Goal: Task Accomplishment & Management: Complete application form

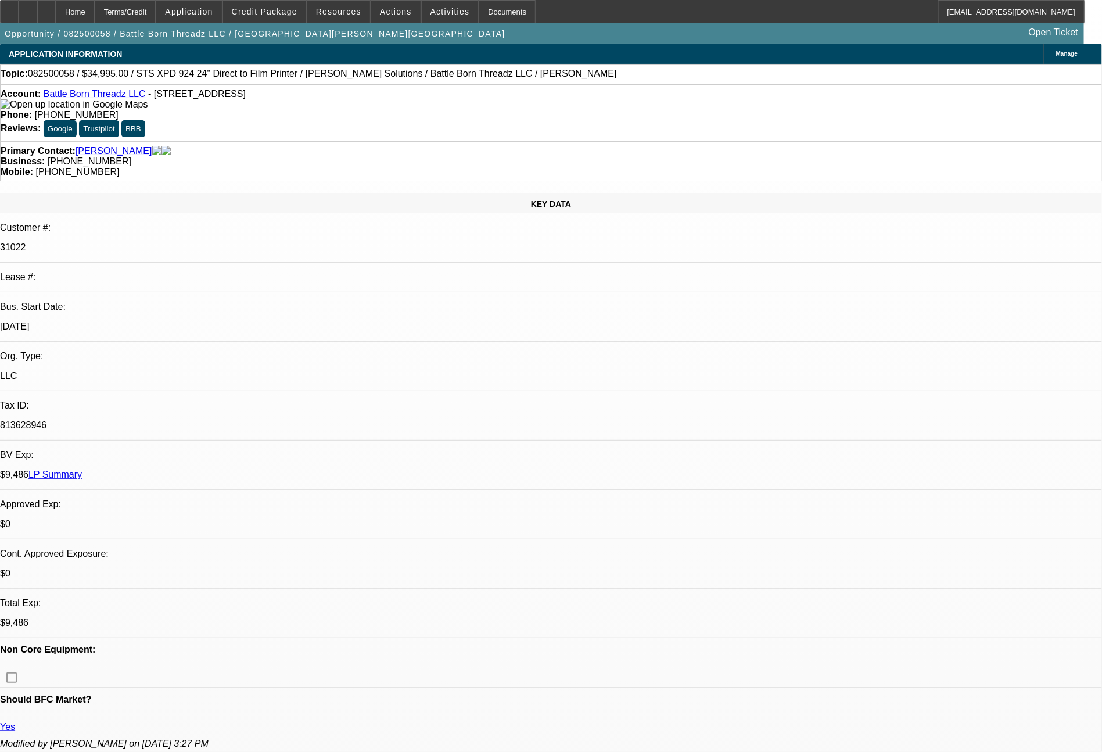
select select "0"
select select "0.1"
select select "4"
select select "0"
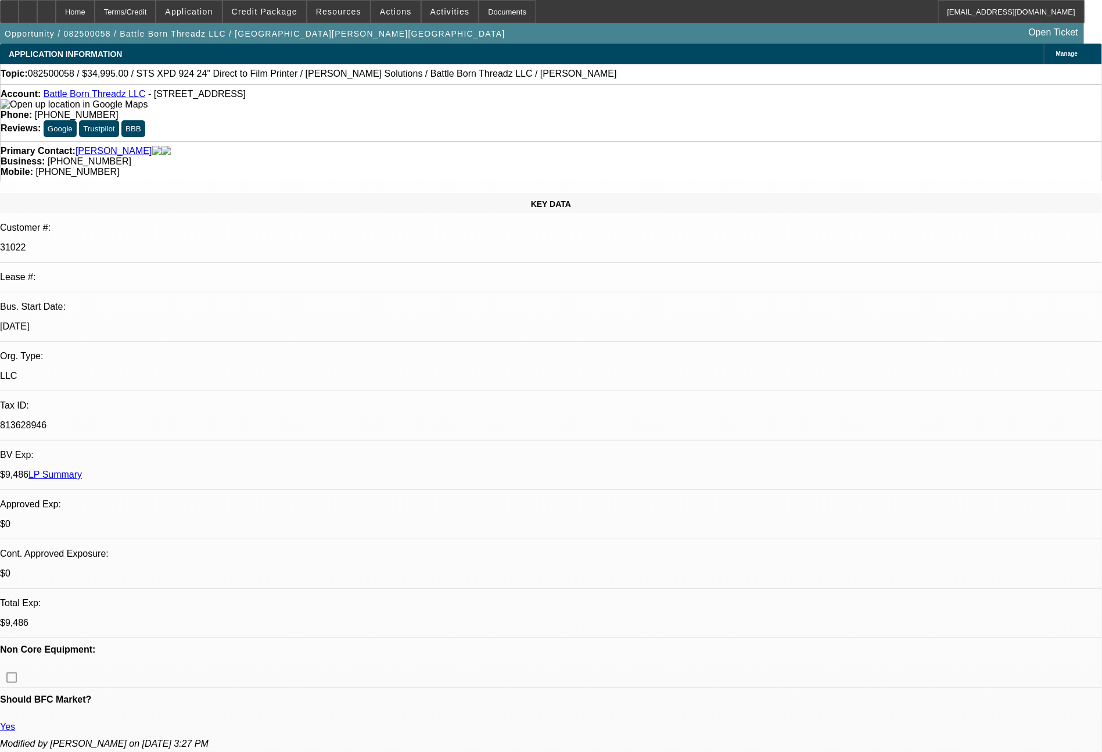
select select "0"
select select "0.1"
select select "4"
select select "0"
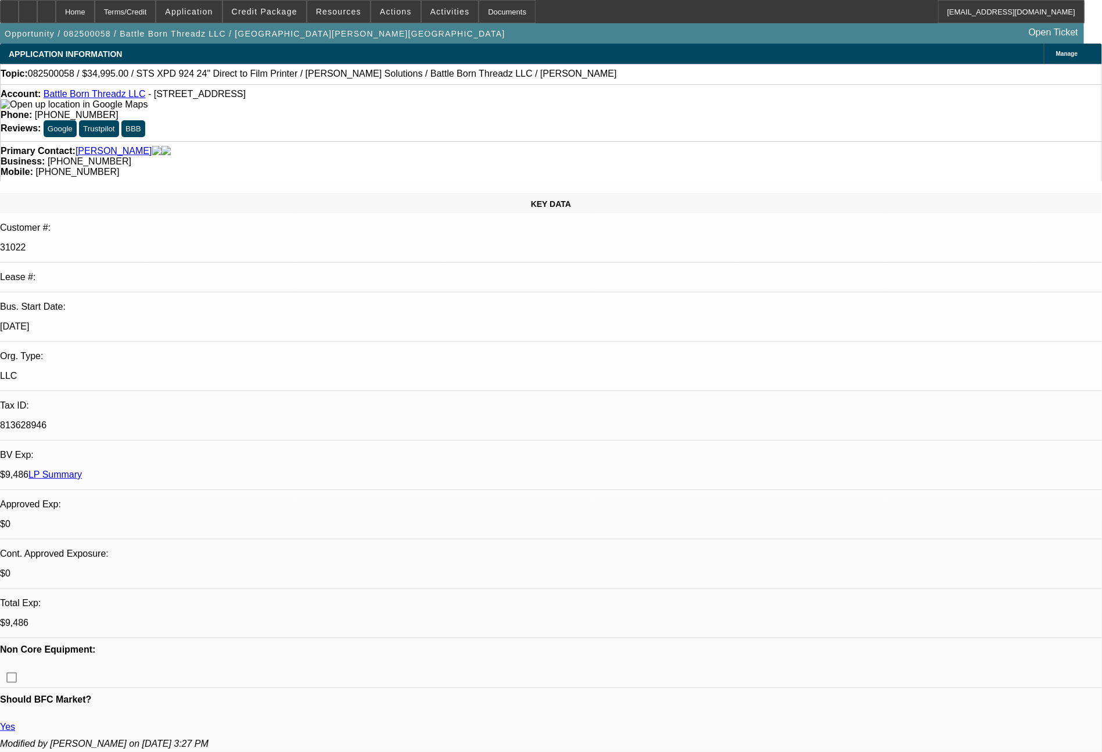
select select "0.1"
select select "4"
select select "0"
select select "2"
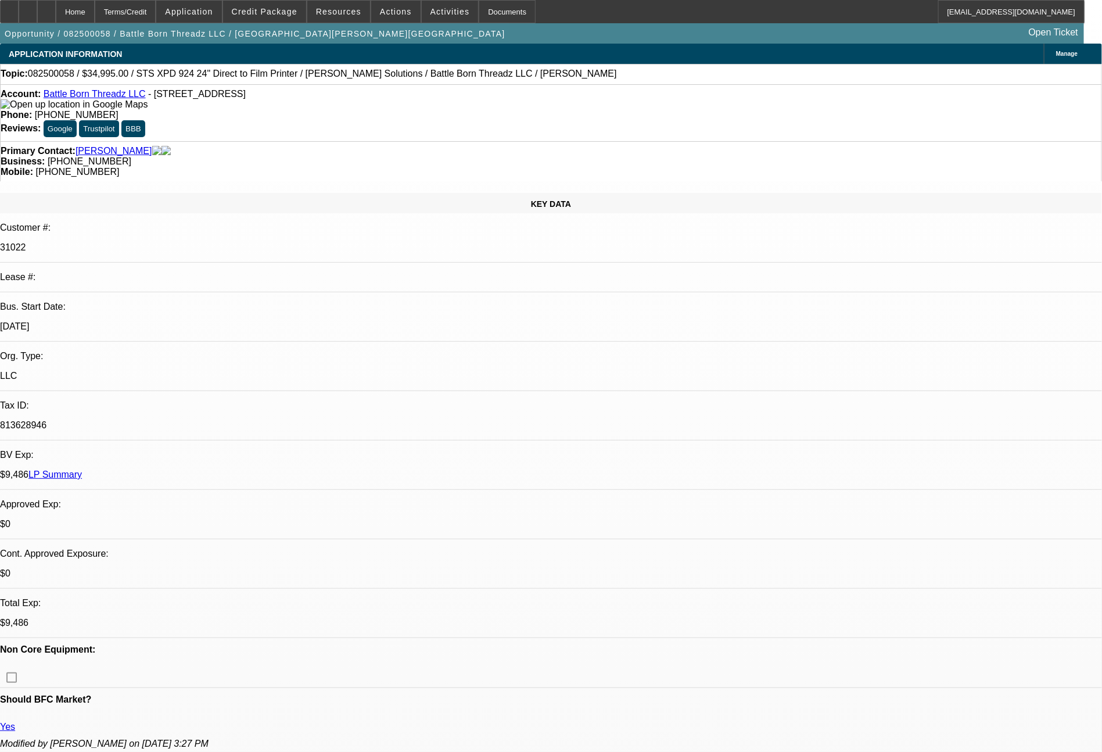
select select "0.1"
select select "4"
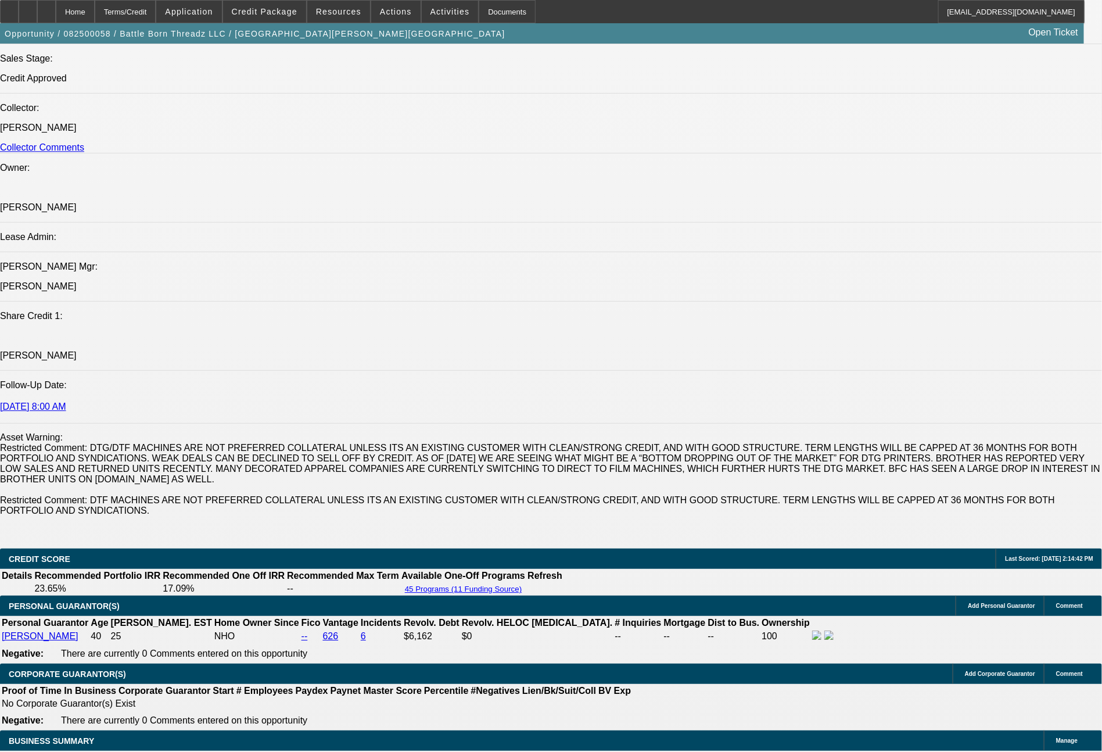
scroll to position [1973, 0]
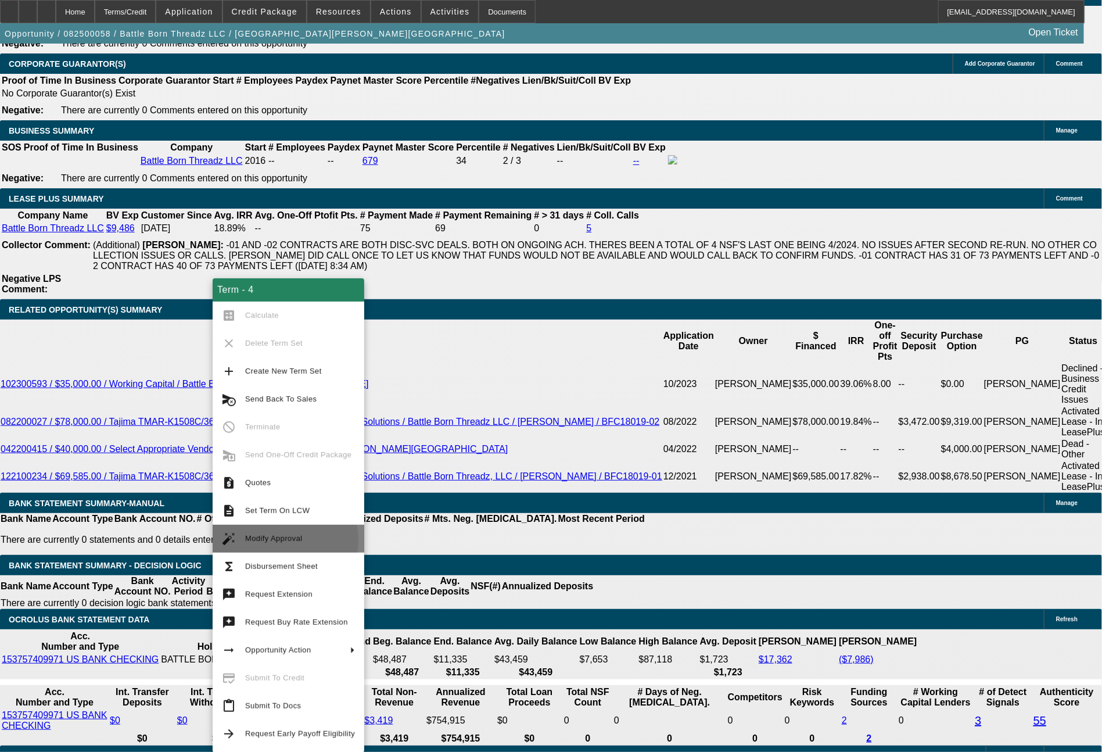
click at [278, 540] on span "Modify Approval" at bounding box center [274, 538] width 58 height 9
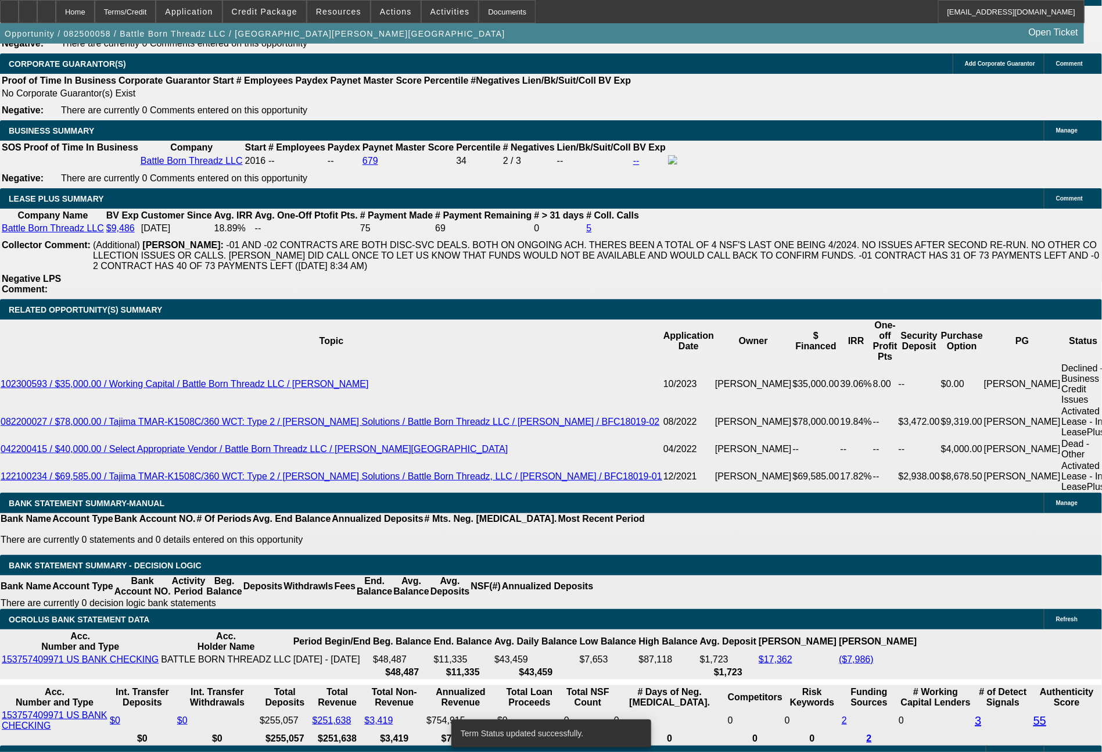
select select "0"
select select "0.1"
select select "4"
select select "0"
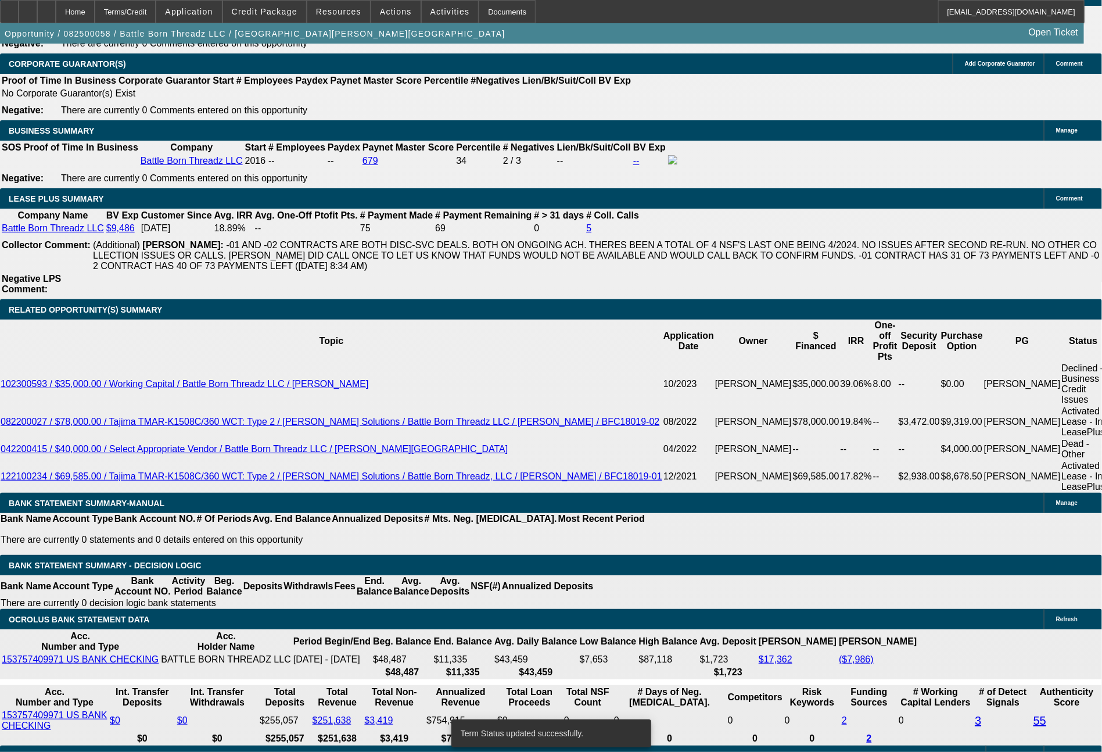
select select "0"
select select "0.1"
select select "4"
select select "0"
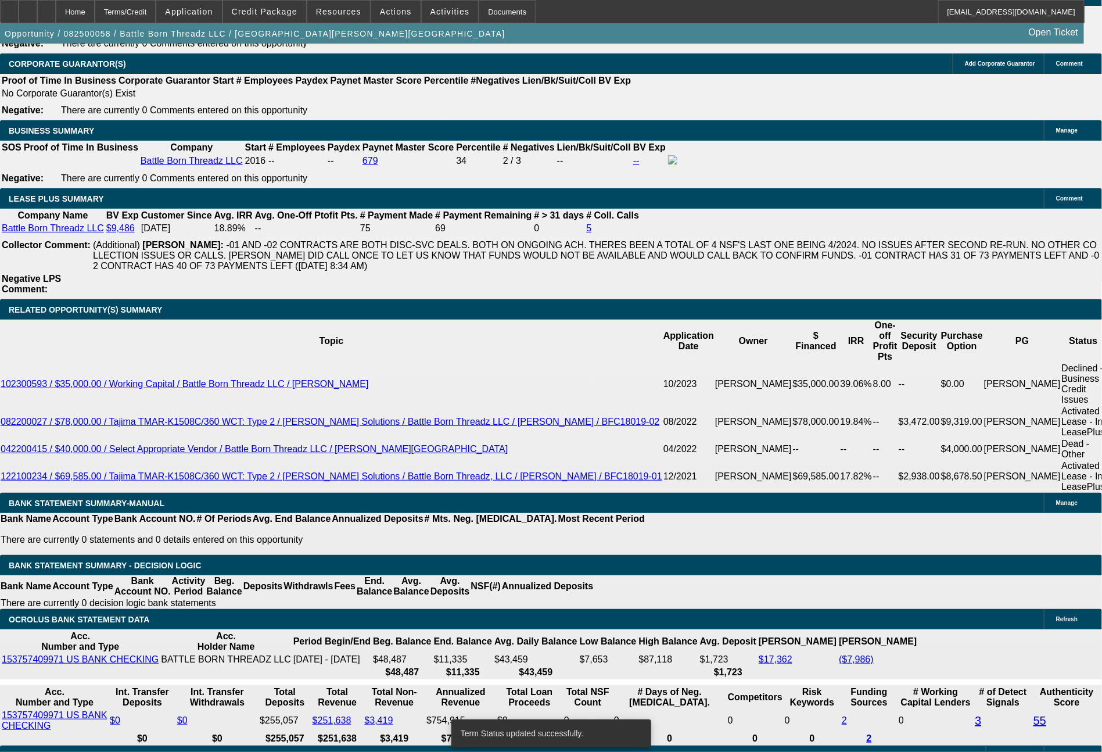
select select "0.1"
select select "4"
select select "0"
select select "0.1"
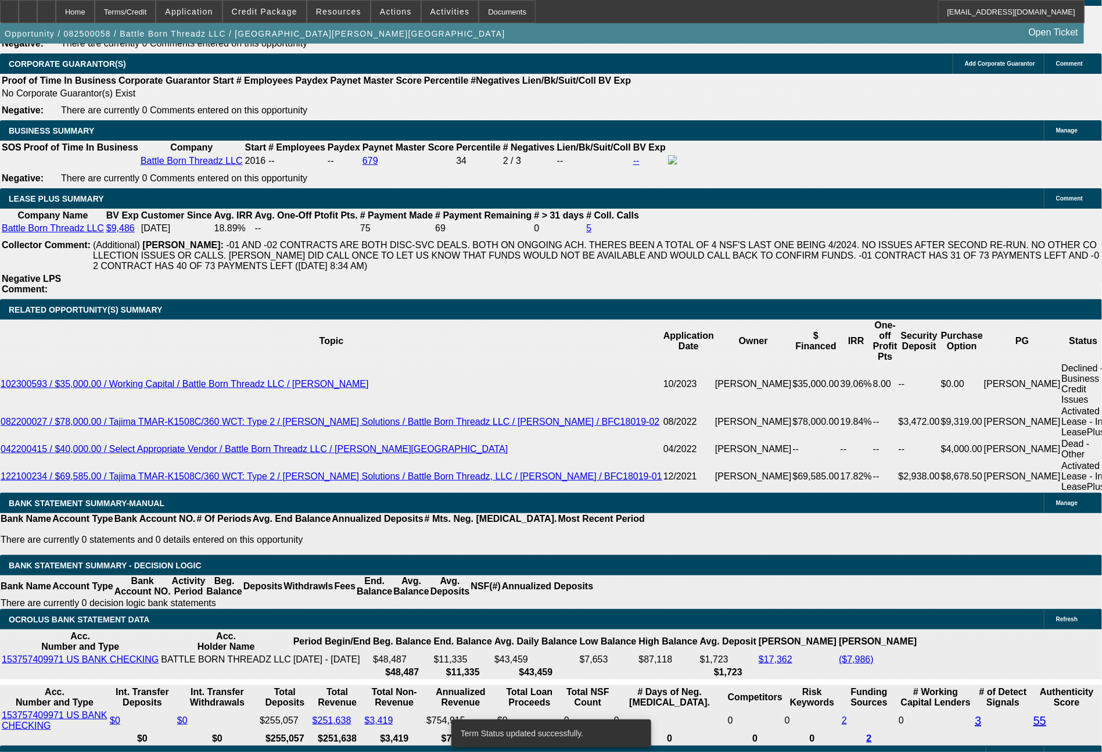
select select "4"
drag, startPoint x: 173, startPoint y: 462, endPoint x: 241, endPoint y: 477, distance: 69.6
type input "12"
type input "UNKNOWN"
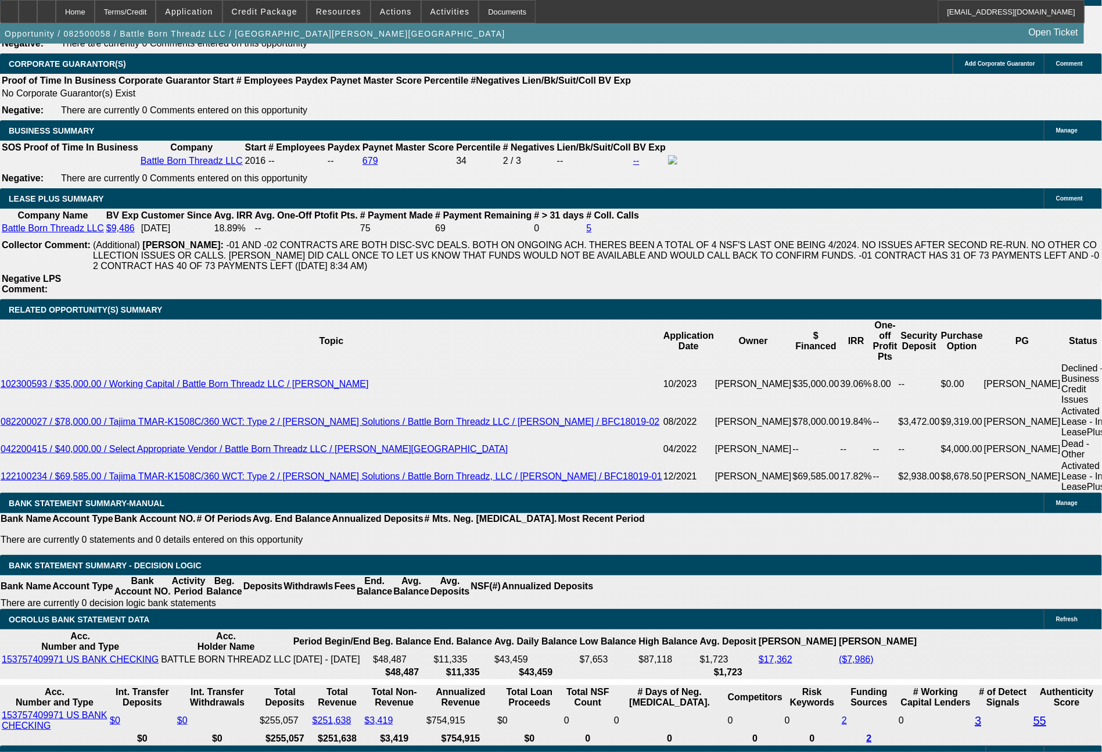
type input "1241"
type input "16.6"
type input "$1,241.00"
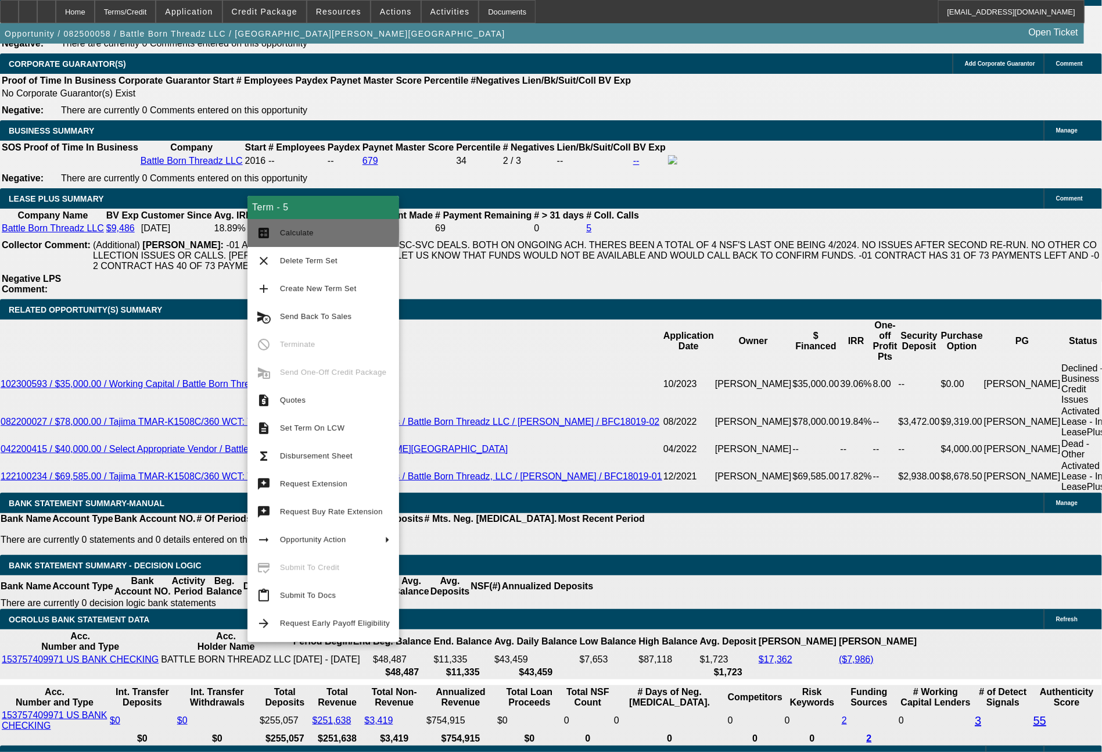
click at [322, 231] on span "Calculate" at bounding box center [335, 233] width 110 height 14
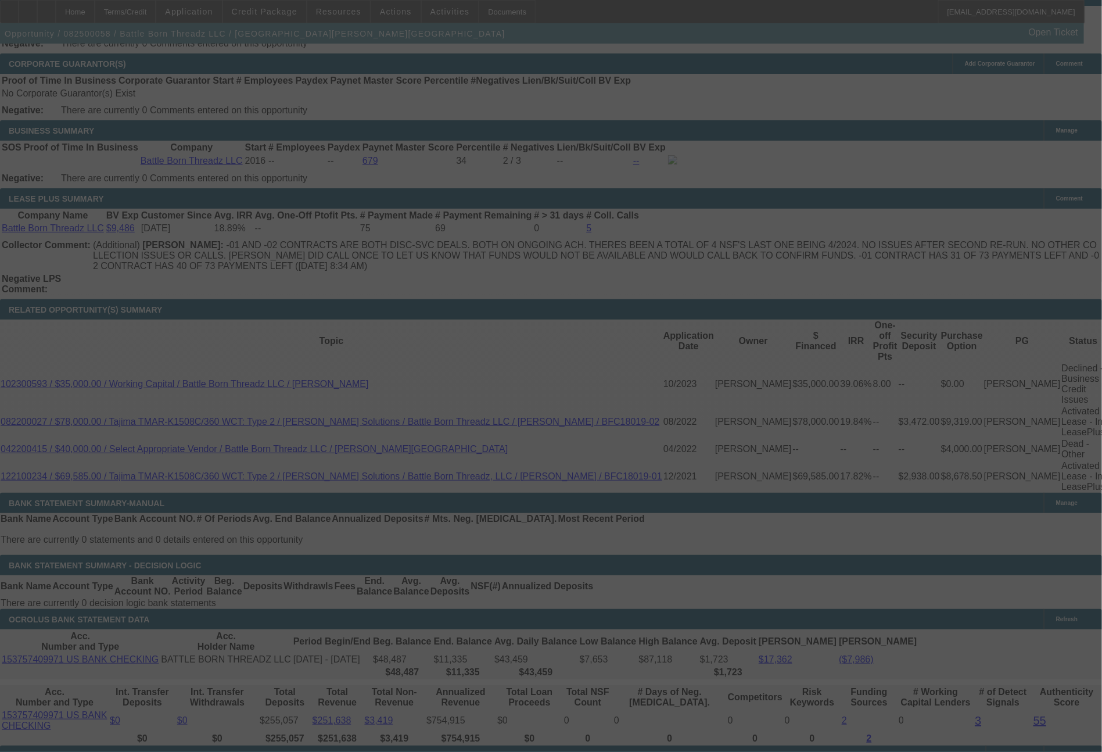
select select "0"
select select "0.1"
select select "4"
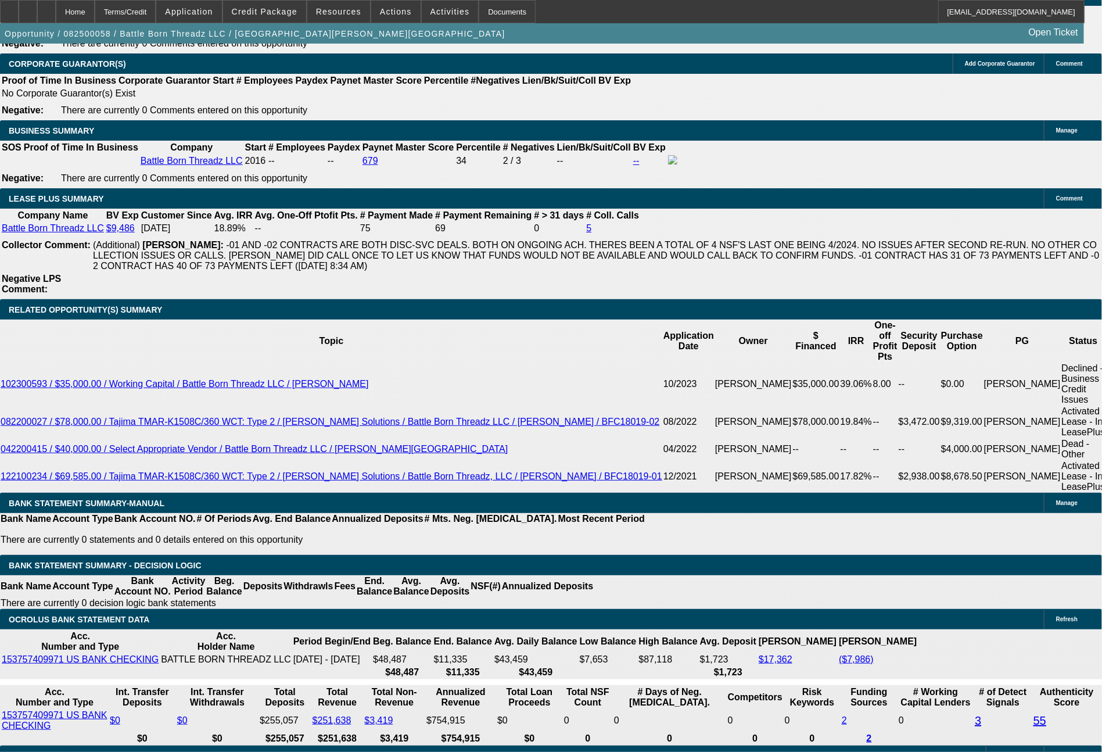
drag, startPoint x: 164, startPoint y: 472, endPoint x: 246, endPoint y: 472, distance: 82.5
type input "12"
type input "UNKNOWN"
type input "1247"
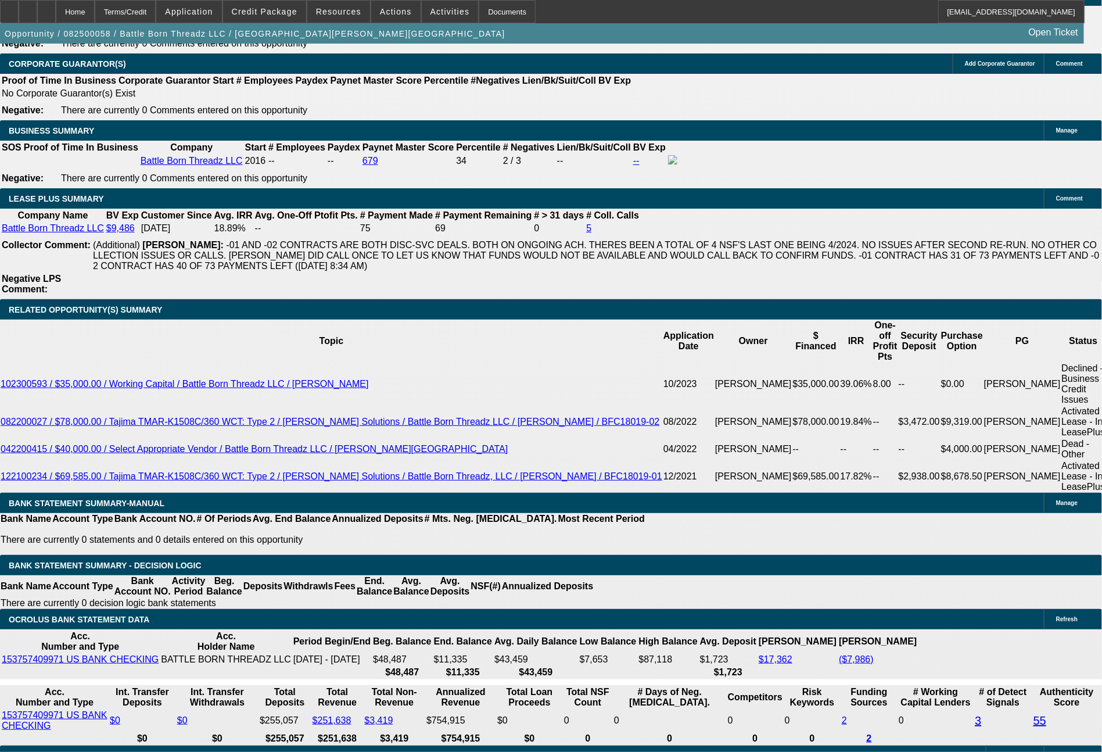
type input "17"
type input "1246"
type input "16.9"
type input "$1,246.31"
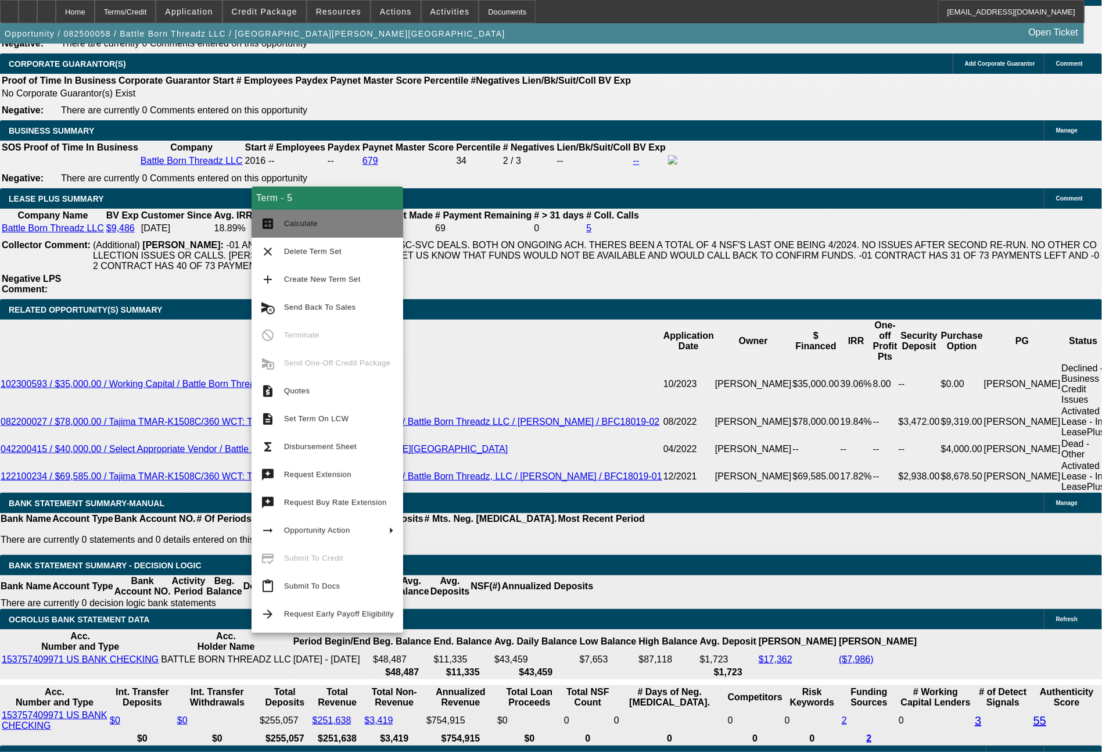
click at [304, 215] on button "calculate Calculate" at bounding box center [328, 224] width 152 height 28
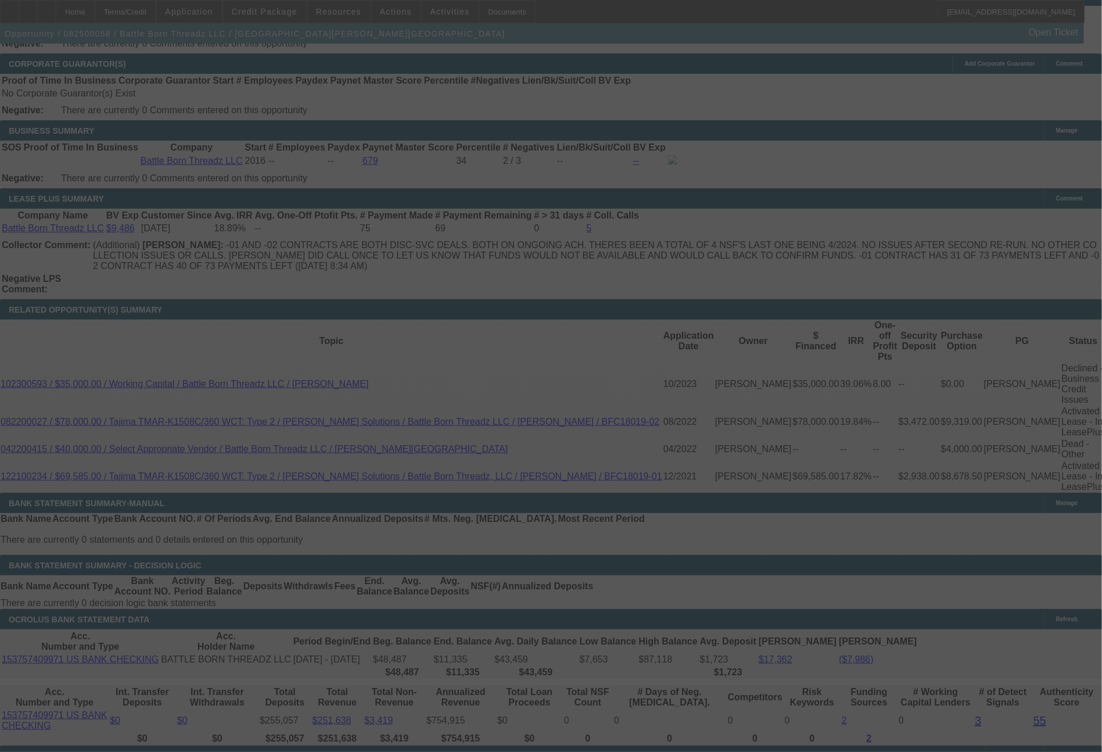
select select "0"
select select "0.1"
select select "4"
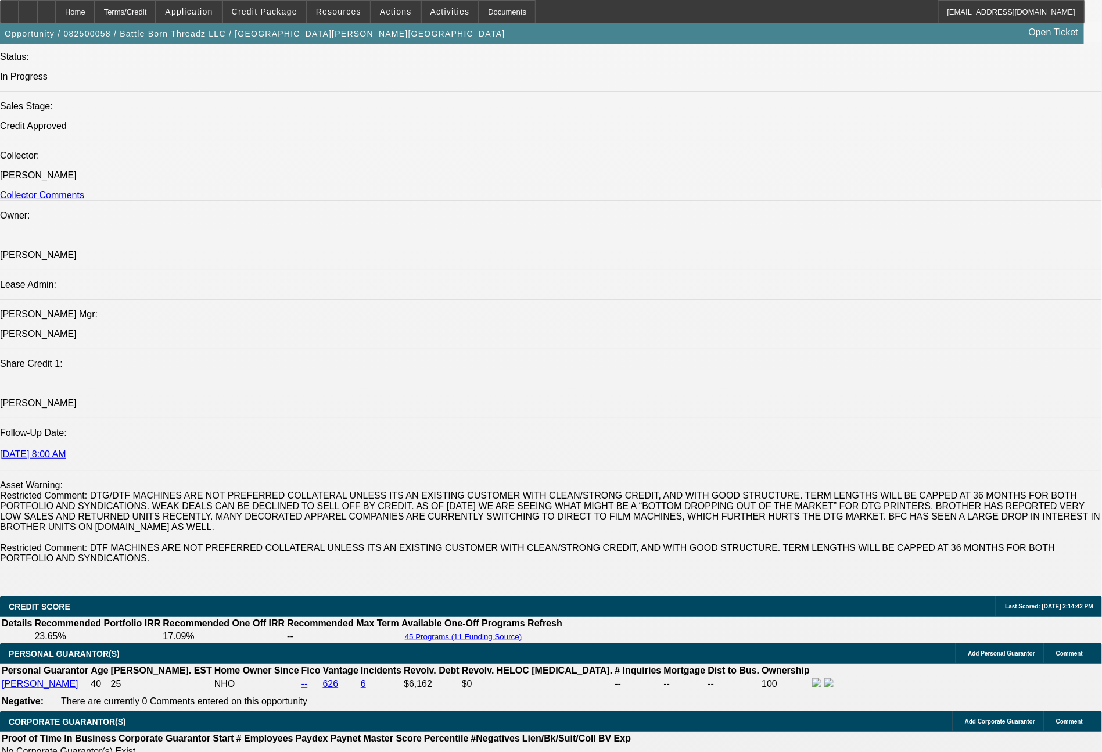
scroll to position [658, 0]
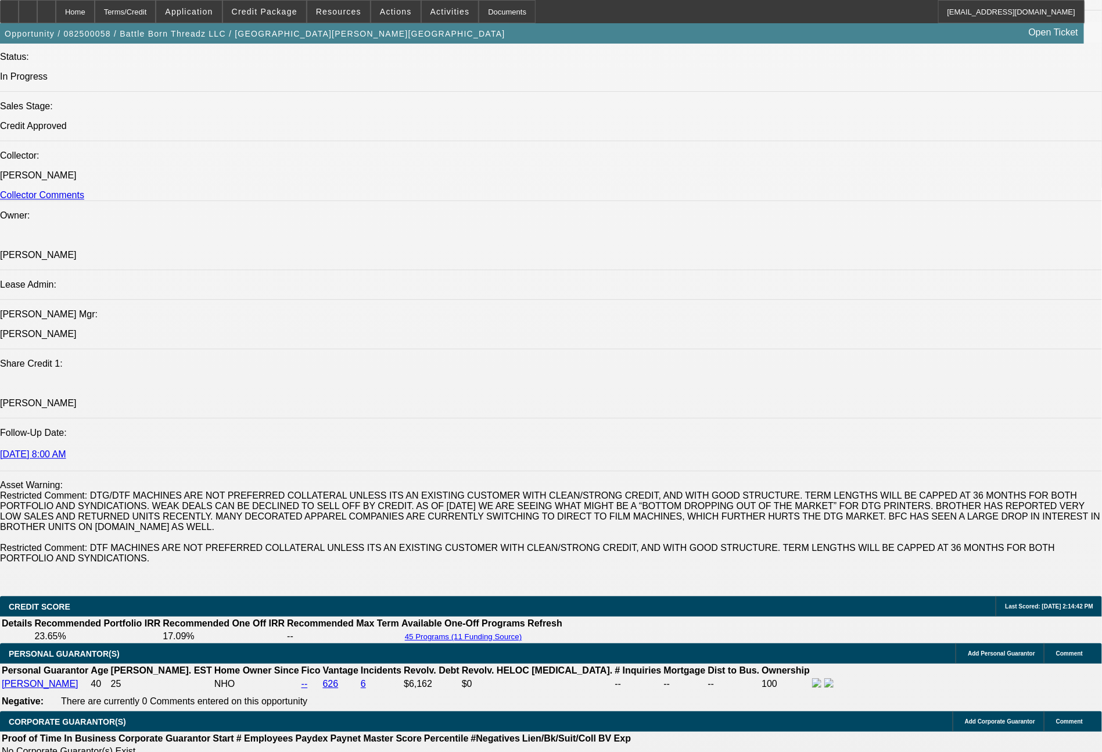
scroll to position [1973, 0]
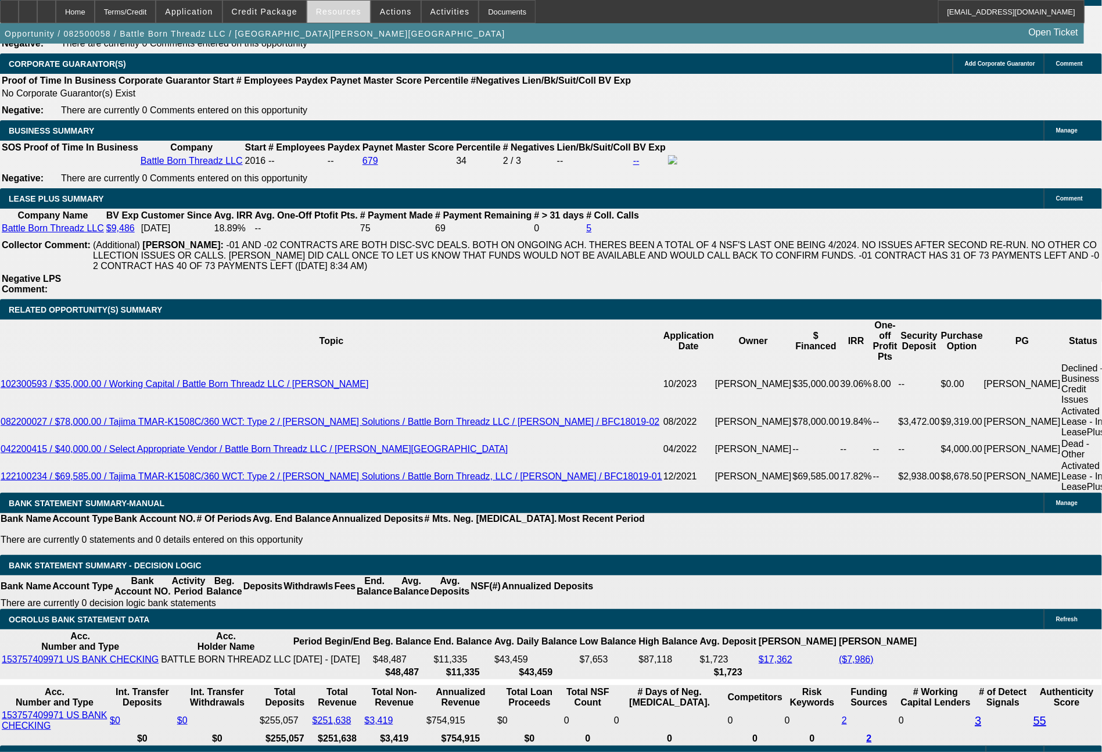
click at [362, 16] on span at bounding box center [338, 12] width 63 height 28
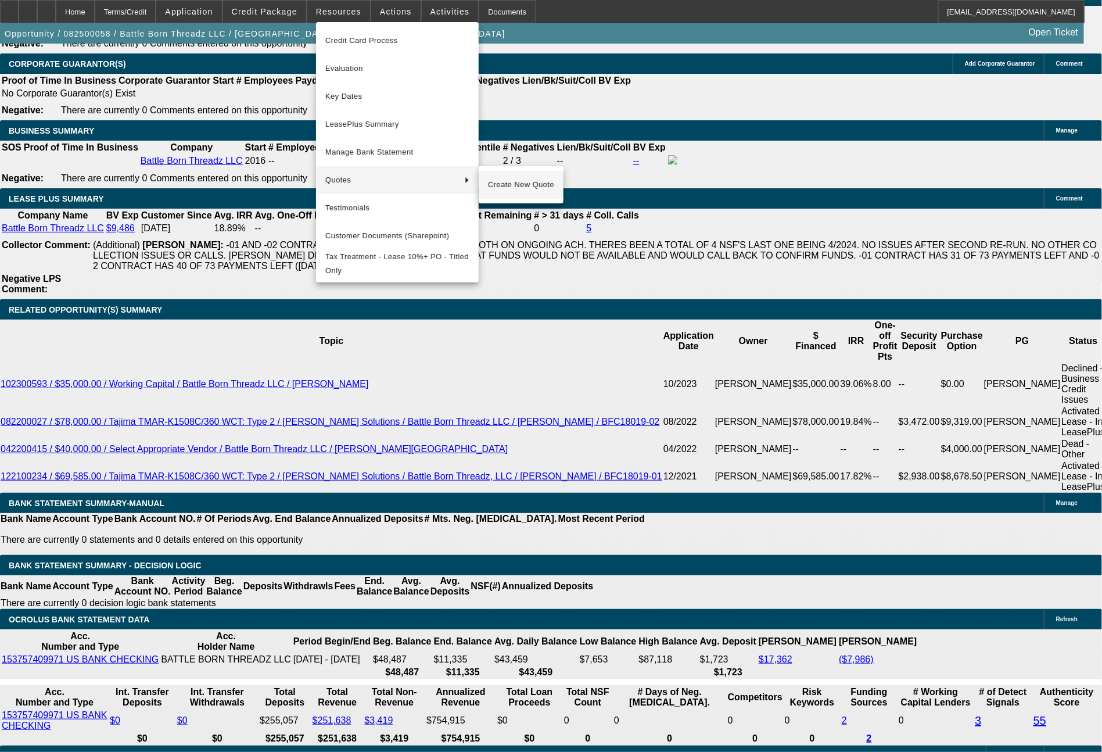
click at [495, 181] on span "Create New Quote" at bounding box center [521, 185] width 66 height 14
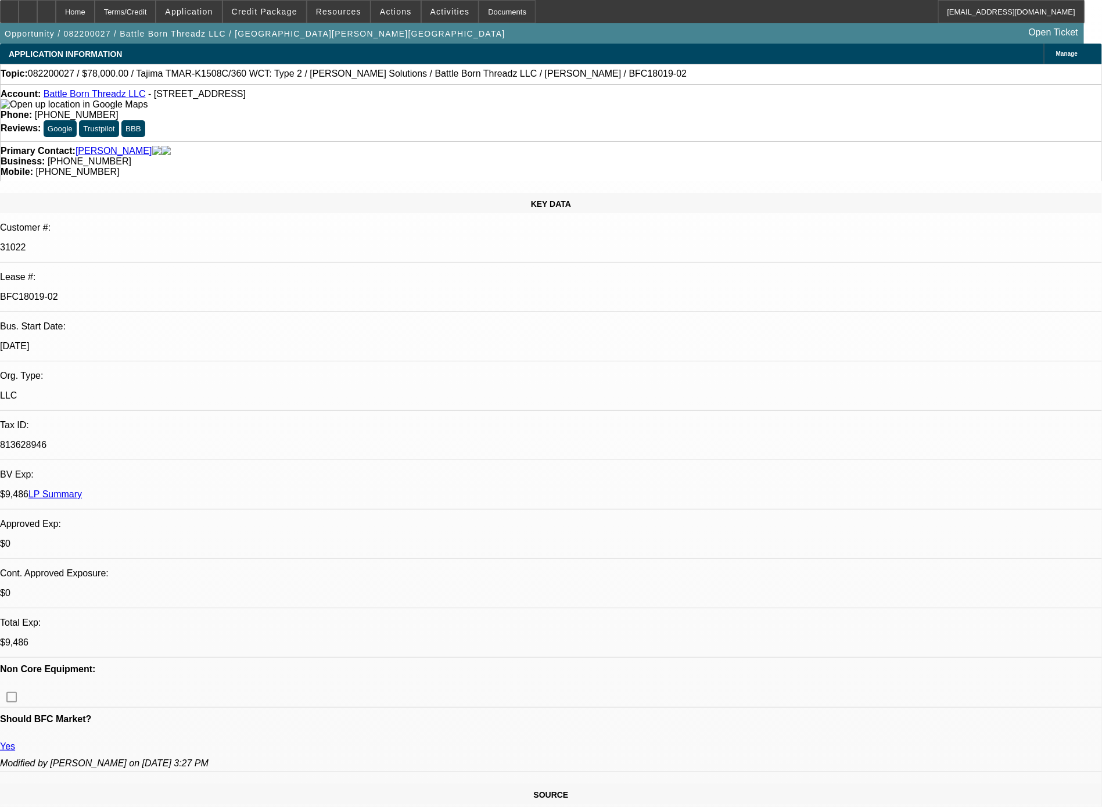
select select "0"
select select "2"
select select "0.1"
select select "0"
select select "2"
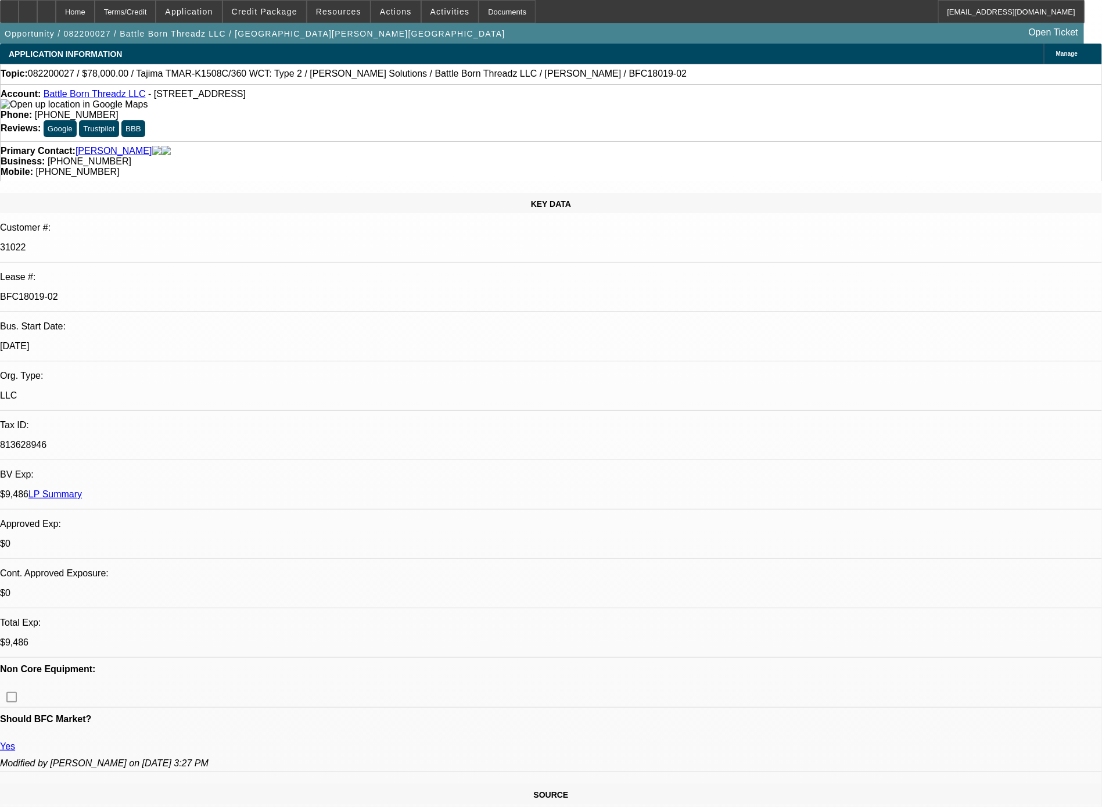
select select "0.1"
select select "0"
select select "2"
select select "0.1"
select select "0"
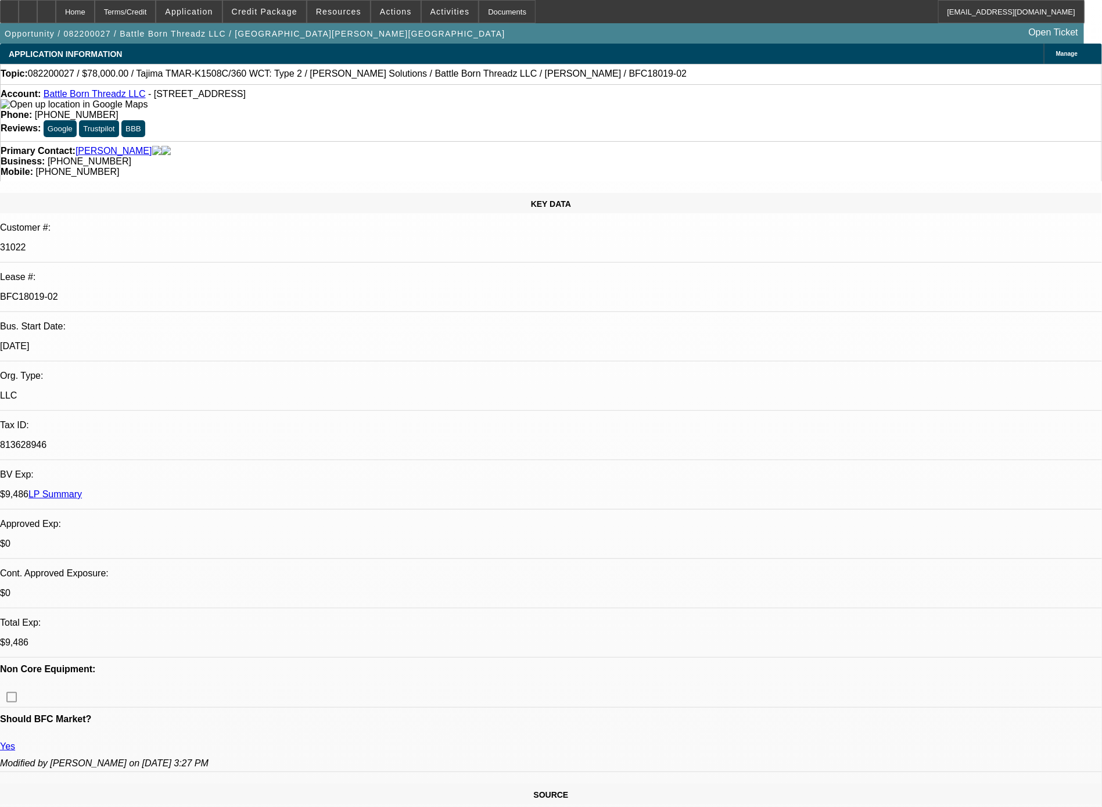
select select "2"
select select "0.1"
select select "1"
select select "2"
select select "4"
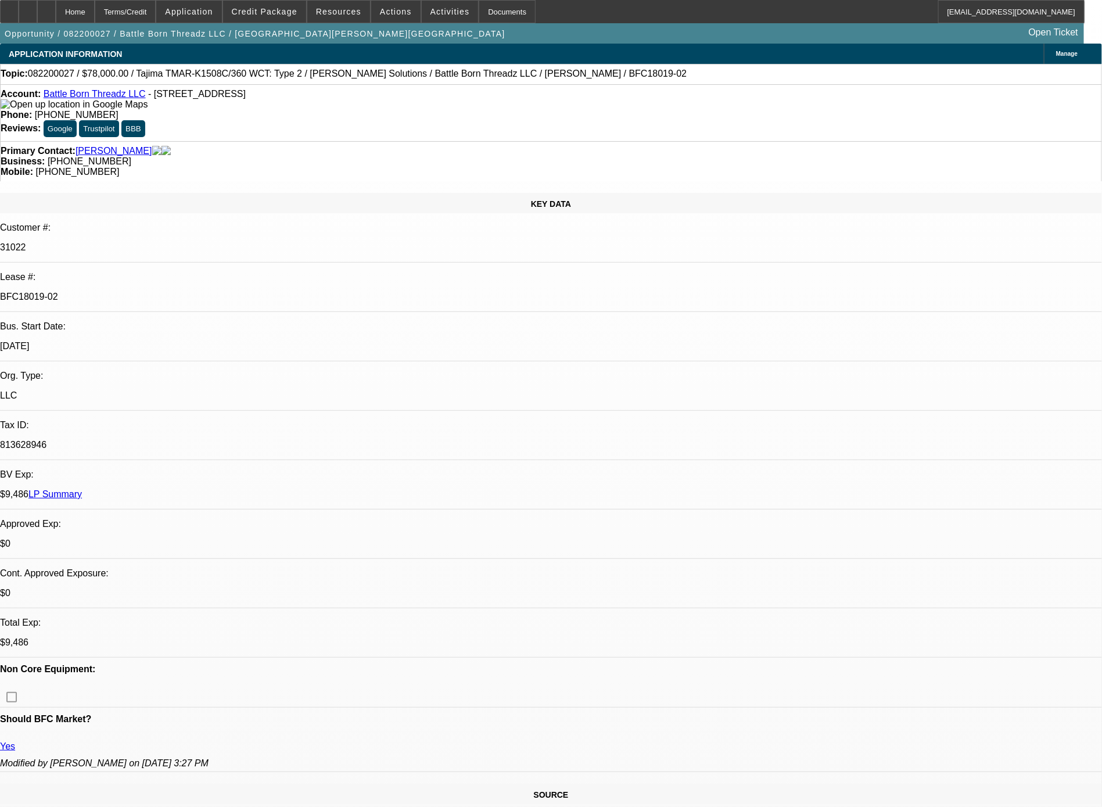
select select "1"
select select "2"
select select "4"
select select "1"
select select "2"
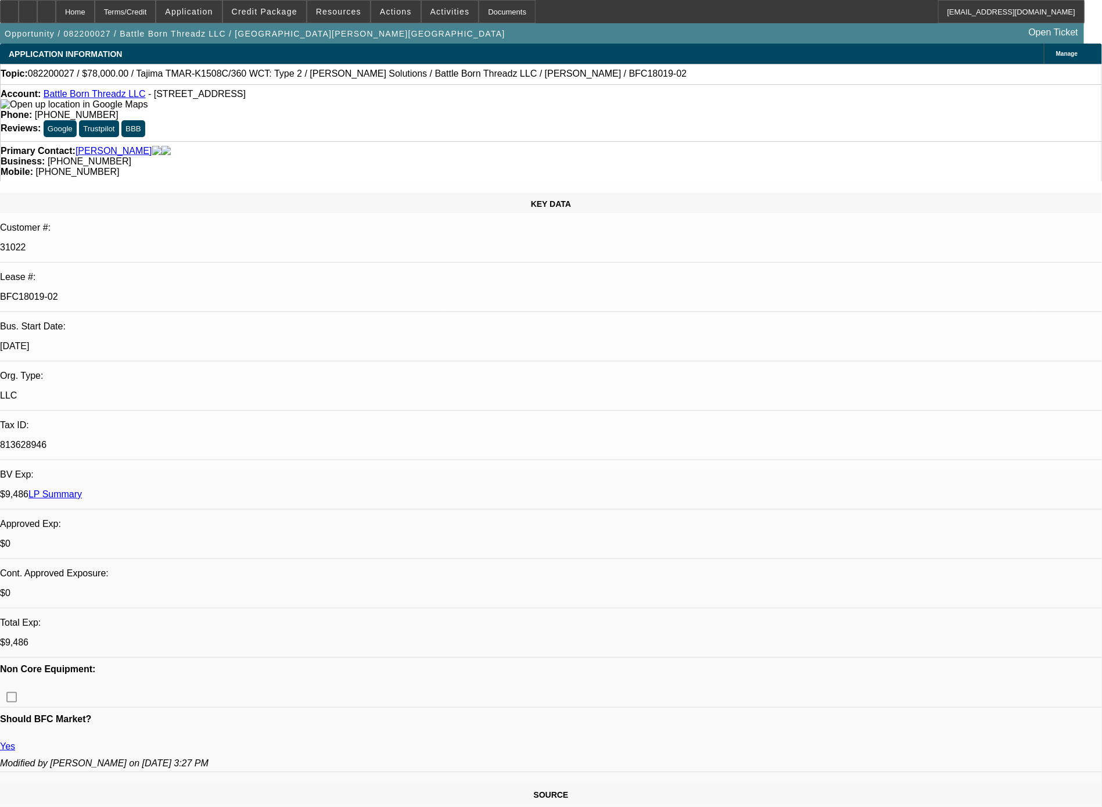
select select "4"
select select "1"
select select "2"
select select "4"
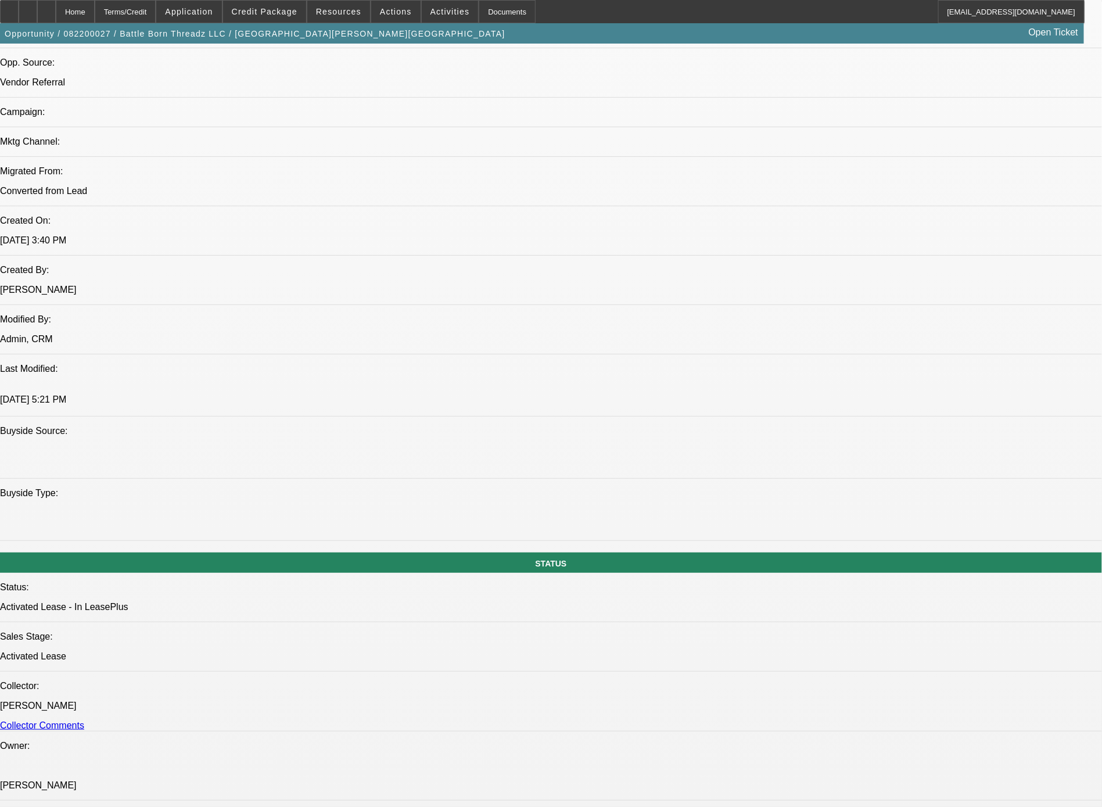
scroll to position [1511, 0]
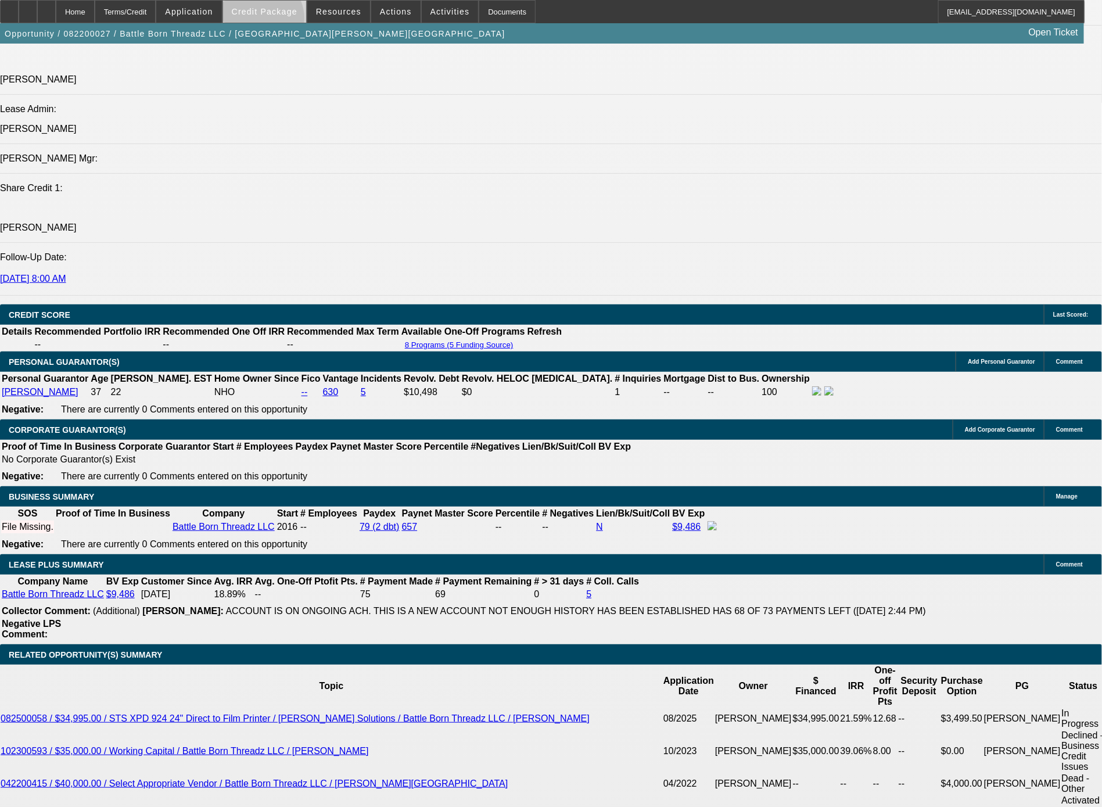
click at [284, 21] on span at bounding box center [264, 12] width 83 height 28
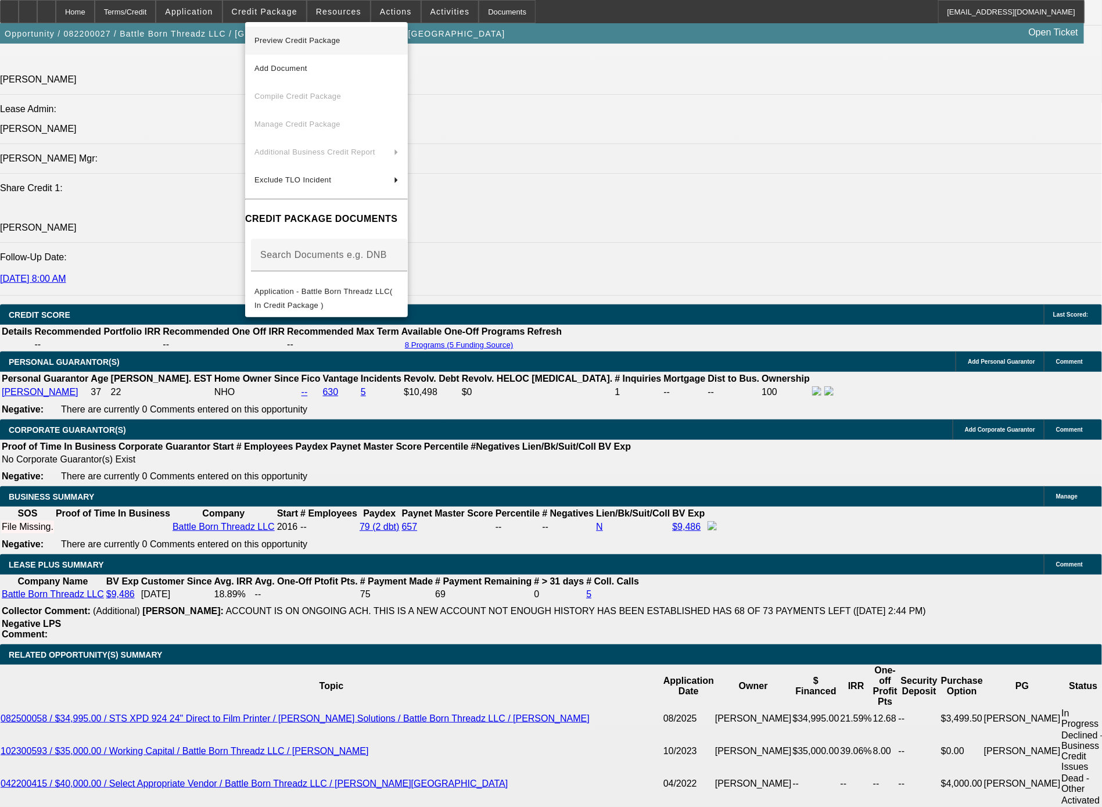
click at [317, 40] on span "Preview Credit Package" at bounding box center [297, 40] width 86 height 9
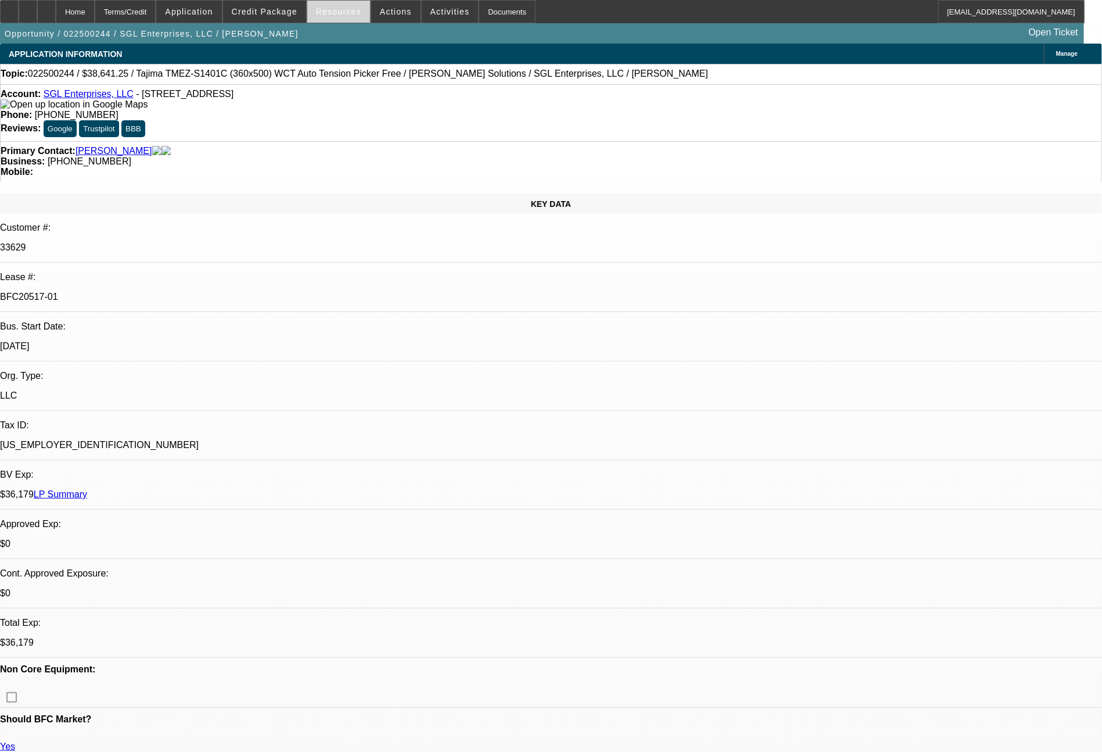
select select "0"
select select "2"
select select "0.1"
select select "4"
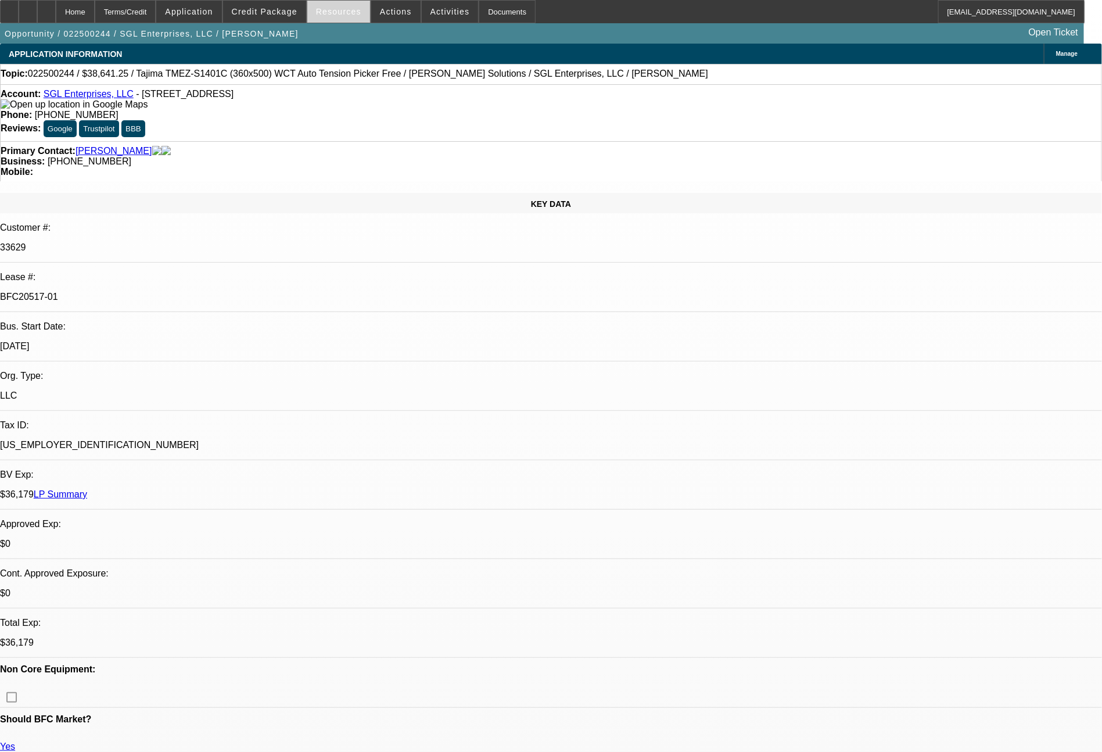
select select "0"
select select "2"
select select "0"
select select "6"
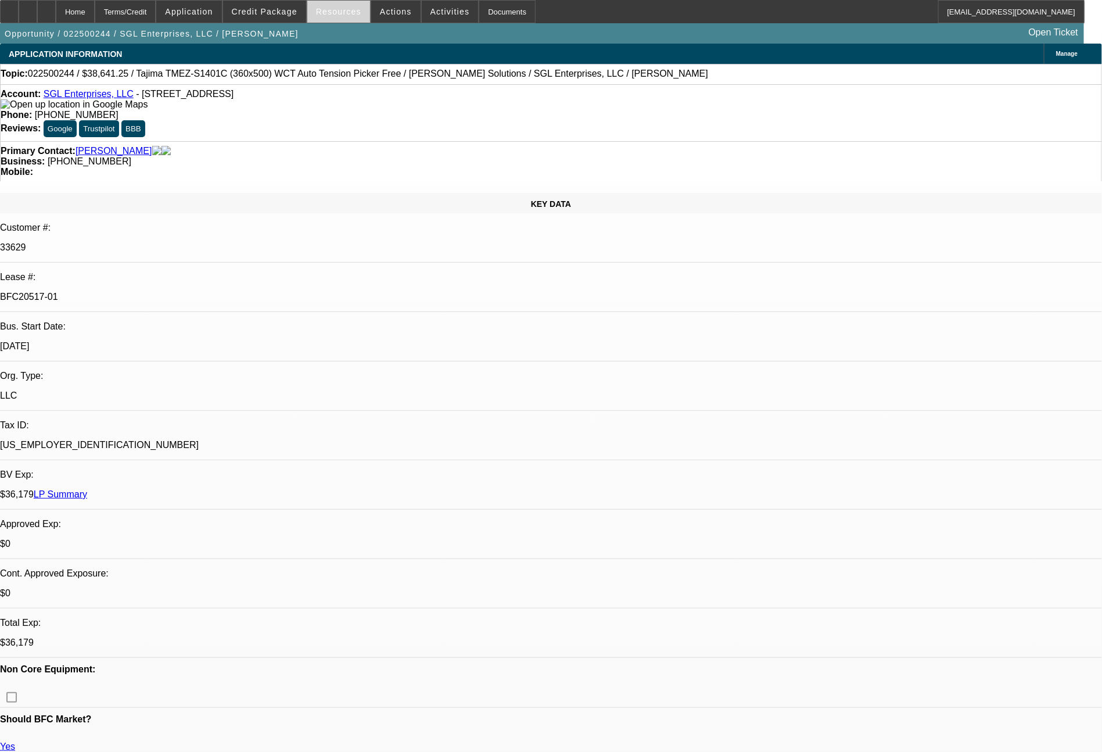
select select "0"
select select "2"
select select "0.1"
select select "4"
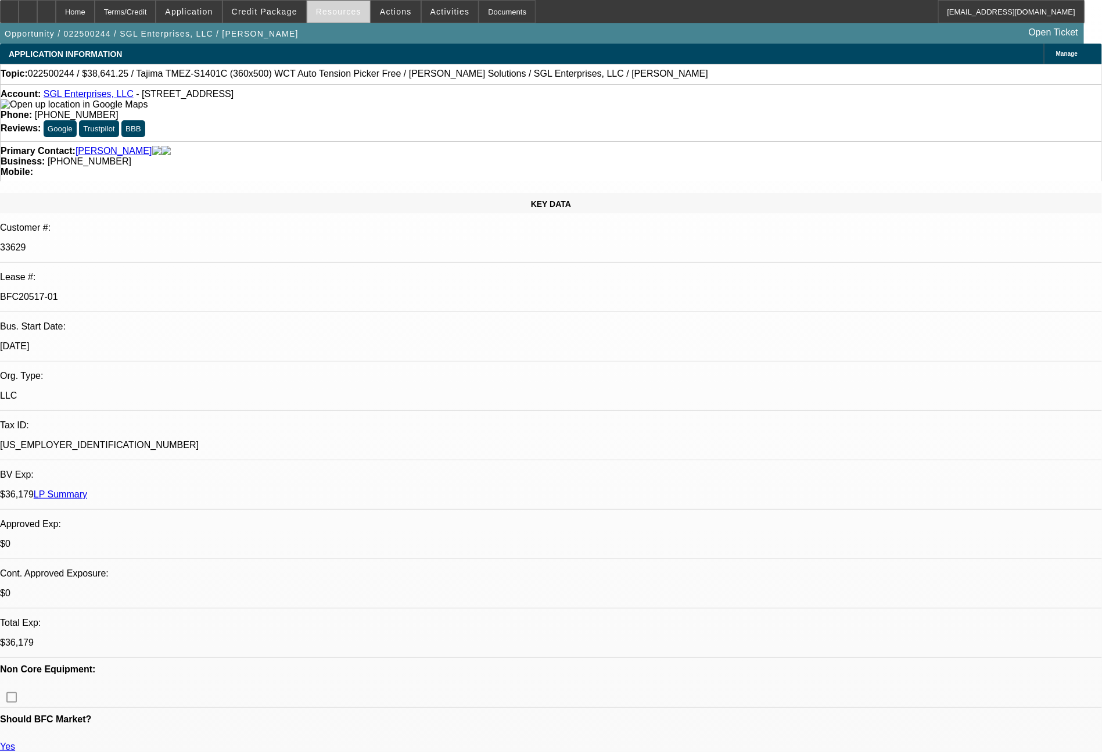
select select "0"
select select "2"
select select "0"
select select "6"
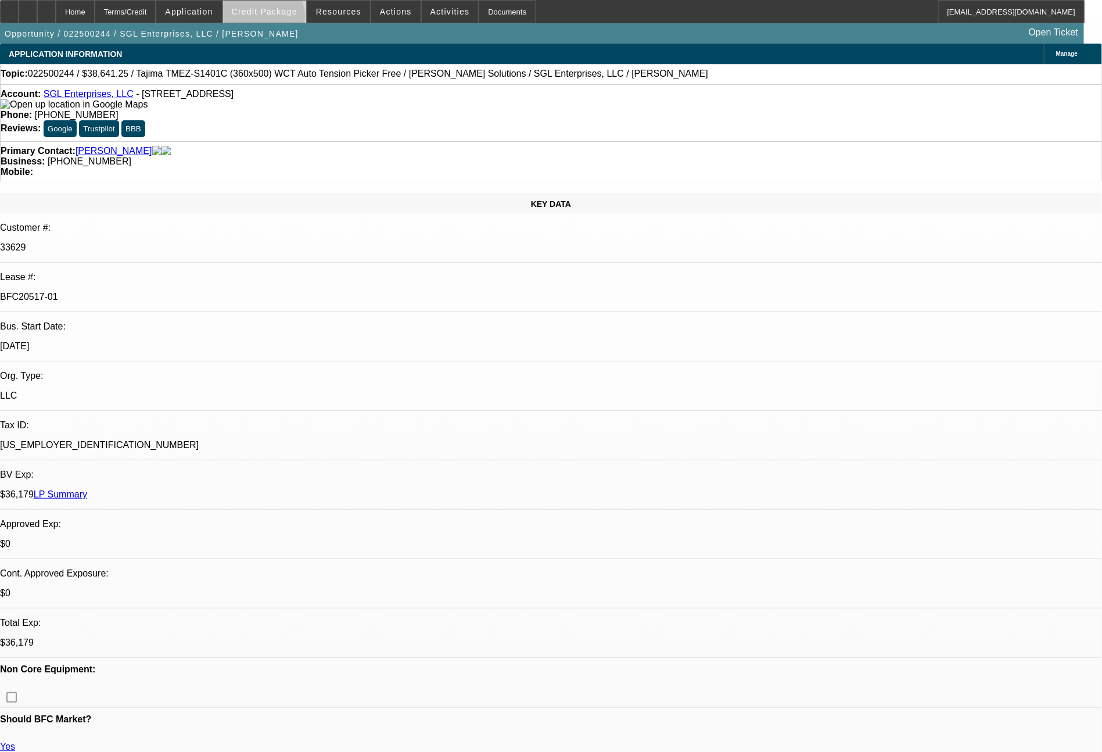
click at [285, 19] on span at bounding box center [264, 12] width 83 height 28
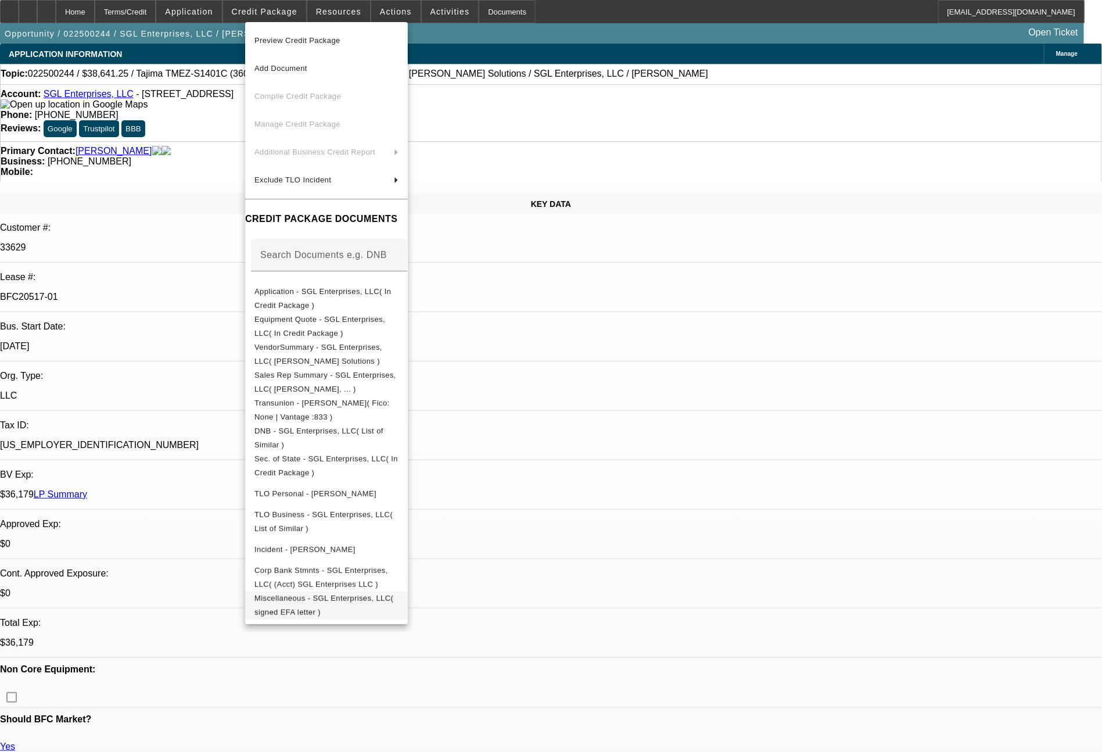
click at [393, 605] on span "Miscellaneous - SGL Enterprises, LLC( signed EFA letter )" at bounding box center [323, 605] width 139 height 23
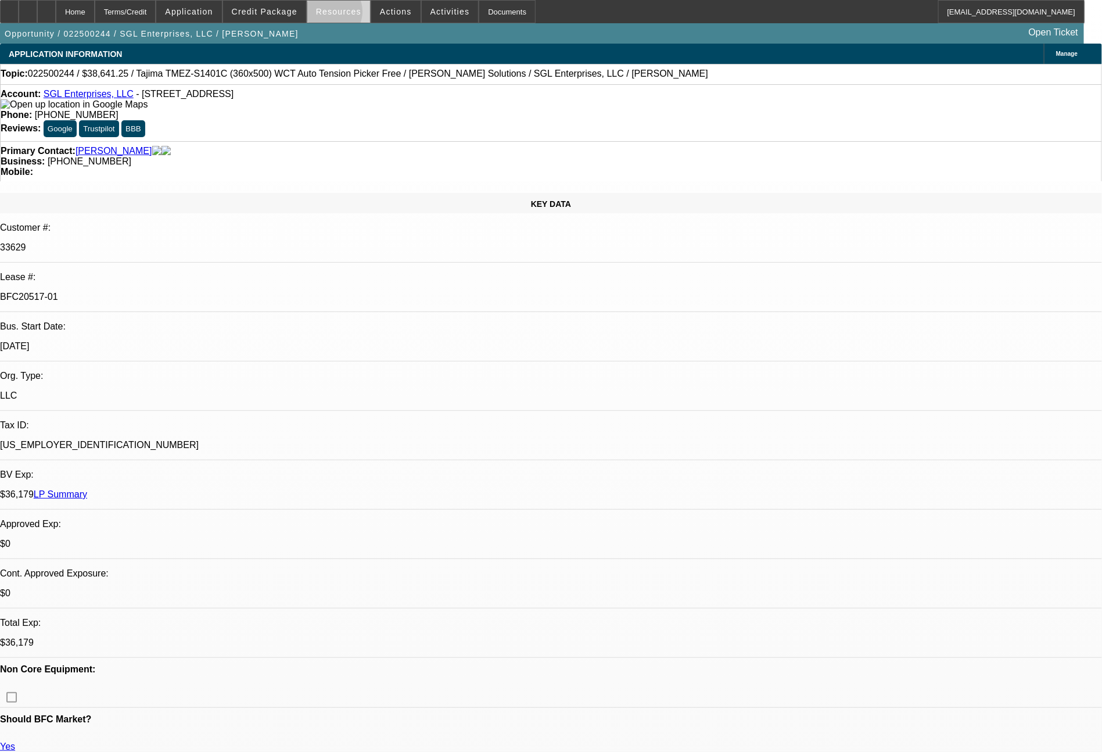
click at [335, 15] on span "Resources" at bounding box center [338, 11] width 45 height 9
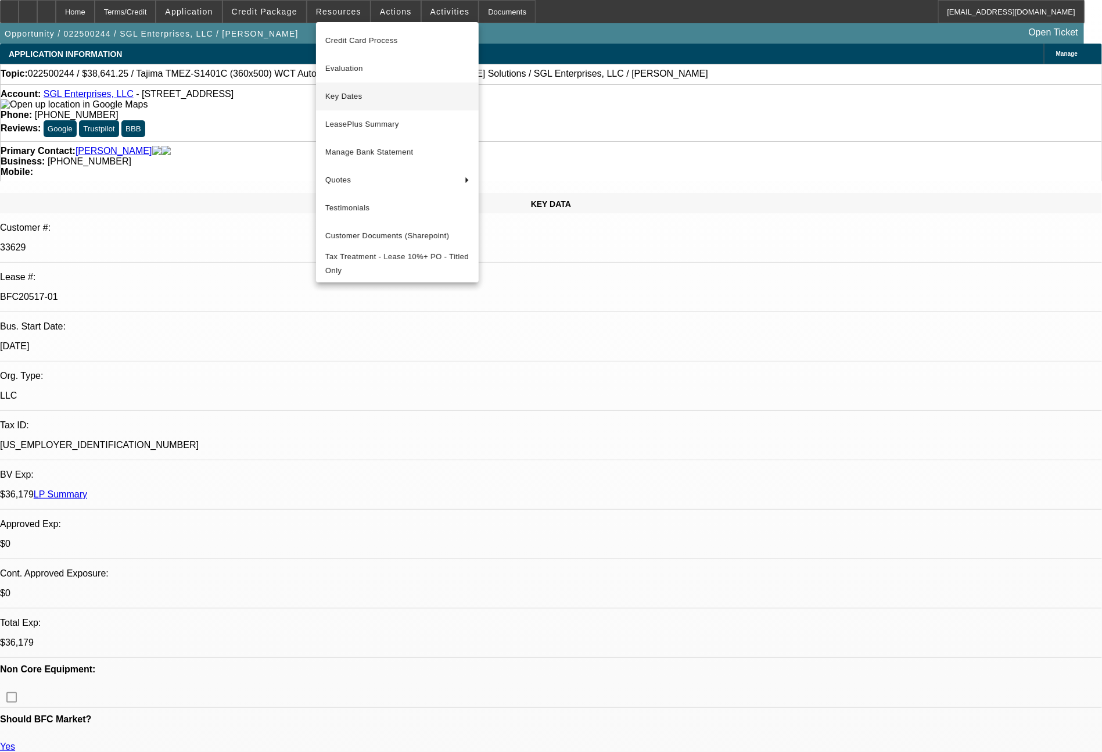
click at [363, 98] on span "Key Dates" at bounding box center [397, 96] width 144 height 14
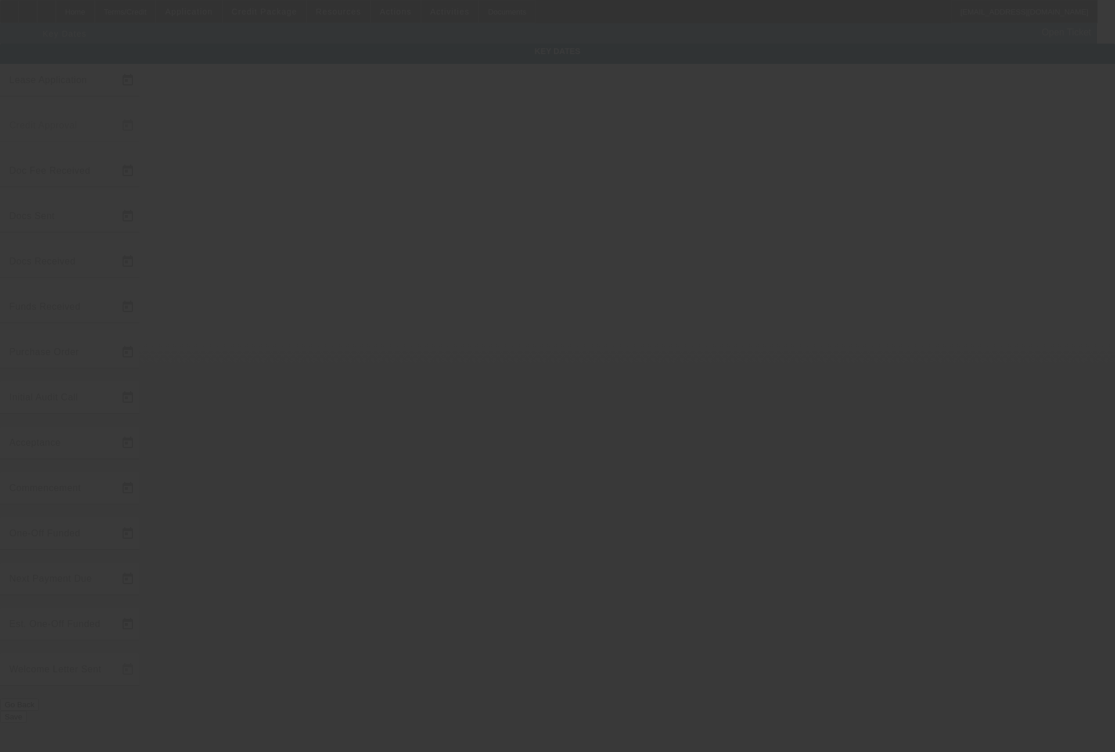
type input "2/11/2025"
type input "2/12/2025"
type input "3/17/2025"
type input "2/17/2025"
type input "3/17/2025"
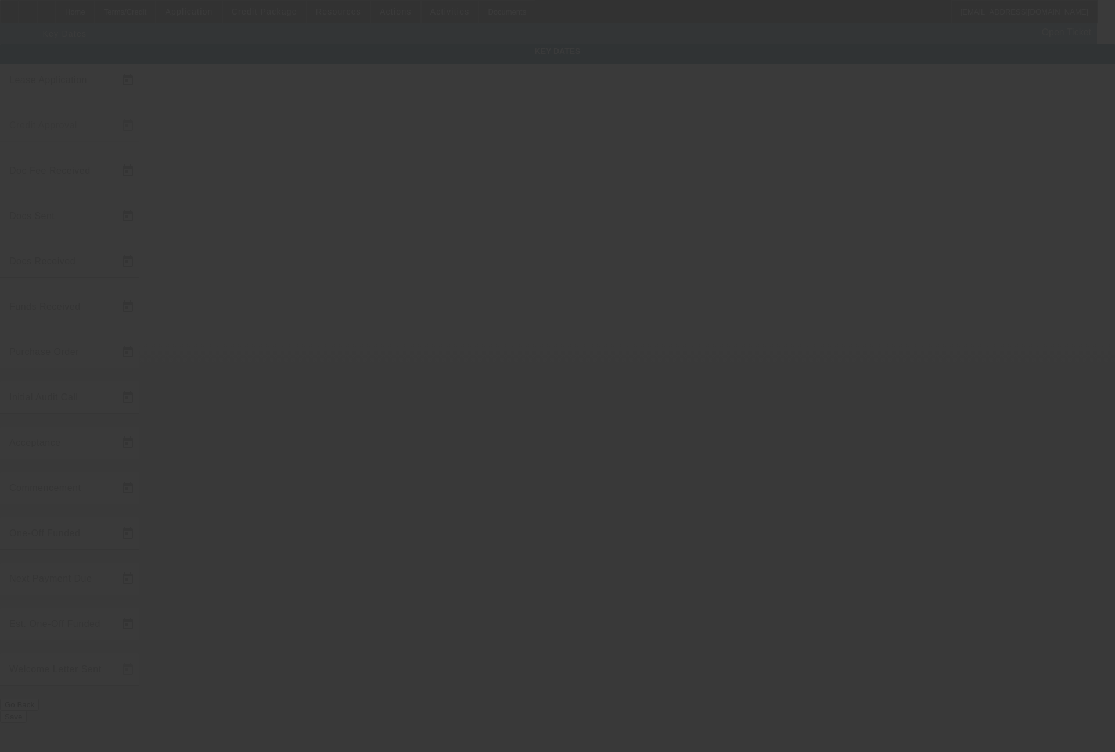
type input "3/25/2025"
type input "3/26/2025"
type input "3/31/2025"
type input "4/1/2025"
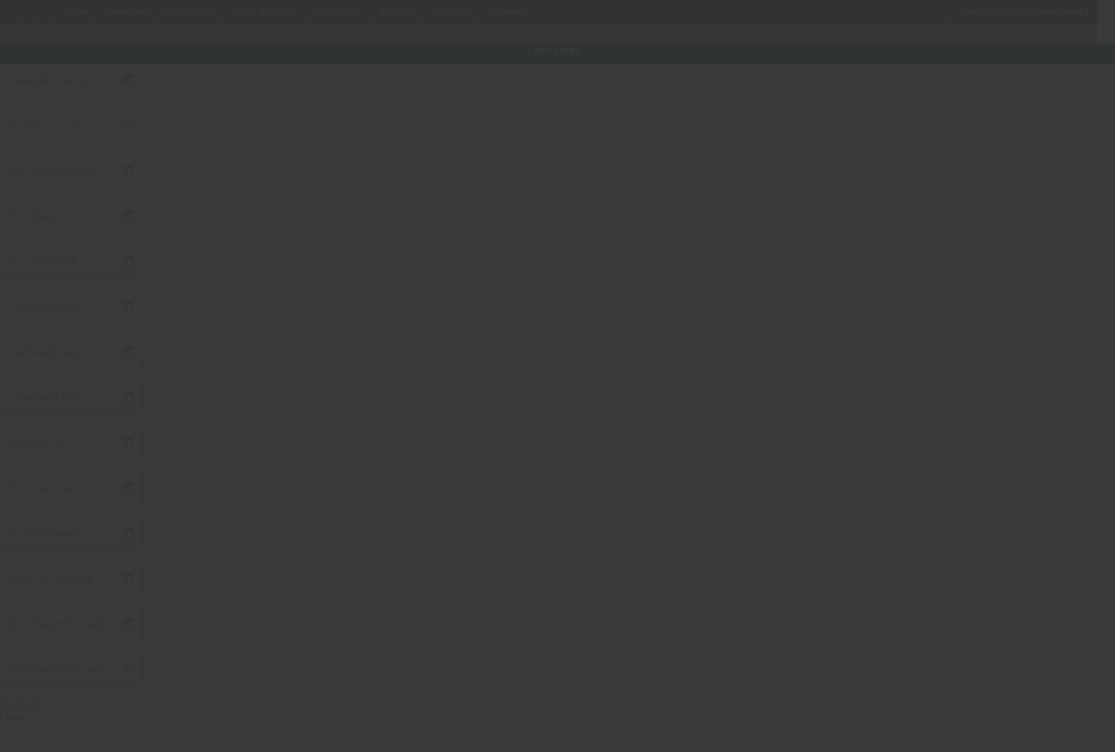
type input "5/1/2025"
type input "4/8/2025"
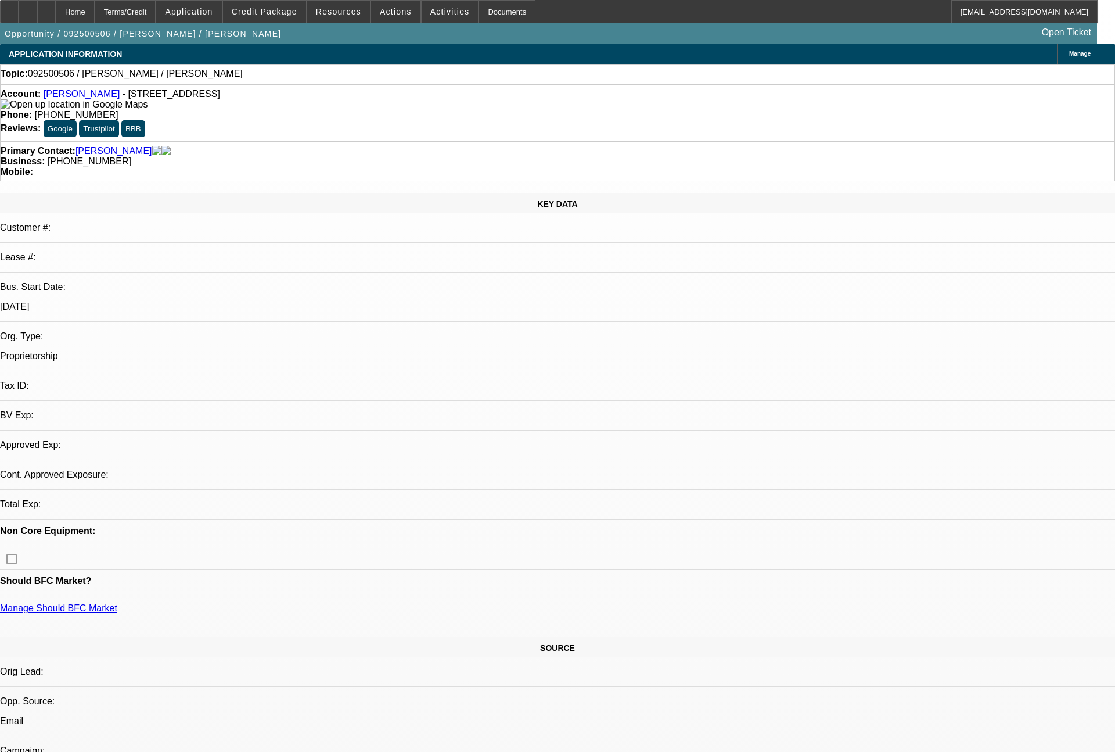
select select "0"
select select "2"
select select "0.1"
select select "4"
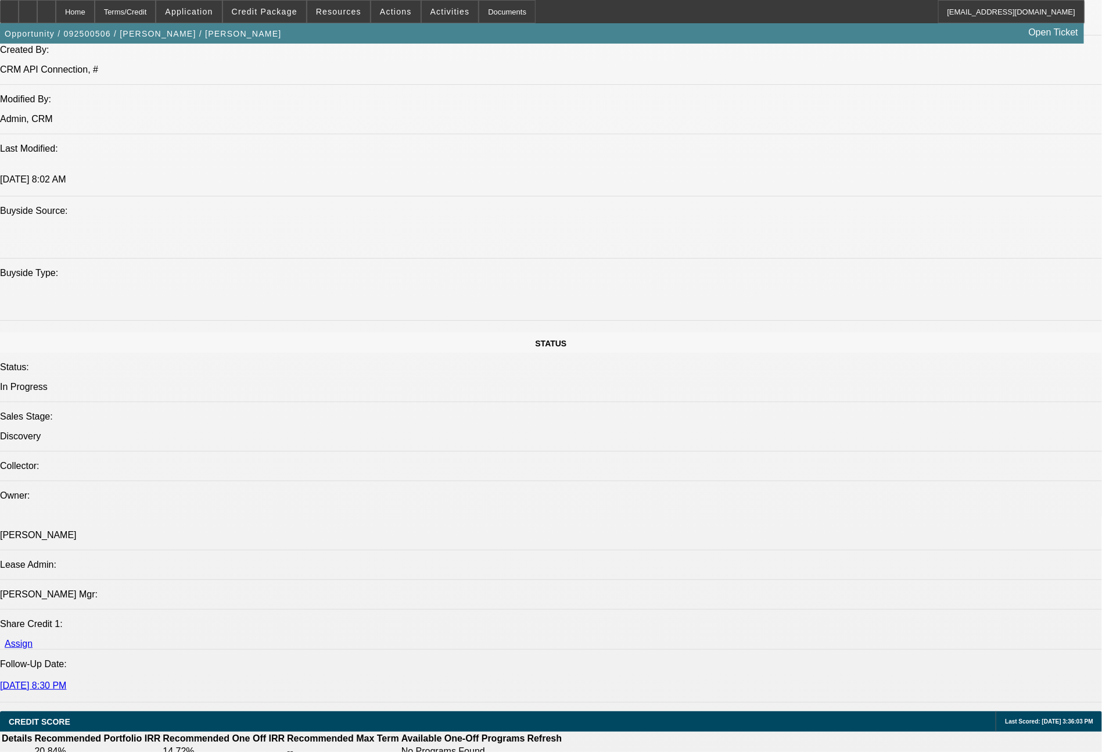
scroll to position [1046, 0]
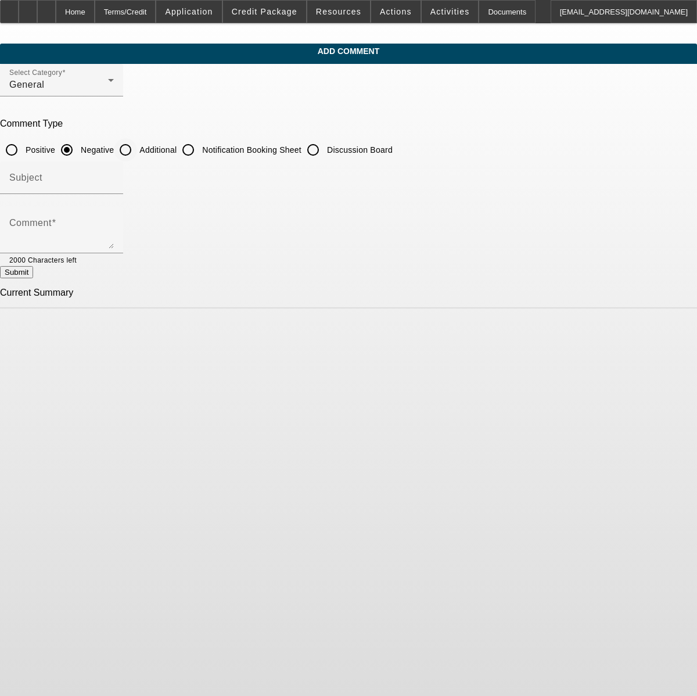
click at [137, 152] on input "Additional" at bounding box center [125, 149] width 23 height 23
radio input "true"
click at [114, 243] on textarea "Comment" at bounding box center [61, 235] width 105 height 28
click at [114, 229] on textarea "[PERSON_NAME] has been a high school teacher for the past 8 years and also coac…" at bounding box center [61, 235] width 105 height 28
click at [114, 244] on textarea "[PERSON_NAME] has been a high school teacher for the past 8 years and also coac…" at bounding box center [61, 235] width 105 height 28
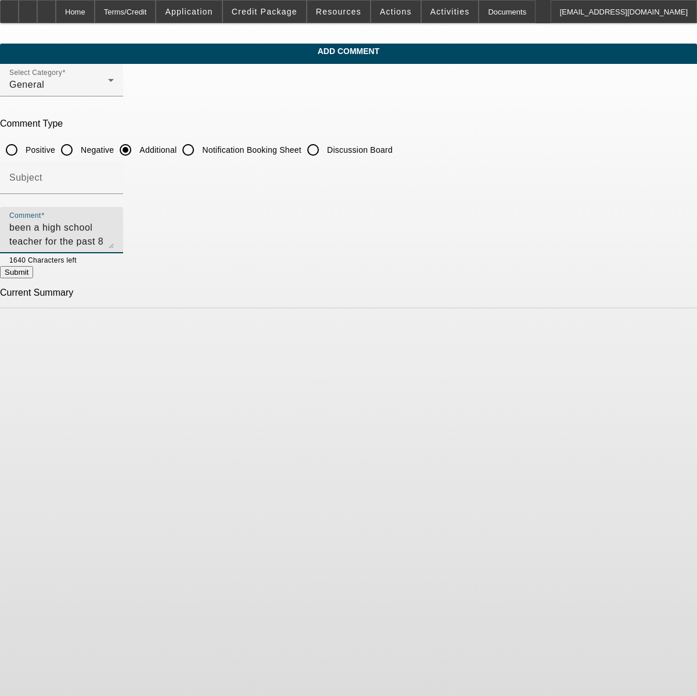
scroll to position [25, 0]
type textarea "[PERSON_NAME] has been a high school teacher for the past 8 years and also coac…"
click at [33, 278] on button "Submit" at bounding box center [16, 272] width 33 height 12
radio input "true"
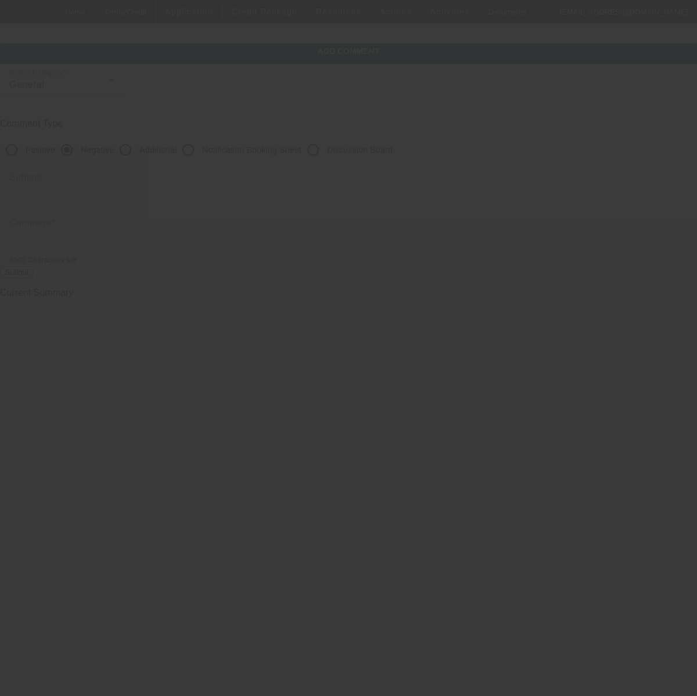
scroll to position [0, 0]
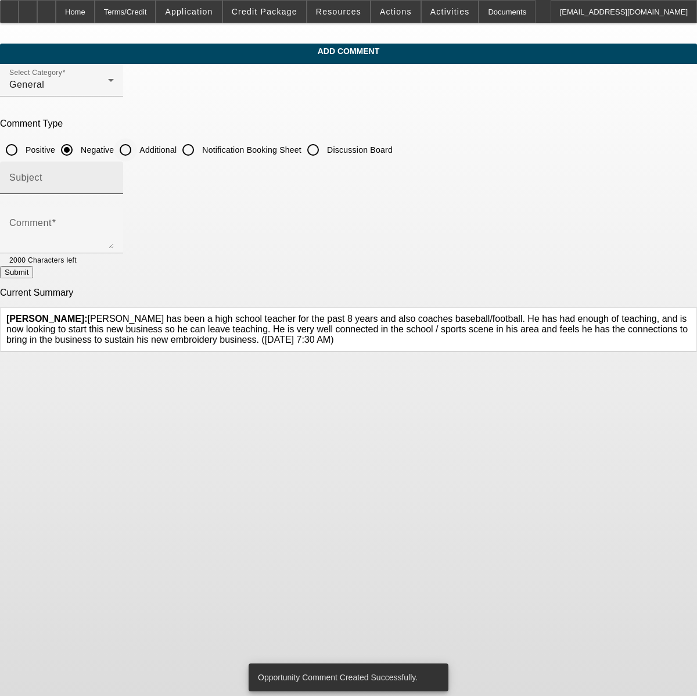
drag, startPoint x: 263, startPoint y: 149, endPoint x: 263, endPoint y: 187, distance: 38.3
click at [137, 148] on input "Additional" at bounding box center [125, 149] width 23 height 23
radio input "true"
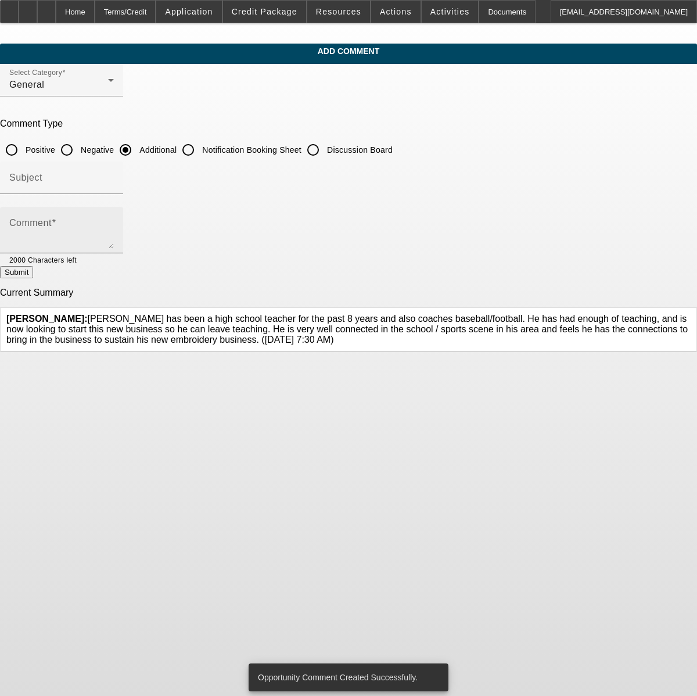
click at [114, 227] on textarea "Comment" at bounding box center [61, 235] width 105 height 28
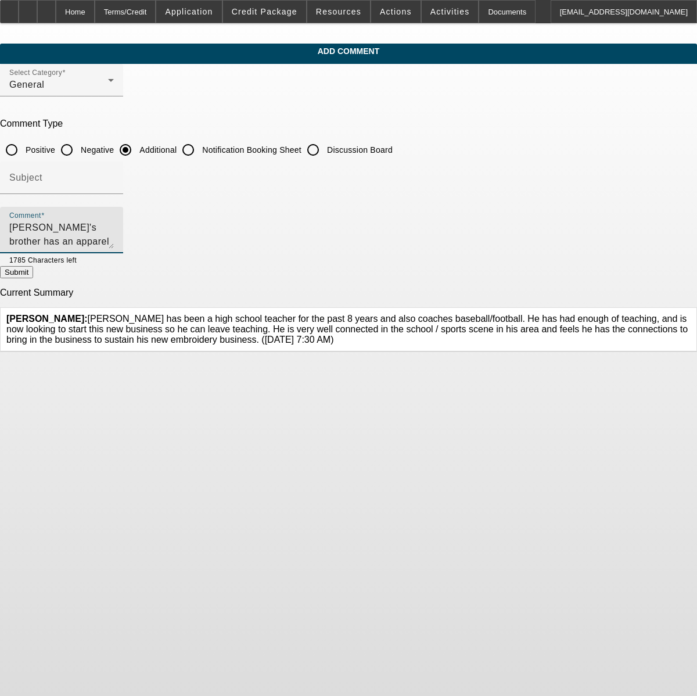
click at [114, 227] on textarea "[PERSON_NAME]'s brother has an apparel printing business that does heat transfe…" at bounding box center [61, 235] width 105 height 28
type textarea "[PERSON_NAME]'s brother has an apparel printing business that does heat transfe…"
click at [33, 278] on button "Submit" at bounding box center [16, 272] width 33 height 12
radio input "true"
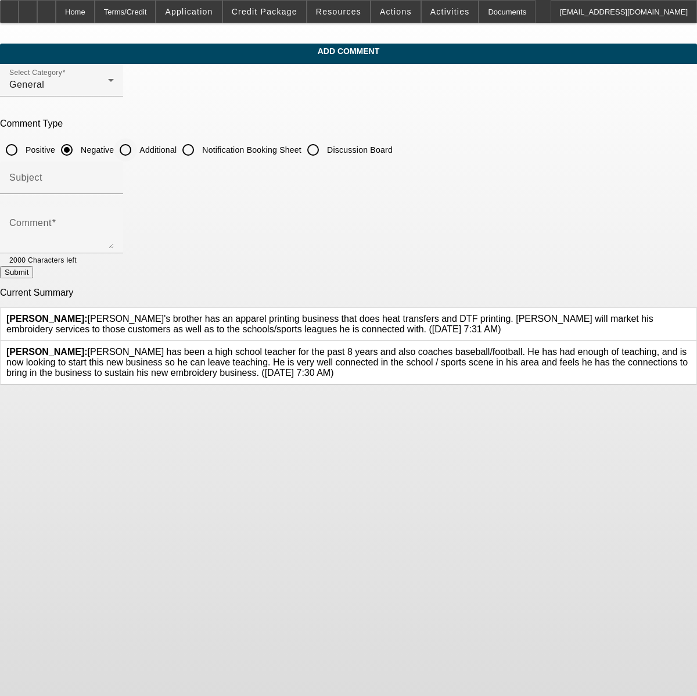
click at [137, 146] on input "Additional" at bounding box center [125, 149] width 23 height 23
radio input "true"
click at [114, 235] on textarea "Comment" at bounding box center [61, 235] width 105 height 28
type textarea "[PERSON_NAME] is a home owner with good personal credit, and has 20% for all in…"
click at [33, 271] on button "Submit" at bounding box center [16, 272] width 33 height 12
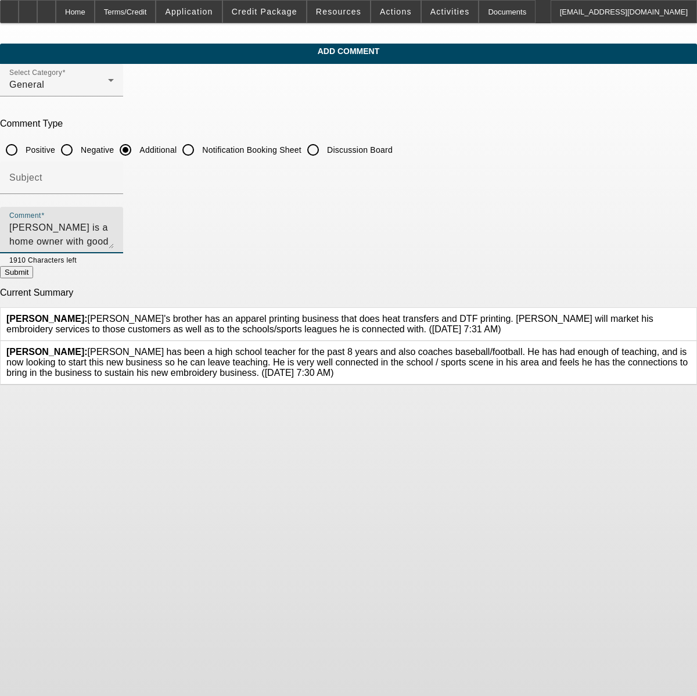
radio input "true"
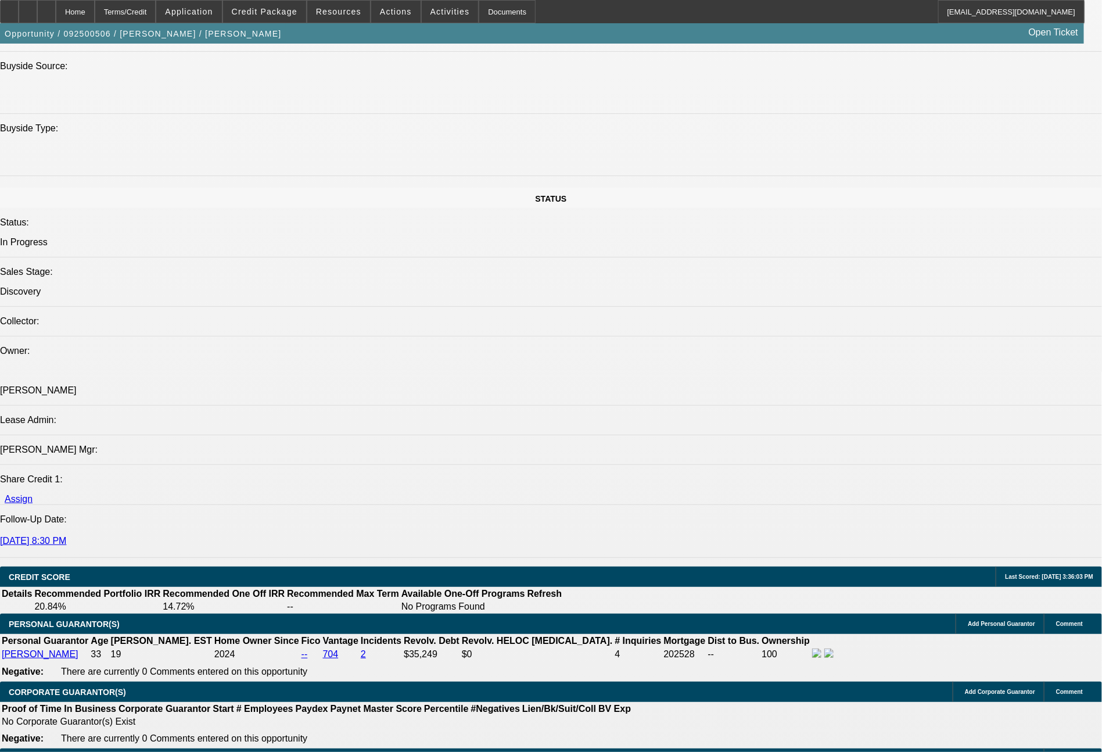
select select "0"
select select "2"
select select "0.1"
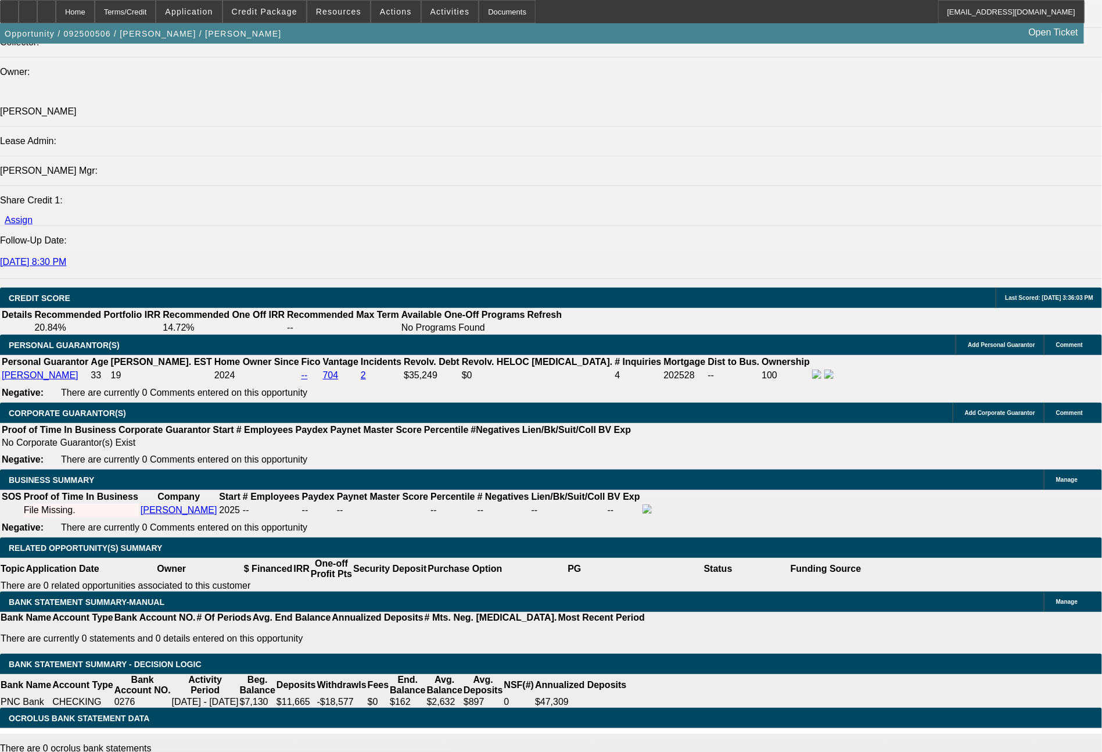
select select "1"
select select "2"
select select "4"
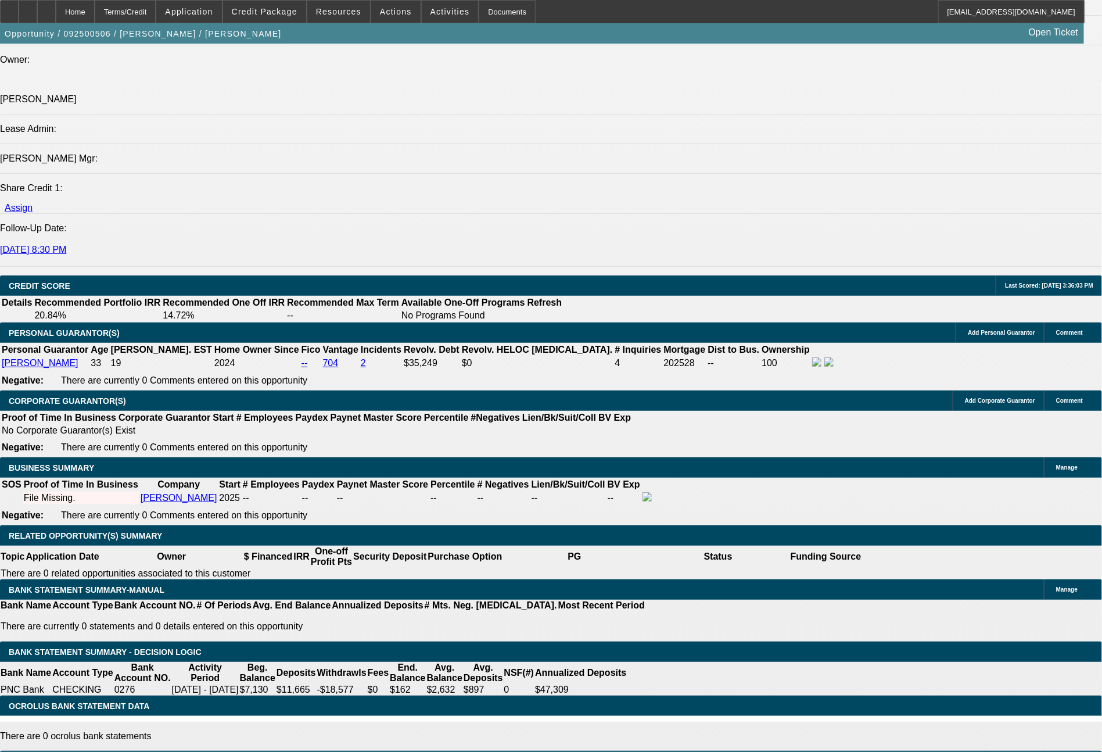
type input "$4,500.00"
type input "UNKNOWN"
type input "072"
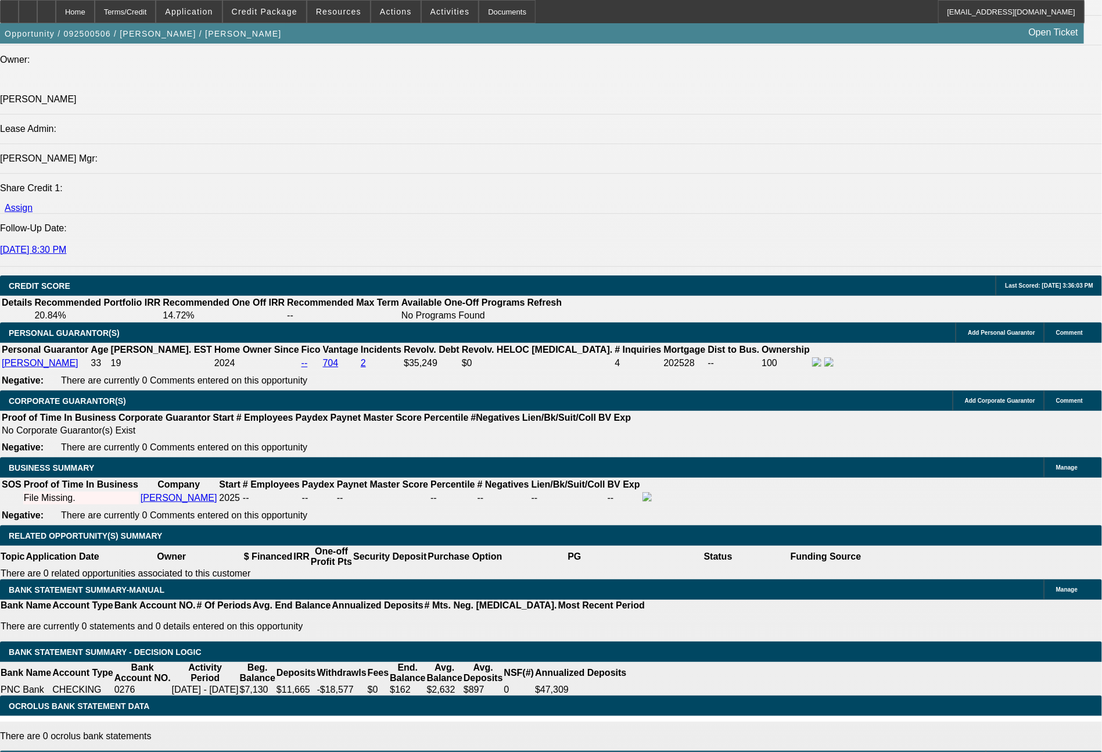
type input "647"
type input "$1,294.00"
type input "22.4"
type input "6"
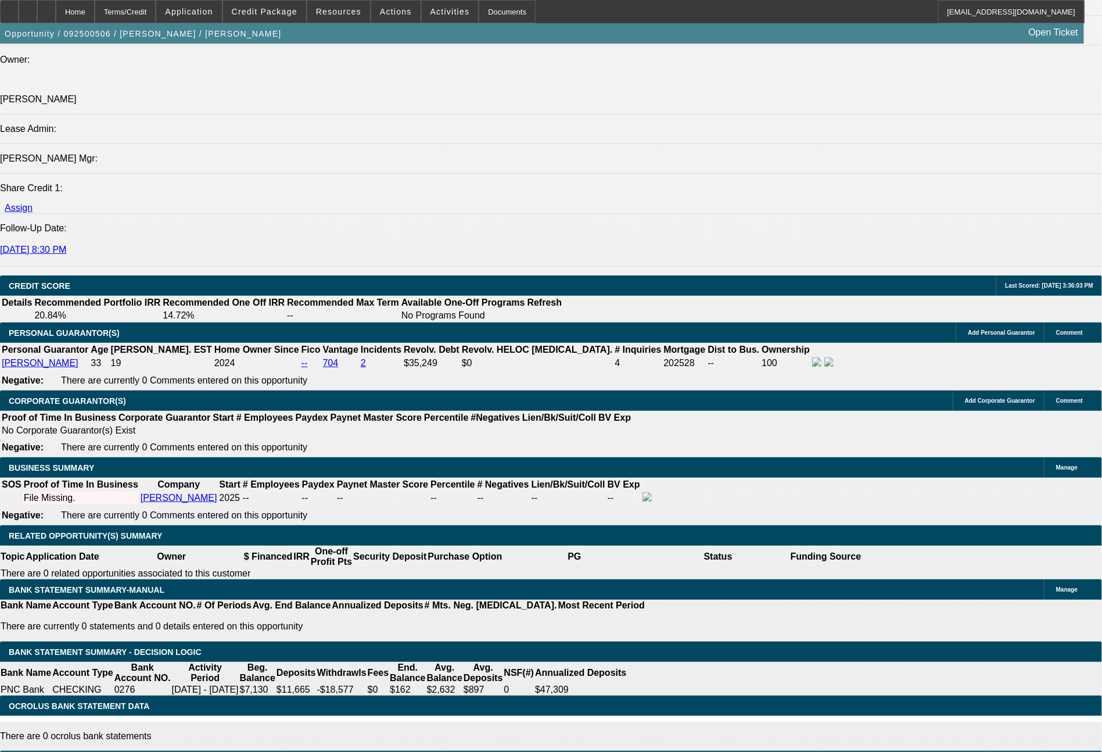
type input "$12.00"
type input "616"
type input "$1,232.00"
type input "20.4"
type input "61"
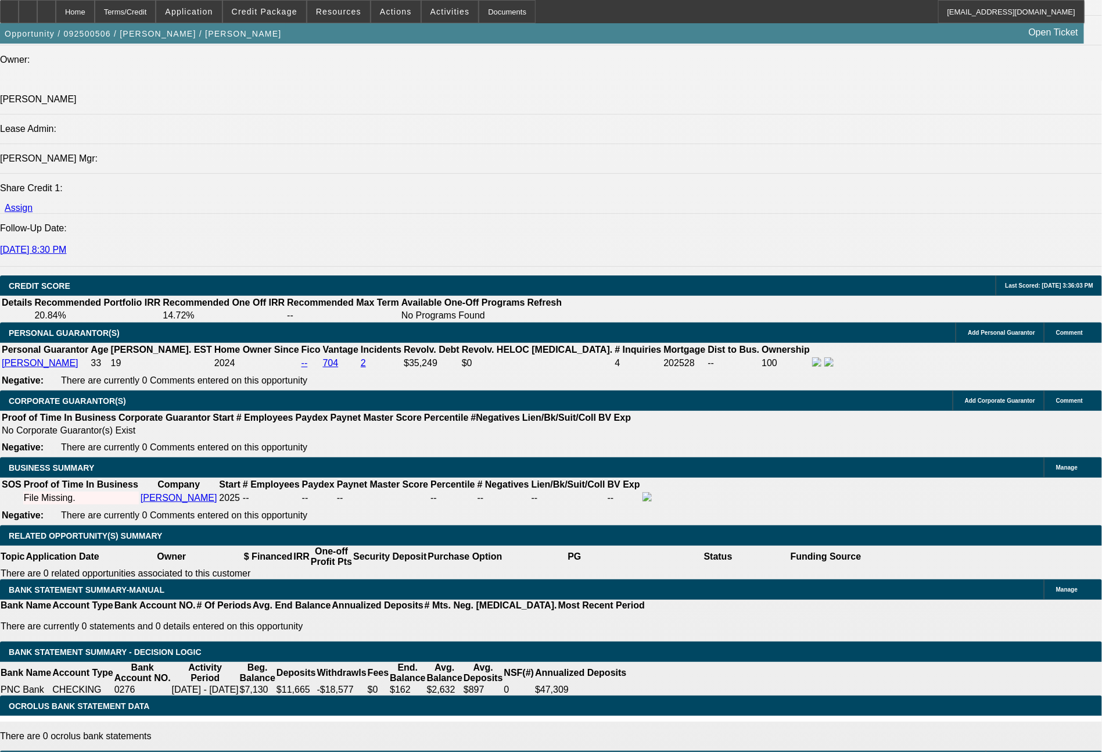
type input "$122.00"
type input "6"
type input "597"
type input "$1,194.00"
type input "19.1"
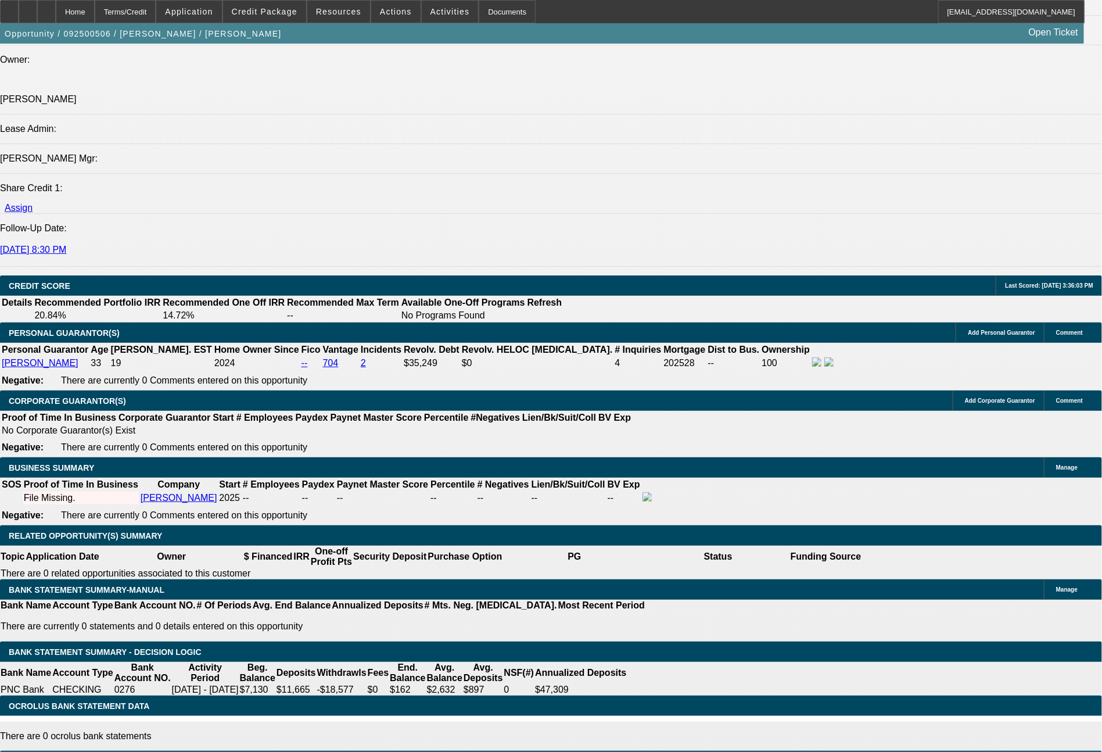
type input "59"
type input "$118.00"
type input "594"
type input "$1,188.00"
type input "18.9"
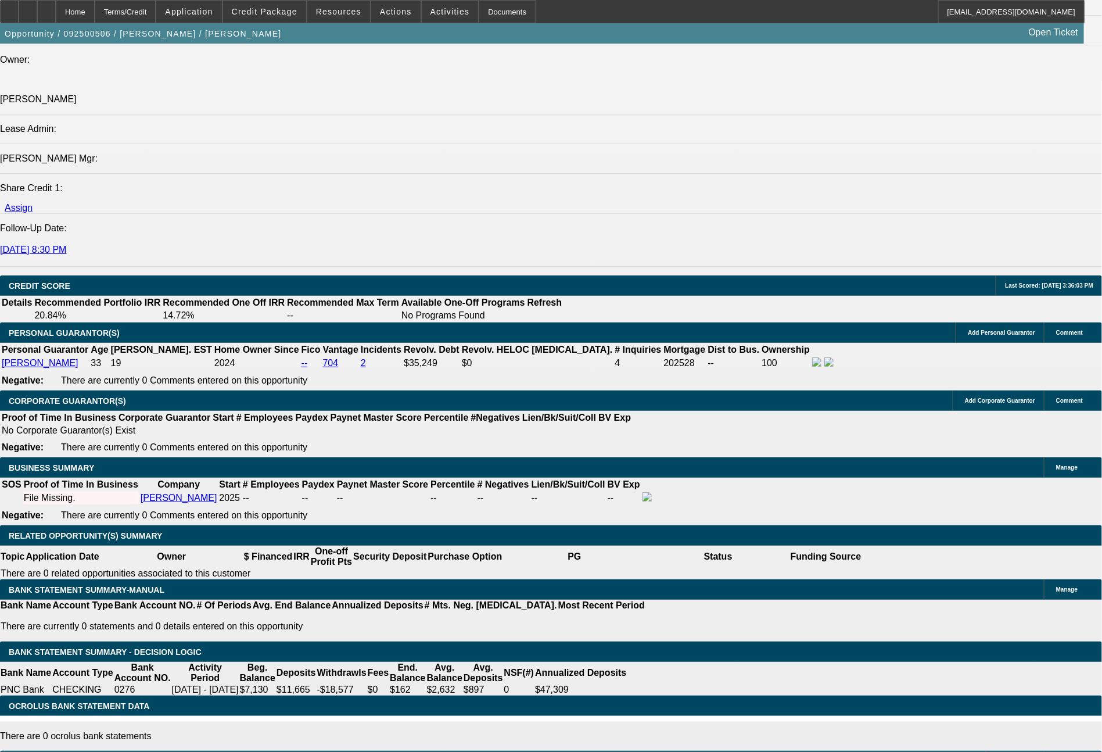
type input "59"
type input "$118.00"
type input "593"
type input "$1,186.00"
type input "18.8"
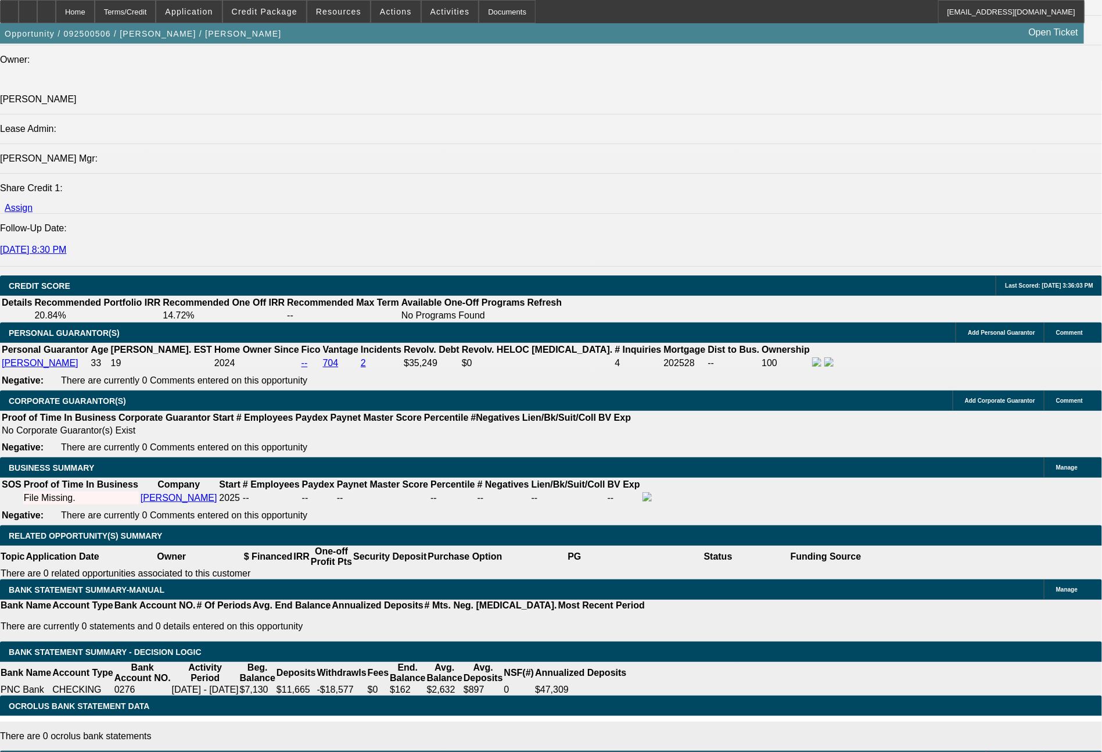
type input "$593.00"
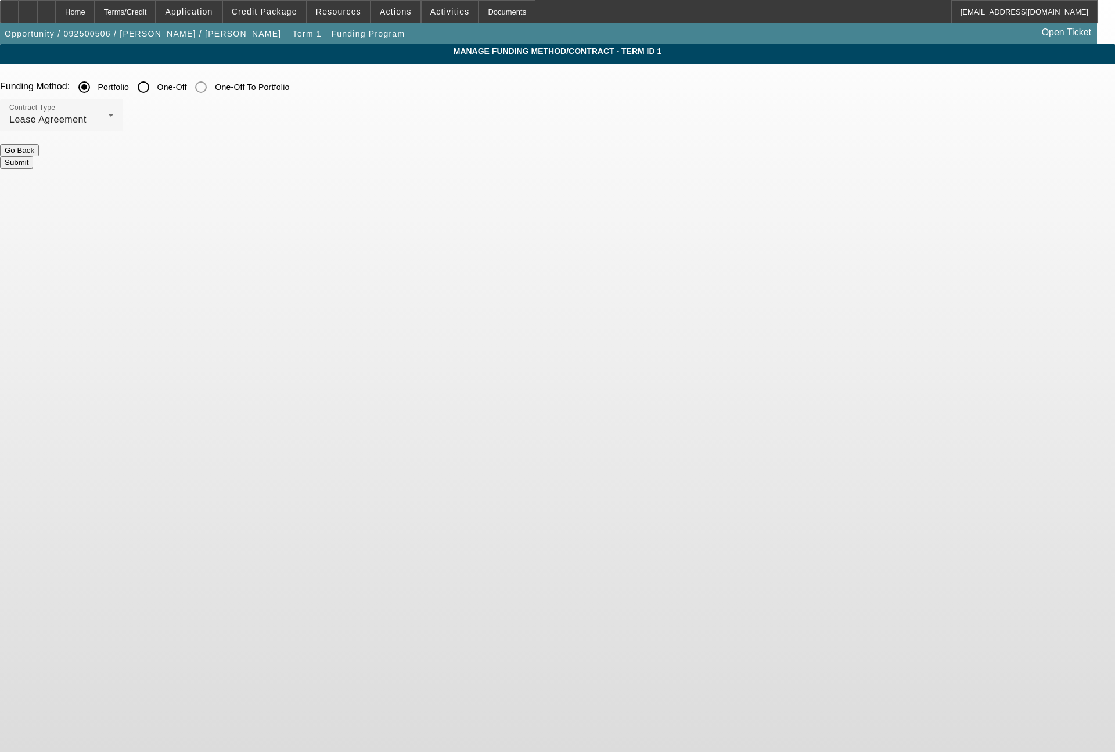
click at [155, 94] on input "One-Off" at bounding box center [143, 87] width 23 height 23
radio input "true"
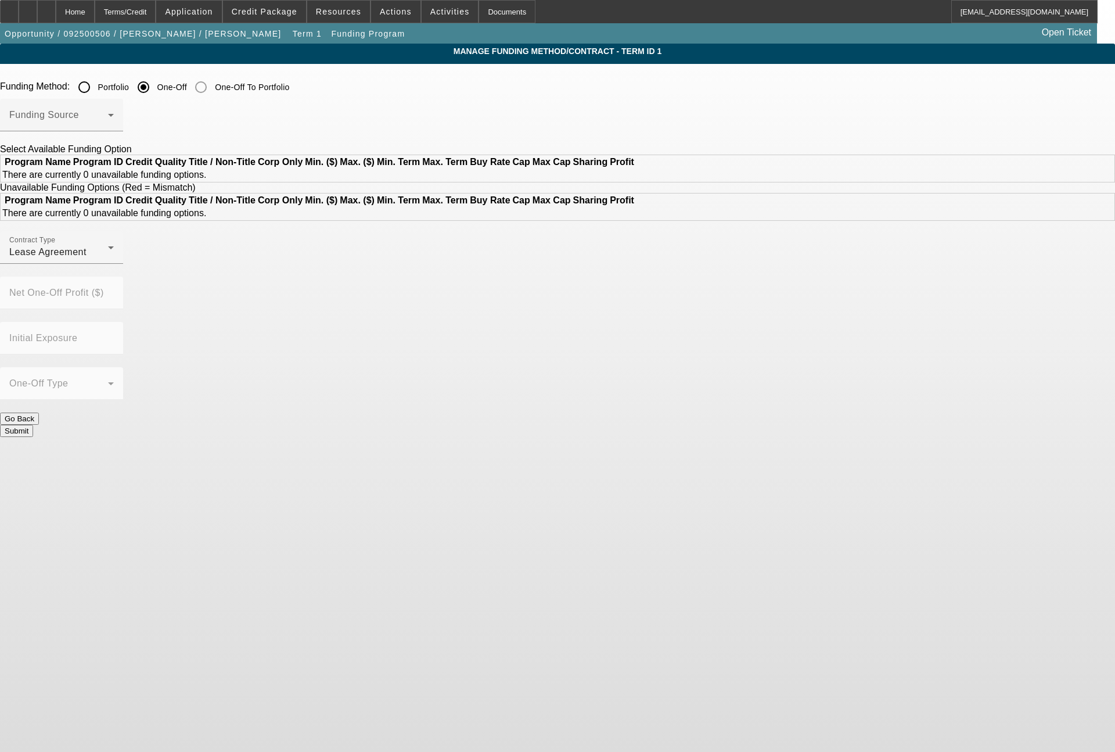
click at [96, 92] on input "Portfolio" at bounding box center [84, 87] width 23 height 23
radio input "true"
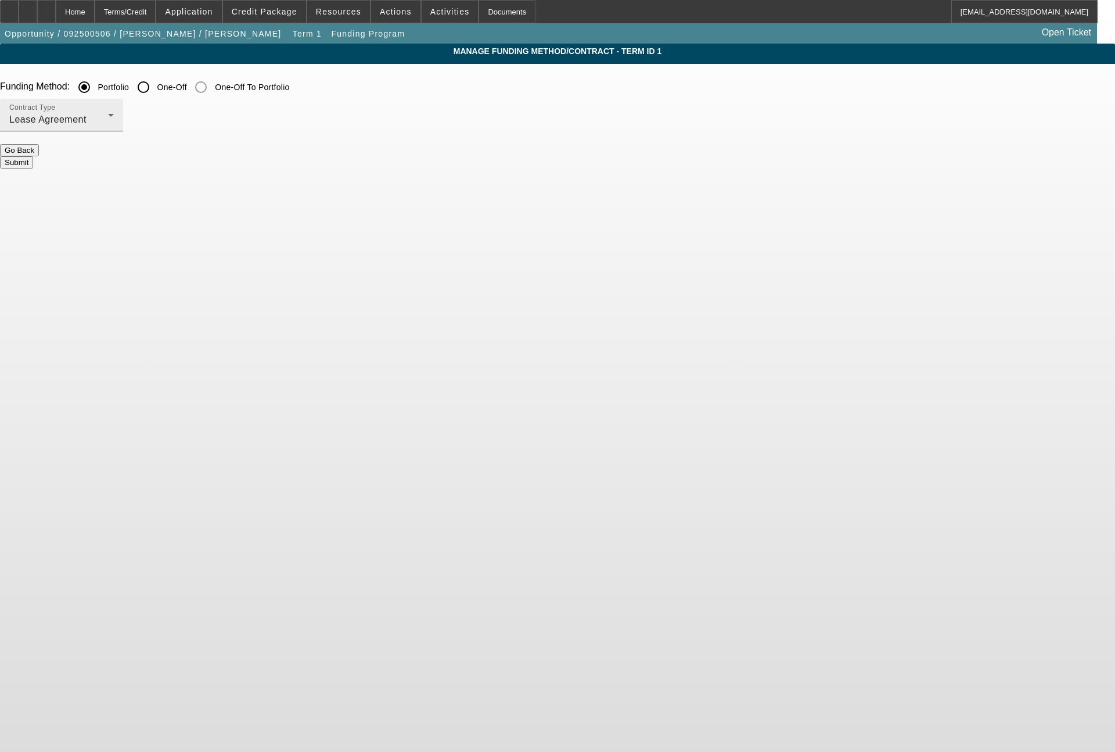
click at [108, 127] on div "Lease Agreement" at bounding box center [58, 120] width 99 height 14
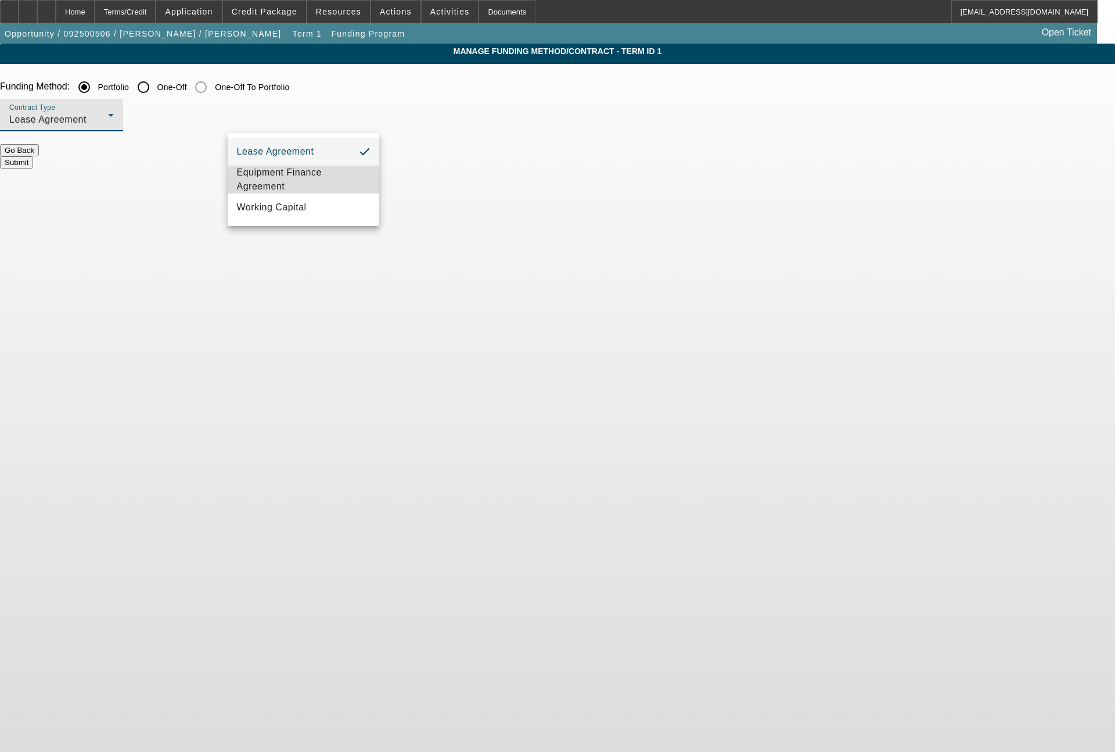
click at [303, 176] on span "Equipment Finance Agreement" at bounding box center [304, 180] width 134 height 28
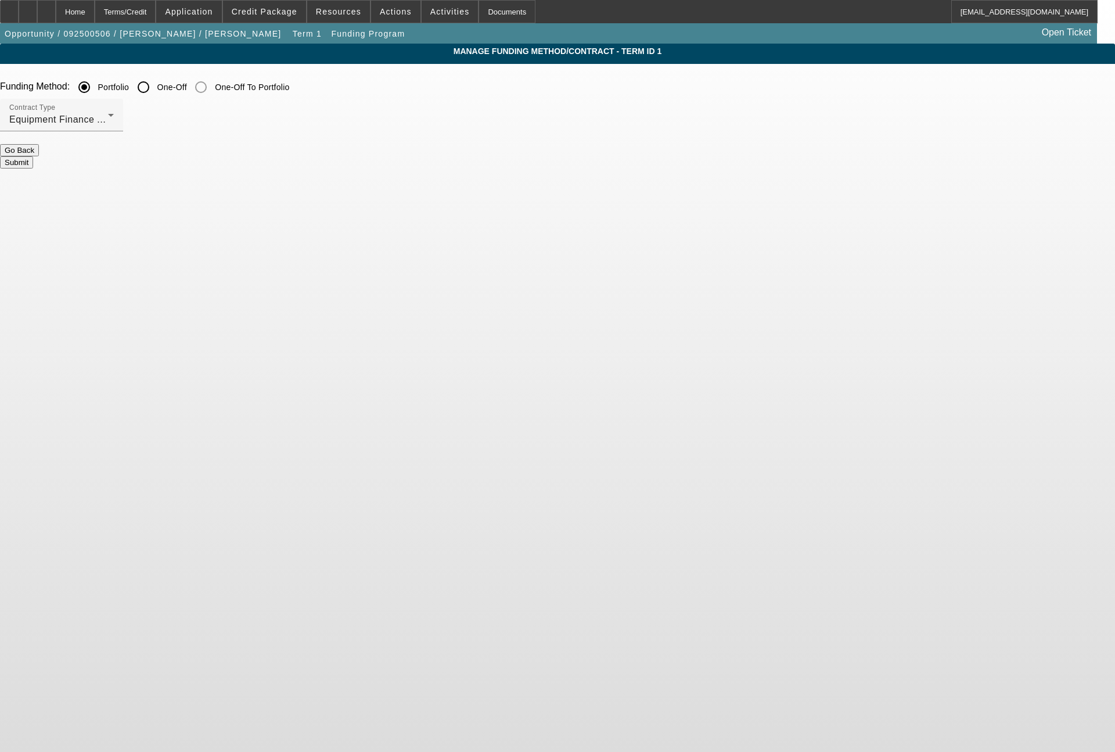
click at [33, 157] on button "Submit" at bounding box center [16, 162] width 33 height 12
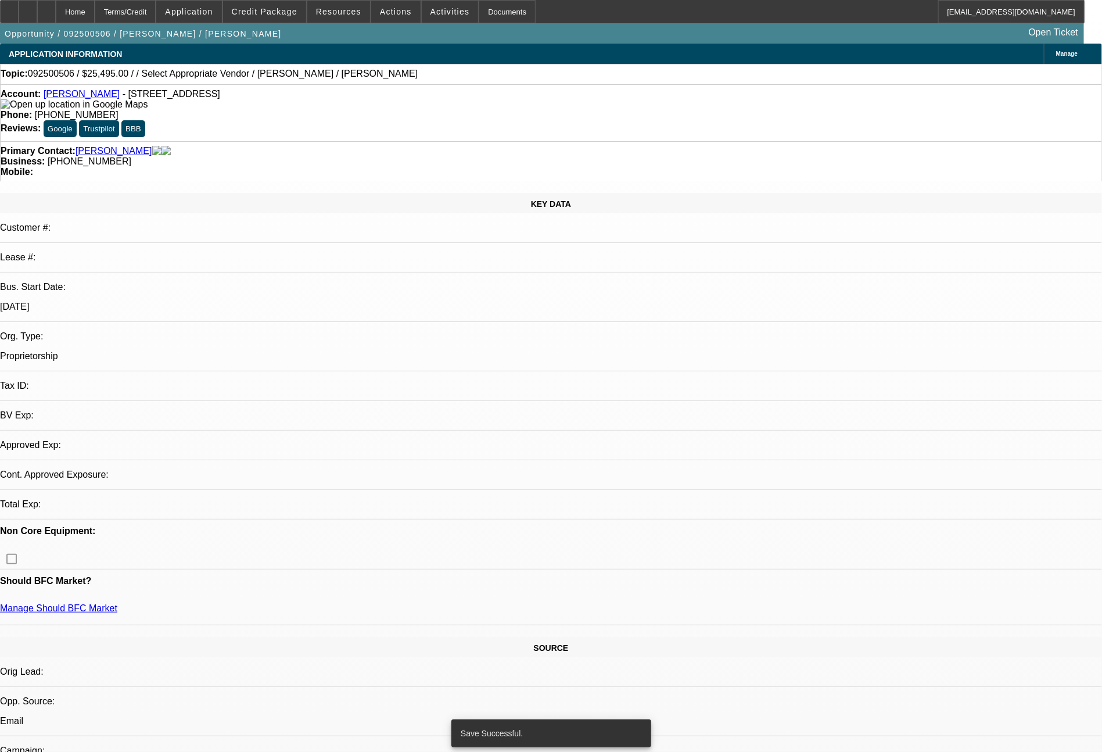
select select "0"
select select "2"
select select "0"
select select "6"
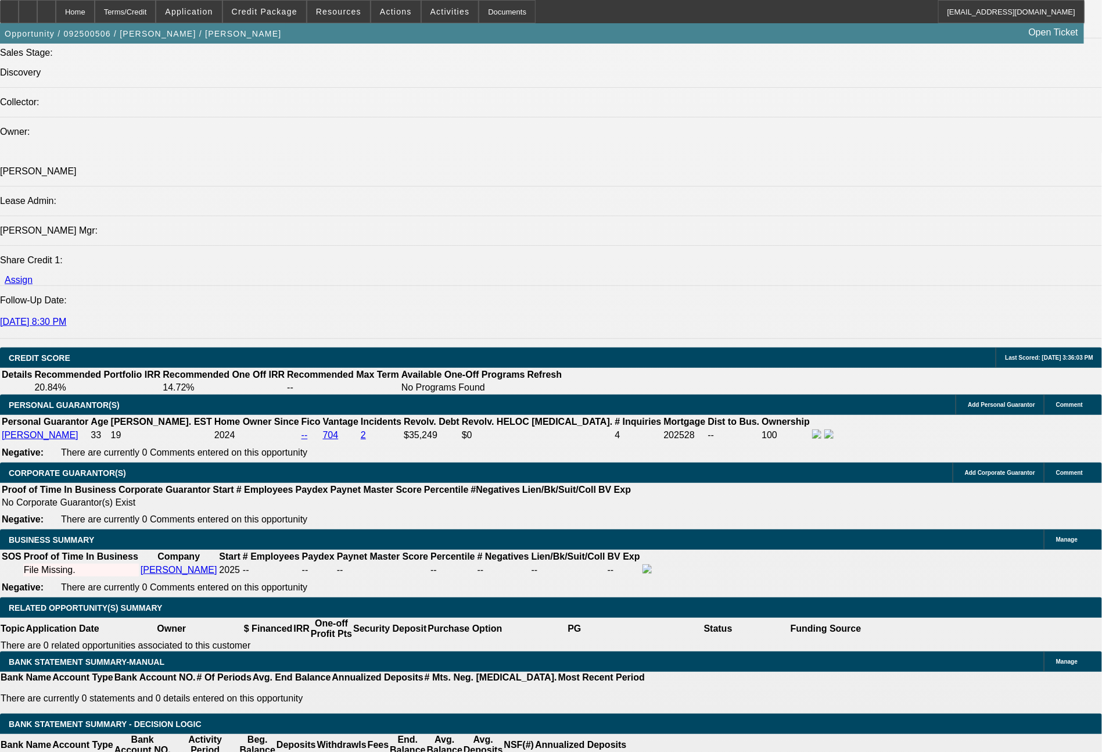
scroll to position [1466, 0]
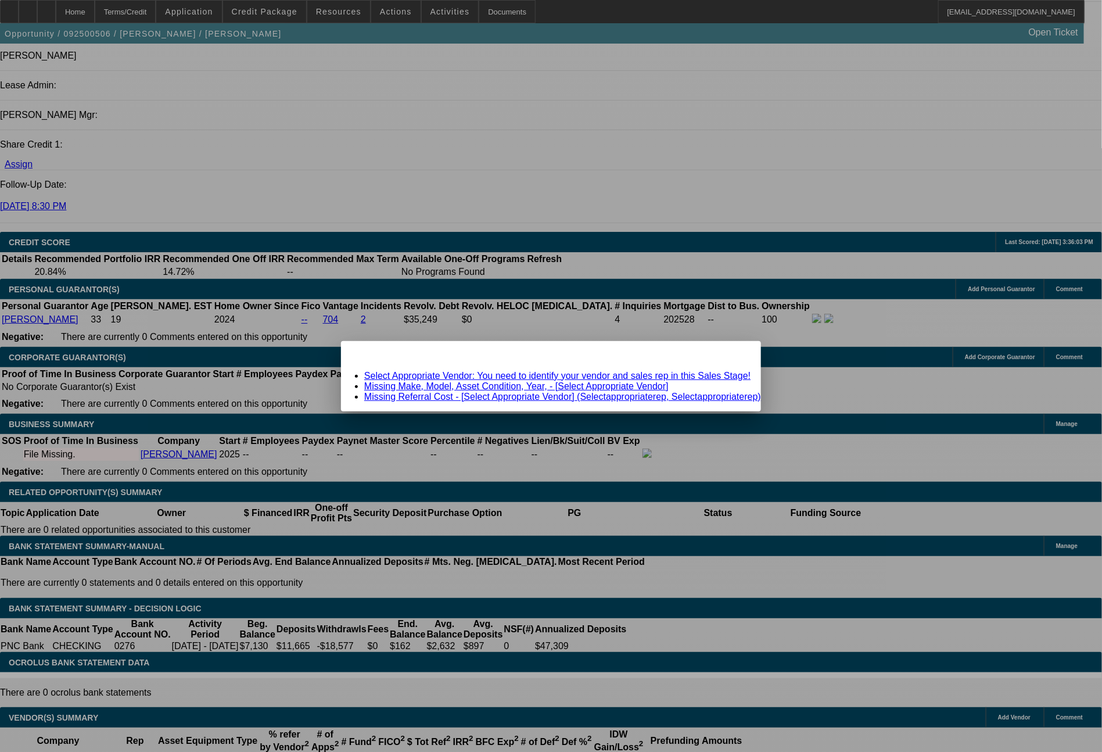
click at [735, 353] on div "Close" at bounding box center [748, 347] width 26 height 13
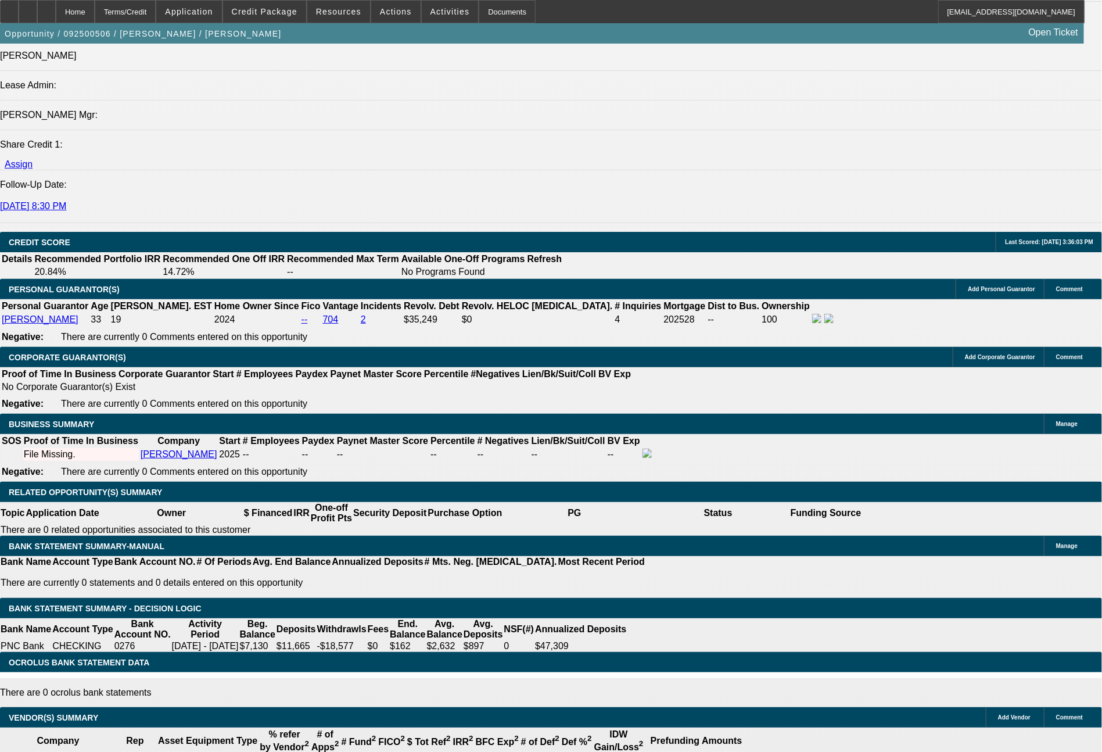
scroll to position [1466, 0]
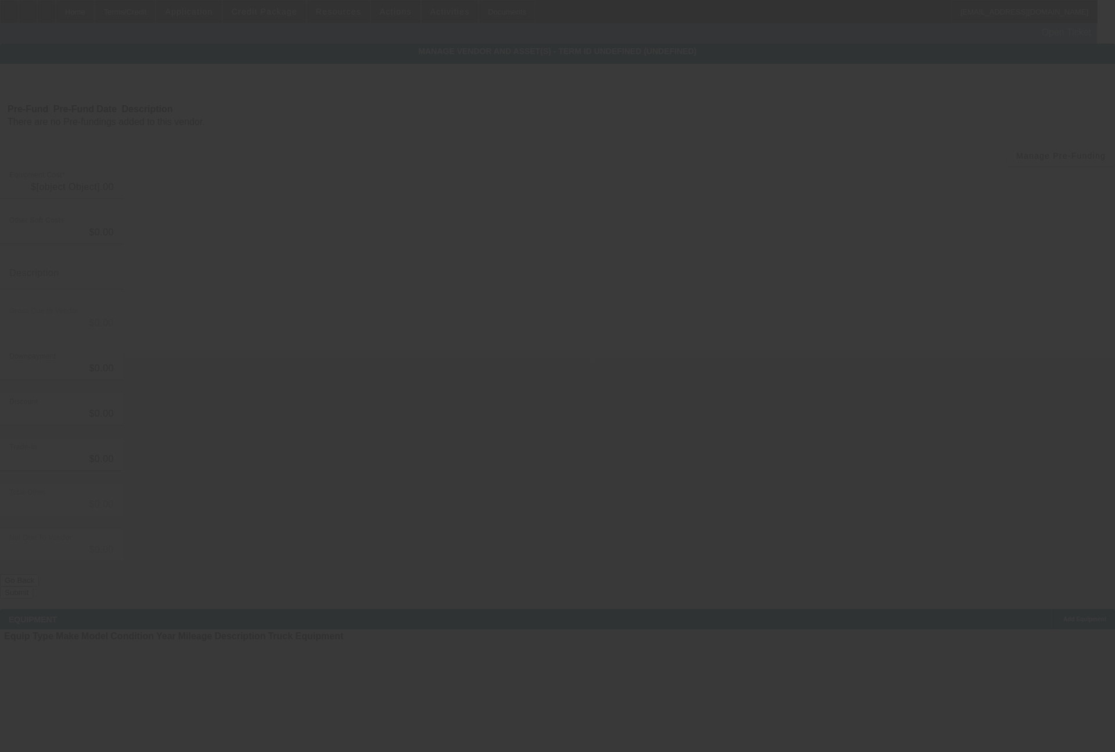
type input "$29,995.00"
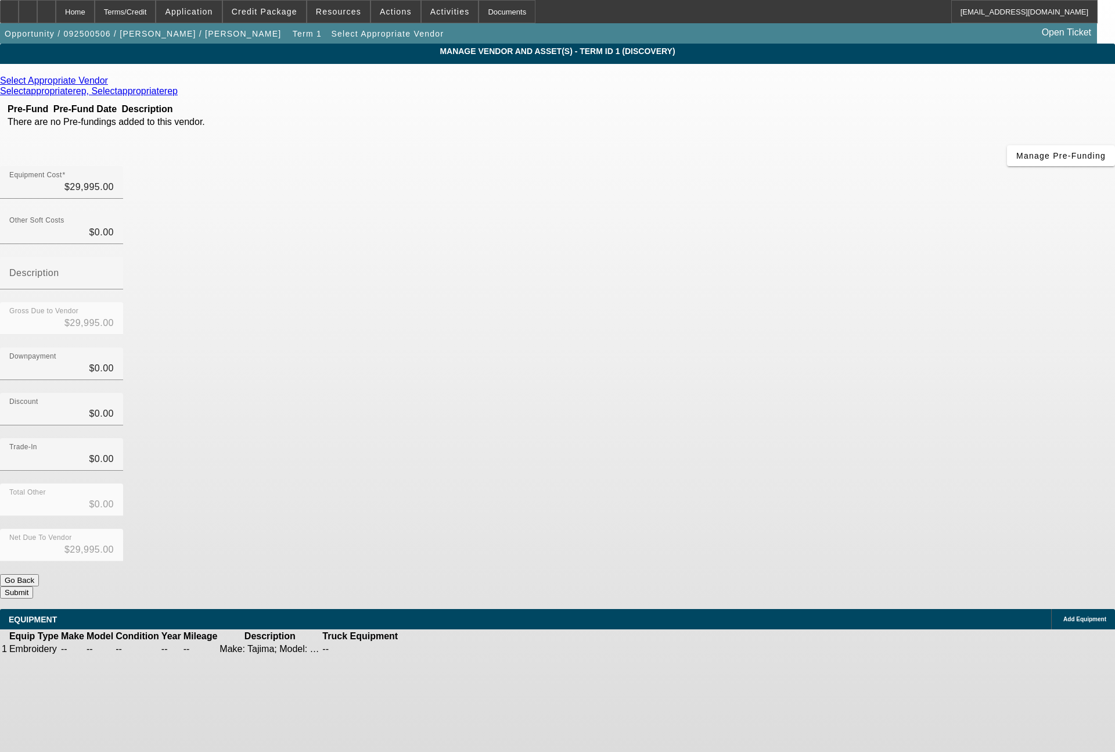
click at [323, 86] on div "Select Appropriate Vendor" at bounding box center [557, 81] width 1115 height 10
click at [111, 85] on icon at bounding box center [111, 81] width 0 height 10
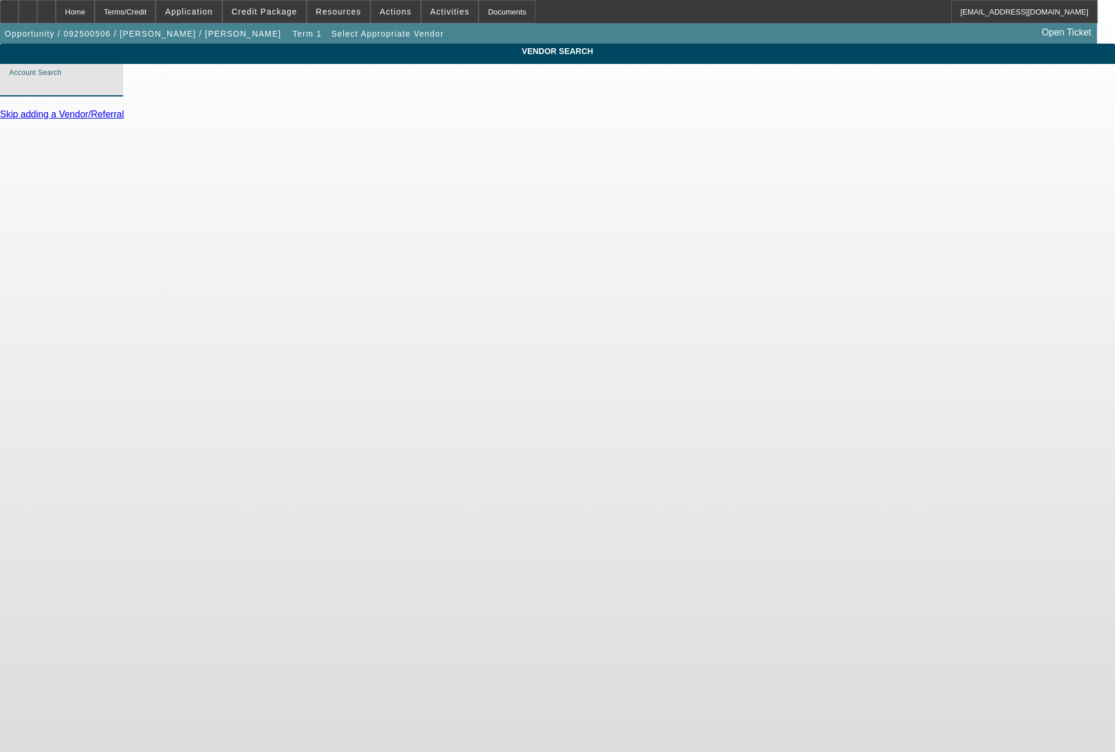
click at [114, 92] on input "Account Search" at bounding box center [61, 85] width 105 height 14
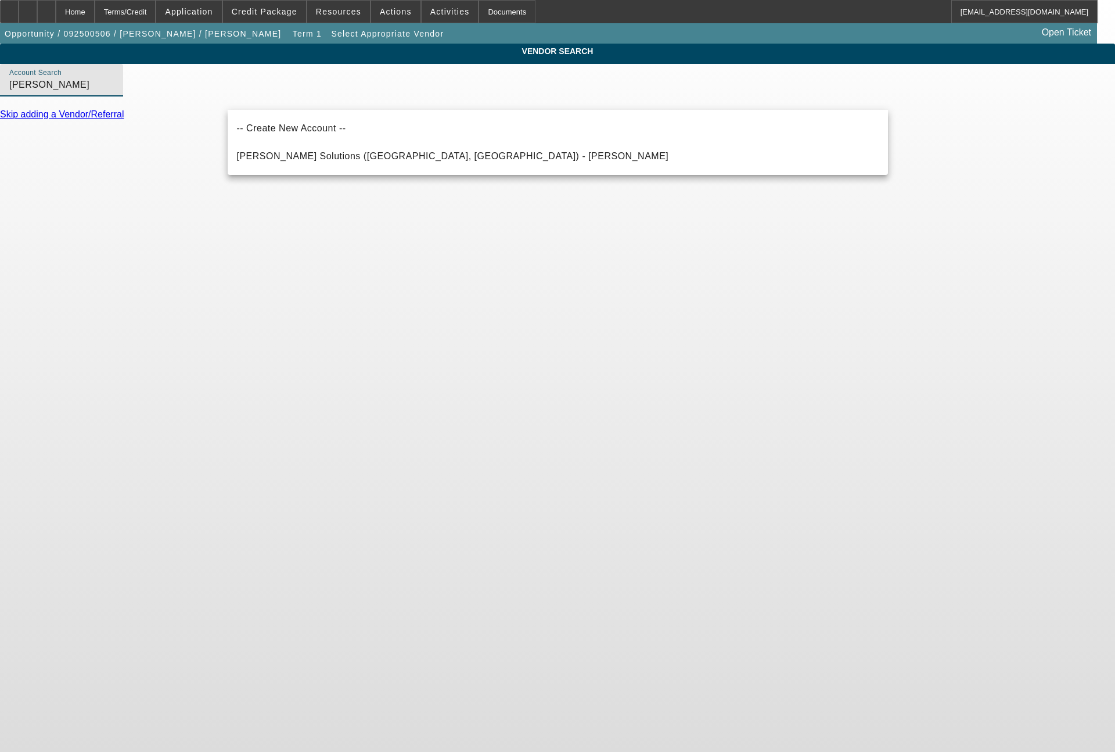
click at [365, 153] on span "Hirsch Solutions (Huntersville, NC) - Janowski, Kristof" at bounding box center [453, 156] width 432 height 10
type input "Hirsch Solutions (Huntersville, NC) - Janowski, Kristof"
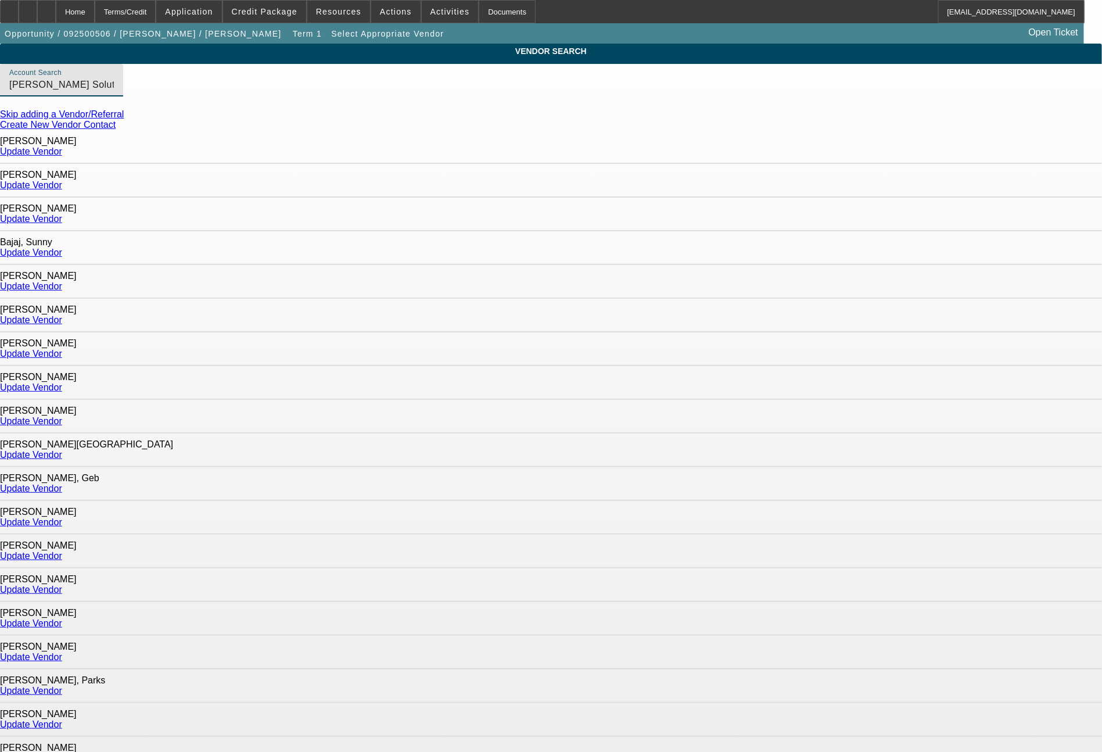
scroll to position [515, 0]
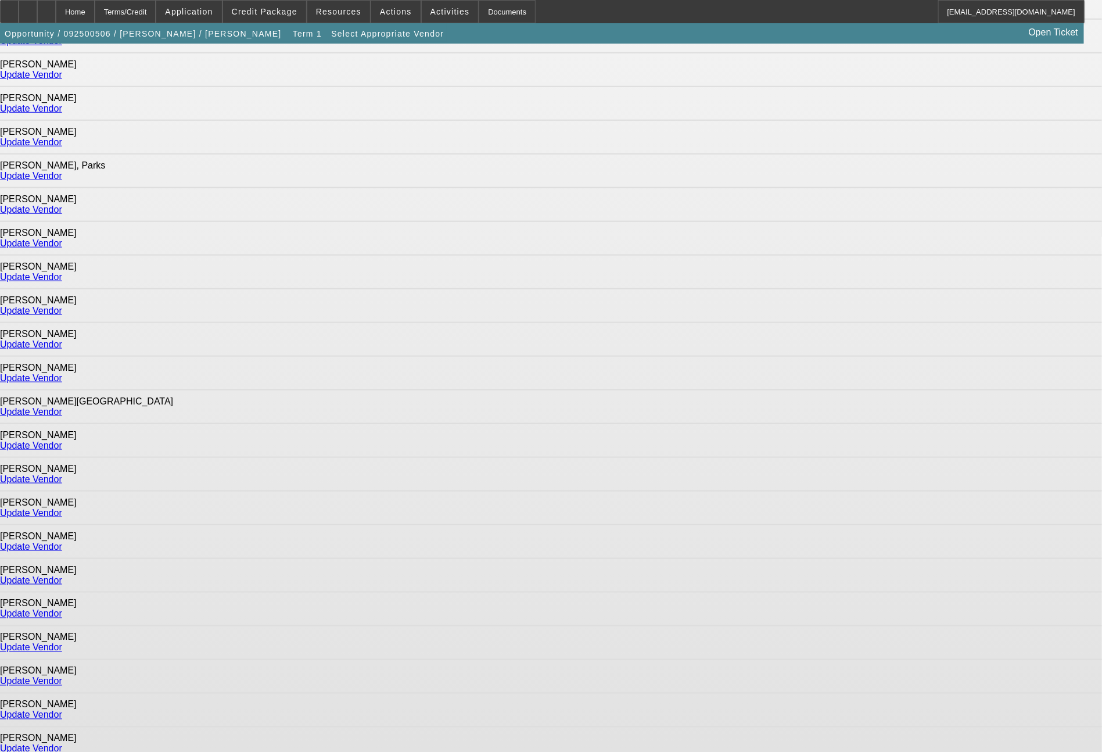
click at [62, 642] on link "Update Vendor" at bounding box center [31, 647] width 62 height 10
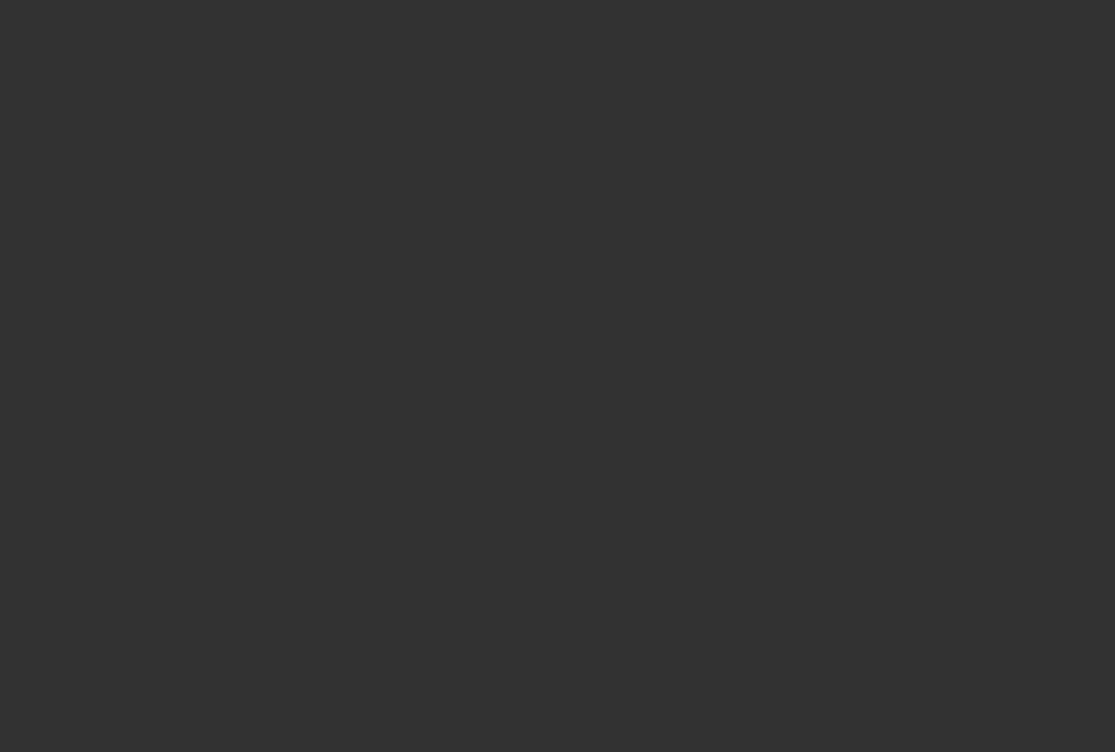
type input "$29,995.00"
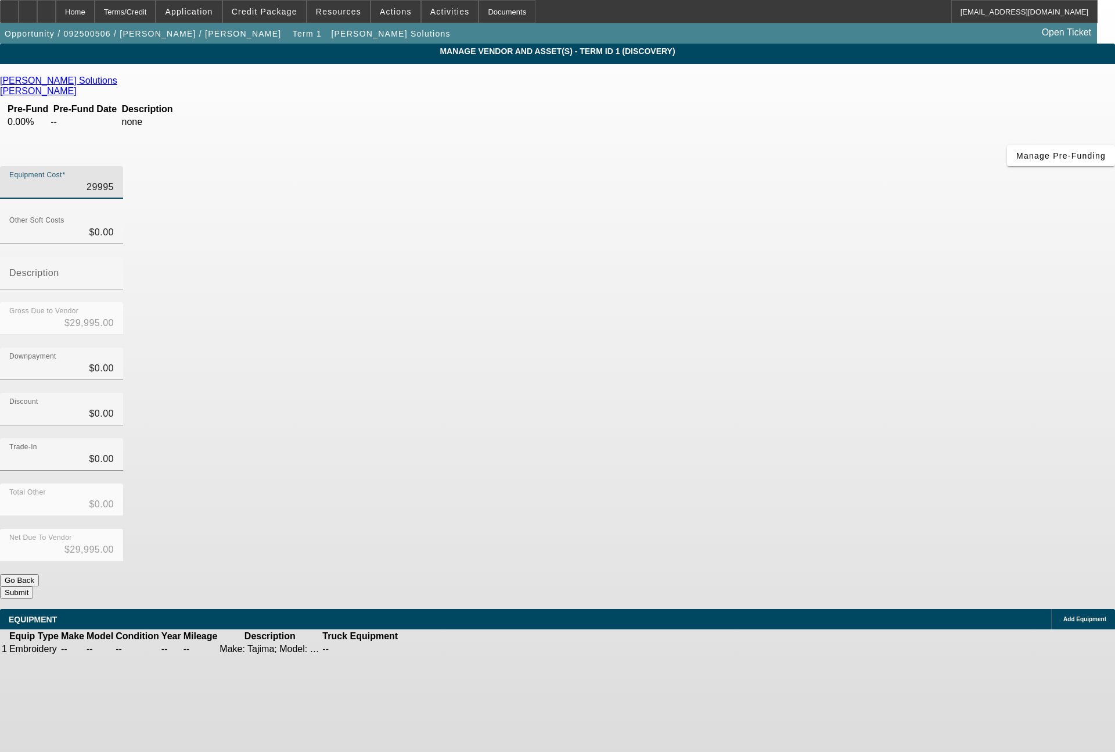
drag, startPoint x: 666, startPoint y: 99, endPoint x: 739, endPoint y: 99, distance: 73.8
click at [739, 166] on div "Equipment Cost 29995" at bounding box center [557, 188] width 1115 height 45
type input "3"
type input "$3.00"
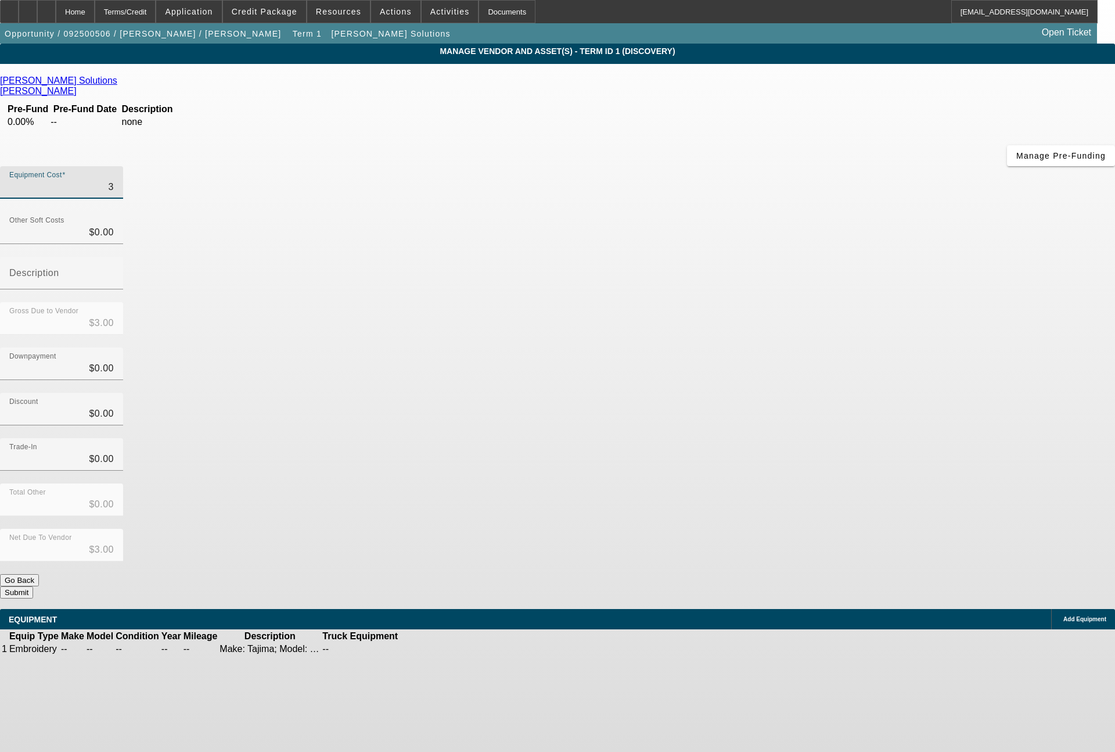
type input "31"
type input "$31.00"
type input "311"
type input "$311.00"
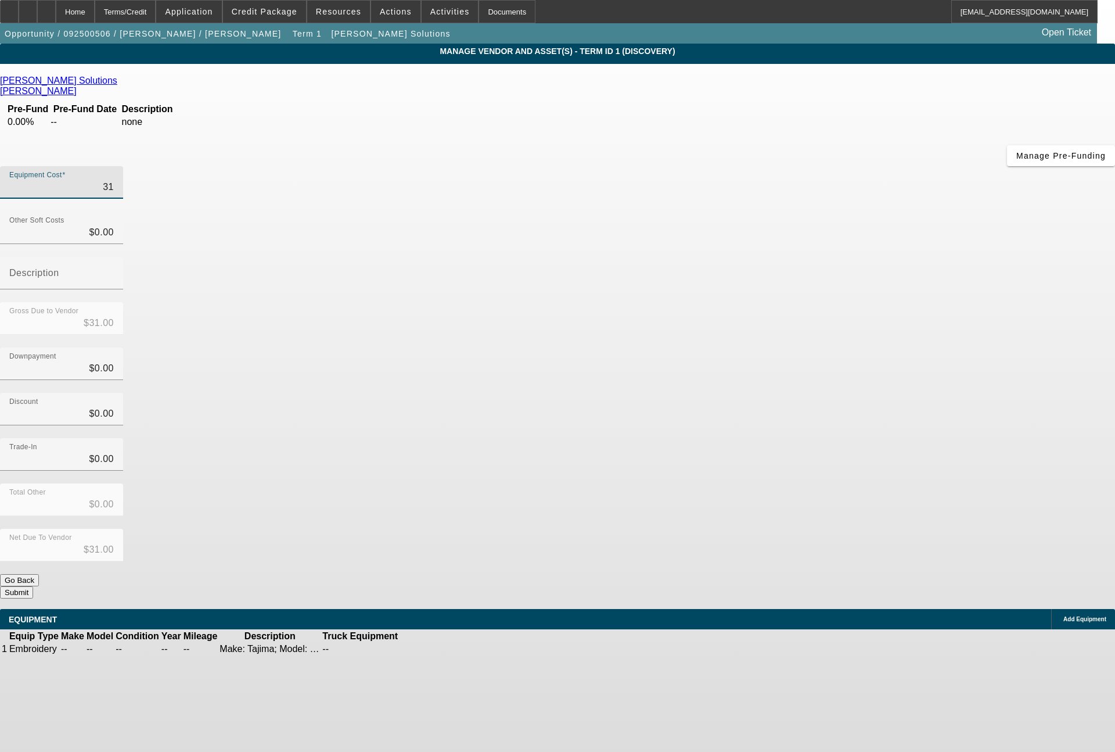
type input "$311.00"
type input "3119"
type input "$3,119.00"
type input "31190"
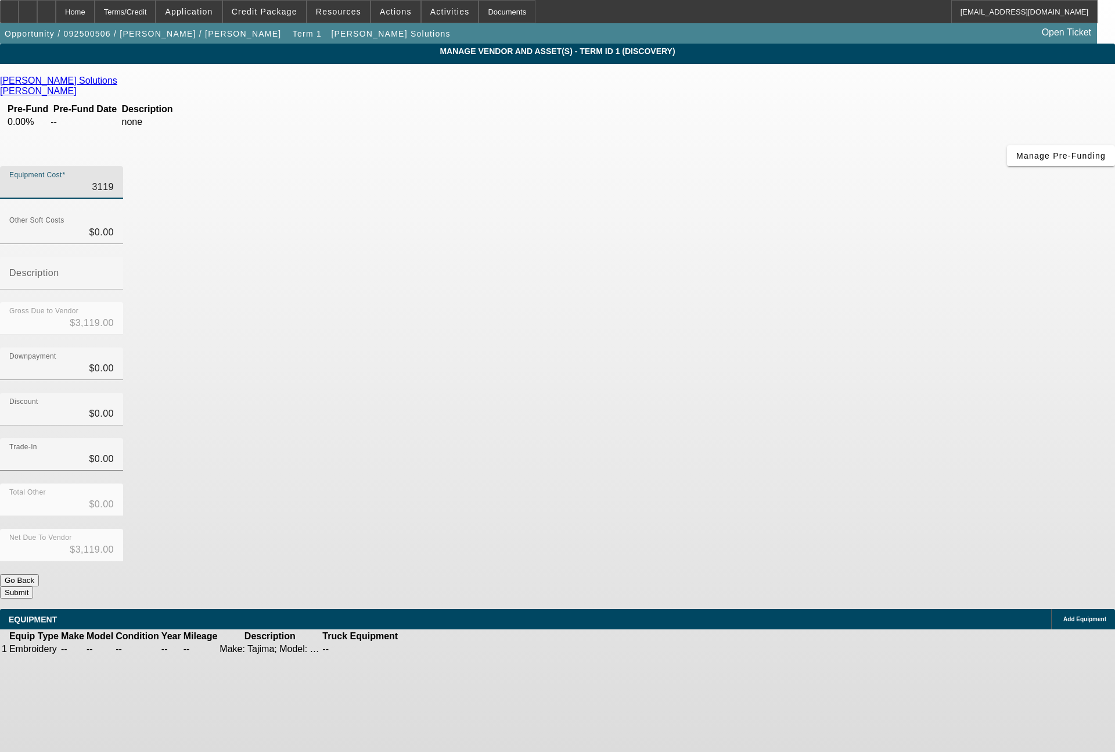
type input "$31,190.00"
click at [435, 649] on icon at bounding box center [435, 649] width 0 height 0
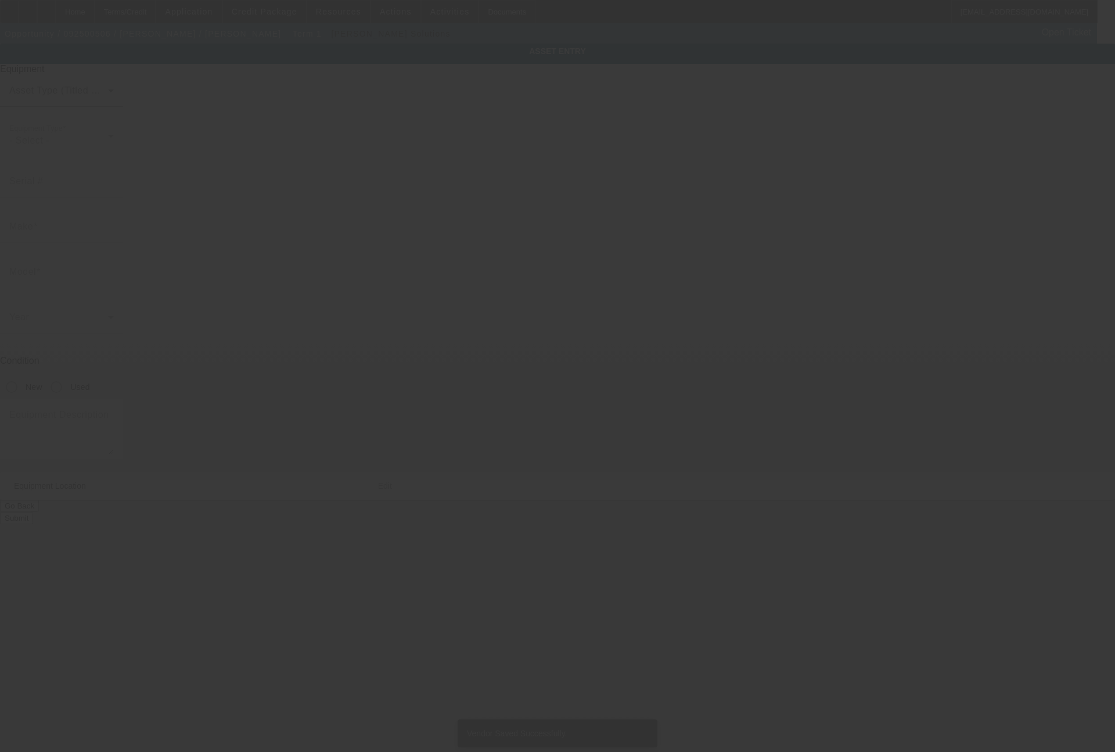
type textarea "Make: Tajima; Model: TMEZ 1501"
type input "2447 Hunter Peak"
type input "New Braunfels"
type input "78130"
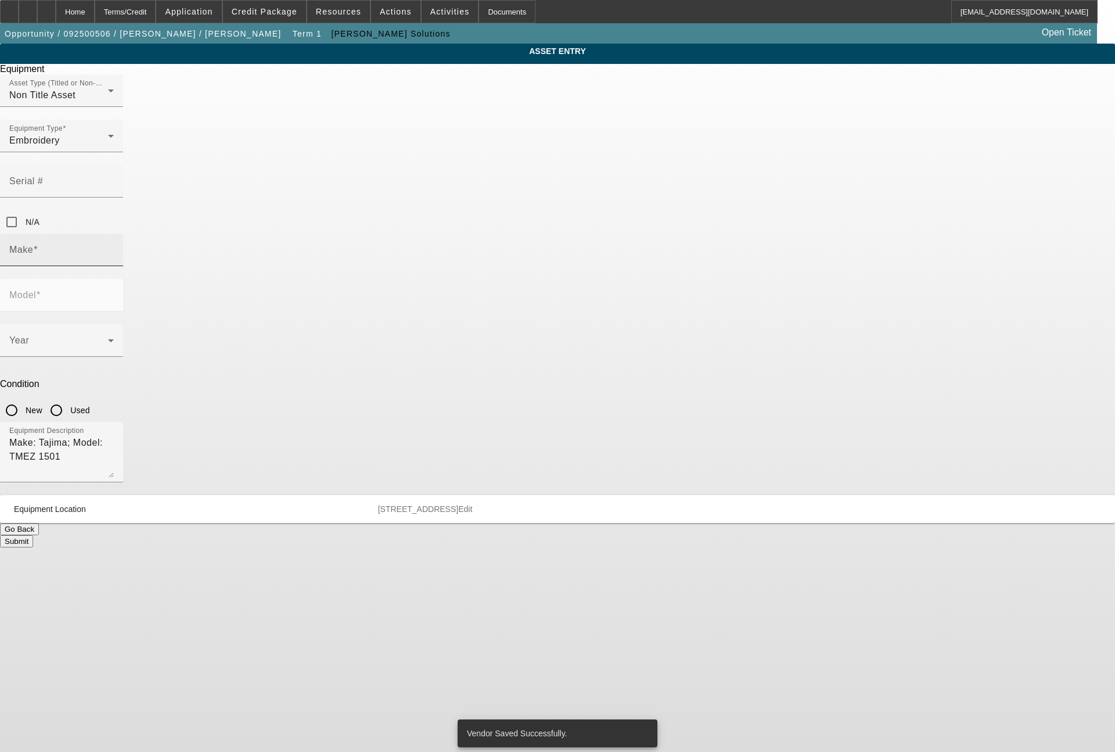
click at [114, 247] on input "Make" at bounding box center [61, 254] width 105 height 14
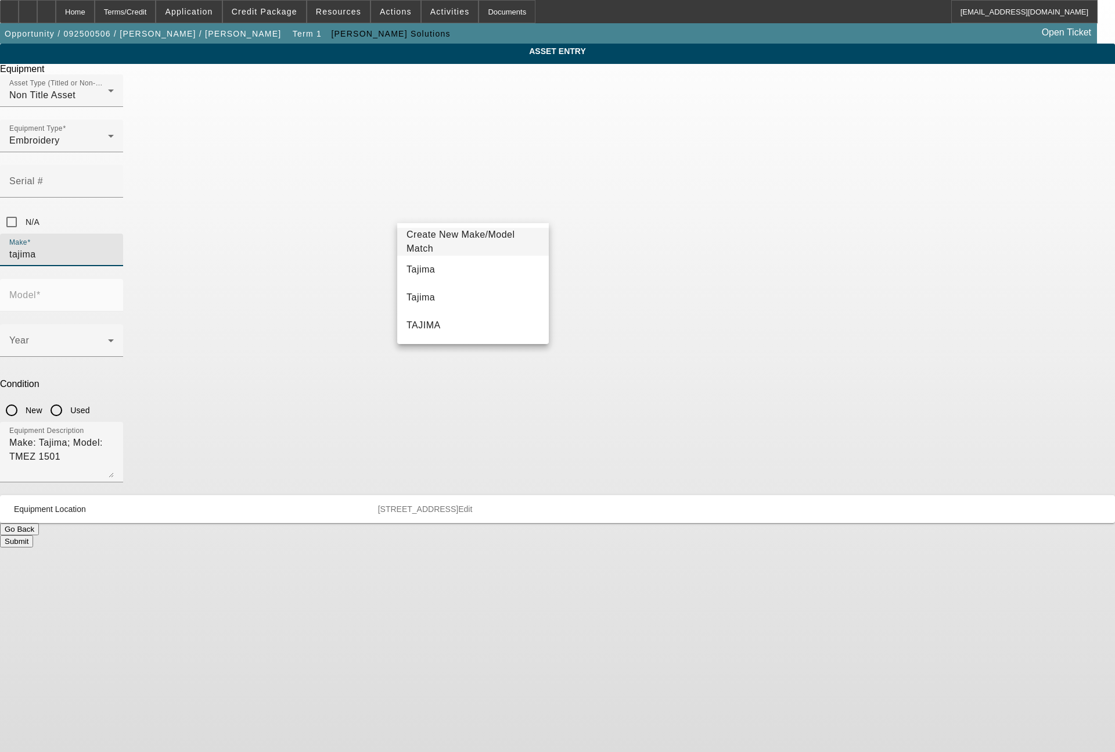
click at [428, 267] on span "Tajima" at bounding box center [421, 269] width 28 height 10
type input "Tajima"
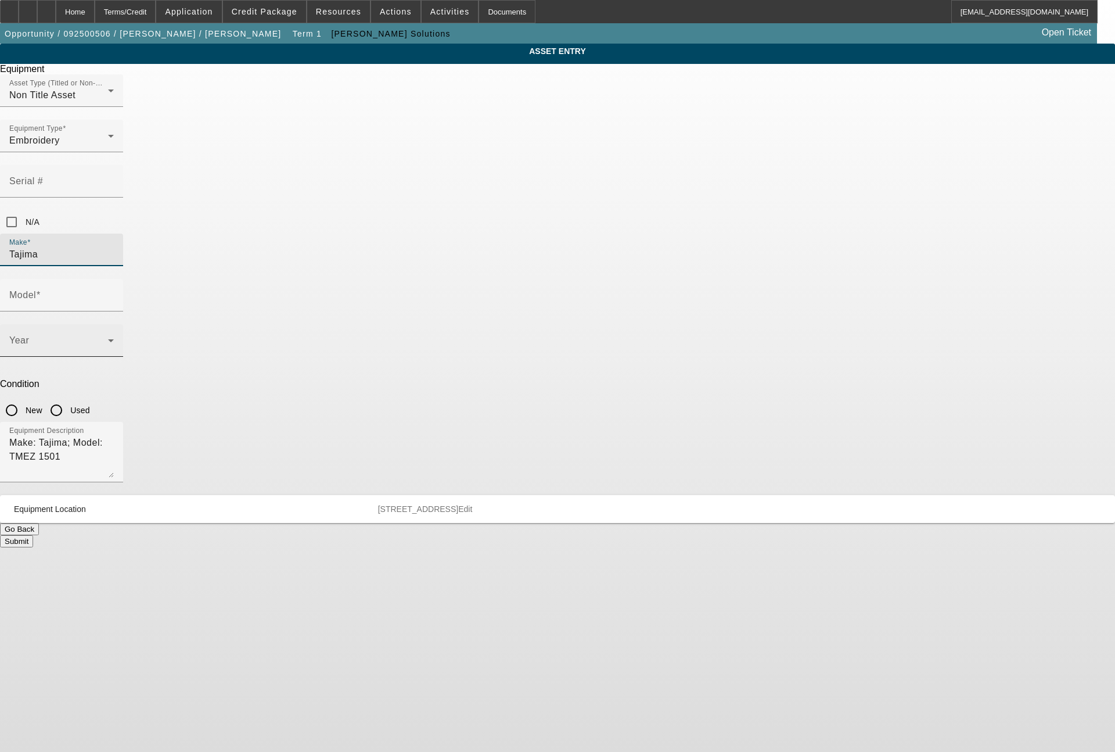
click at [108, 338] on span at bounding box center [58, 345] width 99 height 14
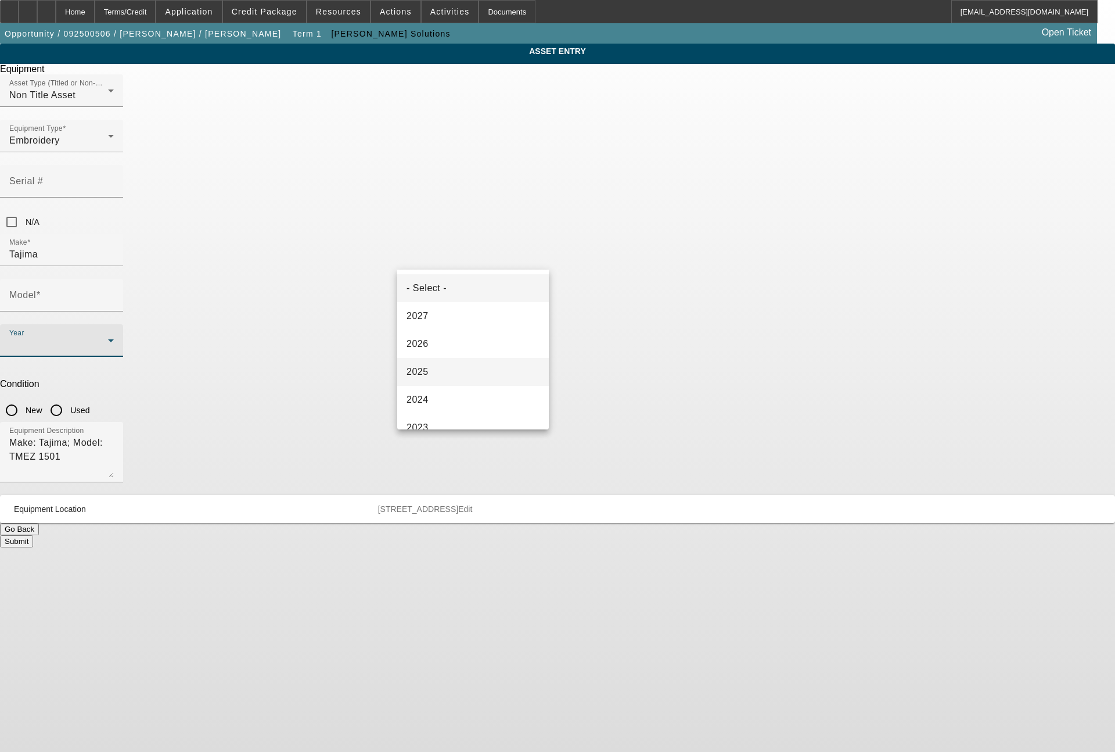
click at [430, 363] on mat-option "2025" at bounding box center [473, 372] width 152 height 28
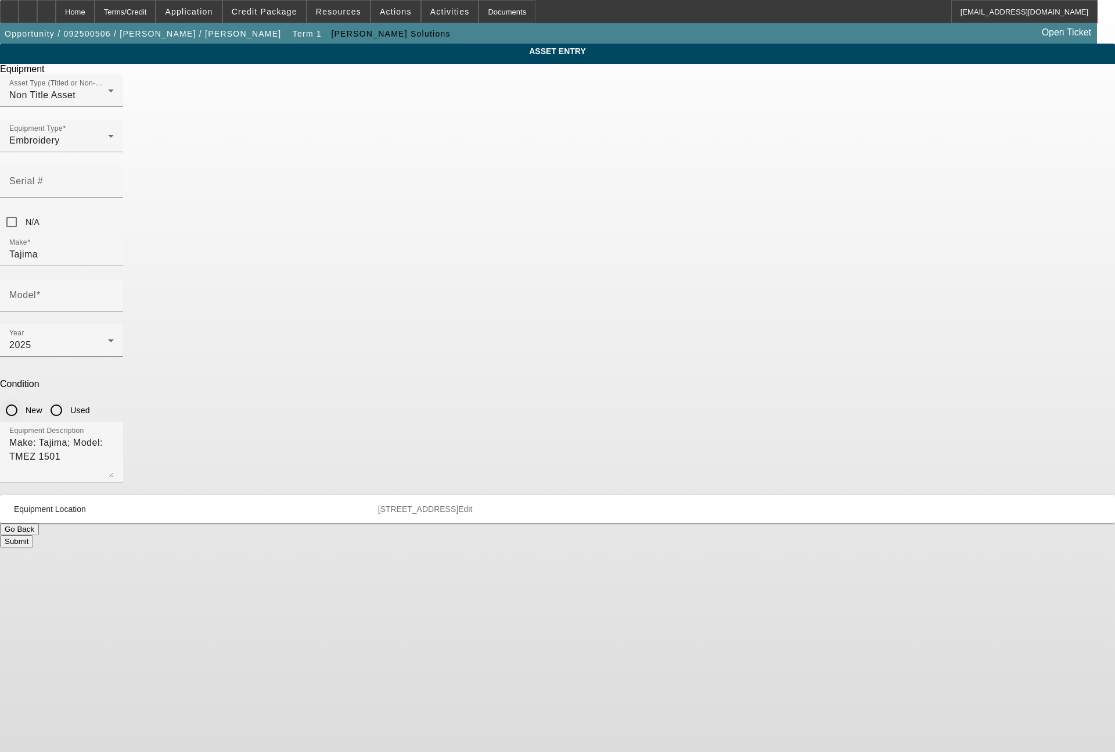
click at [23, 398] on input "New" at bounding box center [11, 409] width 23 height 23
radio input "true"
click at [114, 293] on input "Model" at bounding box center [61, 300] width 105 height 14
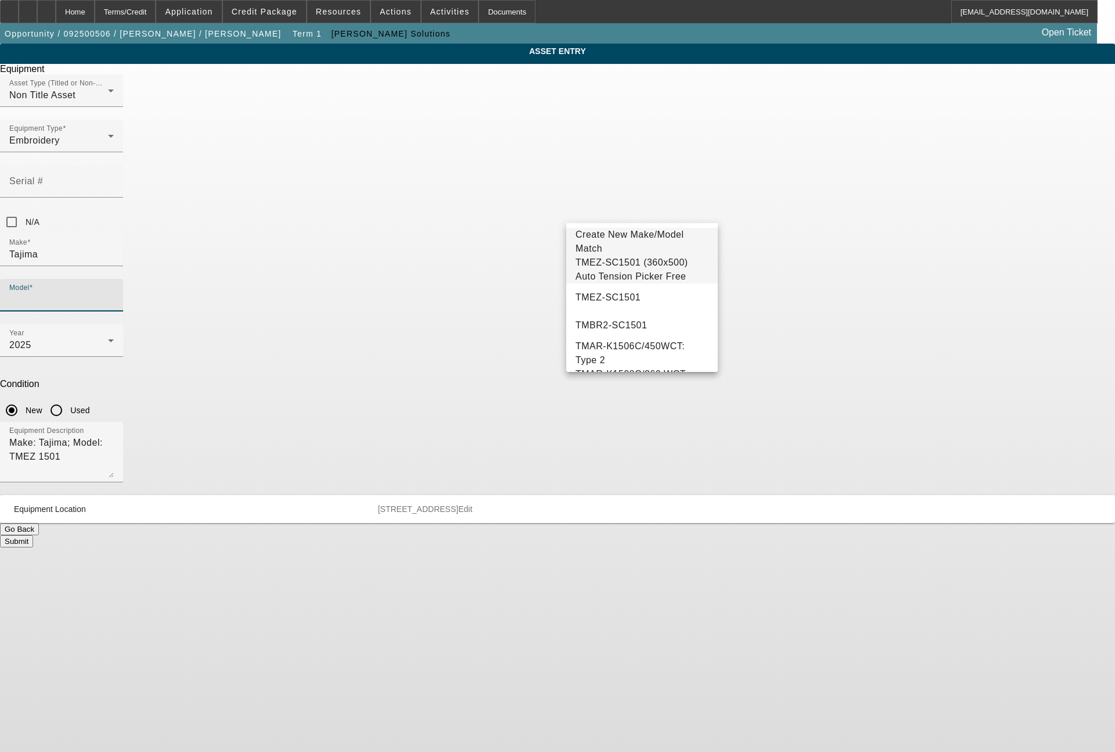
click at [662, 272] on span "TMEZ-SC1501 (360x500) Auto Tension Picker Free" at bounding box center [642, 270] width 133 height 28
type input "TMEZ-SC1501 (360x500) Auto Tension Picker Free"
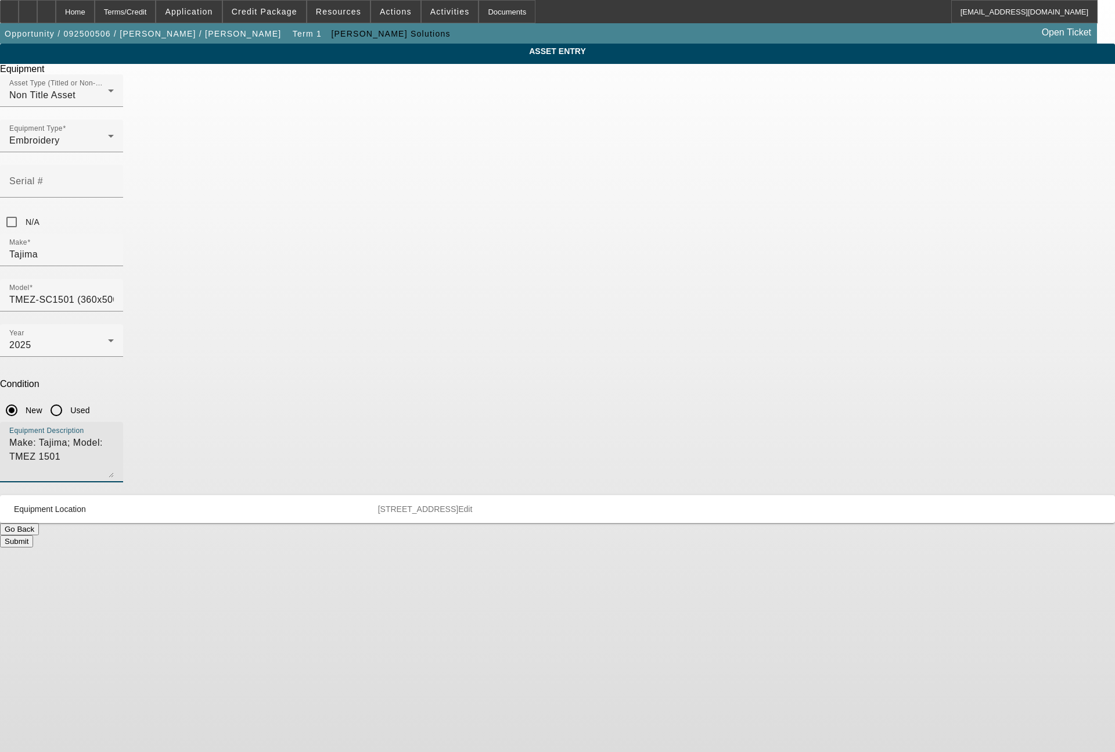
drag, startPoint x: 525, startPoint y: 307, endPoint x: 347, endPoint y: 302, distance: 177.2
click at [347, 302] on div "ASSET ENTRY Delete asset Equipment Asset Type (Titled or Non-Titled) Non Title …" at bounding box center [557, 296] width 1115 height 504
type textarea "single head machine"
click at [33, 535] on button "Submit" at bounding box center [16, 541] width 33 height 12
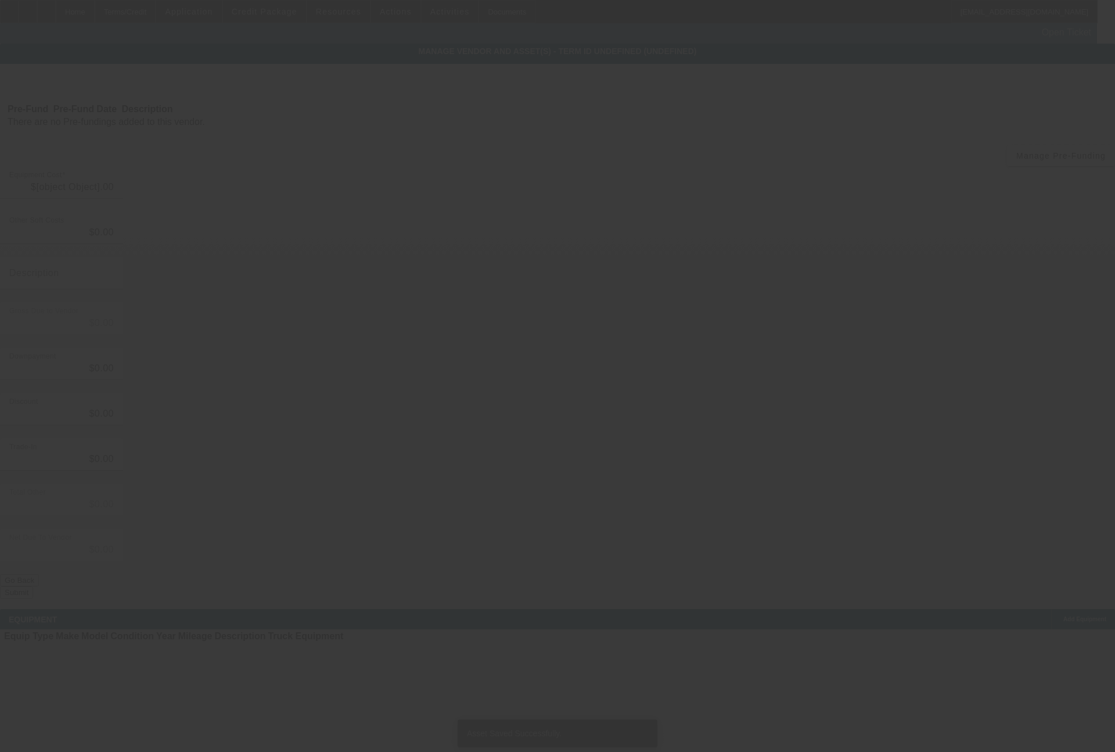
type input "$31,190.00"
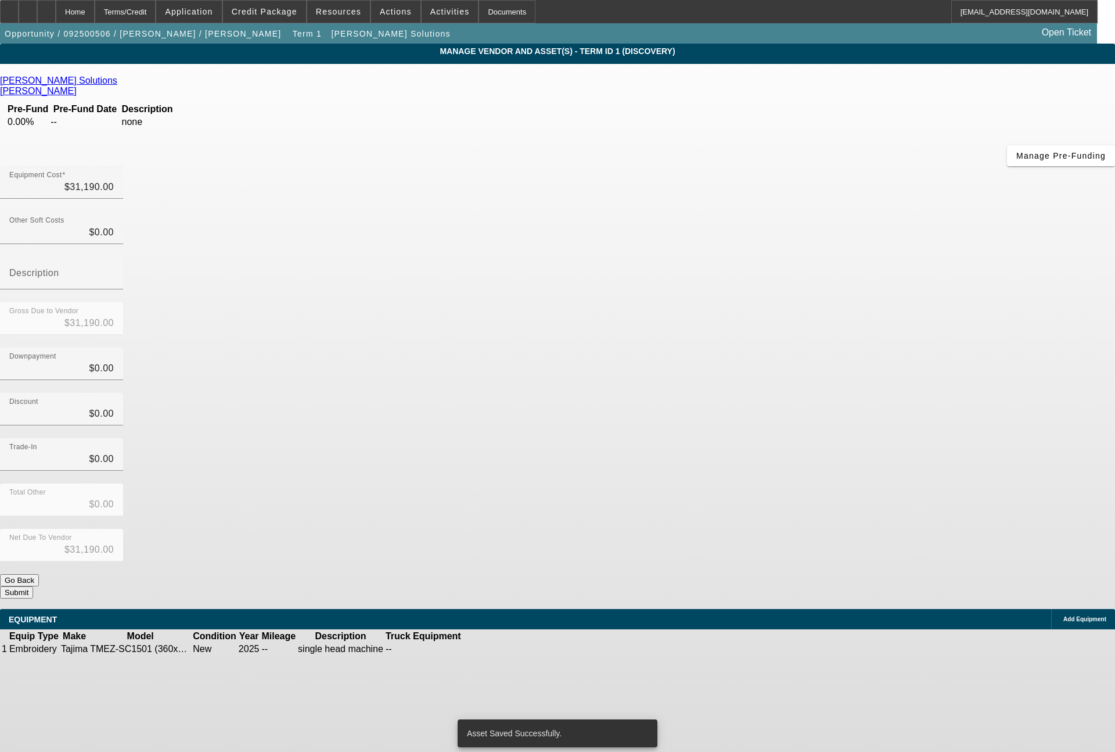
click at [1061, 619] on icon at bounding box center [1061, 619] width 0 height 0
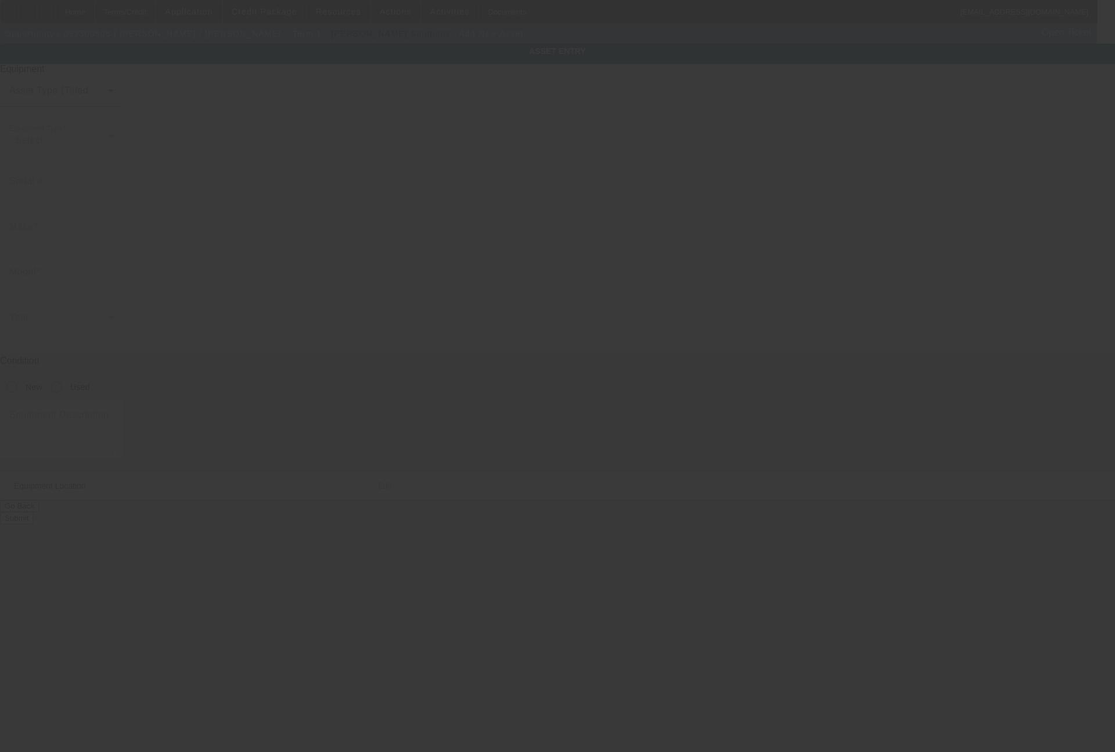
type input "2447 Hunter Peak"
type input "New Braunfels"
type input "78130"
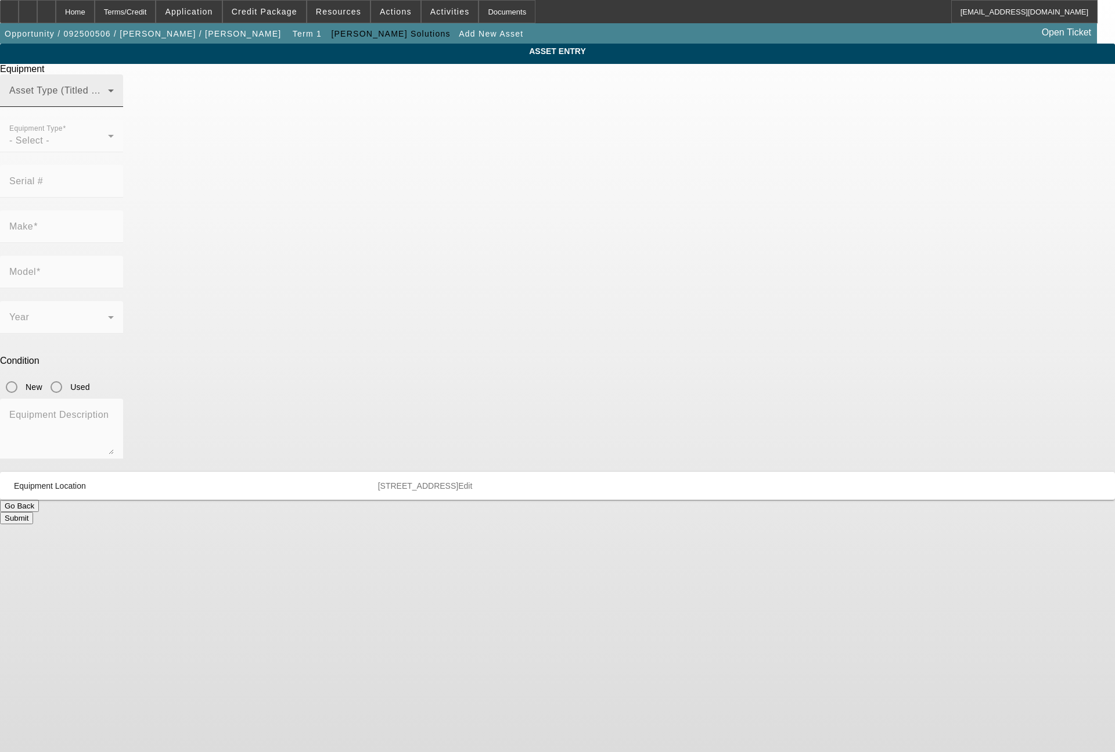
click at [152, 95] on mat-label "Asset Type (Titled or Non-Titled)" at bounding box center [80, 90] width 142 height 10
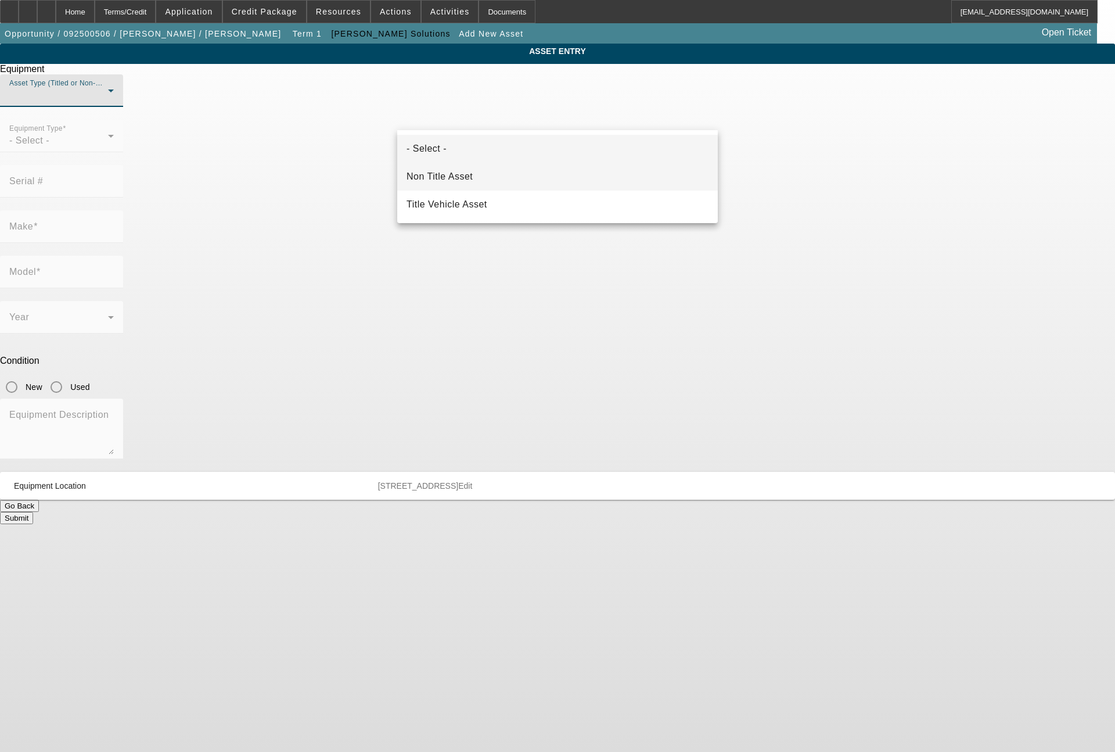
click at [498, 175] on mat-option "Non Title Asset" at bounding box center [557, 177] width 321 height 28
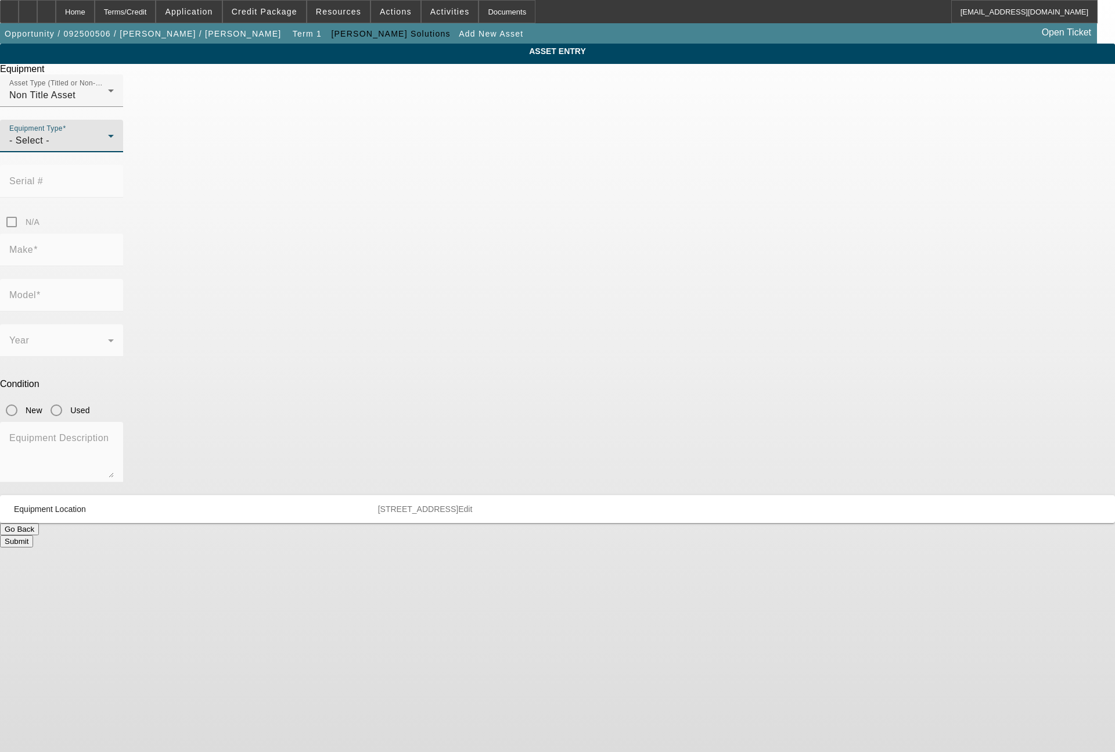
click at [108, 148] on div "- Select -" at bounding box center [58, 141] width 99 height 14
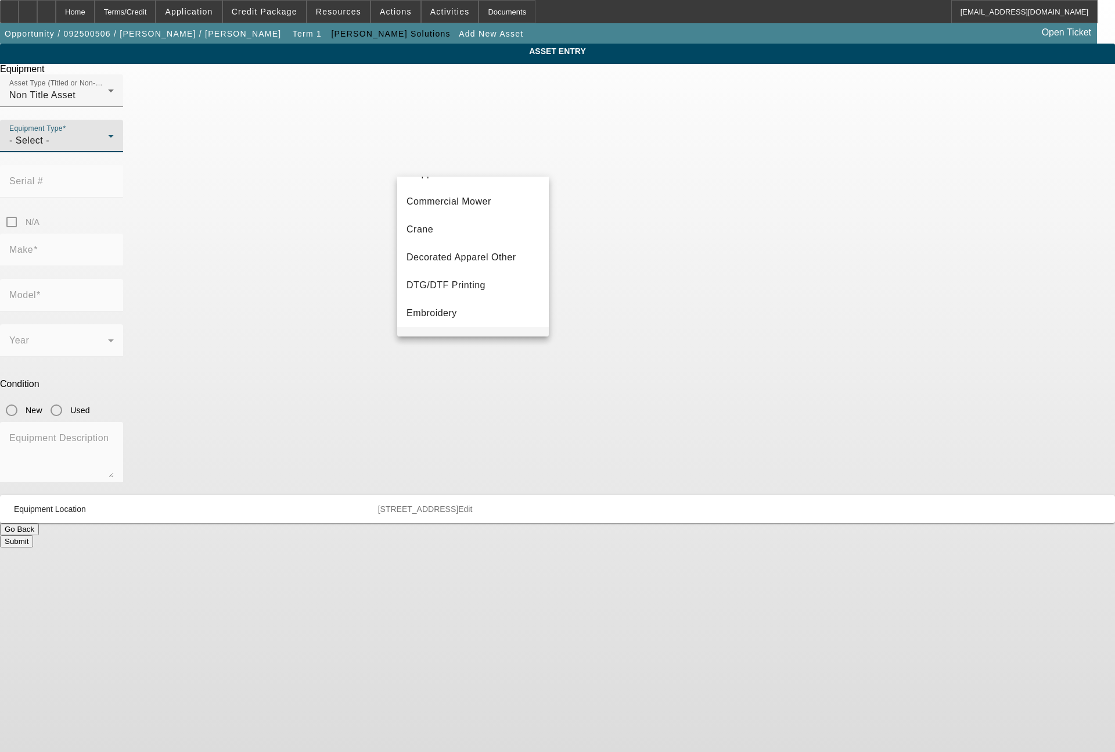
scroll to position [139, 0]
click at [458, 248] on mat-option "Embroidery" at bounding box center [473, 251] width 152 height 28
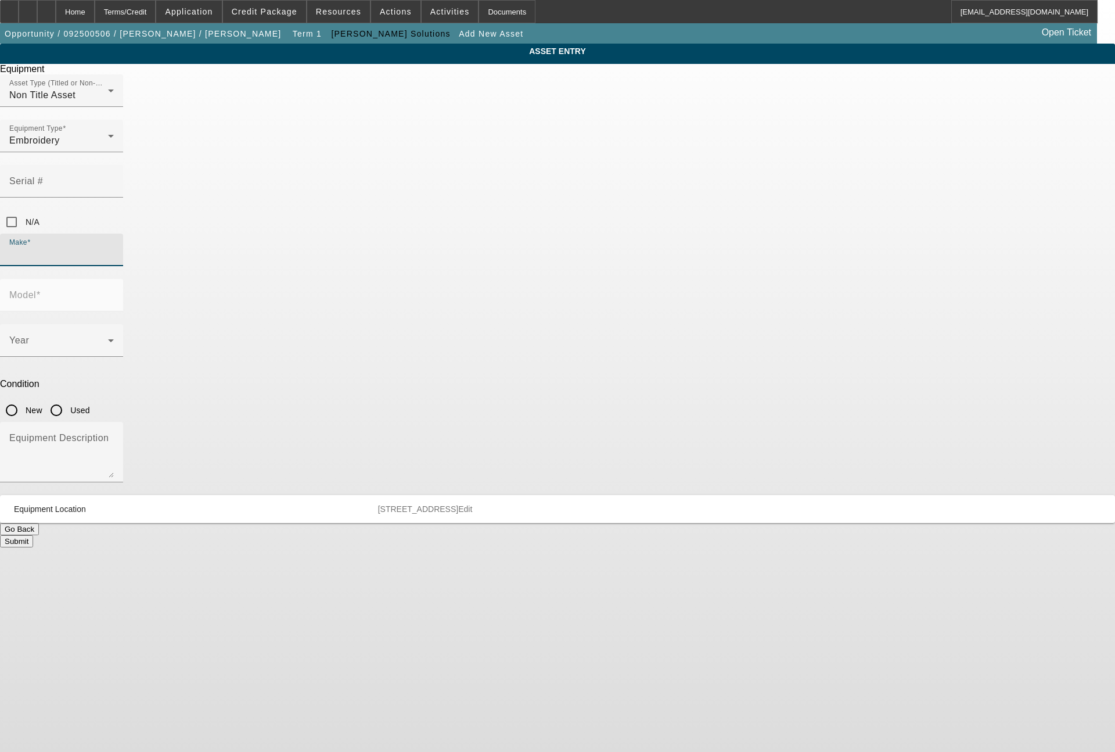
click at [114, 247] on input "Make" at bounding box center [61, 254] width 105 height 14
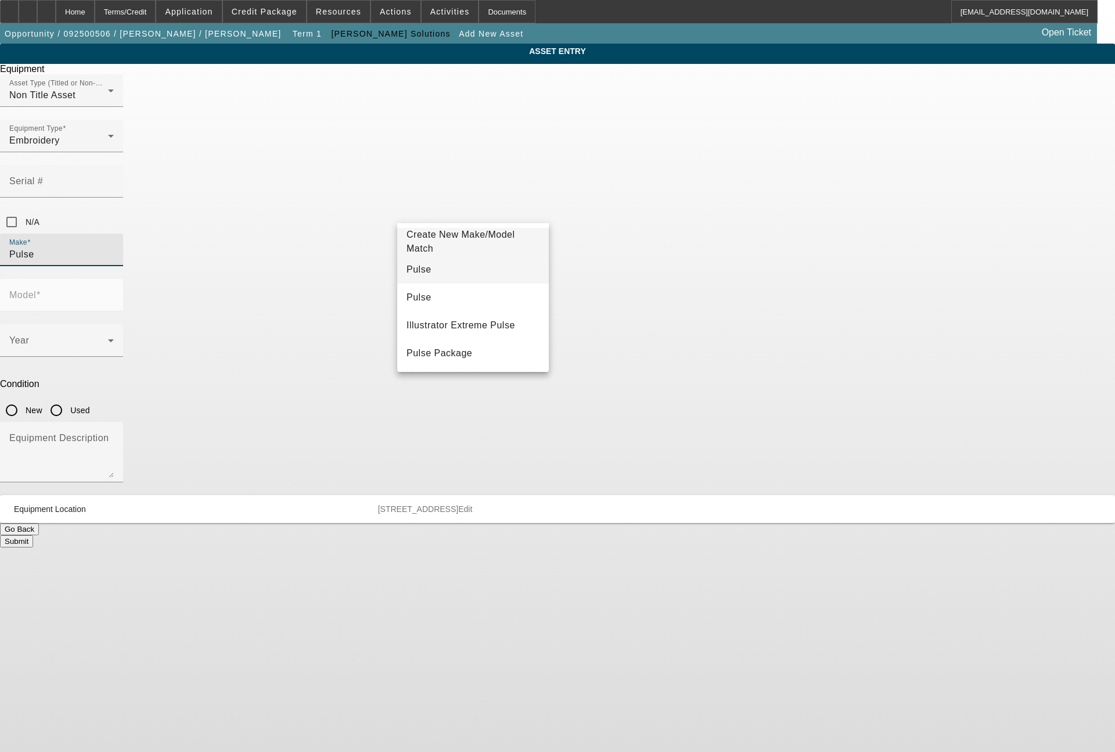
type input "Pulse"
click at [432, 264] on mat-option "Pulse" at bounding box center [473, 270] width 152 height 28
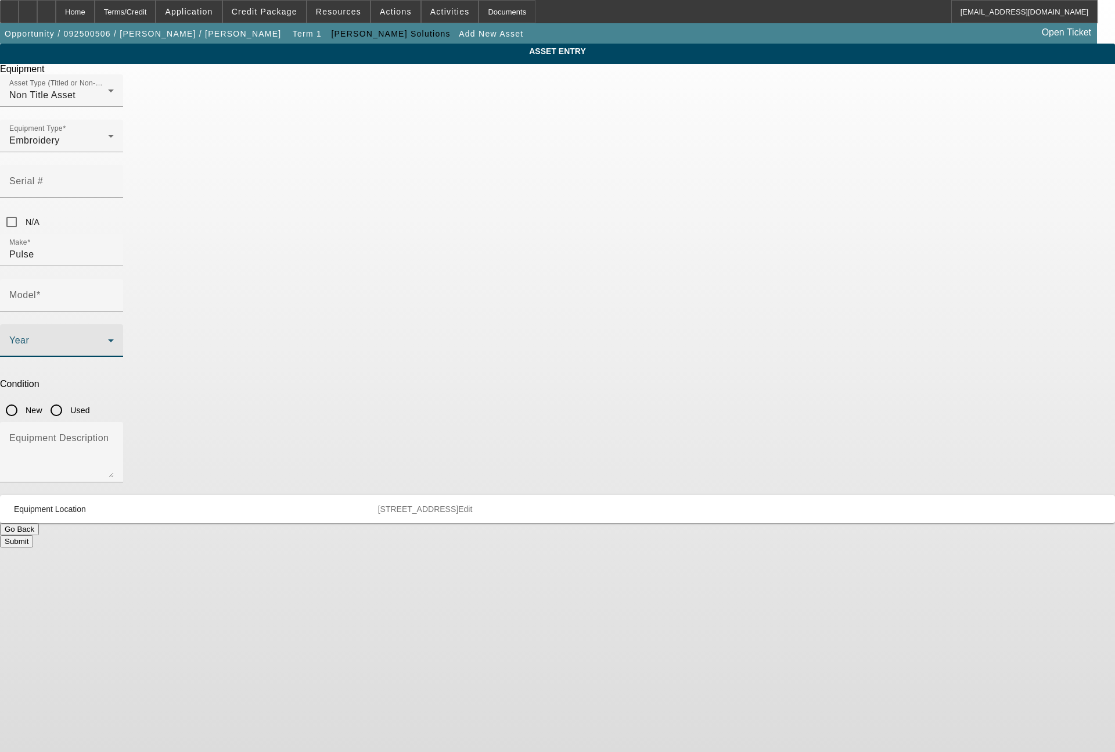
click at [108, 338] on span at bounding box center [58, 345] width 99 height 14
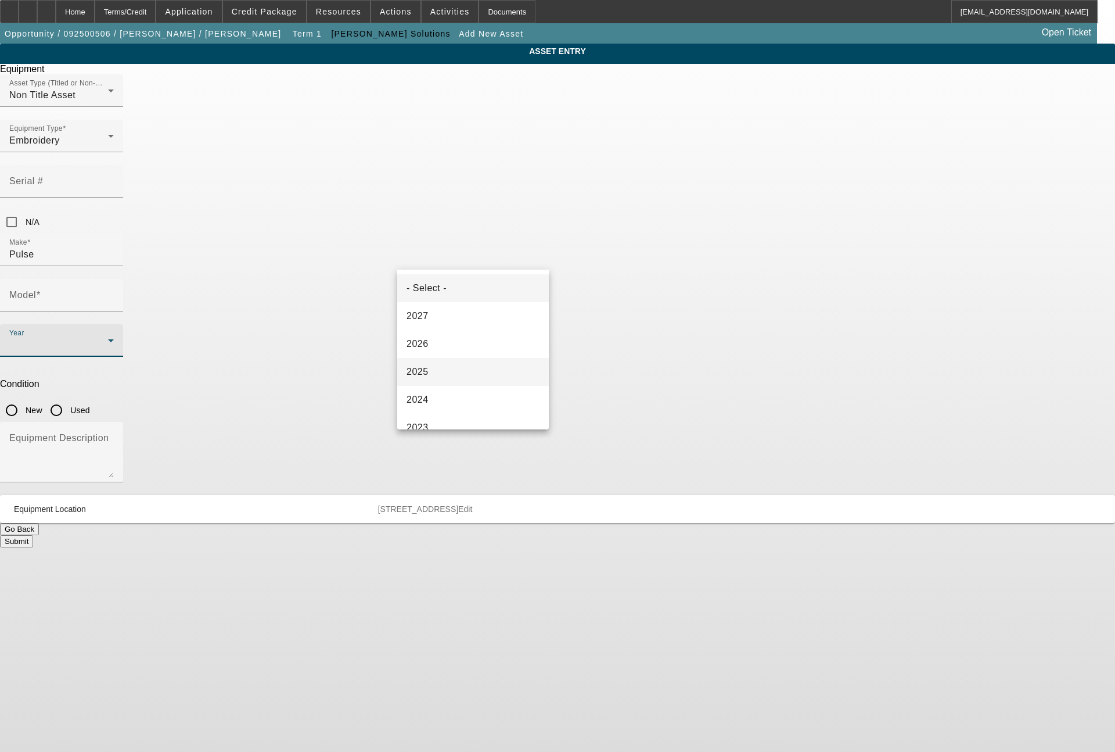
click at [431, 366] on mat-option "2025" at bounding box center [473, 372] width 152 height 28
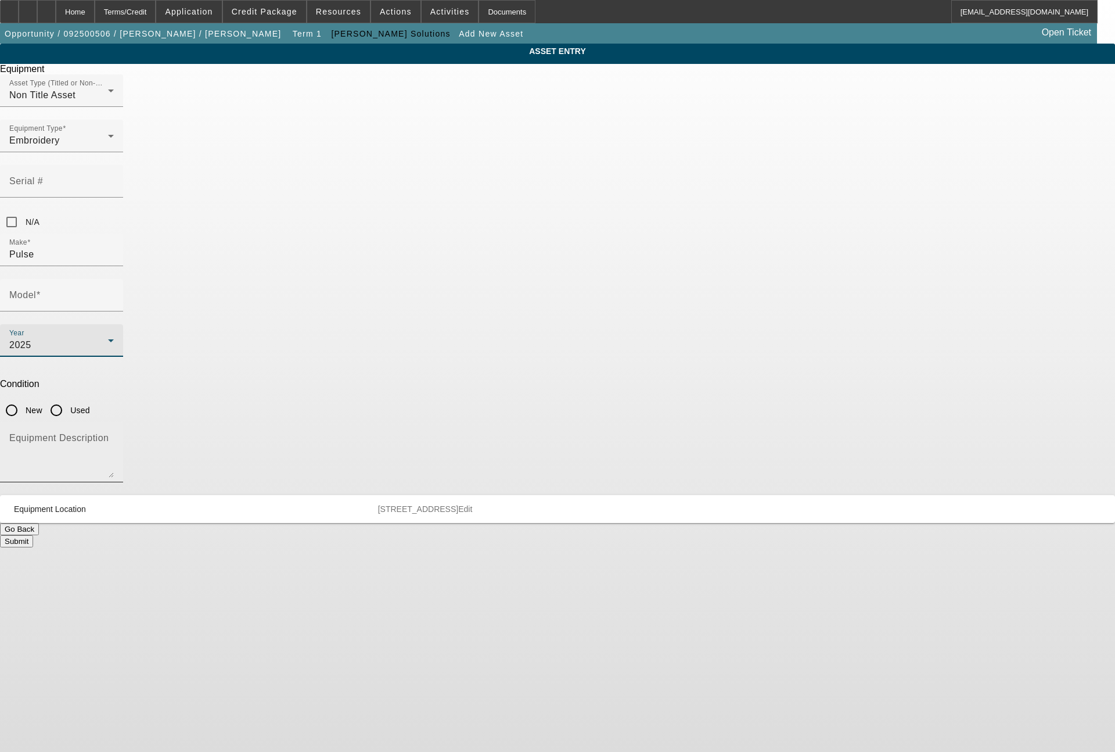
click at [114, 436] on textarea "Equipment Description" at bounding box center [61, 457] width 105 height 42
type textarea "lettering / editing software"
click at [23, 398] on input "New" at bounding box center [11, 409] width 23 height 23
radio input "true"
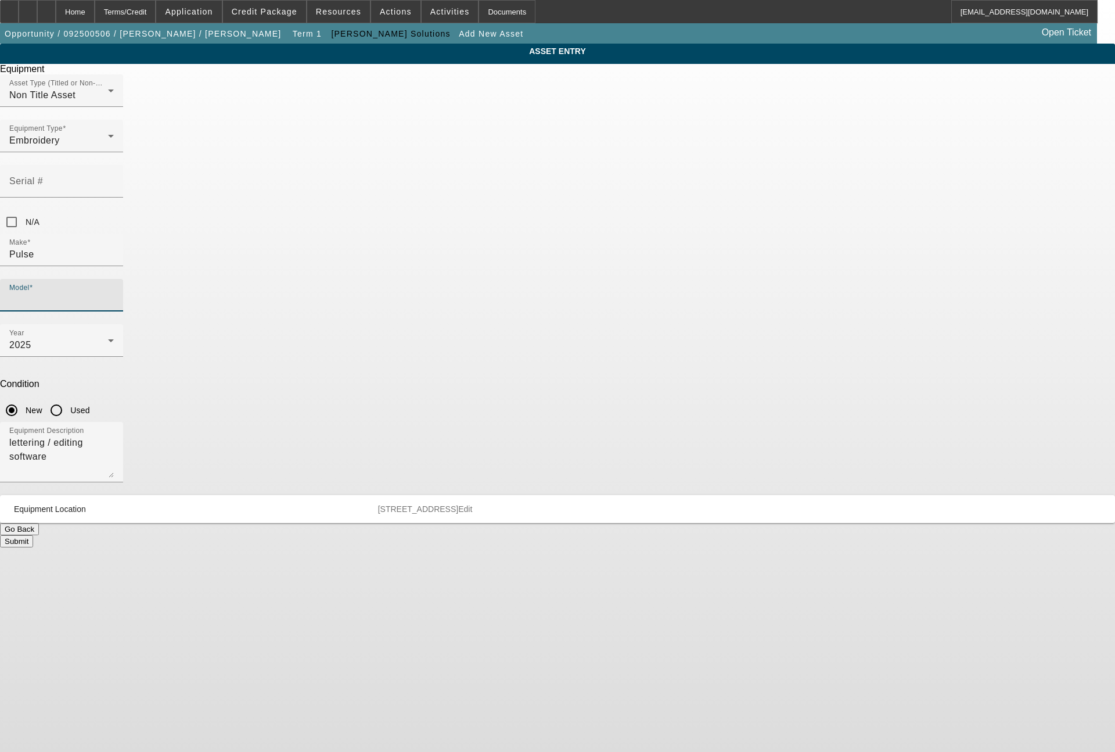
click at [114, 293] on input "Model" at bounding box center [61, 300] width 105 height 14
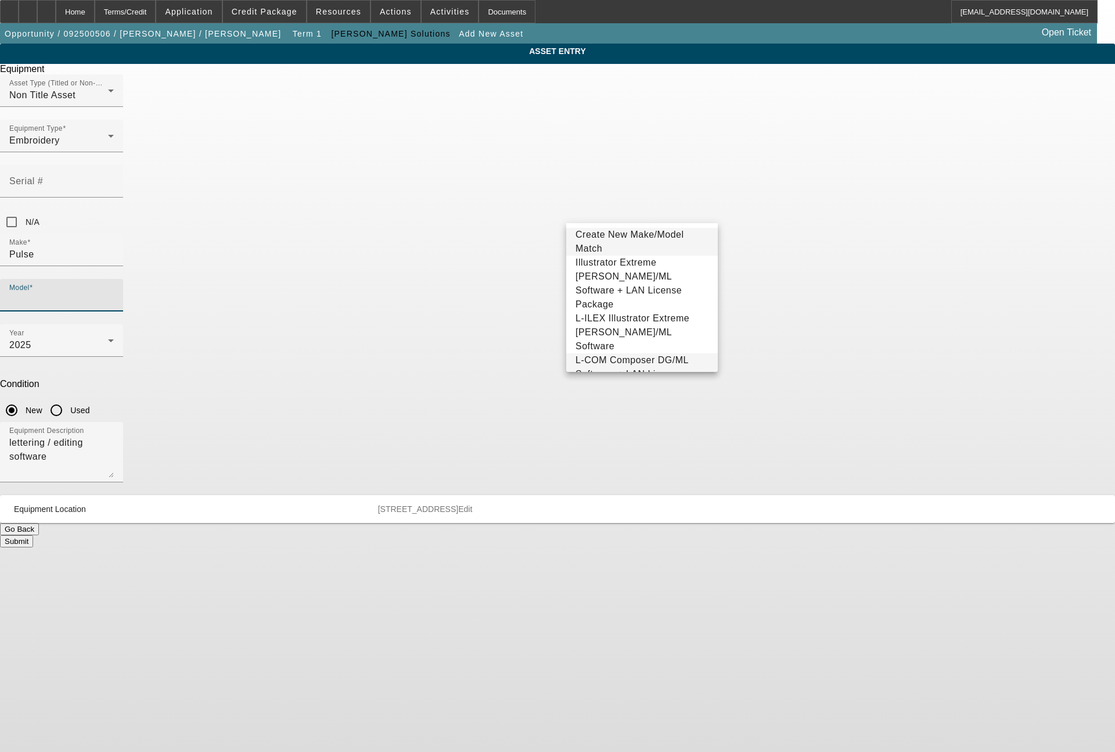
click at [652, 355] on span "L-COM Composer DG/ML Software + LAN License Package" at bounding box center [632, 374] width 113 height 38
type input "L-COM Composer DG/ML Software + LAN License Package"
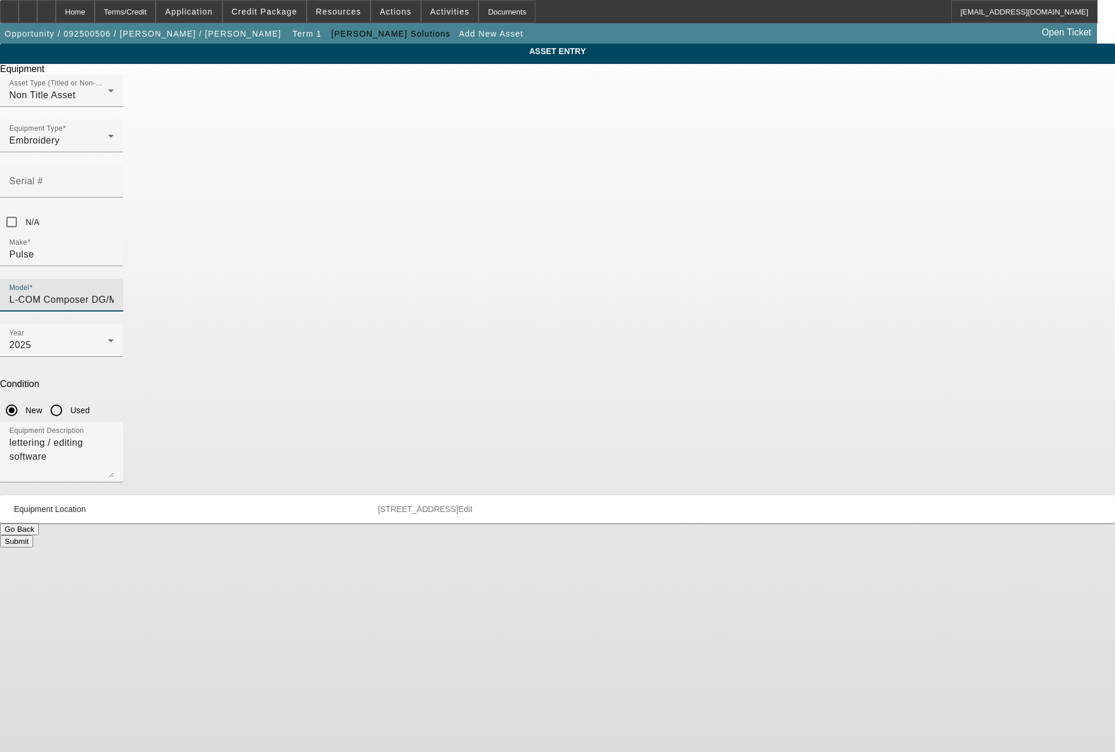
scroll to position [0, 70]
click at [33, 535] on button "Submit" at bounding box center [16, 541] width 33 height 12
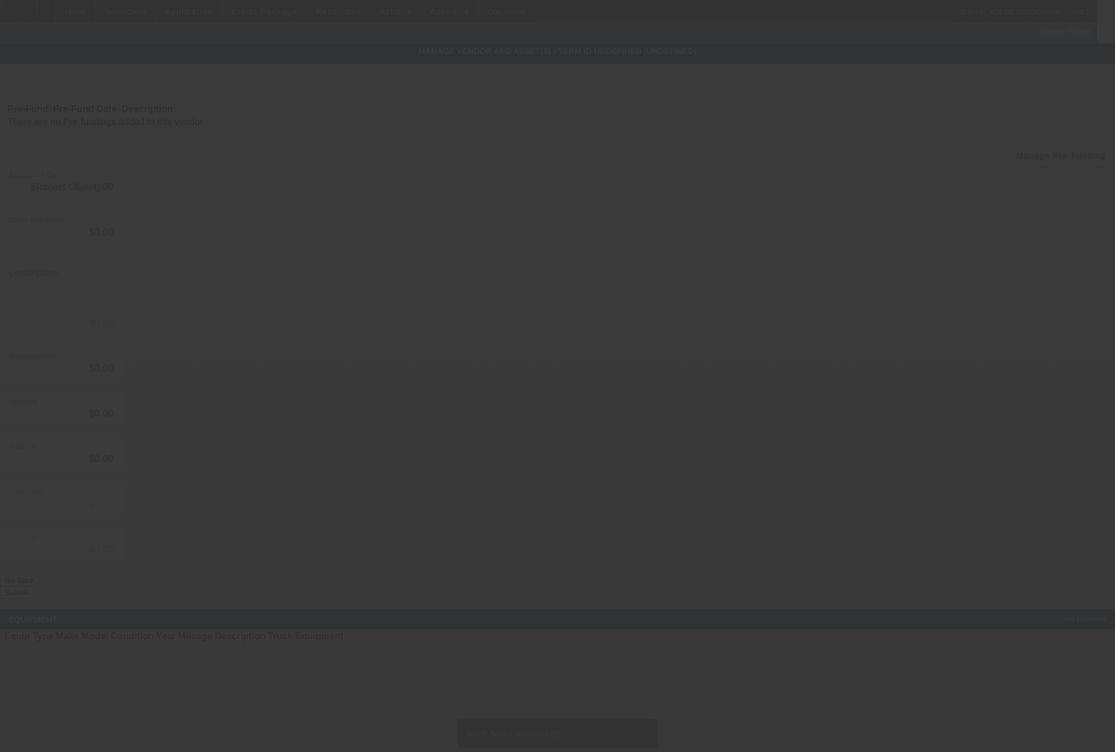
type input "$31,190.00"
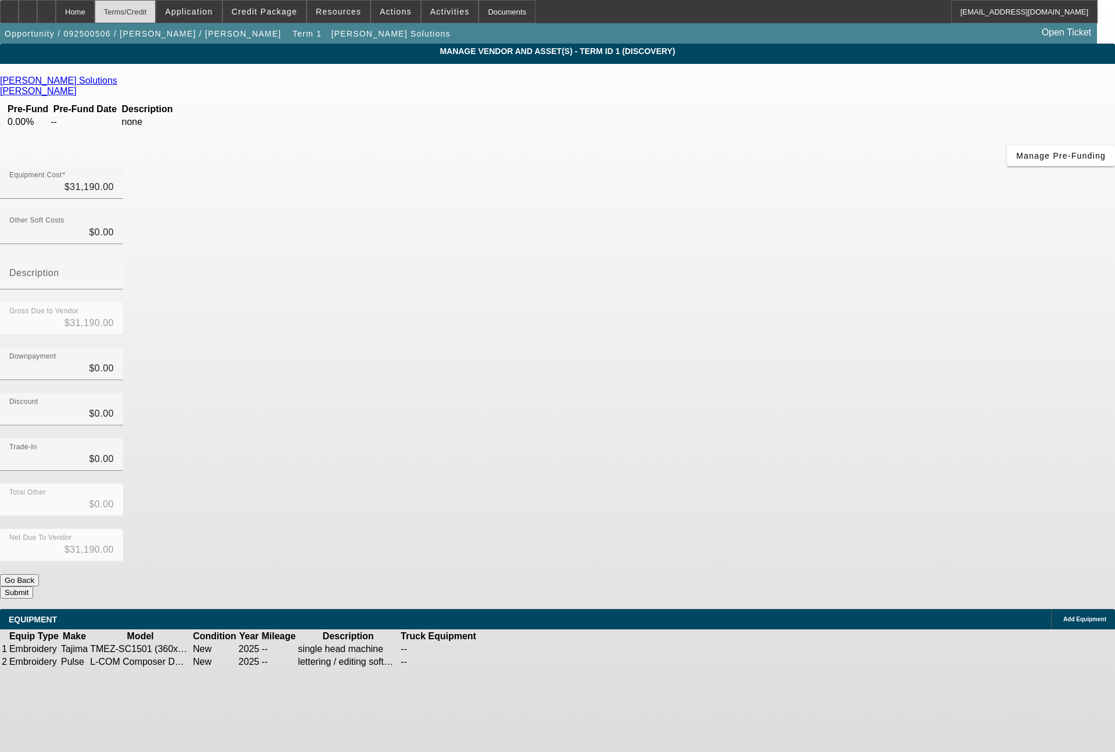
click at [156, 19] on div "Terms/Credit" at bounding box center [126, 11] width 62 height 23
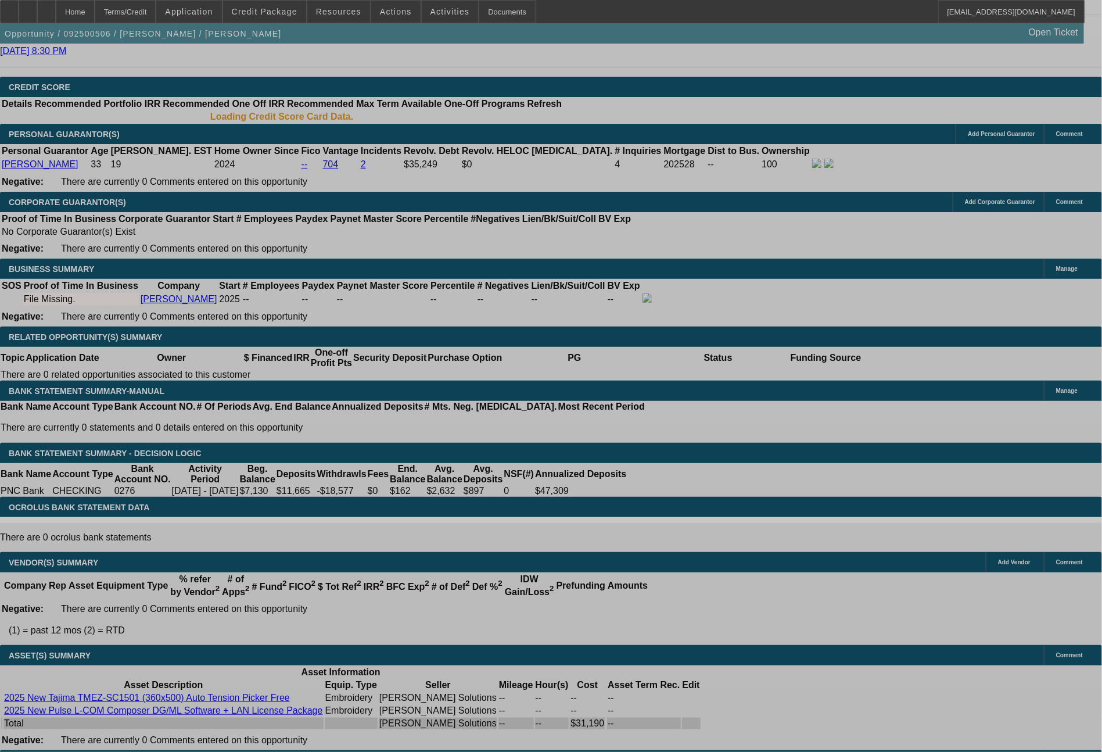
select select "0"
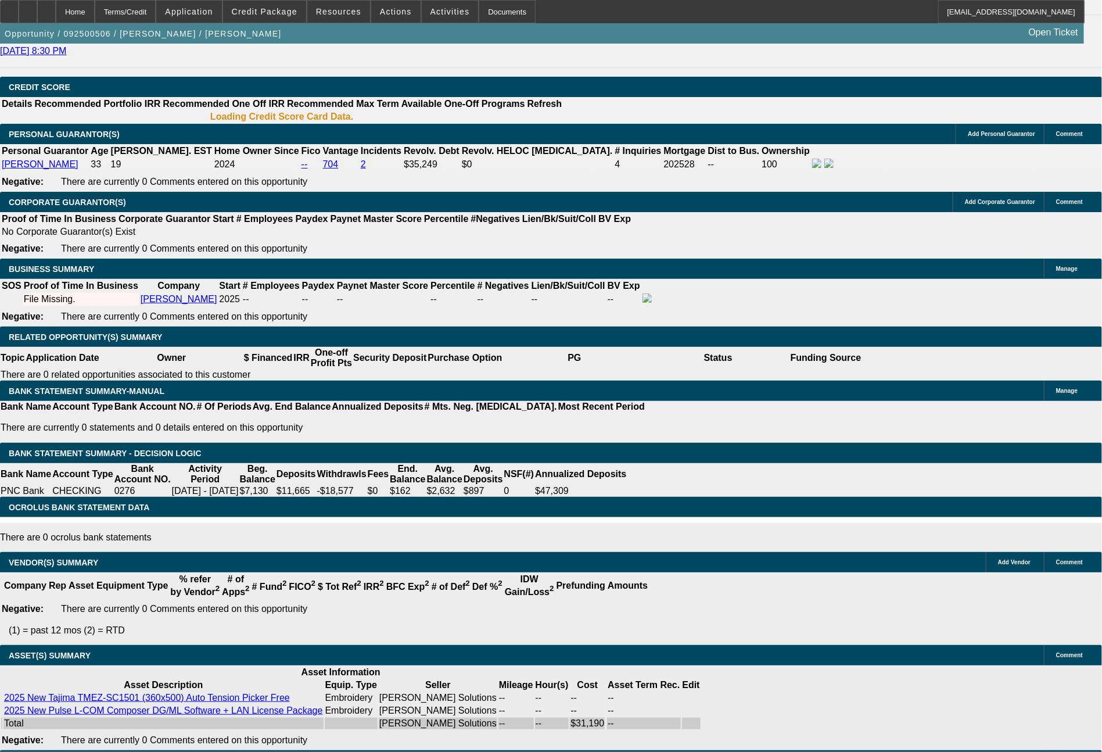
select select "2"
select select "0"
select select "6"
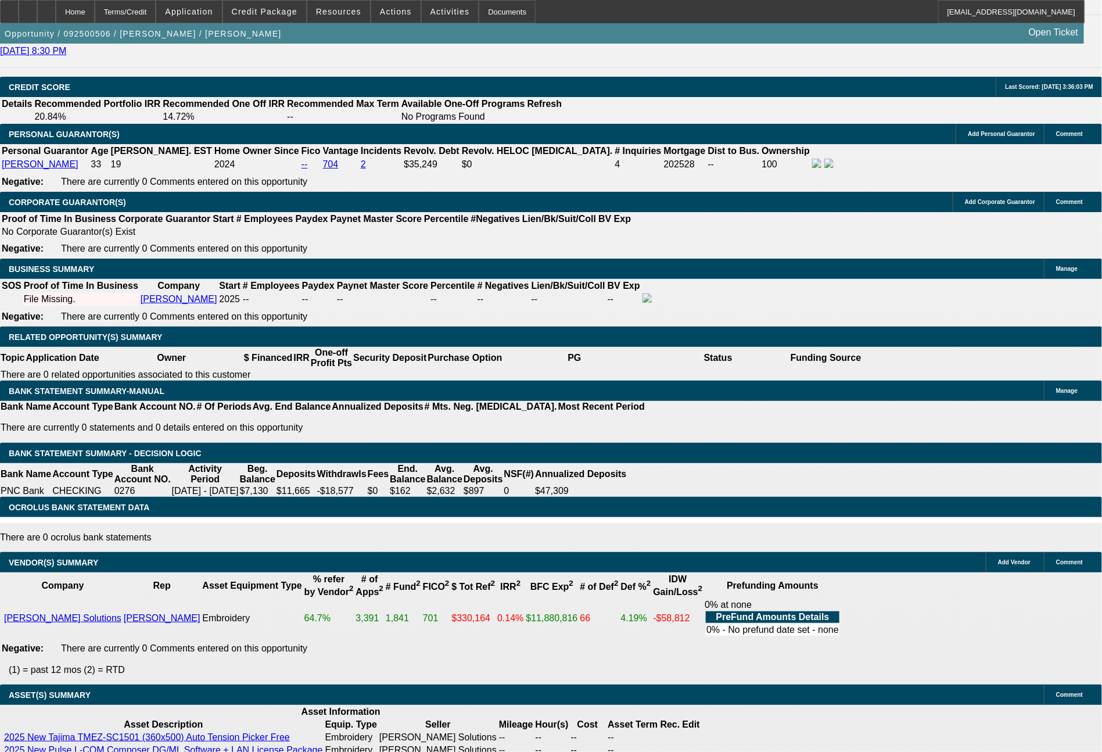
scroll to position [1536, 0]
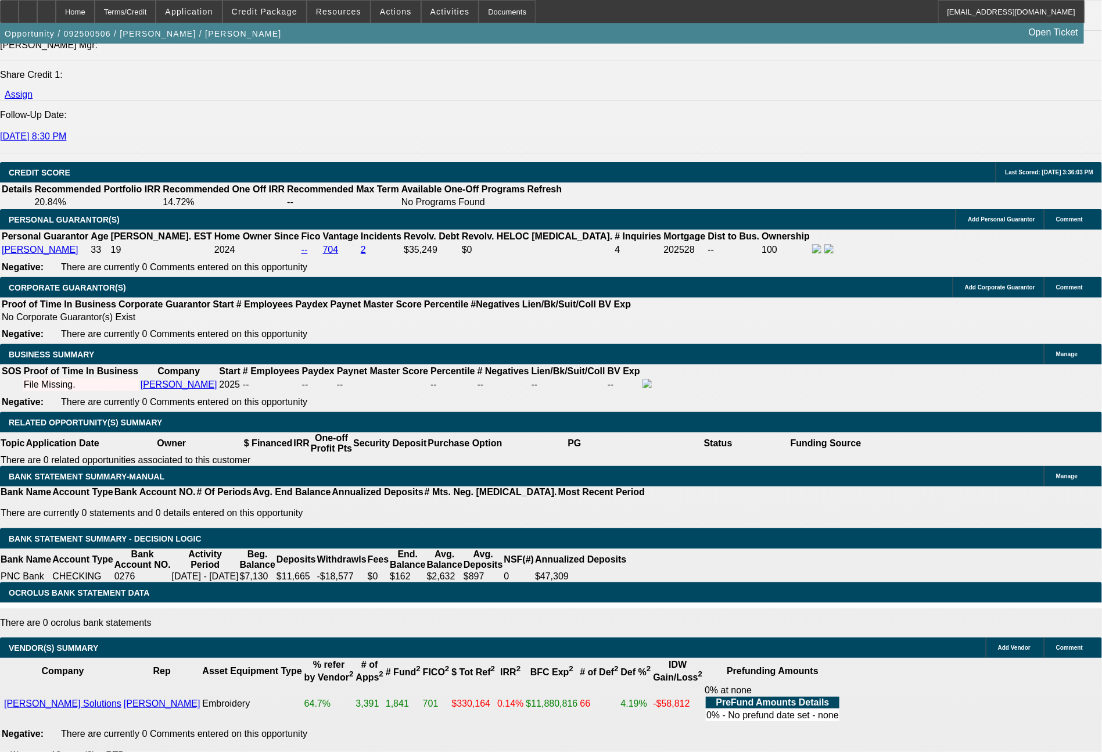
drag, startPoint x: 204, startPoint y: 277, endPoint x: 258, endPoint y: 275, distance: 53.5
type input "$4,750.00"
type input "UNKNOWN"
drag, startPoint x: 267, startPoint y: 548, endPoint x: 265, endPoint y: 541, distance: 7.3
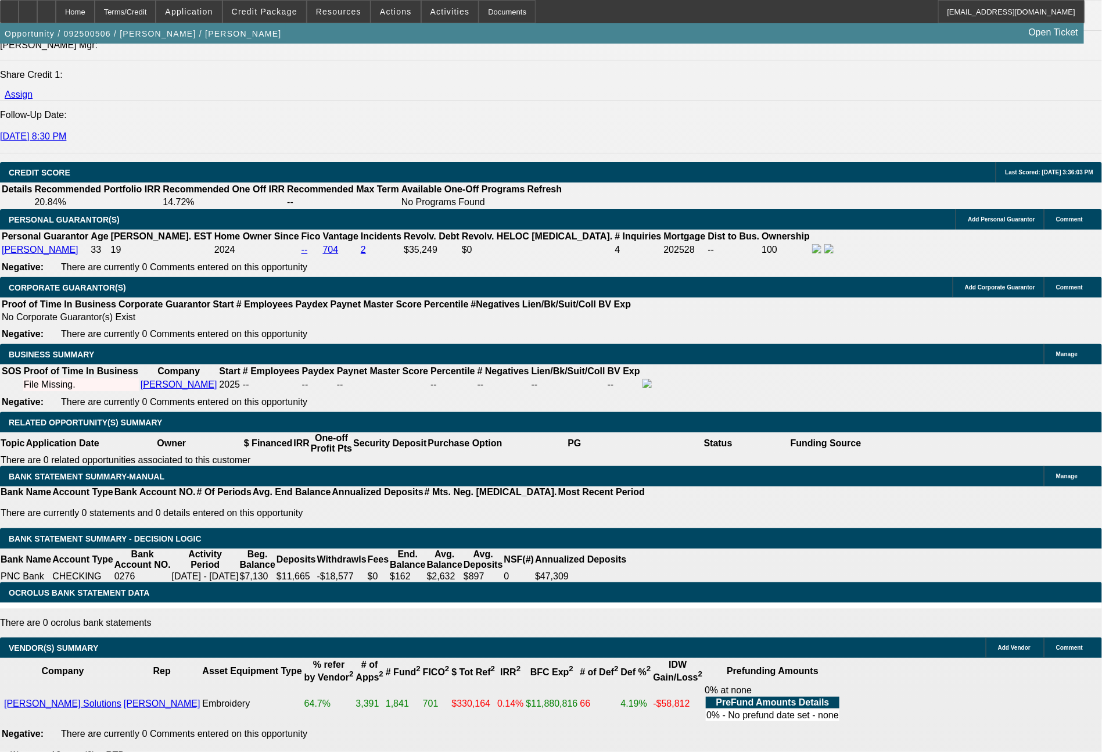
type input "$1,229.96"
drag, startPoint x: 173, startPoint y: 361, endPoint x: 224, endPoint y: 367, distance: 50.8
type input "61"
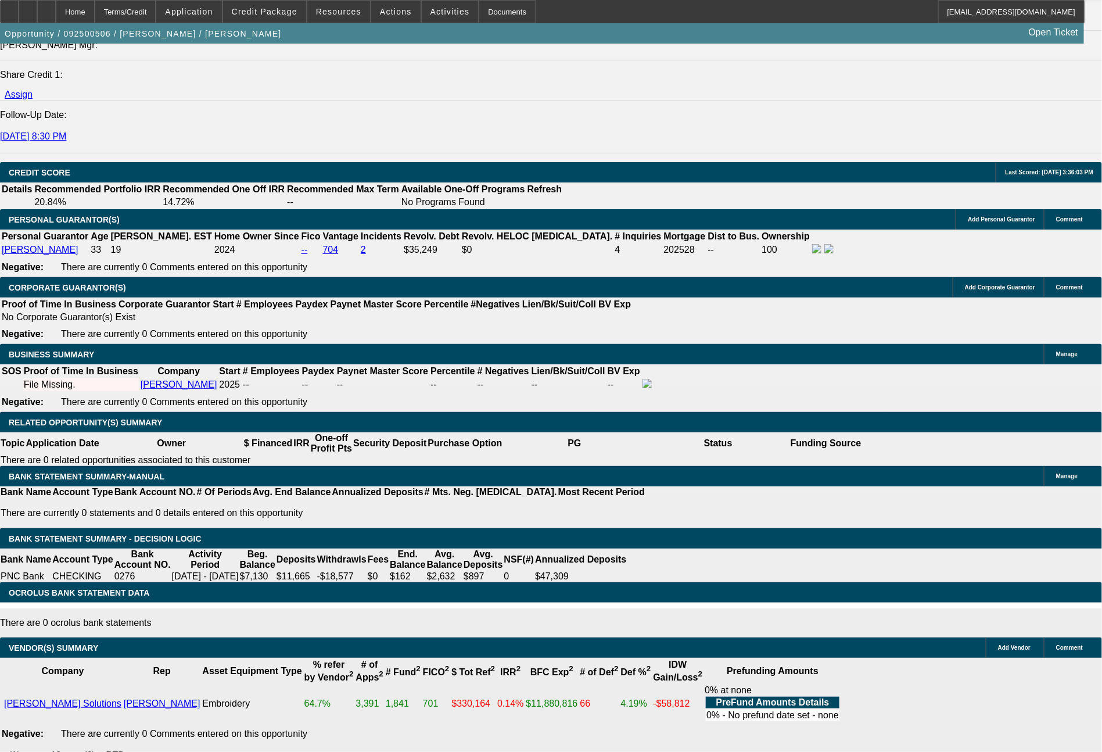
type input "$122.00"
type input "611"
type input "$1,222.00"
type input "18.5"
type input "614"
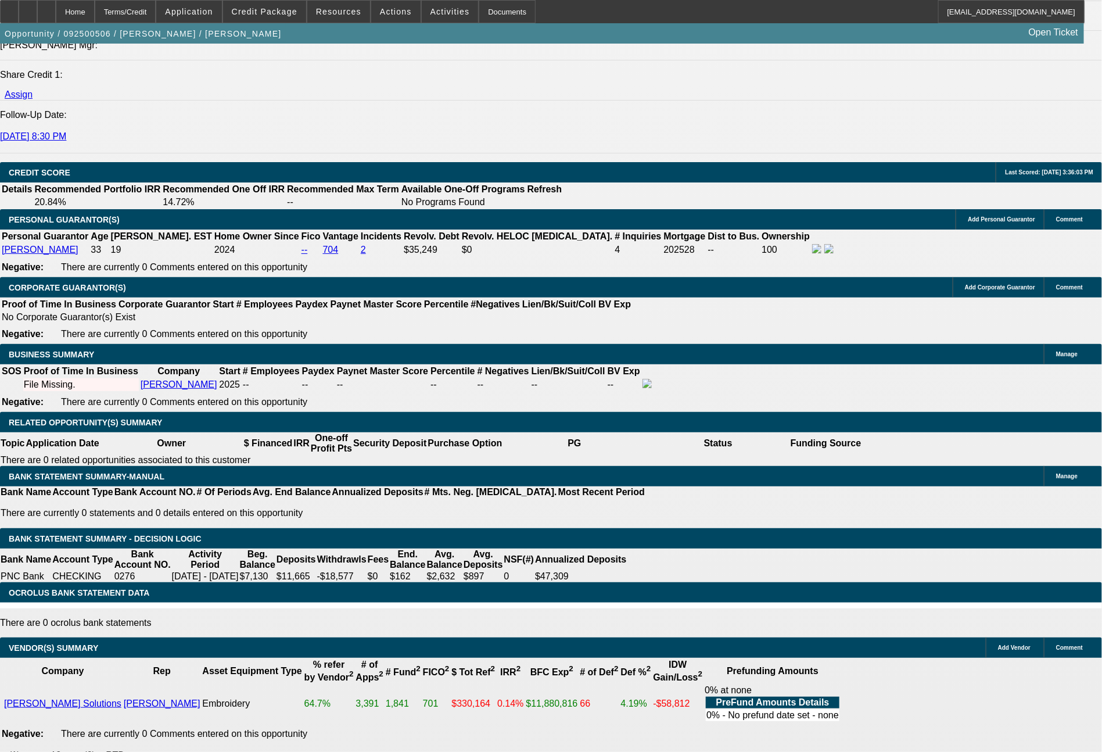
type input "$1,228.00"
type input "18.7"
type input "$614.00"
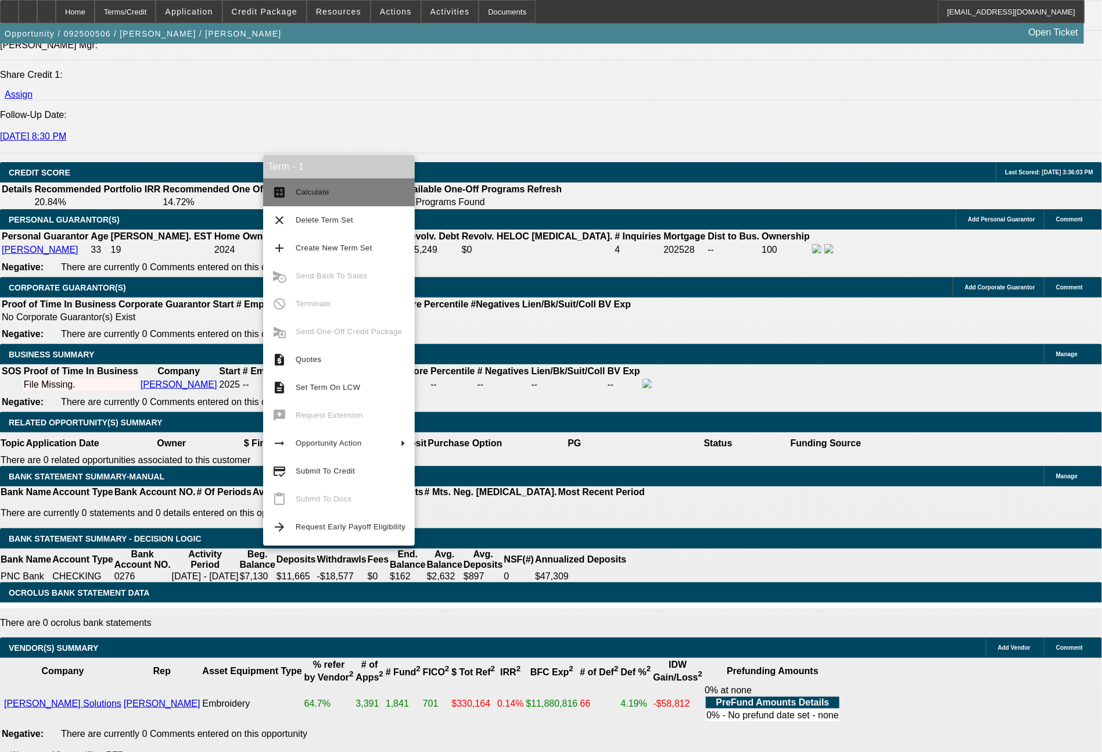
click at [307, 193] on span "Calculate" at bounding box center [313, 192] width 34 height 9
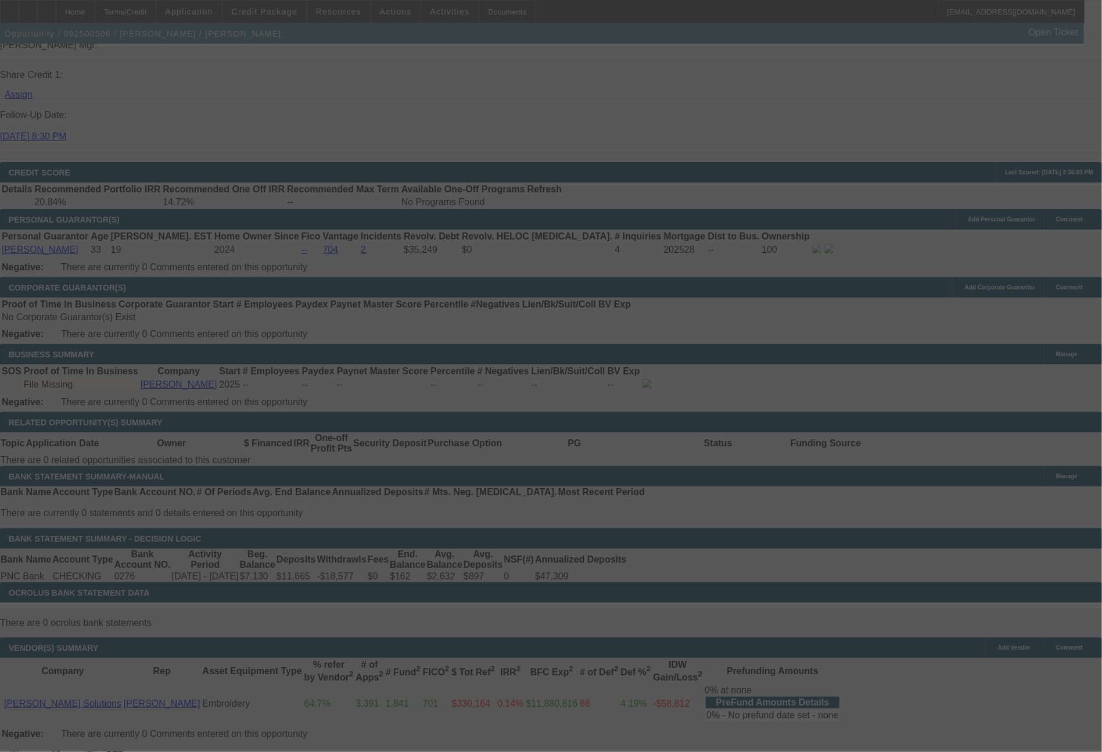
select select "0"
select select "2"
select select "0"
select select "6"
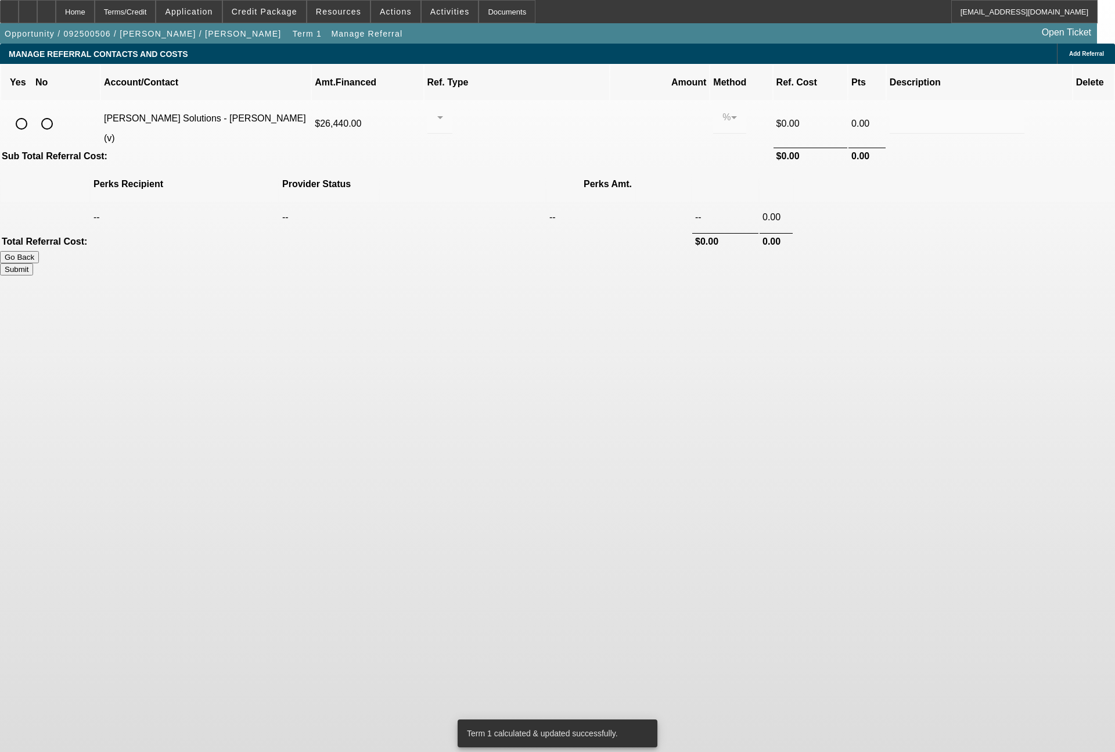
click at [33, 112] on input "radio" at bounding box center [21, 123] width 23 height 23
radio input "true"
click at [437, 110] on div at bounding box center [437, 117] width 1 height 14
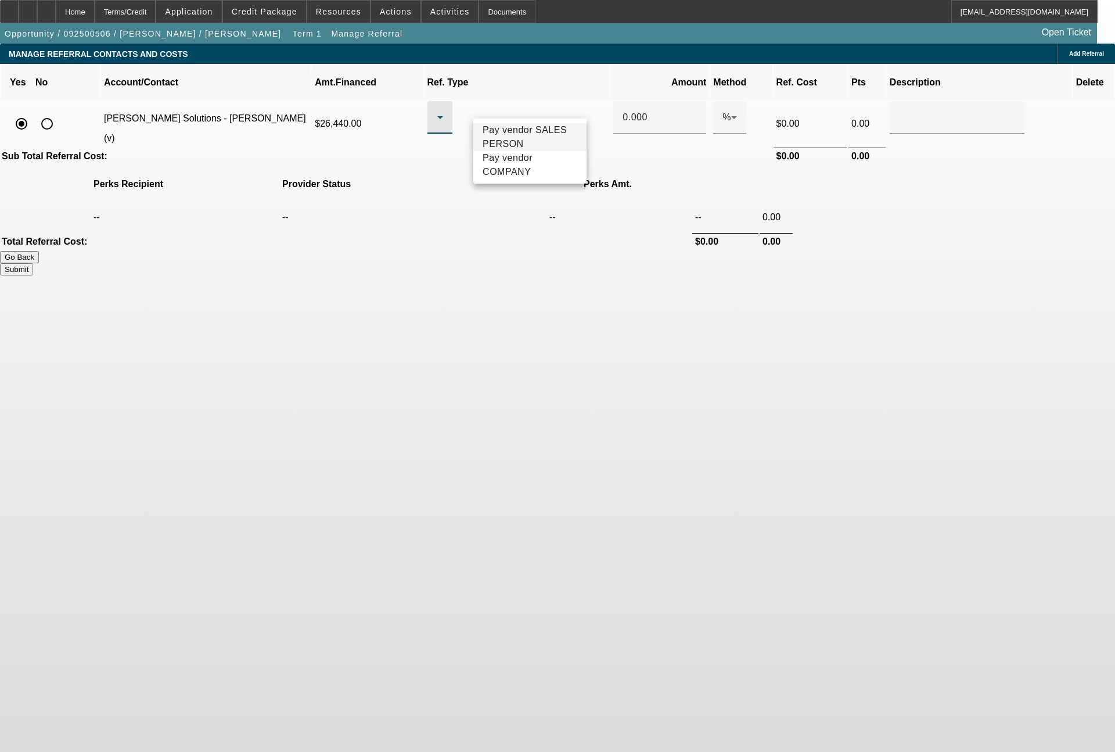
click at [509, 133] on span "Pay vendor SALES PERSON" at bounding box center [530, 137] width 95 height 28
click at [623, 110] on input "0.000" at bounding box center [660, 117] width 74 height 14
click at [33, 263] on button "Submit" at bounding box center [16, 269] width 33 height 12
type input "0.500"
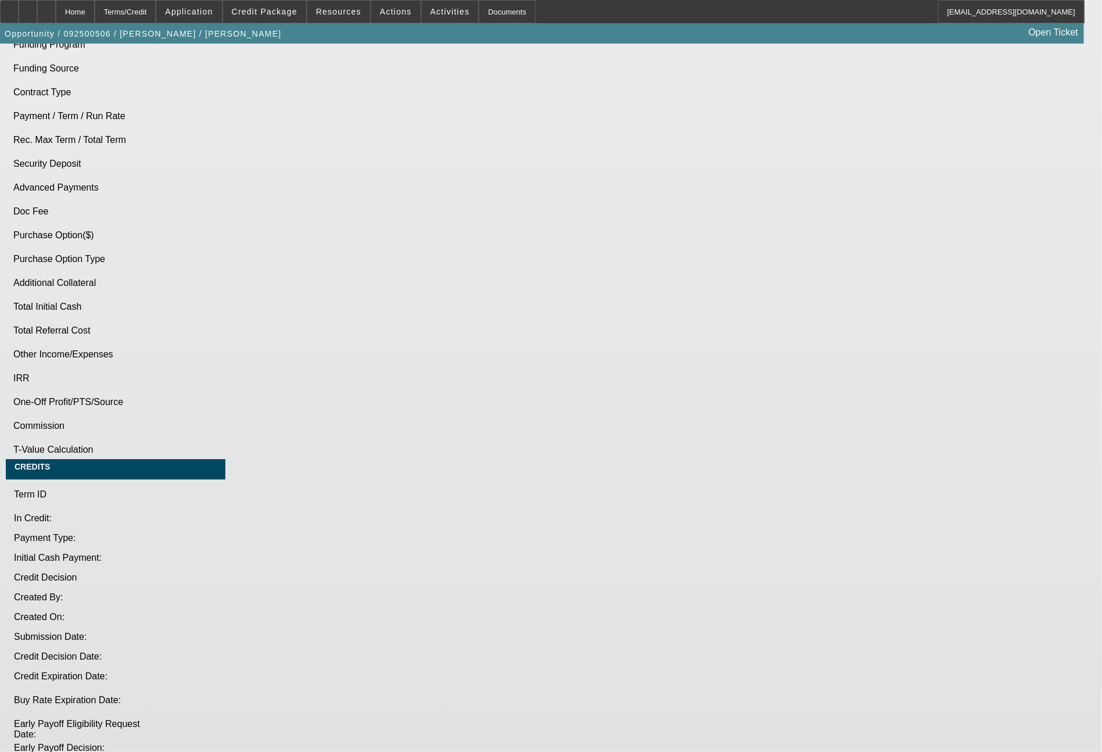
select select "0"
select select "2"
select select "0"
select select "6"
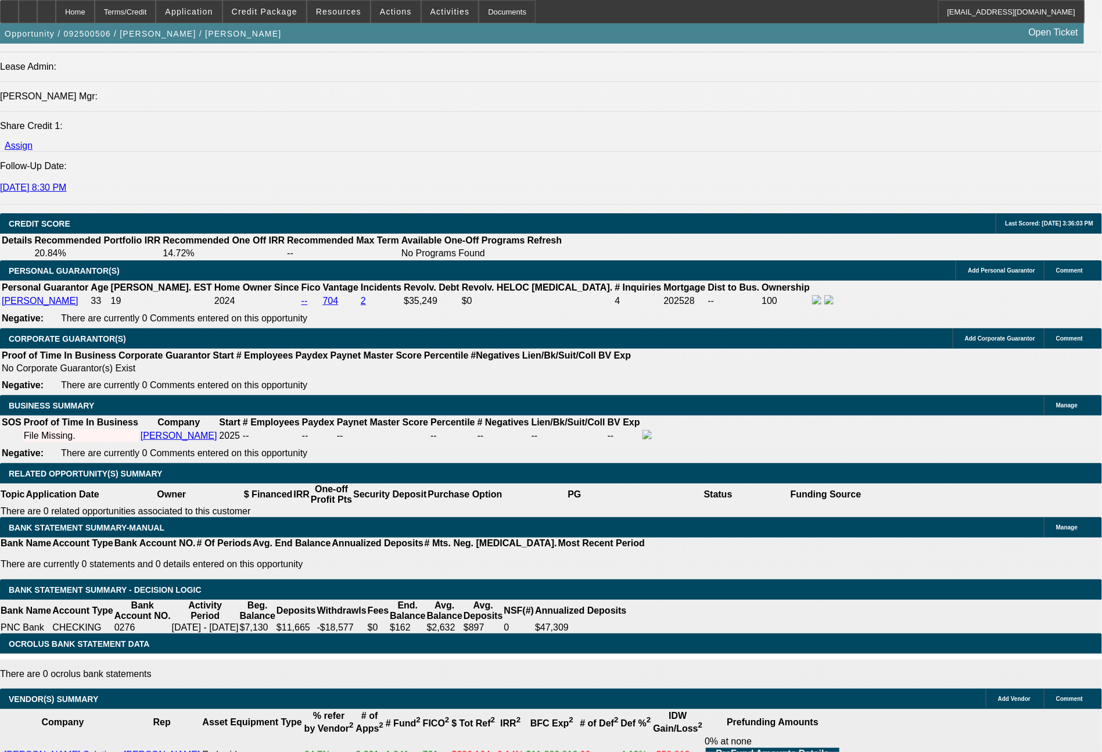
scroll to position [1482, 0]
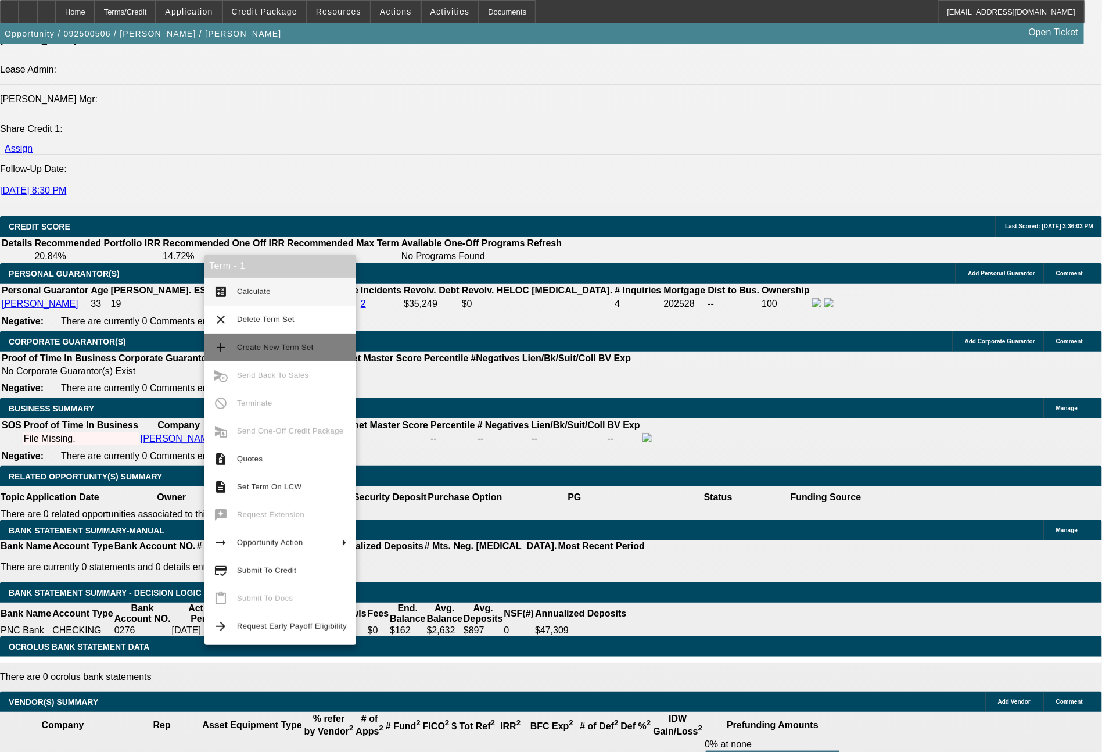
click at [265, 353] on span "Create New Term Set" at bounding box center [292, 347] width 110 height 14
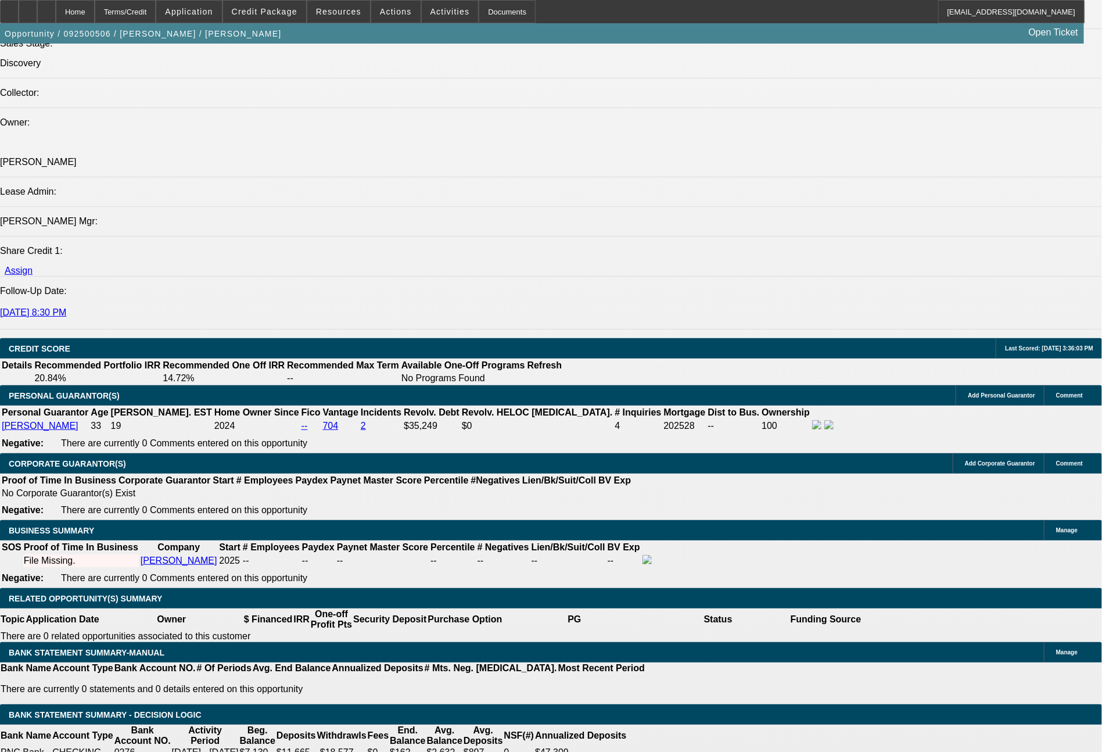
select select "0"
select select "2"
select select "0"
select select "6"
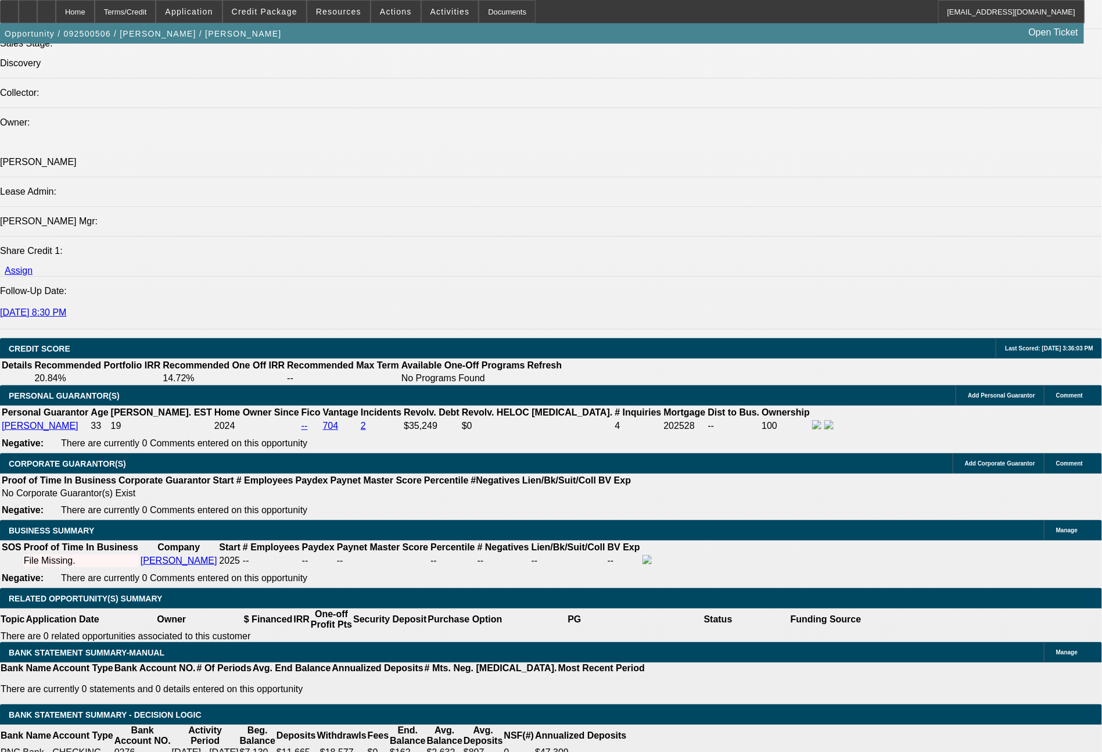
select select "0"
select select "2"
select select "0"
select select "6"
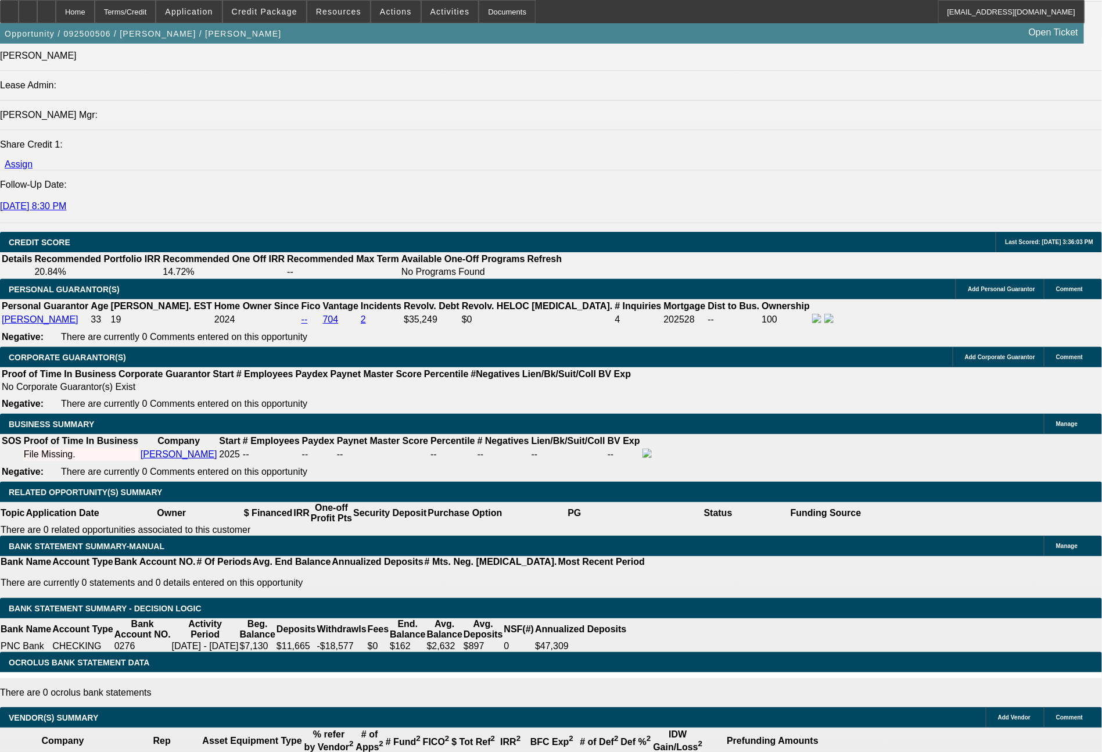
scroll to position [1499, 0]
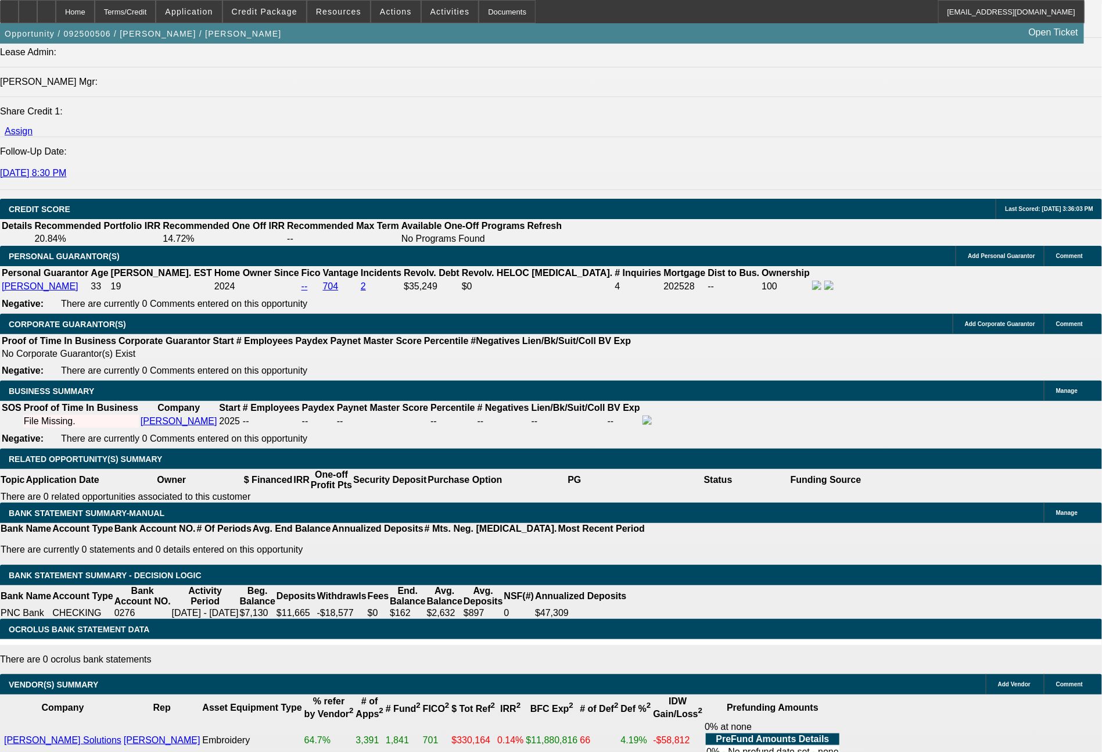
drag, startPoint x: 227, startPoint y: 399, endPoint x: 253, endPoint y: 408, distance: 27.6
type input "UNKNOWN"
type input "6"
type input "$9,301.02"
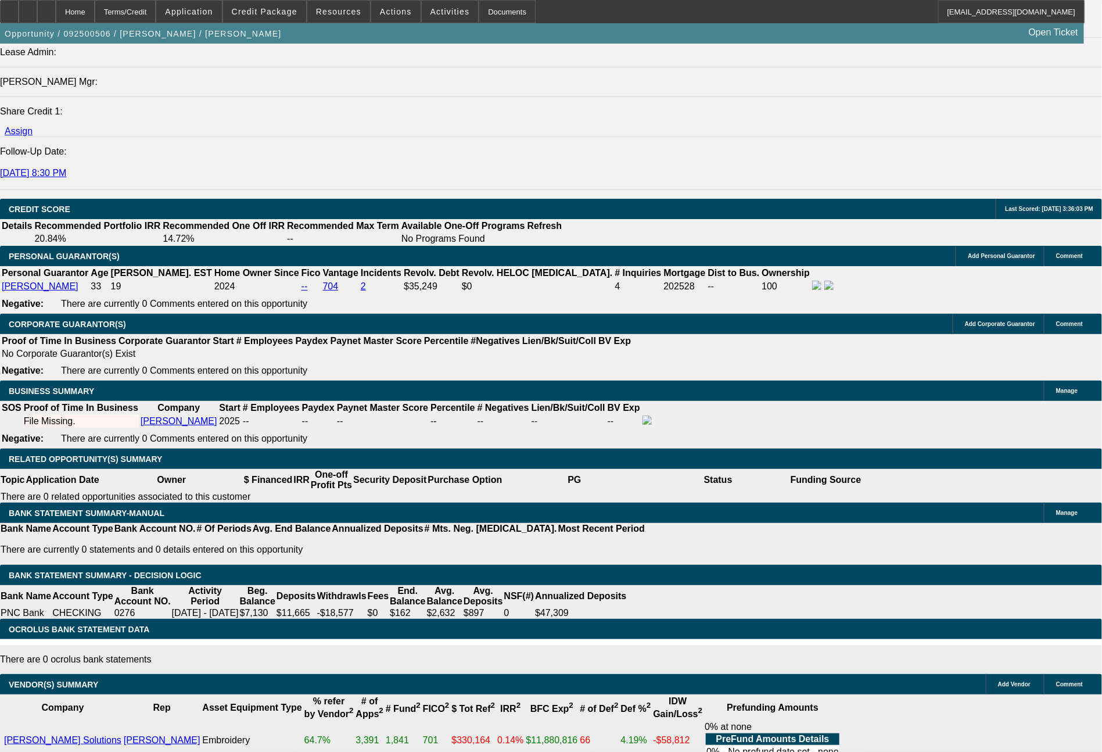
type input "$4,650.51"
type input "6"
type input "60"
type input "$4.22"
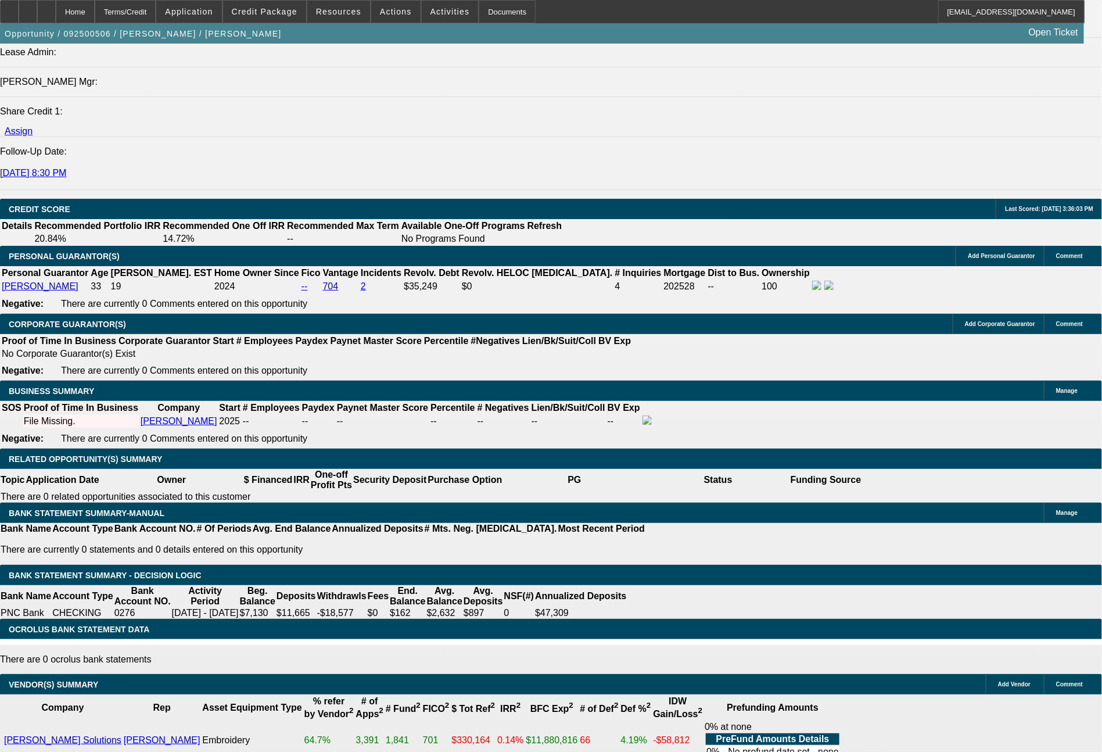
type input "$2.11"
type input "60"
drag, startPoint x: 186, startPoint y: 401, endPoint x: 218, endPoint y: 401, distance: 31.4
type input "555"
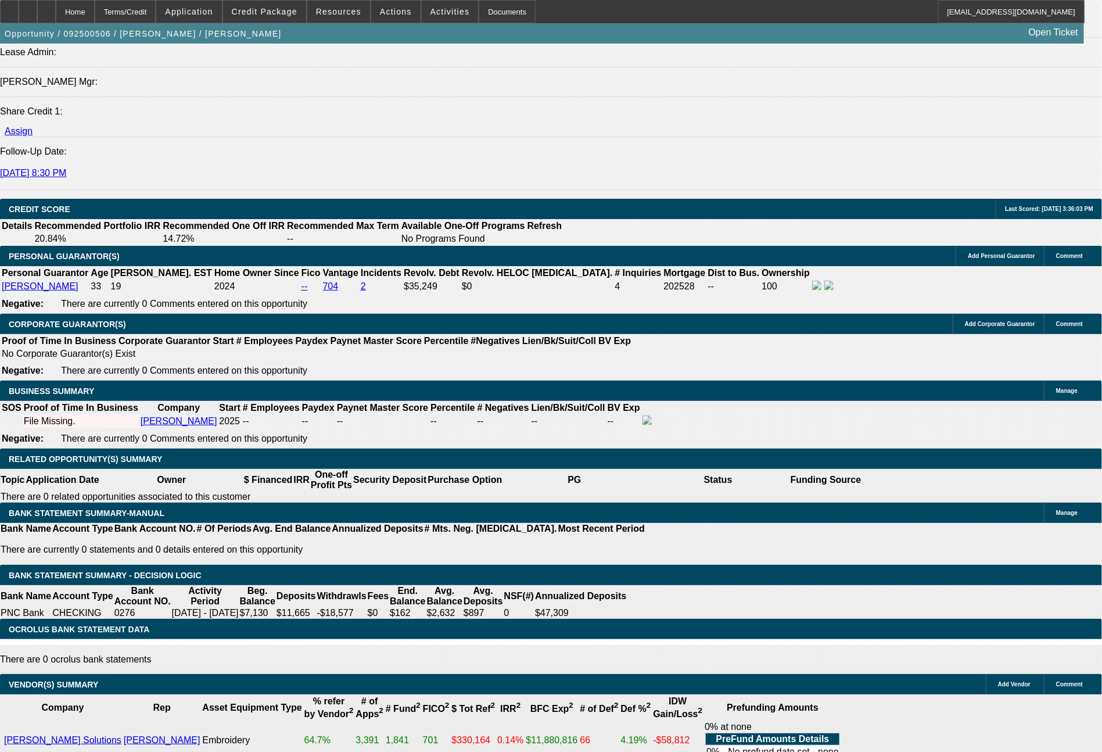
type input "$1,110.00"
type input "9.5"
type input "55"
type input "$110.00"
type input "5"
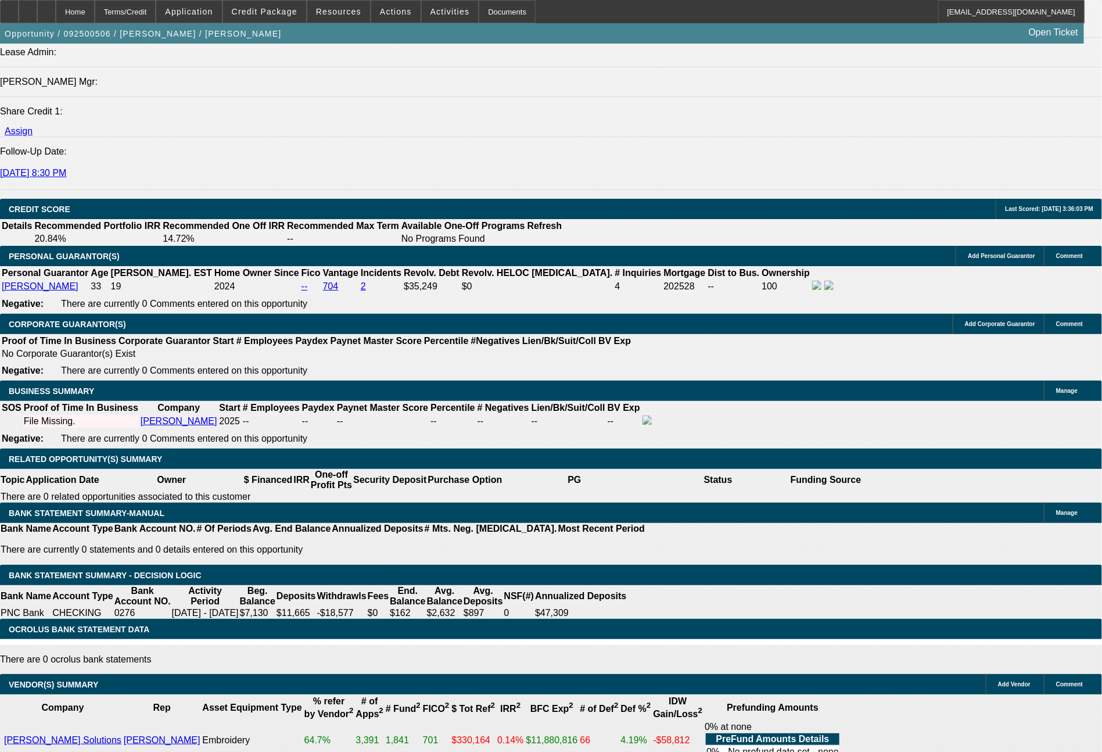
type input "574"
type input "$1,148.00"
type input "10.9"
type input "$574.00"
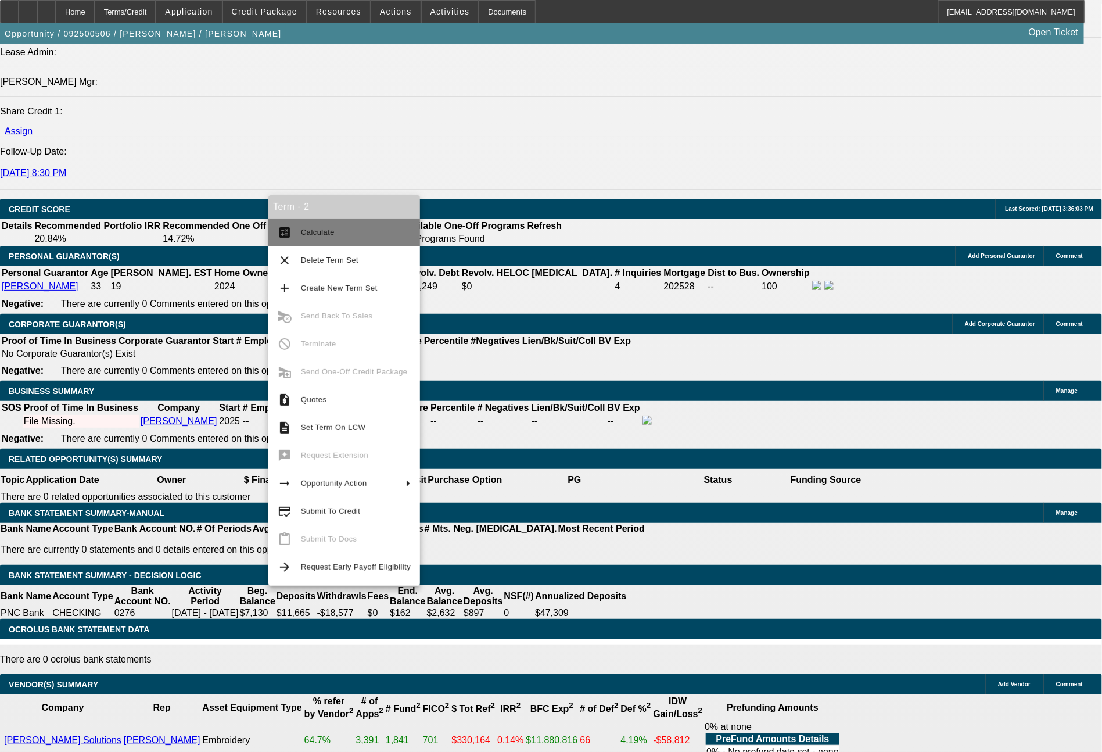
click at [331, 234] on span "Calculate" at bounding box center [318, 232] width 34 height 9
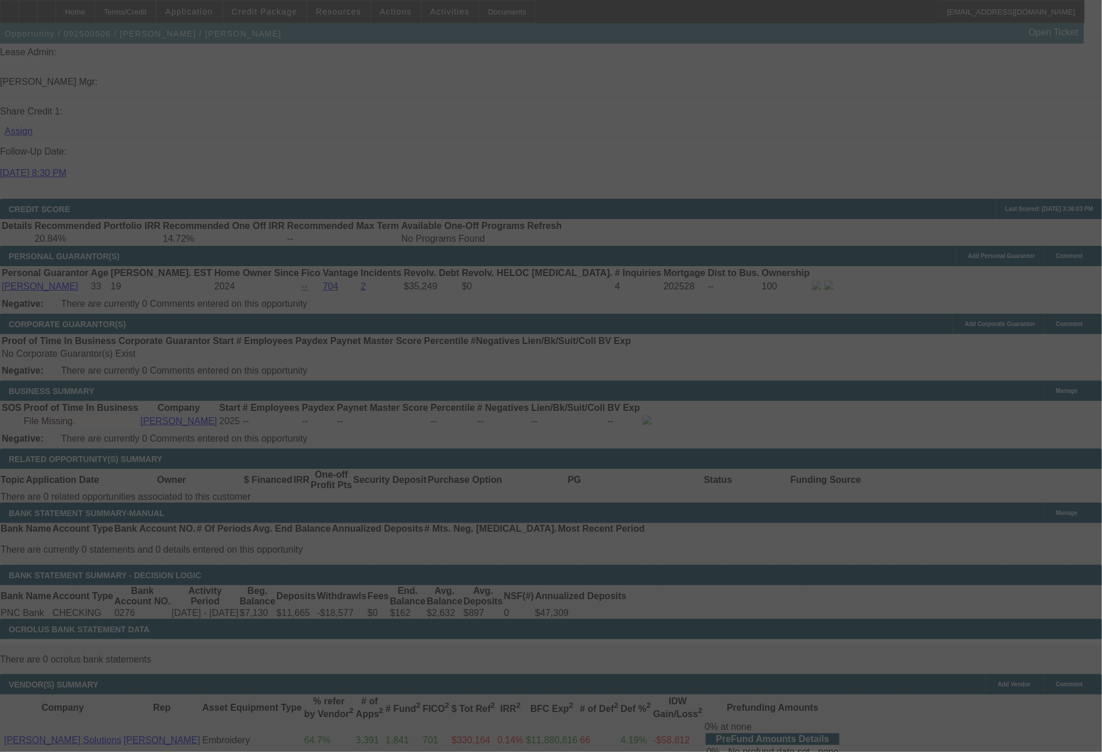
select select "0"
select select "2"
select select "0"
select select "6"
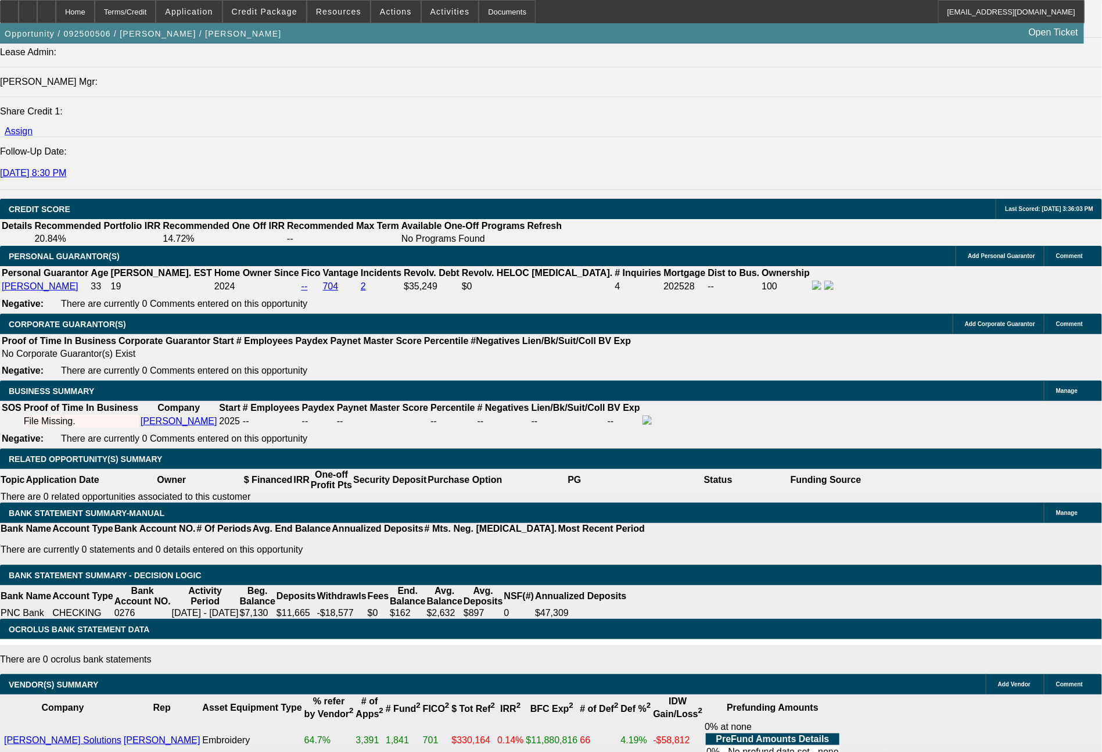
drag, startPoint x: 182, startPoint y: 403, endPoint x: 234, endPoint y: 405, distance: 51.7
type input "6"
type input "$12.00"
type input "UNKNOWN"
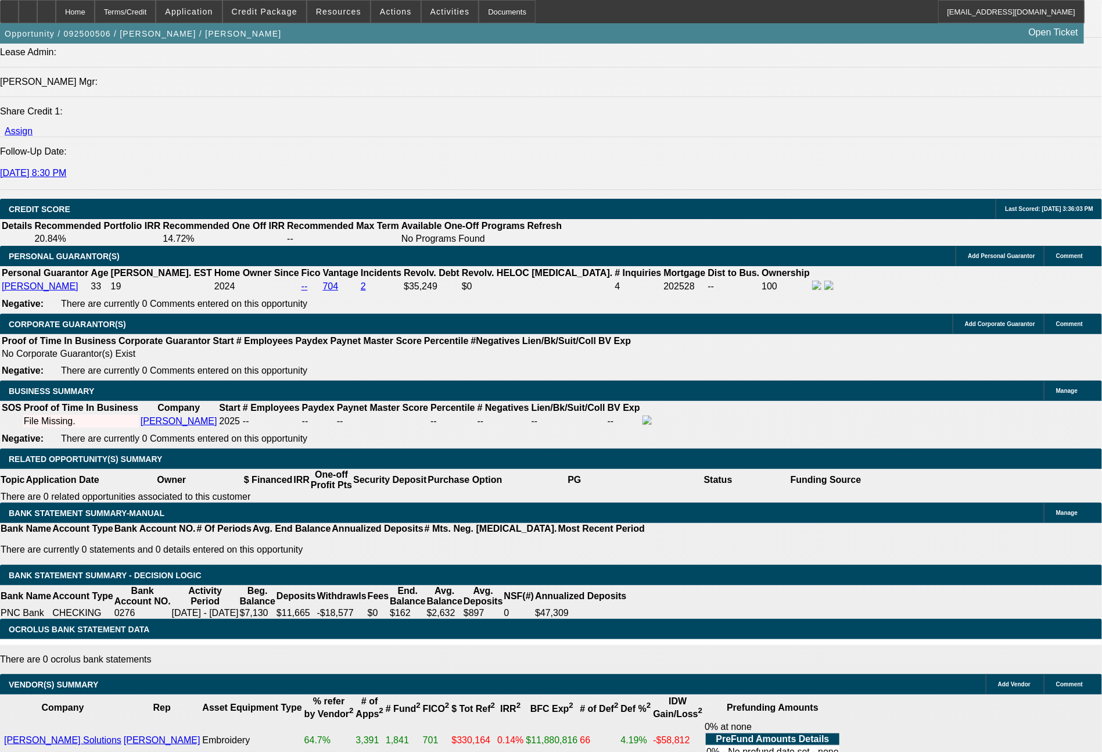
type input "647"
type input "$1,294.00"
type input "16.3"
type input "64"
type input "$128.00"
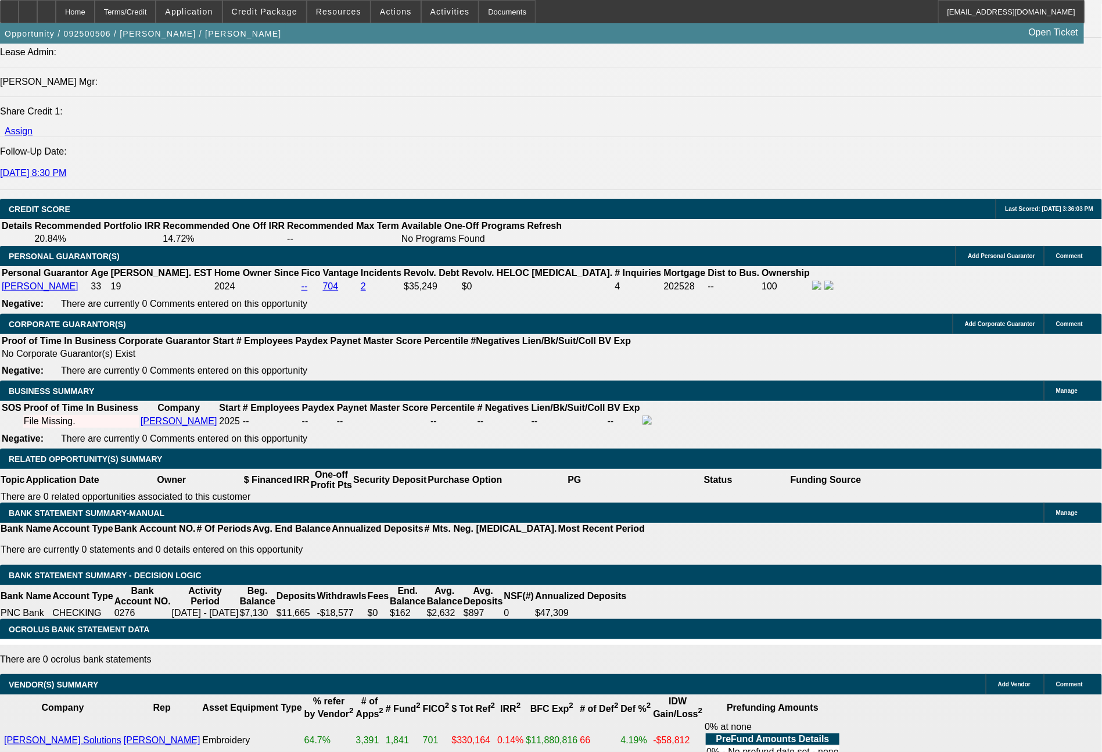
type input "674"
type input "$1,348.00"
type input "18.2"
type input "67"
type input "$134.00"
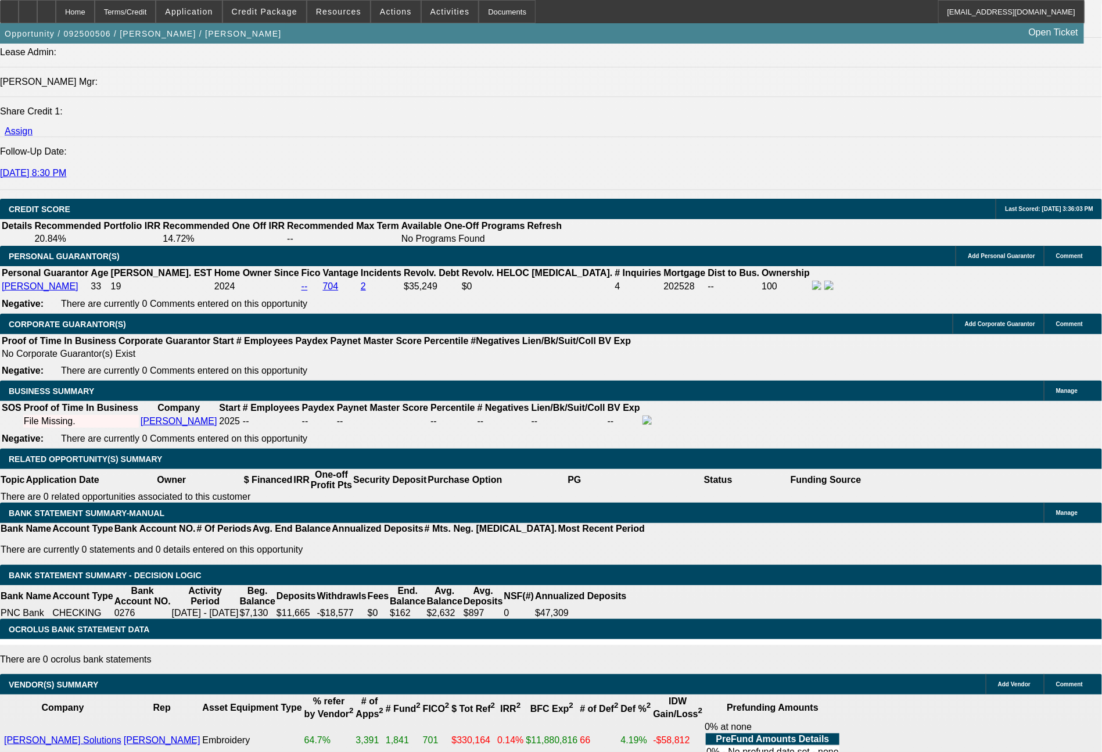
type input "6"
type input "671"
type input "$1,342.00"
type input "18"
type input "67"
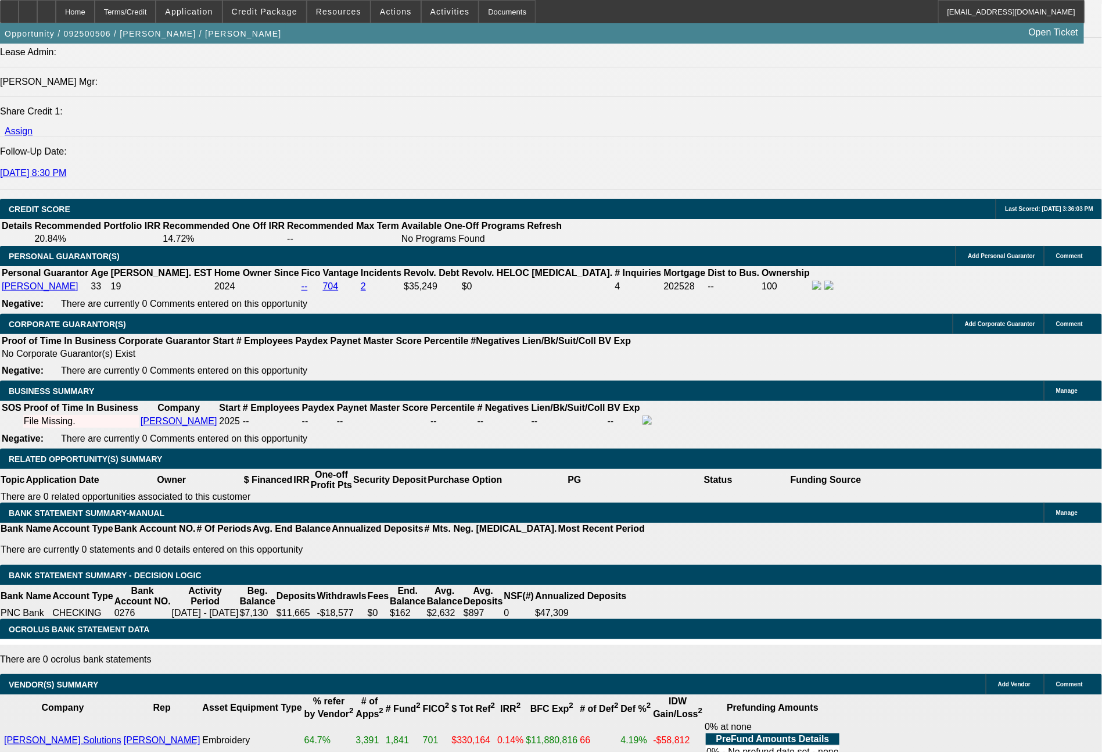
type input "$134.00"
type input "663"
type input "$1,326.00"
type input "17.4"
type input "$663.00"
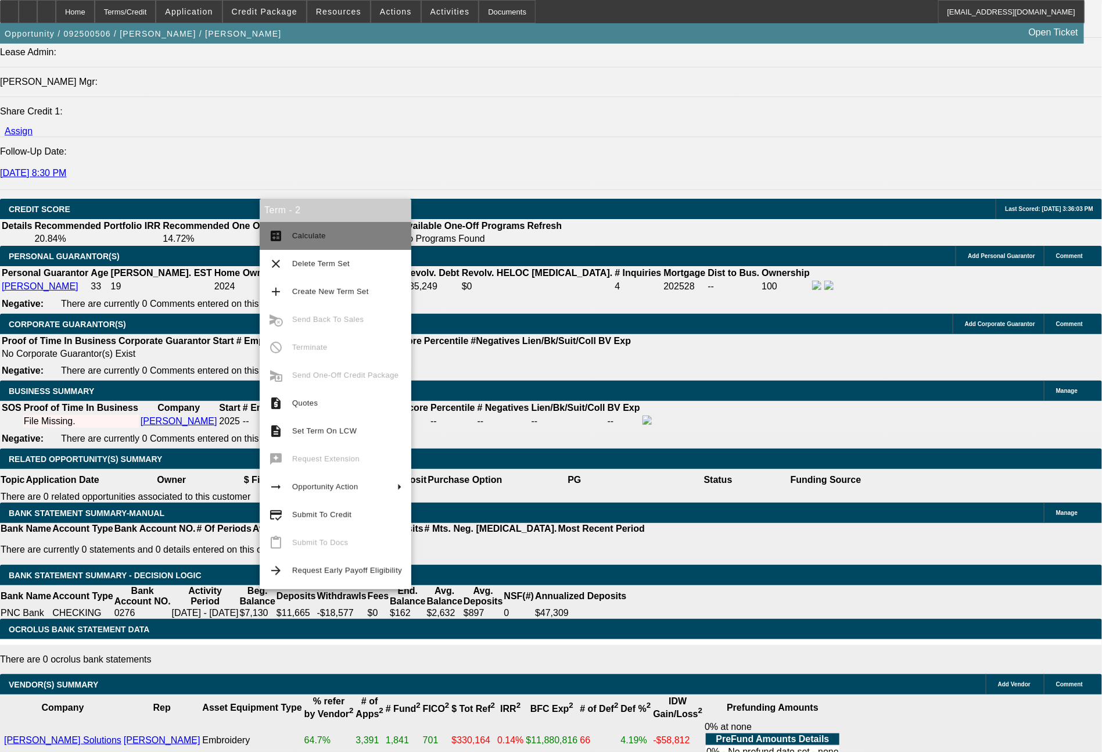
click at [319, 244] on button "calculate Calculate" at bounding box center [336, 236] width 152 height 28
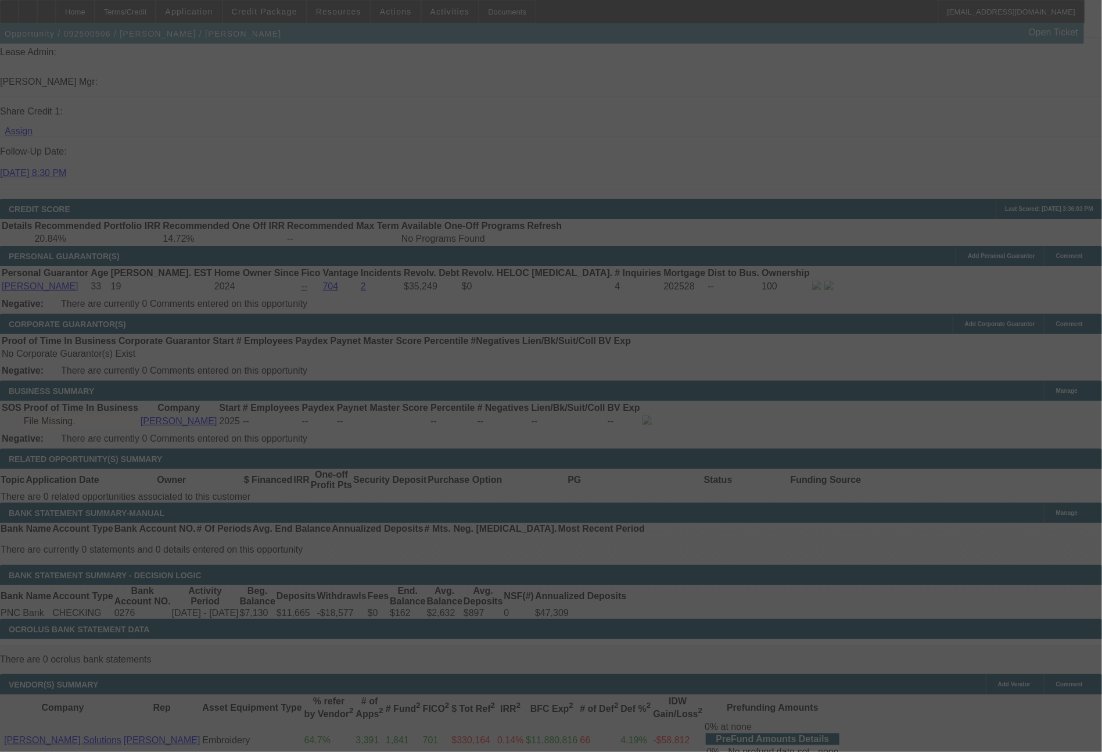
select select "0"
select select "2"
select select "0"
select select "6"
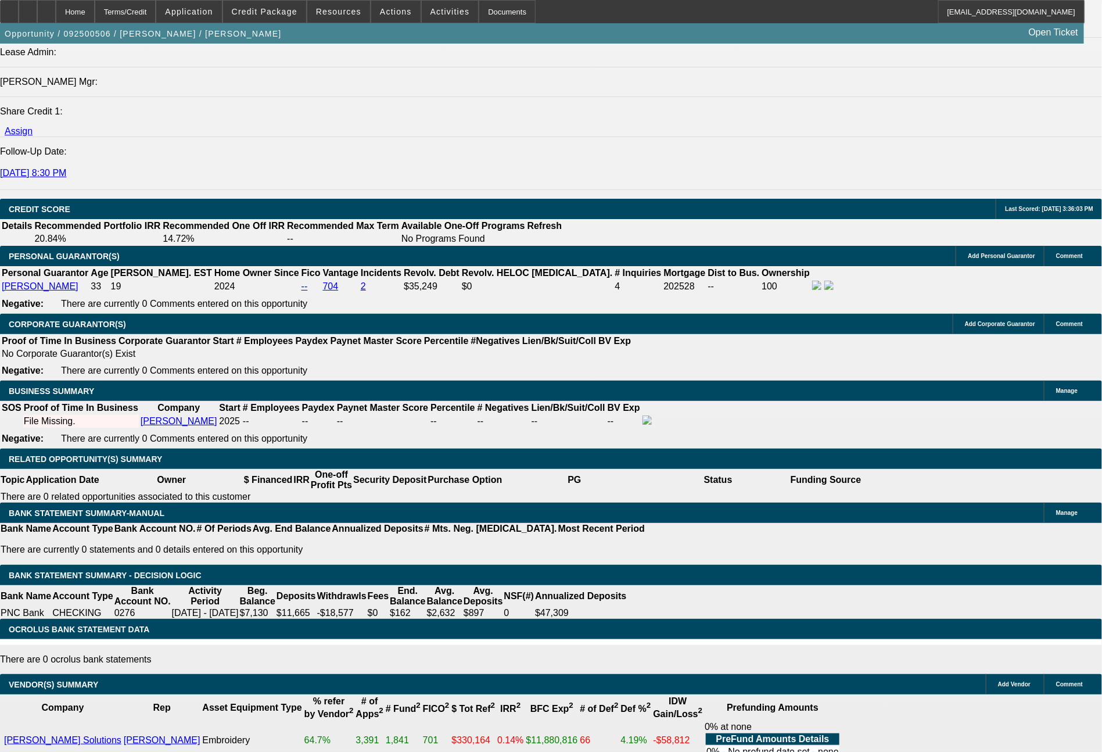
drag, startPoint x: 315, startPoint y: 403, endPoint x: 368, endPoint y: 410, distance: 53.3
type input "61"
type input "$122.00"
type input "UNKNOWN"
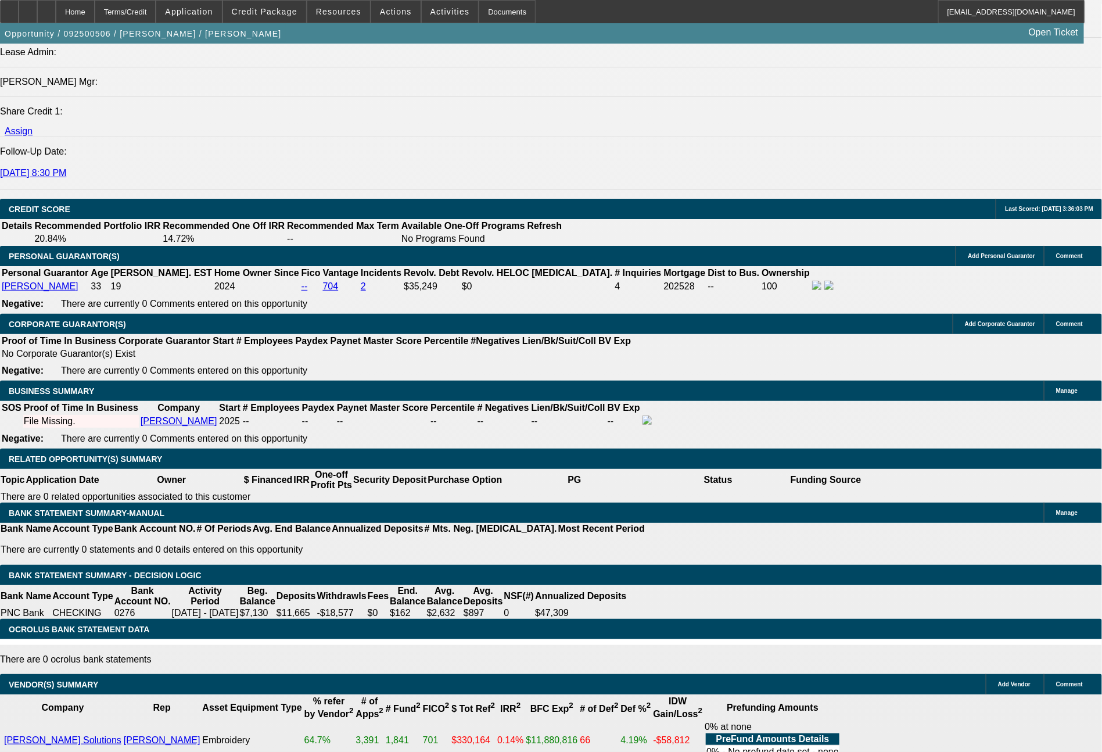
type input "611"
type input "$1,222.00"
type input "18.5"
type input "$611.00"
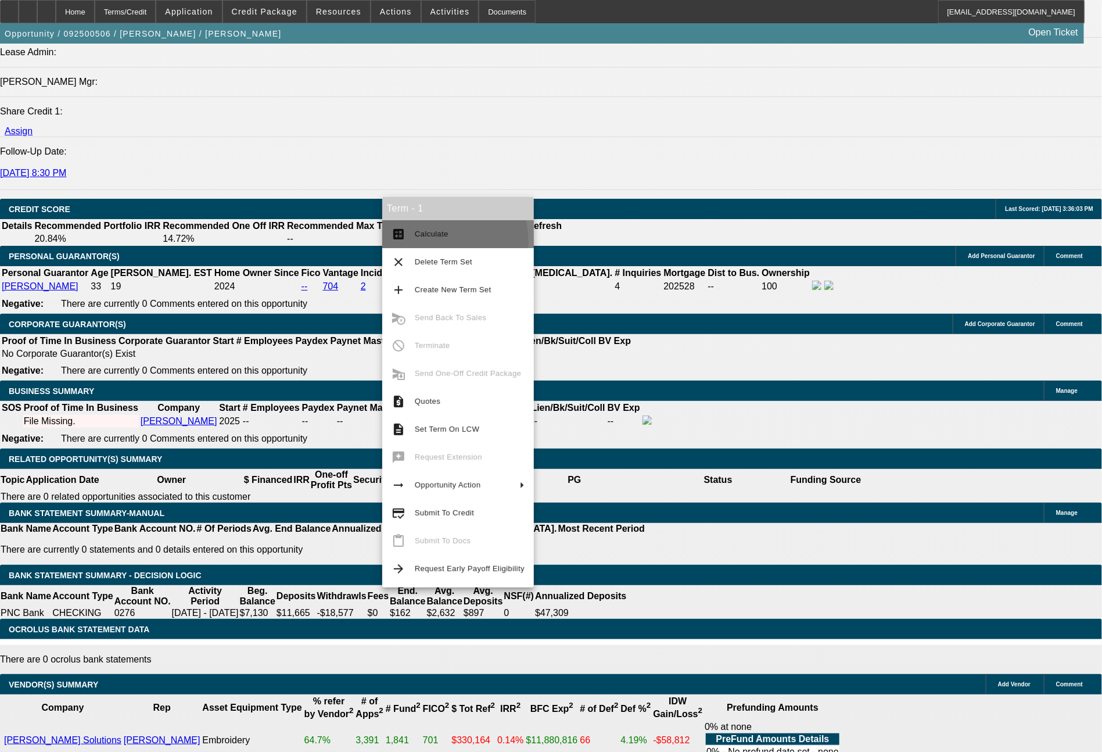
click at [437, 242] on button "calculate Calculate" at bounding box center [458, 234] width 152 height 28
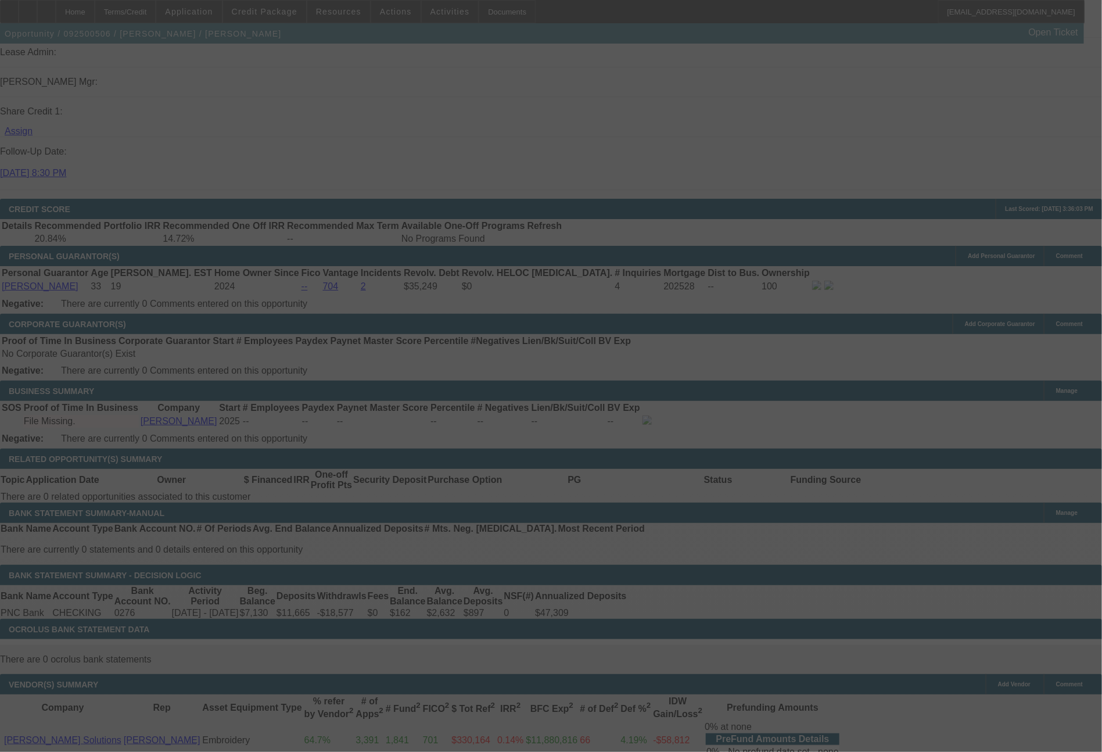
select select "0"
select select "2"
select select "0"
select select "6"
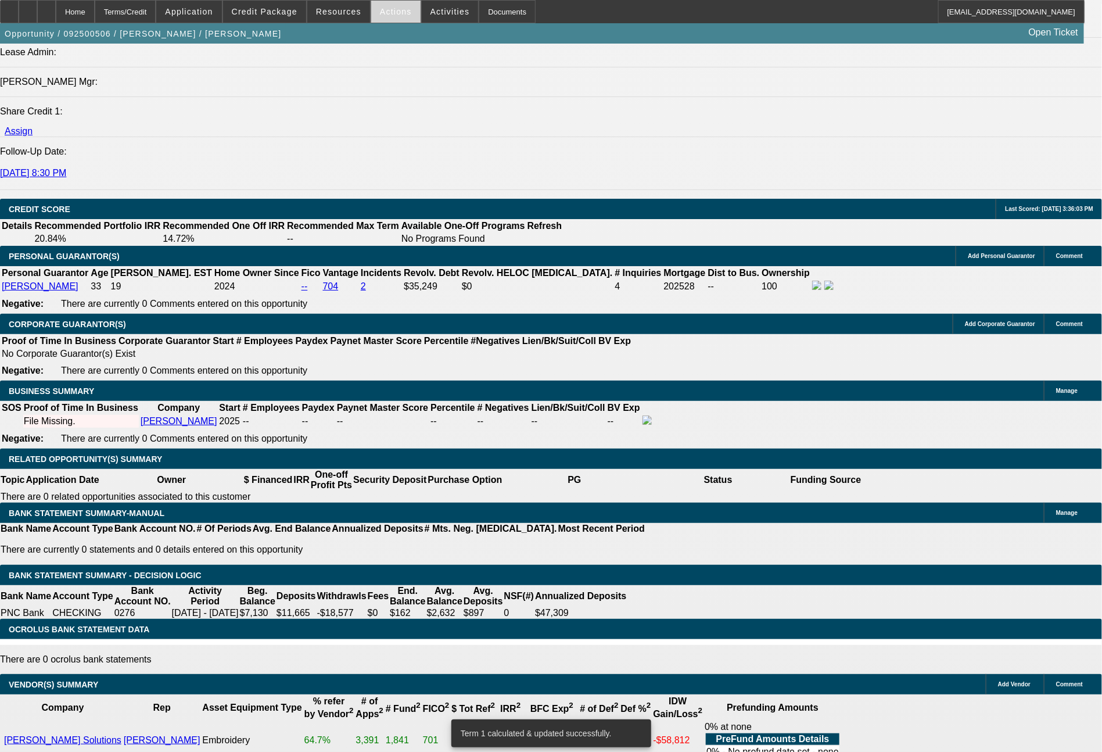
click at [397, 13] on span "Actions" at bounding box center [396, 11] width 32 height 9
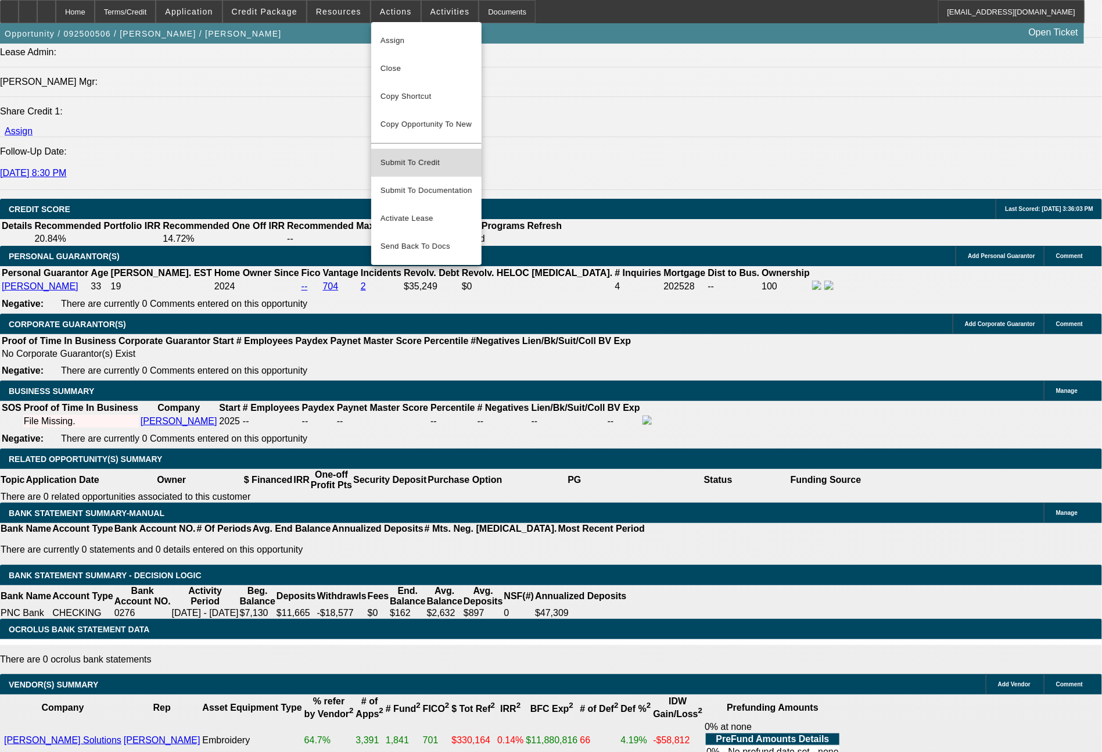
click at [448, 156] on span "Submit To Credit" at bounding box center [426, 163] width 92 height 14
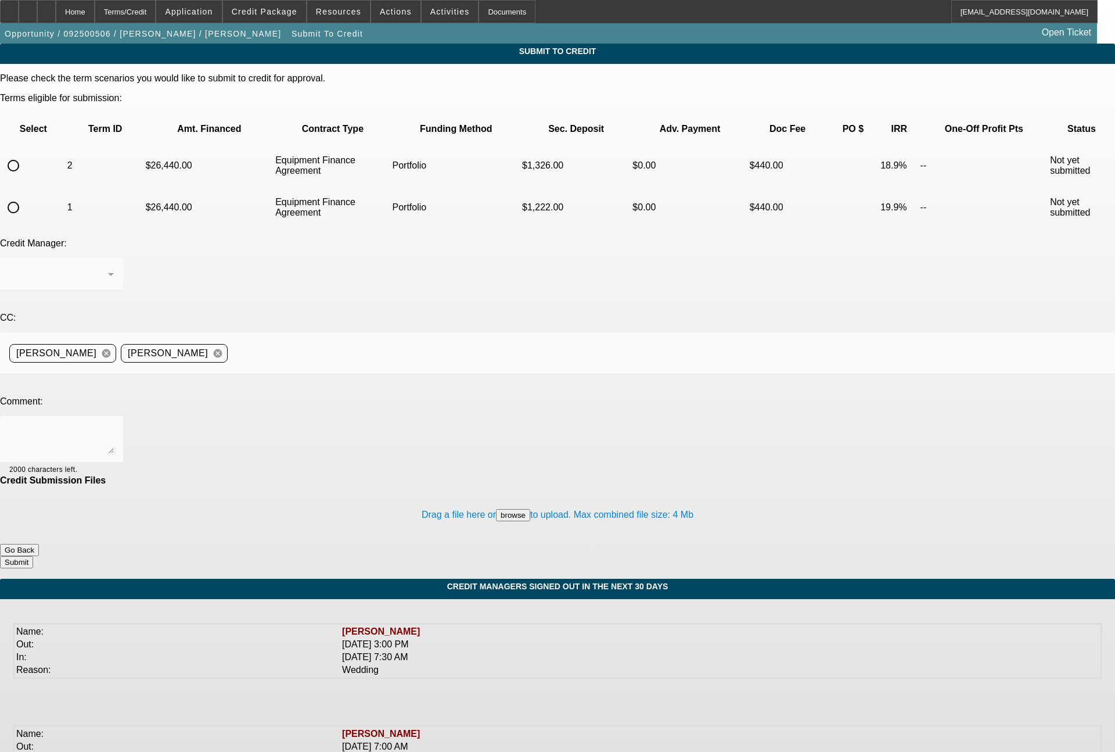
click at [25, 196] on input "radio" at bounding box center [13, 207] width 23 height 23
radio input "true"
click at [108, 267] on div "Arida, George" at bounding box center [58, 274] width 99 height 14
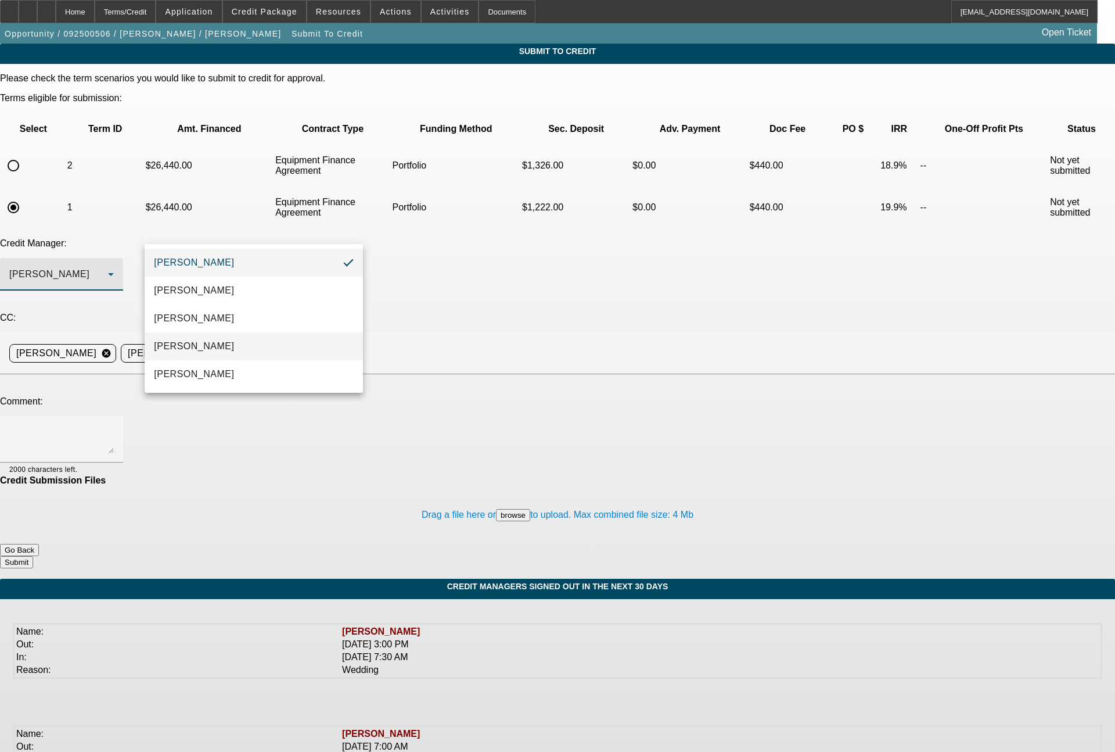
click at [218, 349] on mat-option "[PERSON_NAME]" at bounding box center [254, 346] width 218 height 28
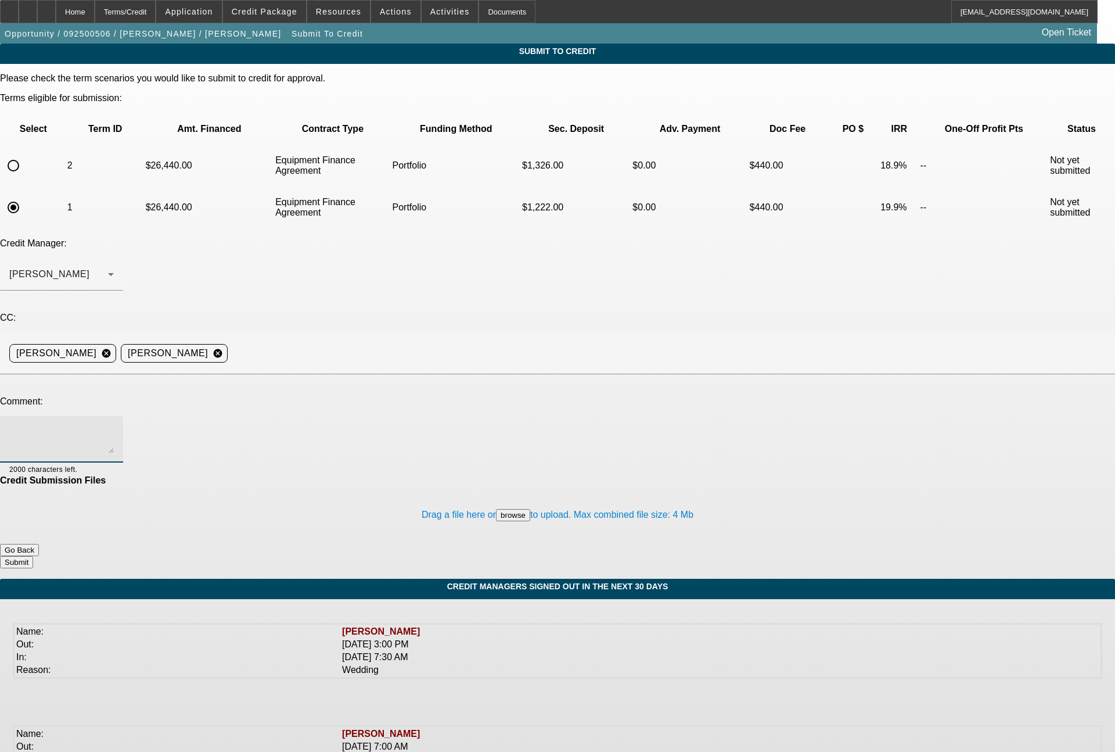
click at [114, 425] on textarea at bounding box center [61, 439] width 105 height 28
type textarea "Bill - start up business in Texas, solid personal credit for a new Tajima singl…"
click at [33, 556] on button "Submit" at bounding box center [16, 562] width 33 height 12
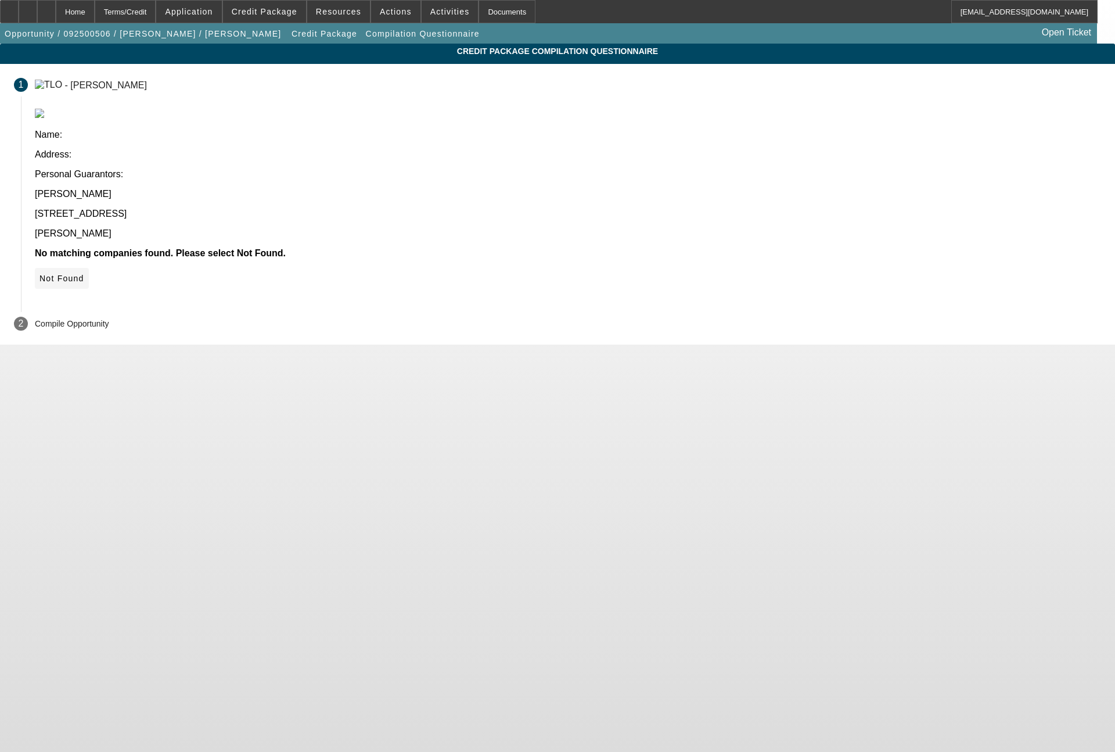
click at [84, 274] on span "Not Found" at bounding box center [62, 278] width 45 height 9
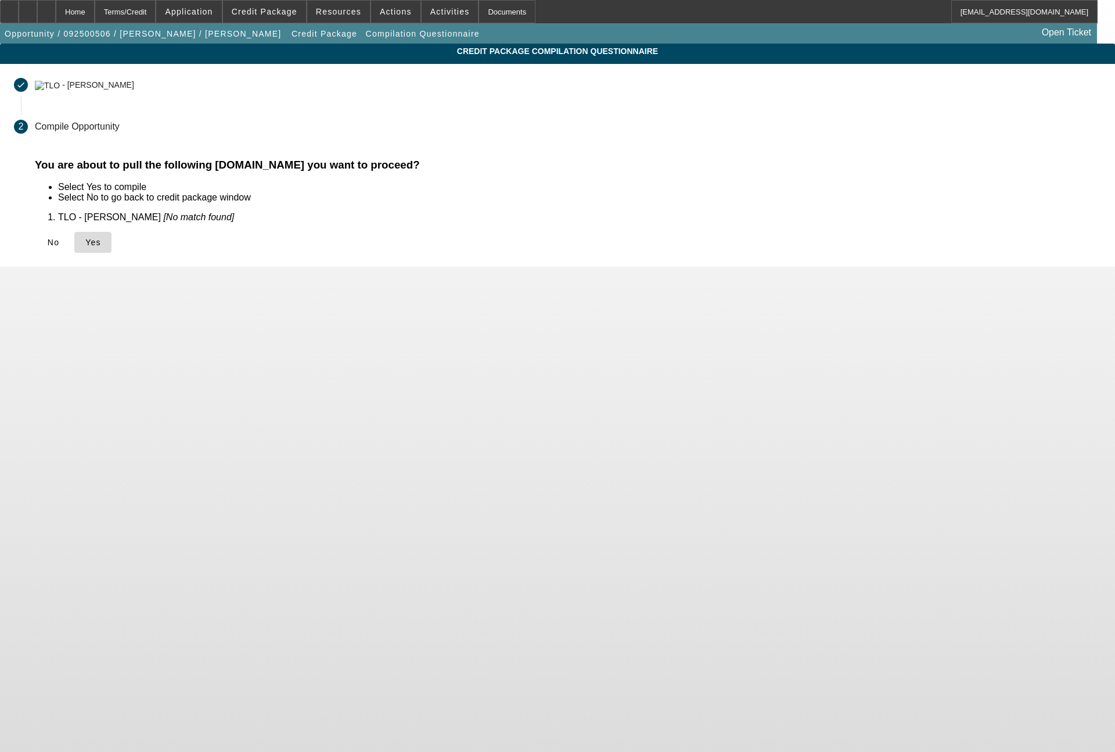
click at [85, 243] on icon at bounding box center [85, 242] width 0 height 9
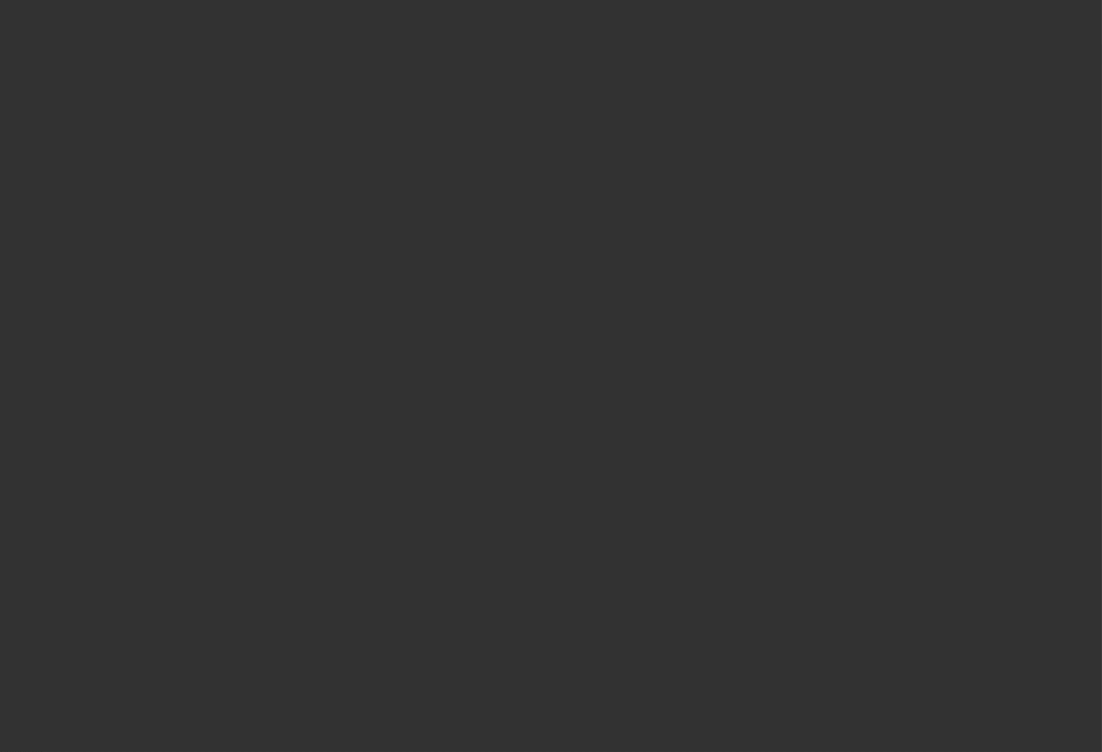
select select "0"
select select "2"
select select "0"
select select "6"
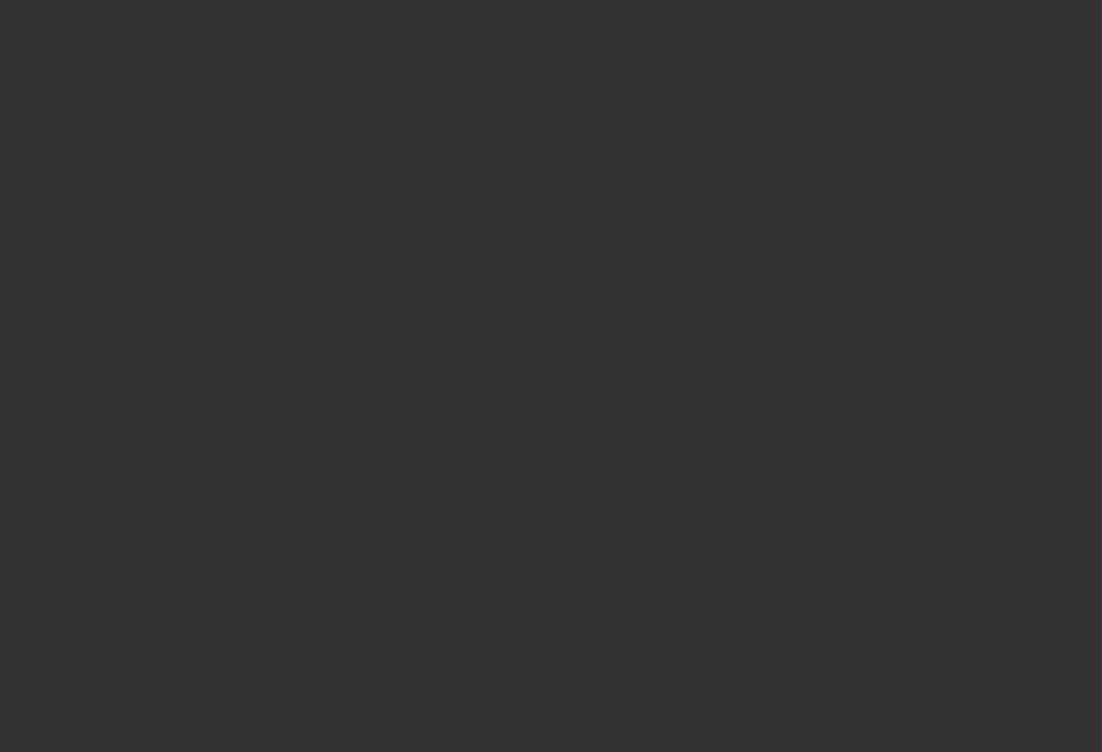
select select "0"
select select "2"
select select "0"
select select "6"
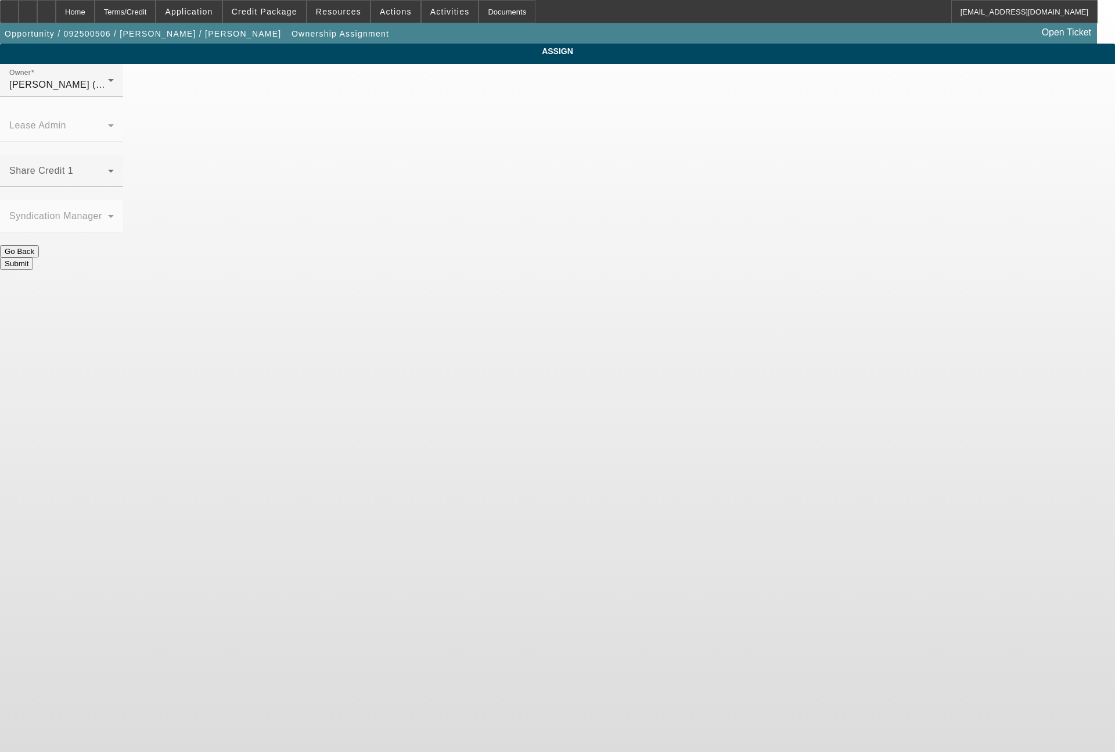
click at [123, 155] on div "Share Credit 1" at bounding box center [61, 171] width 123 height 33
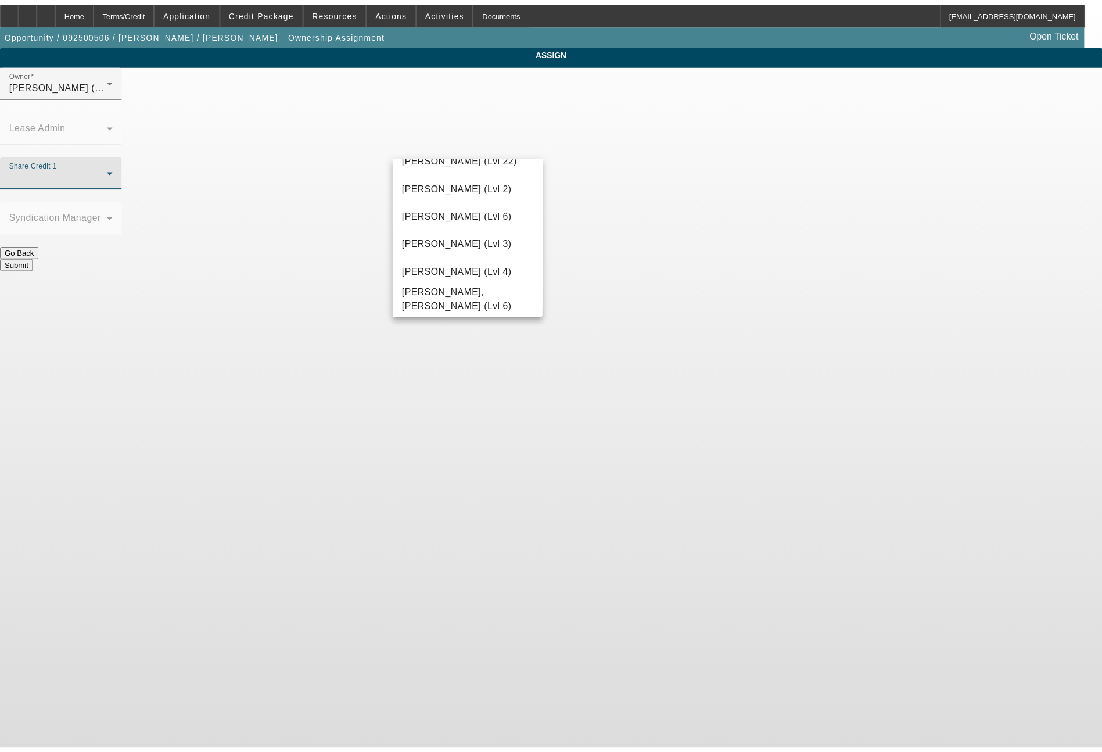
scroll to position [1506, 0]
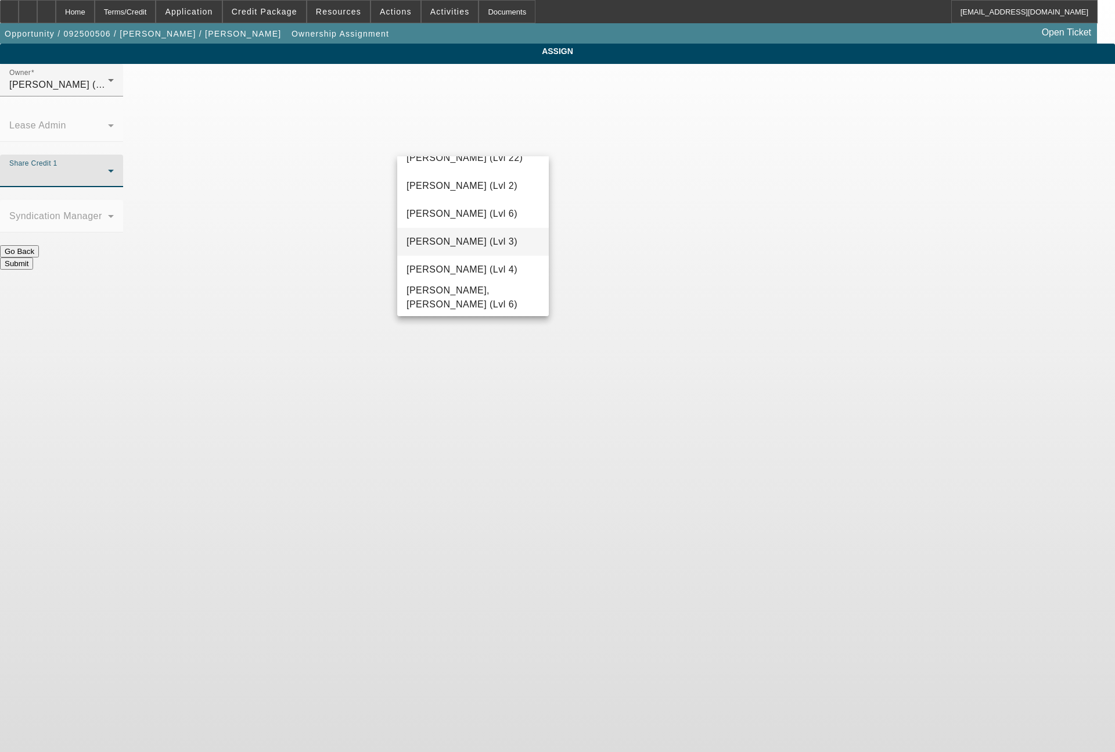
click at [500, 251] on mat-option "Wesolowski, Tyler (Lvl 3)" at bounding box center [473, 242] width 152 height 28
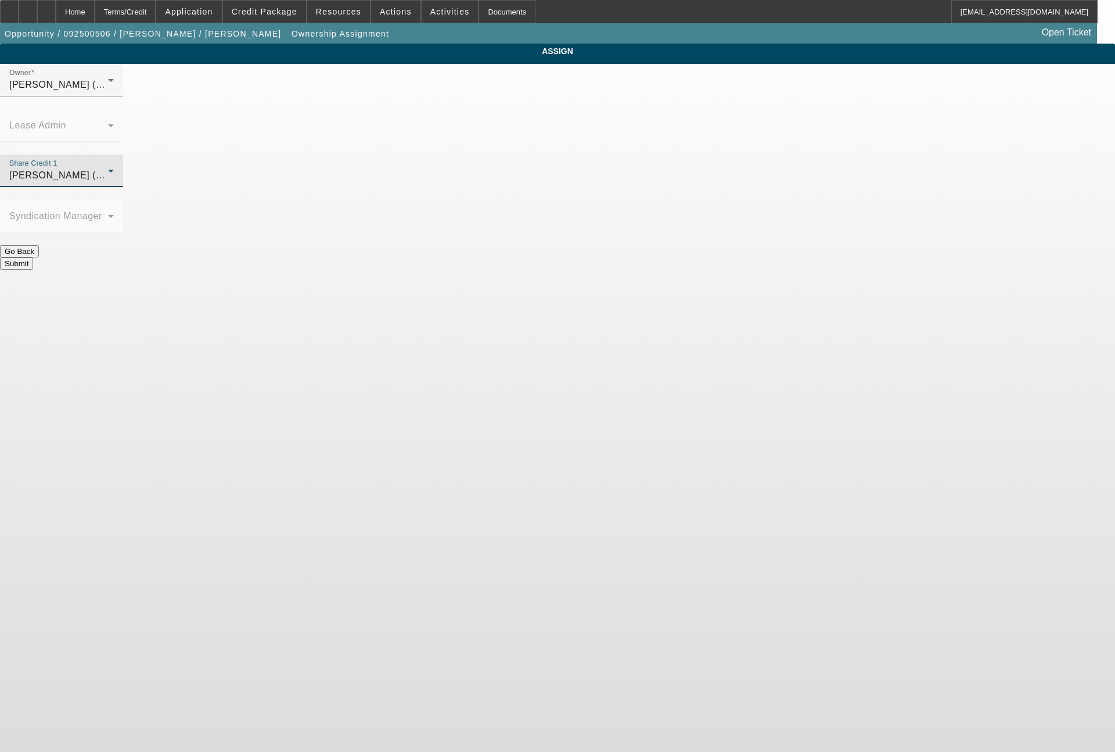
click at [33, 257] on button "Submit" at bounding box center [16, 263] width 33 height 12
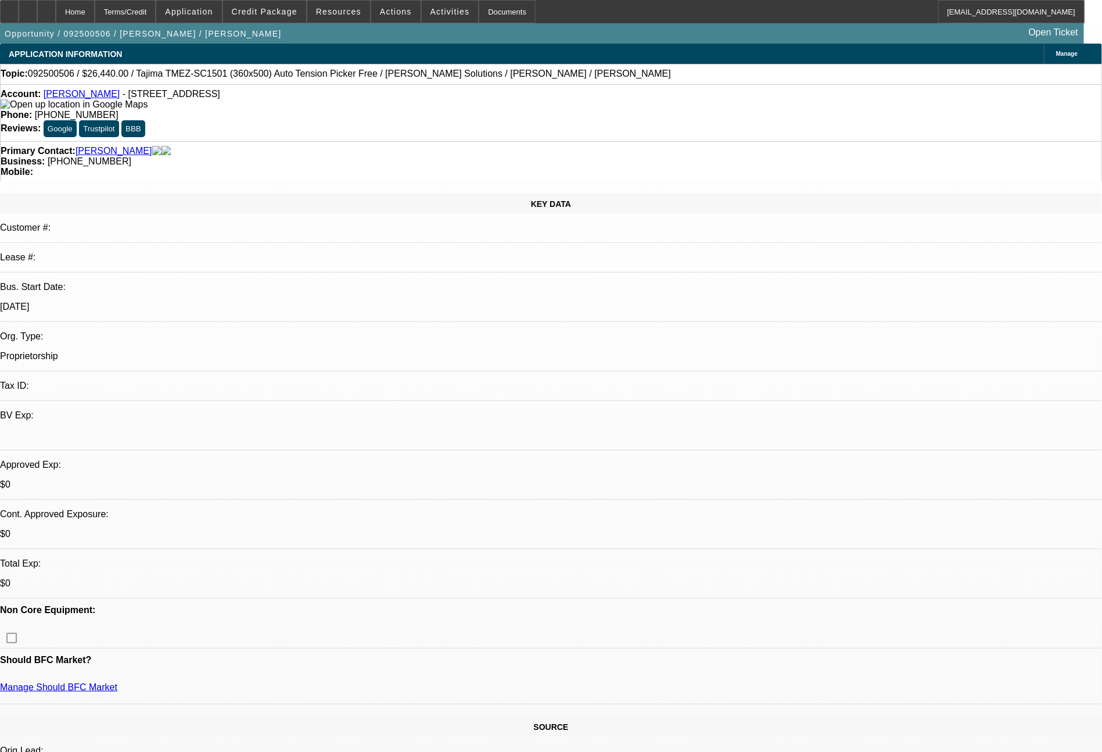
select select "0"
select select "2"
select select "0"
select select "6"
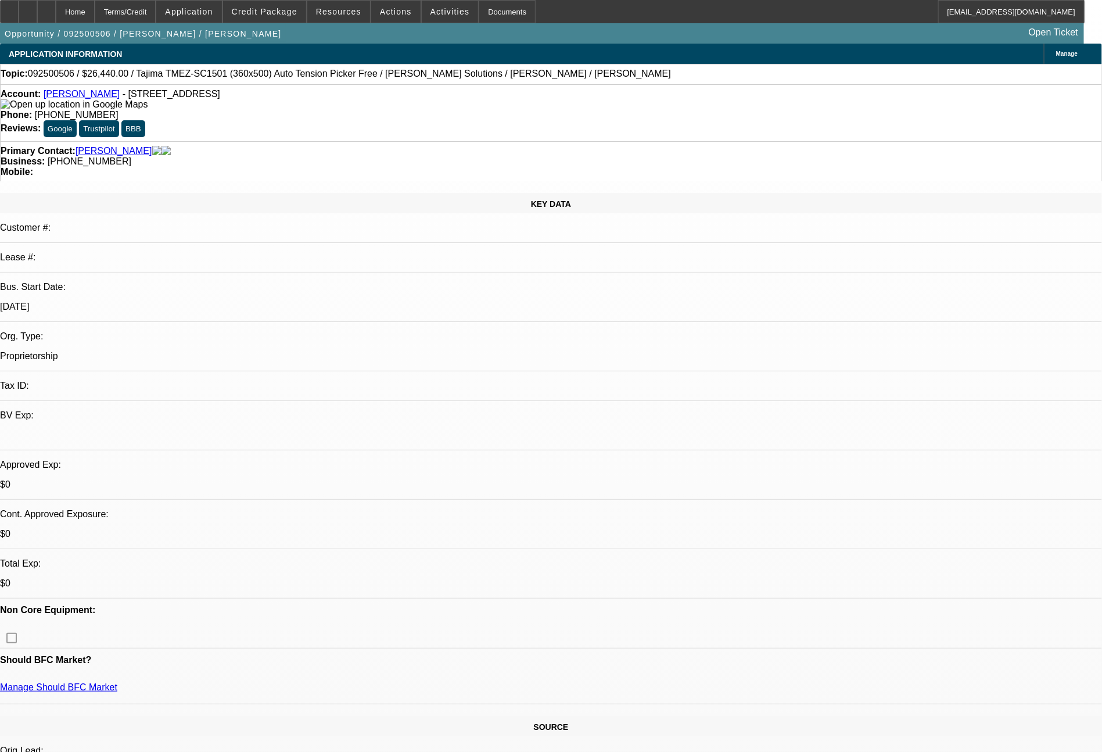
select select "0"
select select "2"
select select "0"
select select "6"
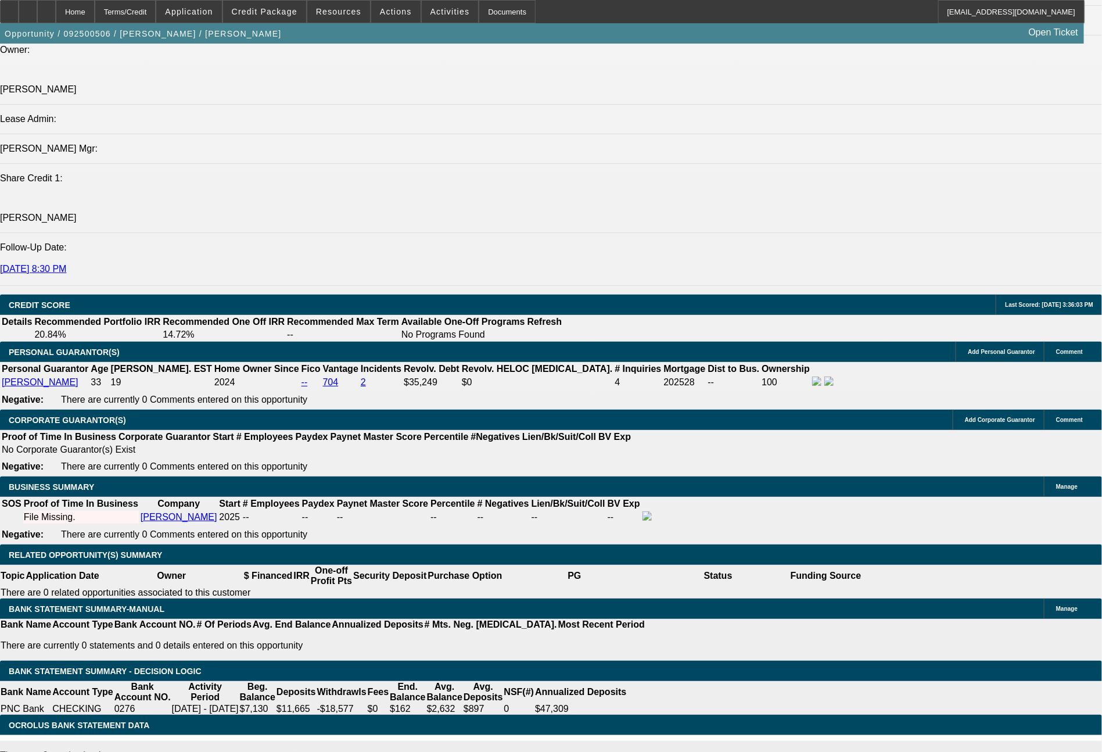
scroll to position [1467, 0]
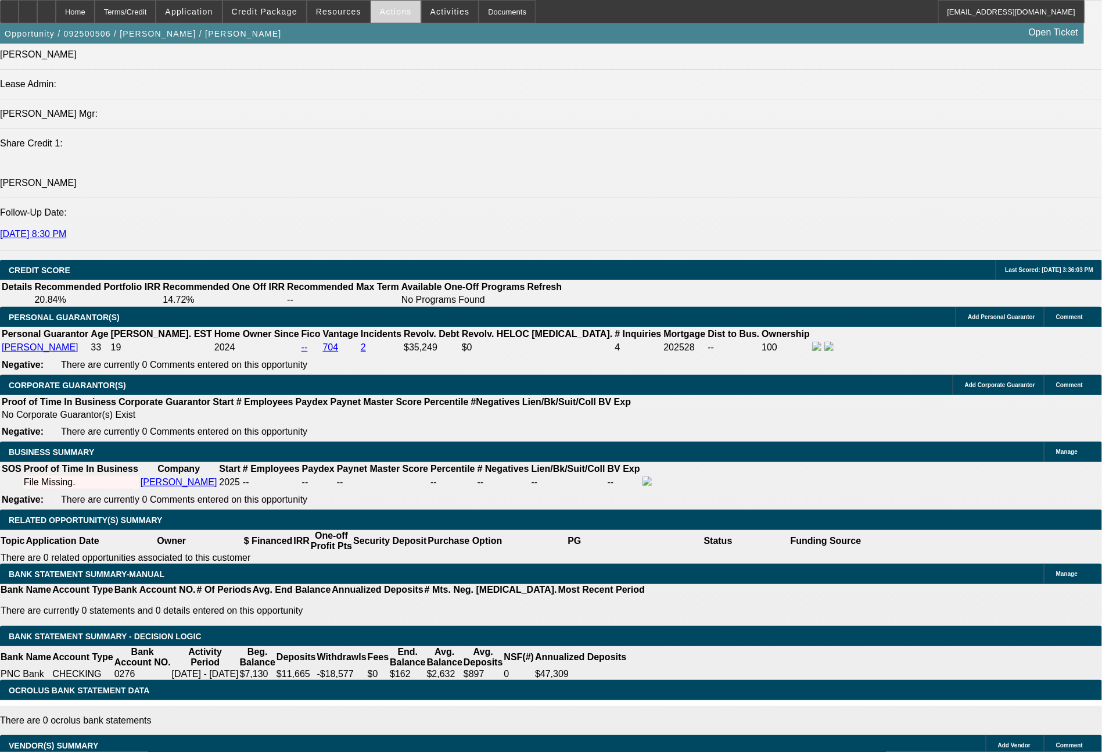
click at [403, 14] on span "Actions" at bounding box center [396, 11] width 32 height 9
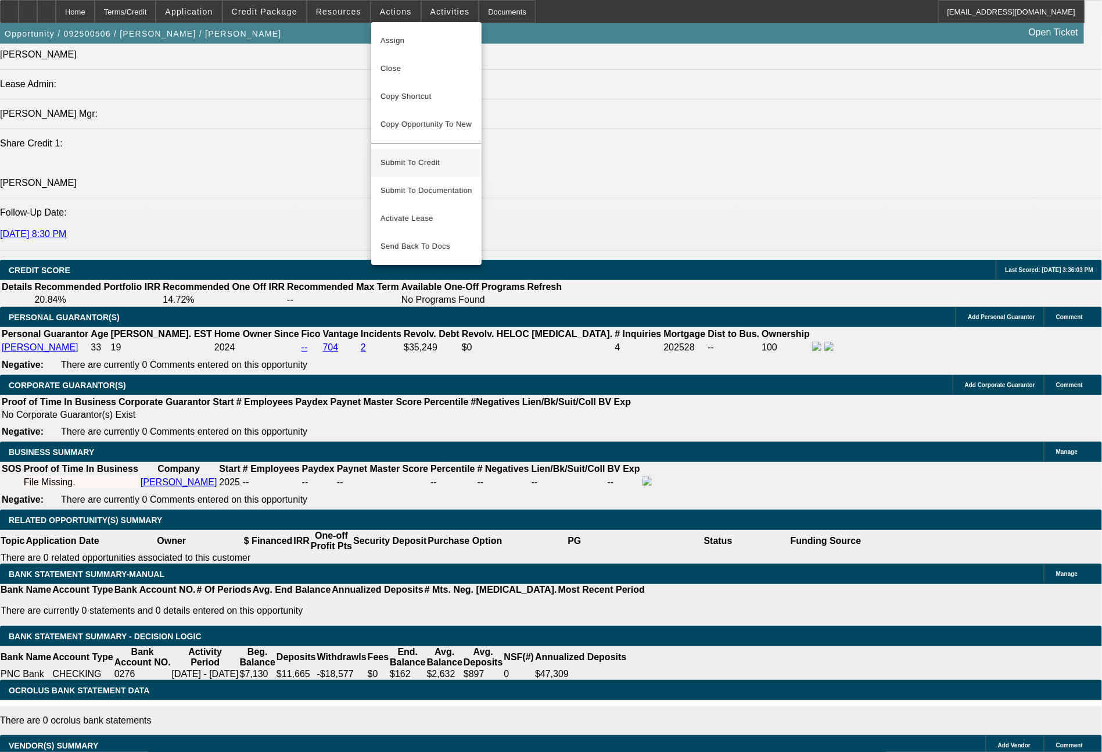
click at [422, 156] on span "Submit To Credit" at bounding box center [426, 163] width 92 height 14
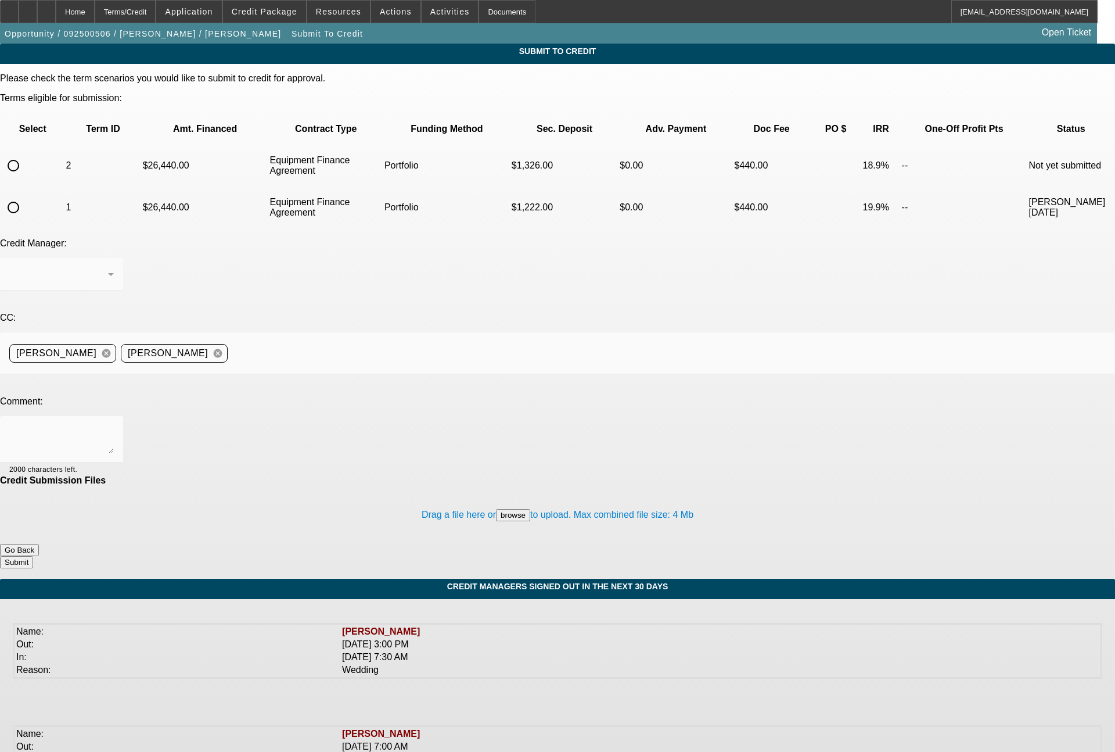
click at [25, 154] on input "radio" at bounding box center [13, 165] width 23 height 23
radio input "true"
click at [114, 258] on div "Arida, George" at bounding box center [61, 274] width 105 height 33
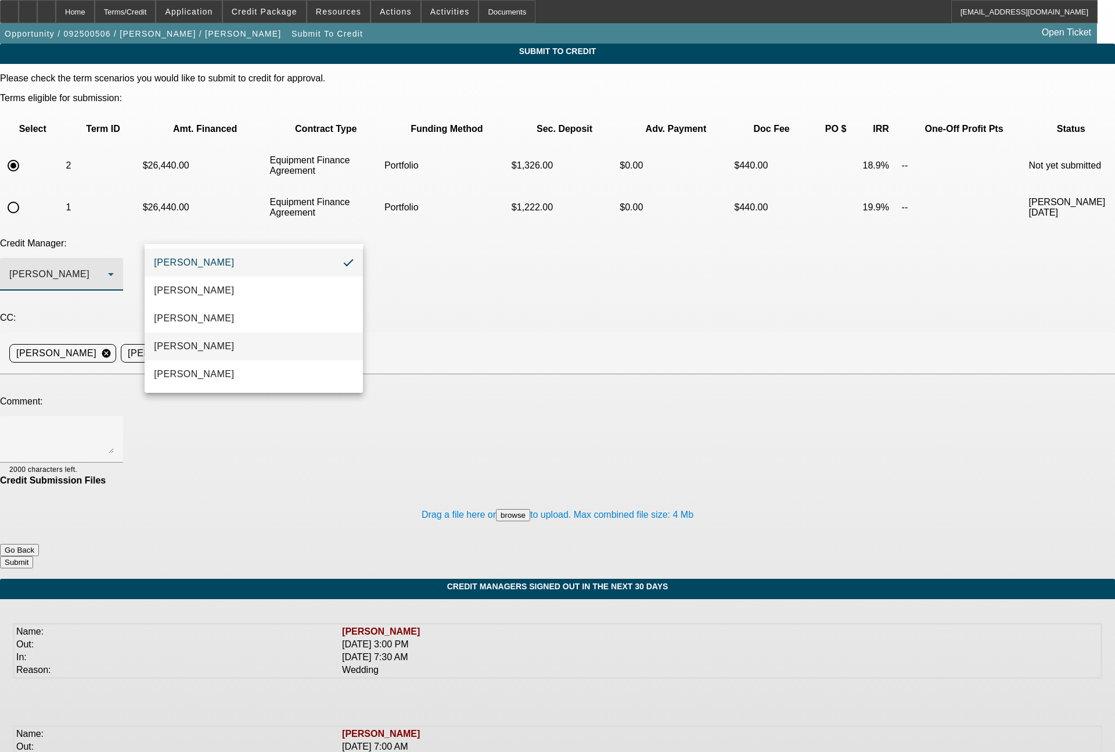
click at [214, 345] on mat-option "[PERSON_NAME]" at bounding box center [254, 346] width 218 height 28
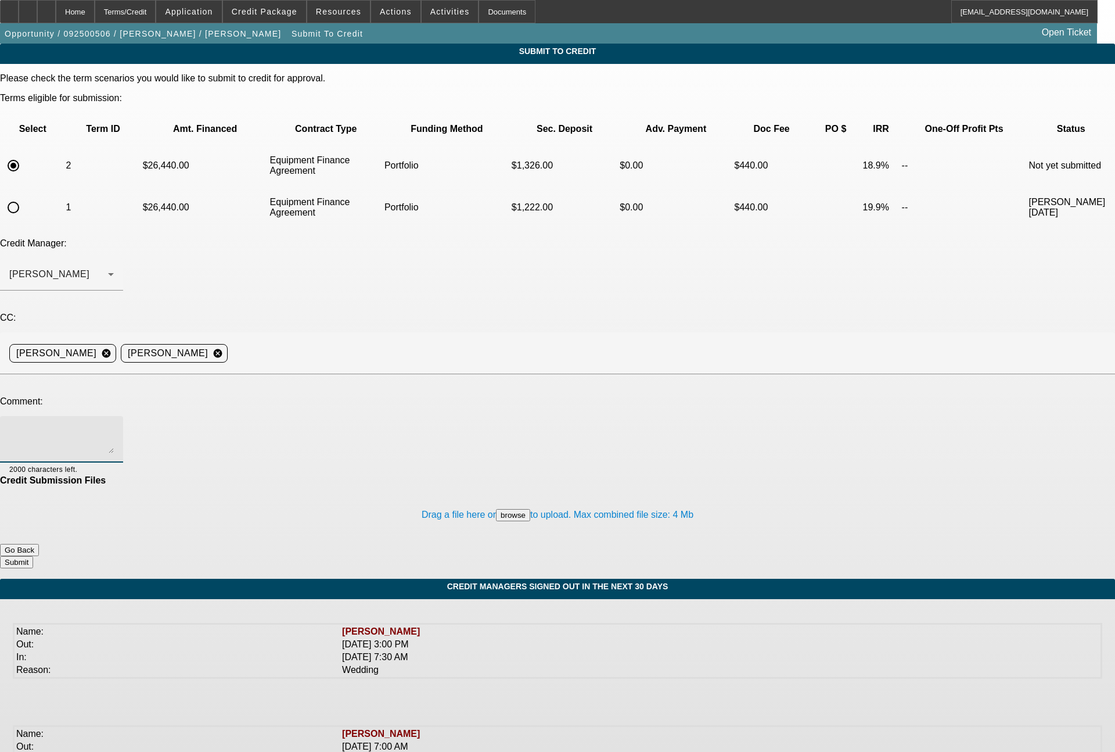
click at [114, 425] on textarea at bounding box center [61, 439] width 105 height 28
type textarea "60 month term set"
click at [33, 556] on button "Submit" at bounding box center [16, 562] width 33 height 12
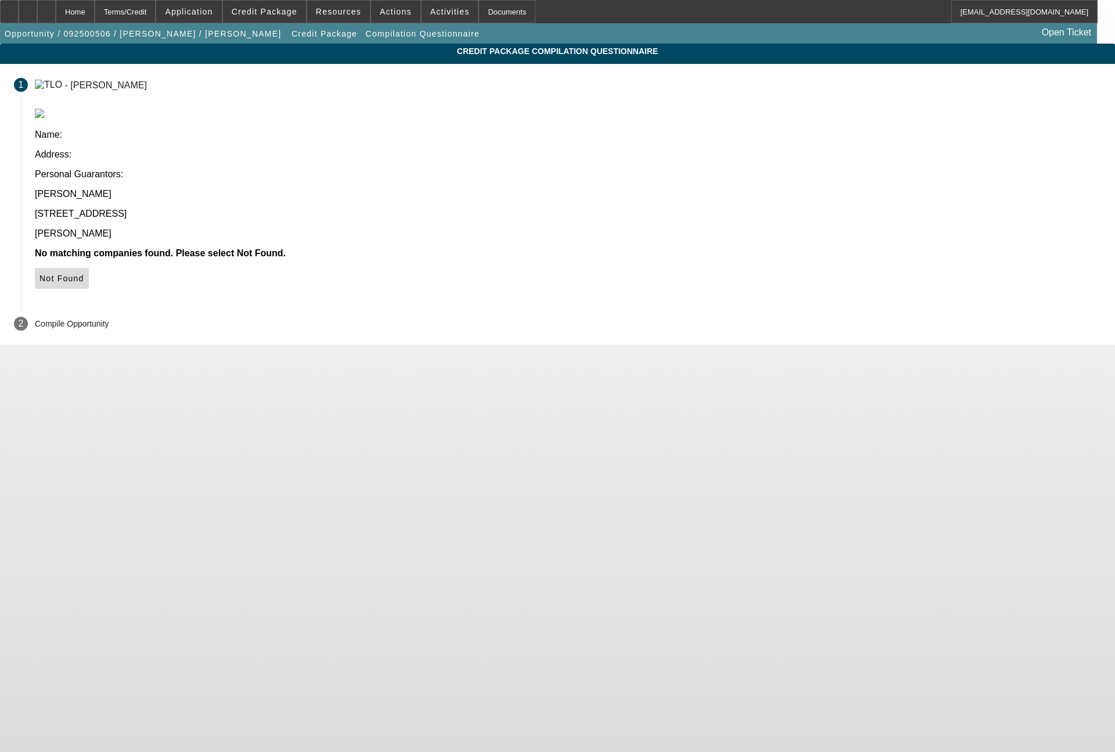
click at [84, 274] on span "Not Found" at bounding box center [62, 278] width 45 height 9
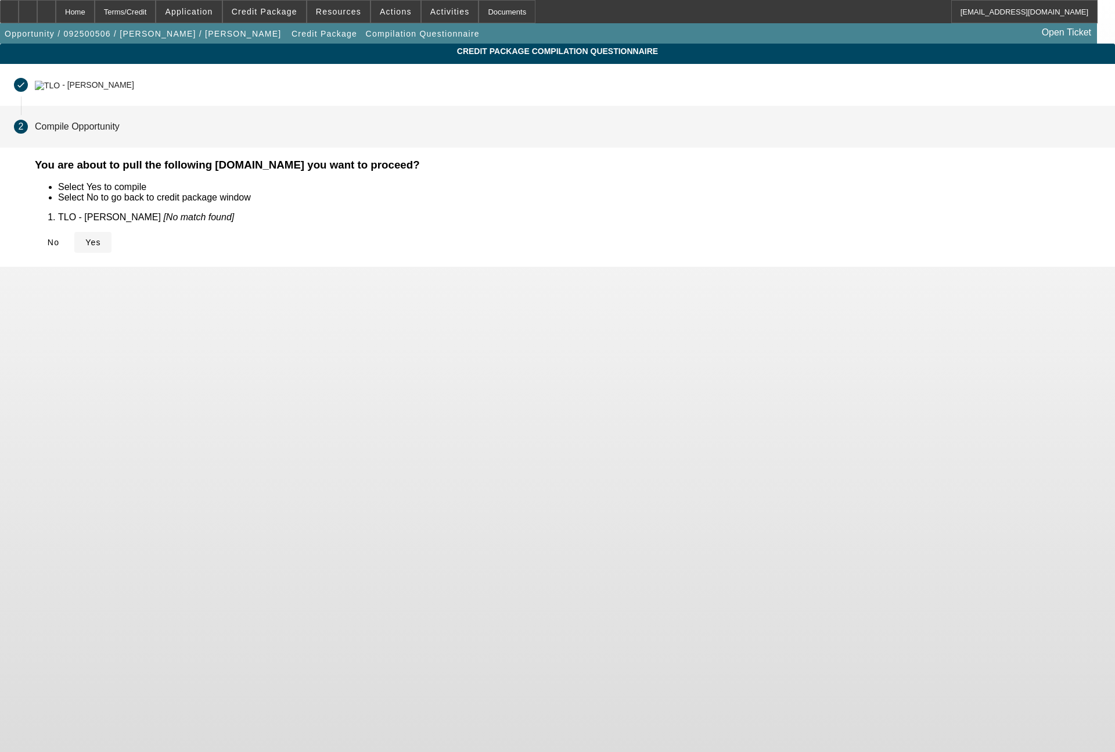
click at [85, 239] on icon at bounding box center [85, 242] width 0 height 9
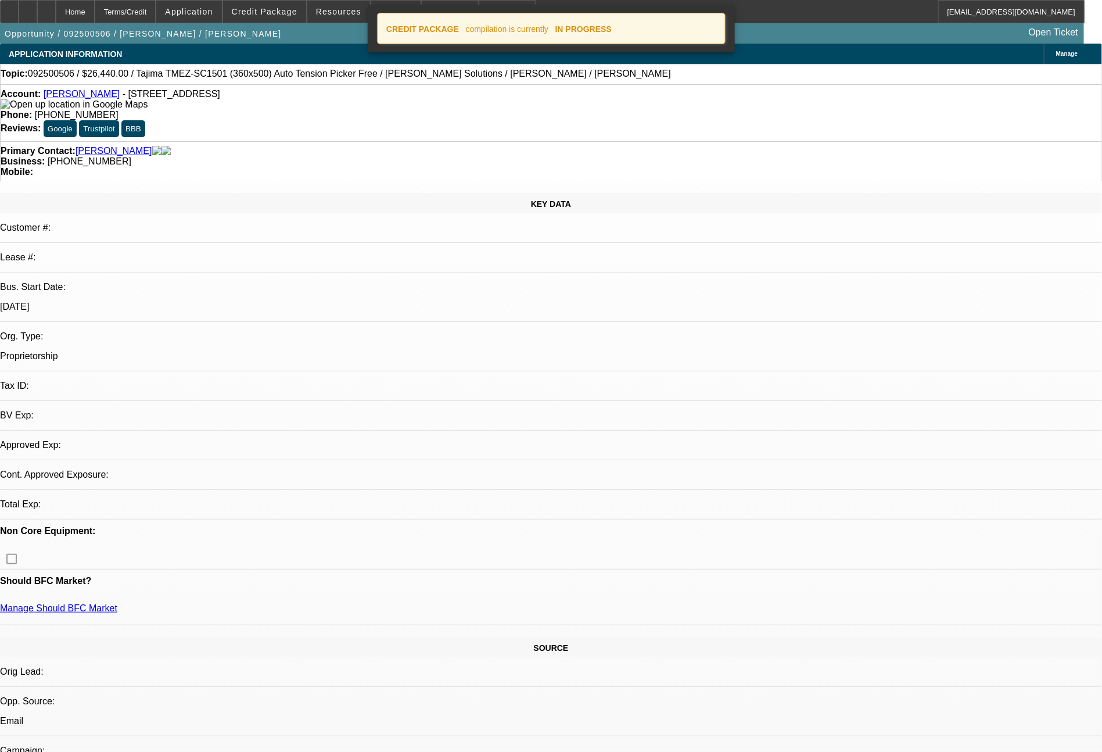
select select "0"
select select "2"
select select "0"
select select "6"
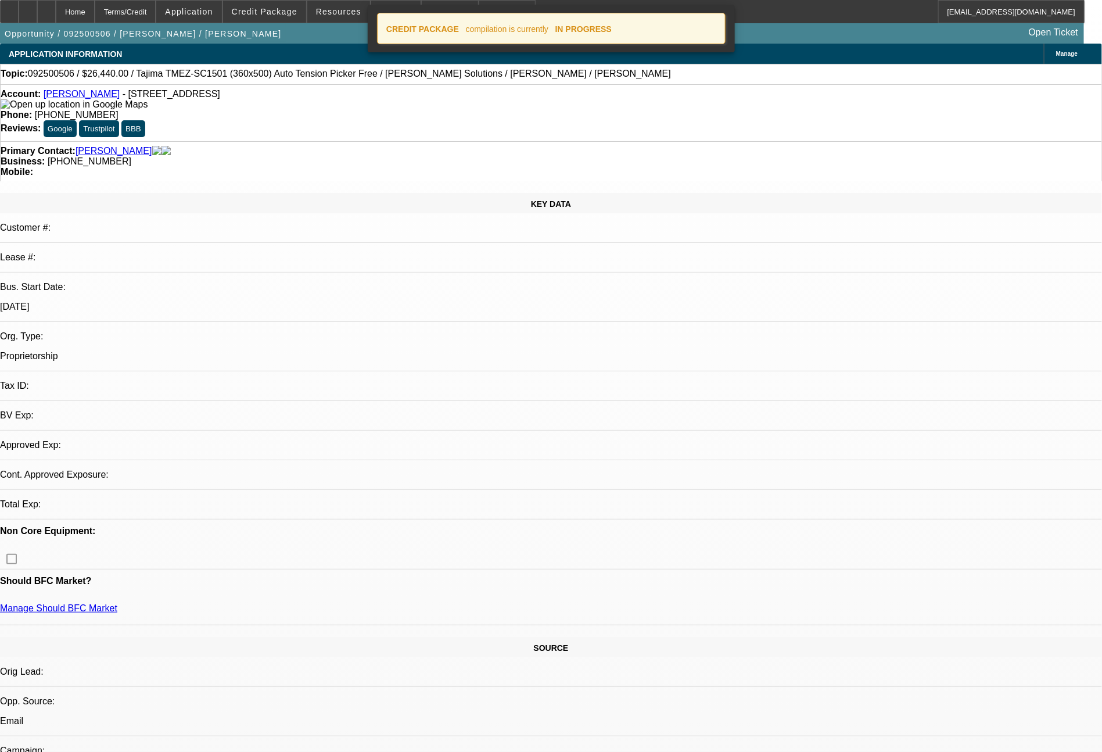
select select "0"
select select "2"
select select "0"
select select "6"
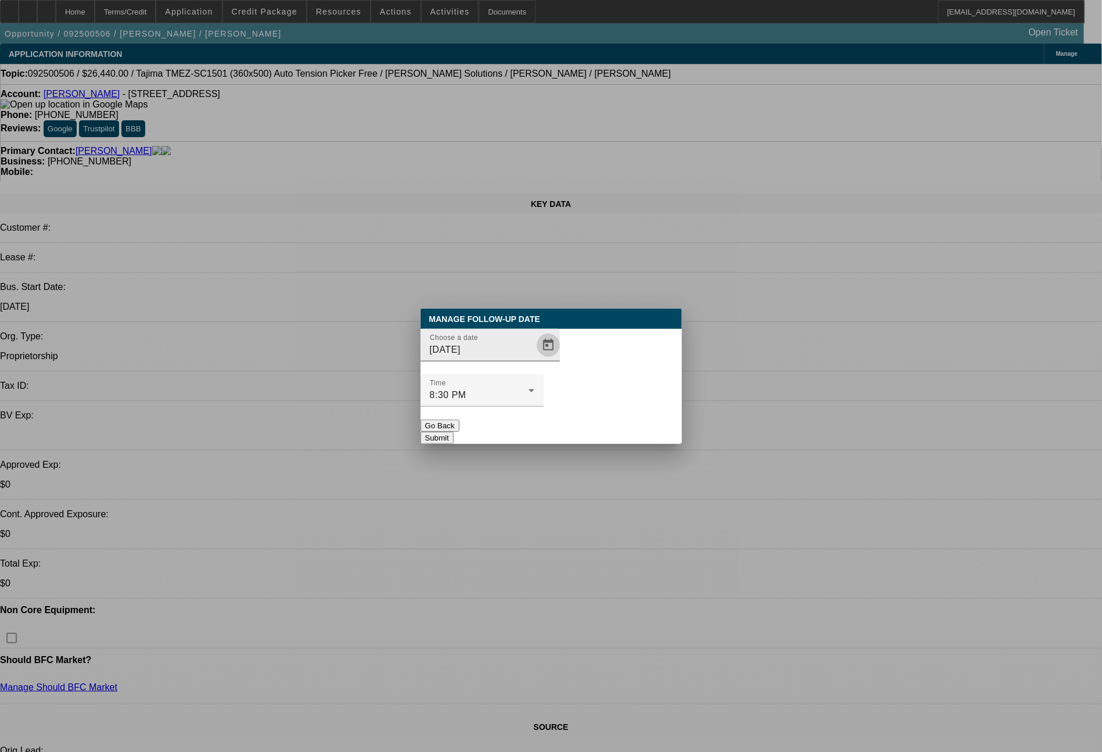
click at [534, 359] on span "Open calendar" at bounding box center [548, 345] width 28 height 28
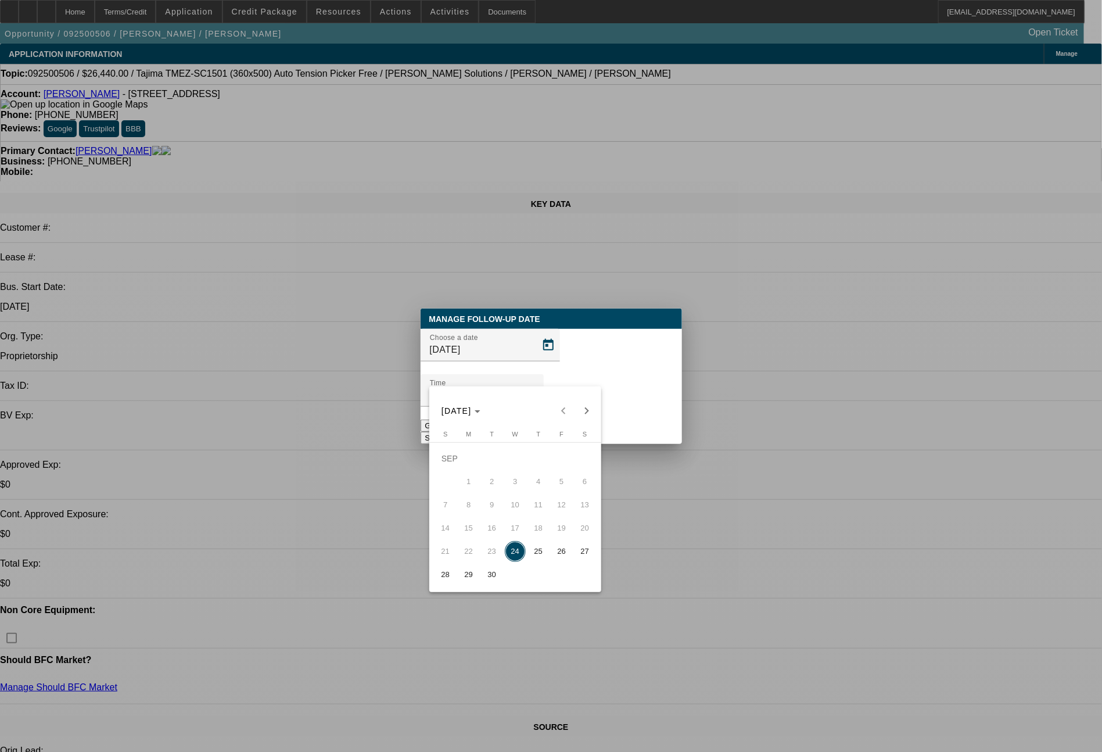
click at [558, 556] on span "26" at bounding box center [561, 551] width 21 height 21
type input "9/26/2025"
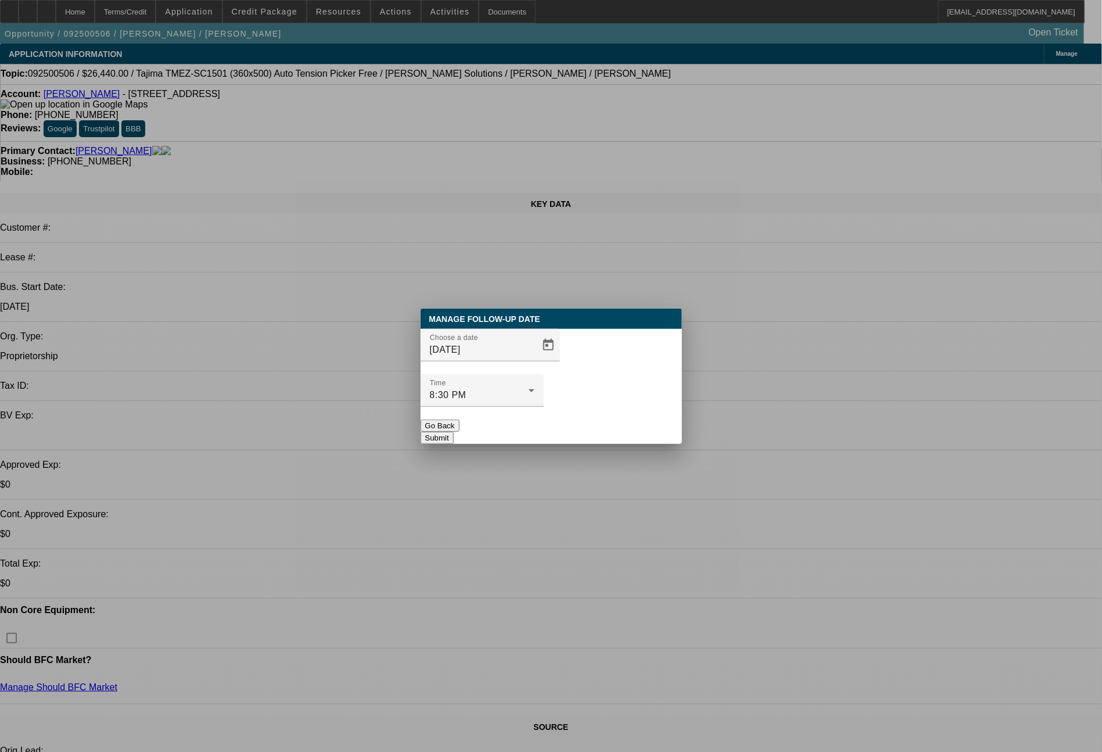
click at [454, 432] on button "Submit" at bounding box center [437, 438] width 33 height 12
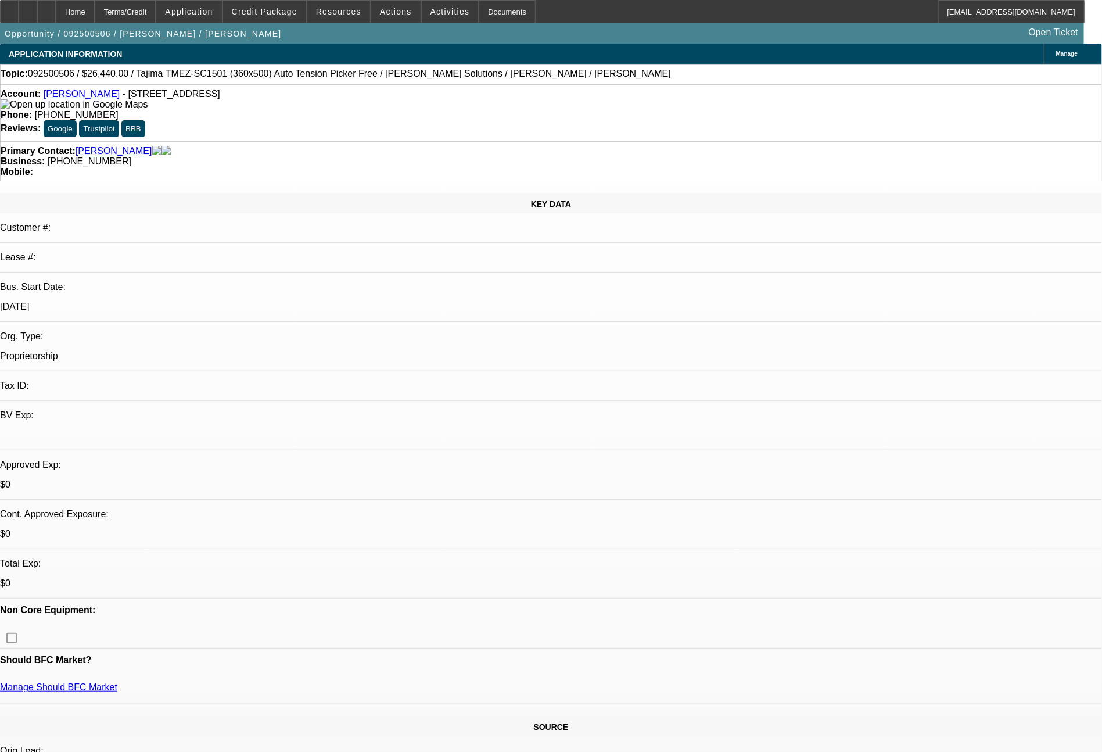
click at [1102, 617] on html "Home Terms/Credit Application Credit Package Resources Actions Activities Docum…" at bounding box center [551, 376] width 1102 height 752
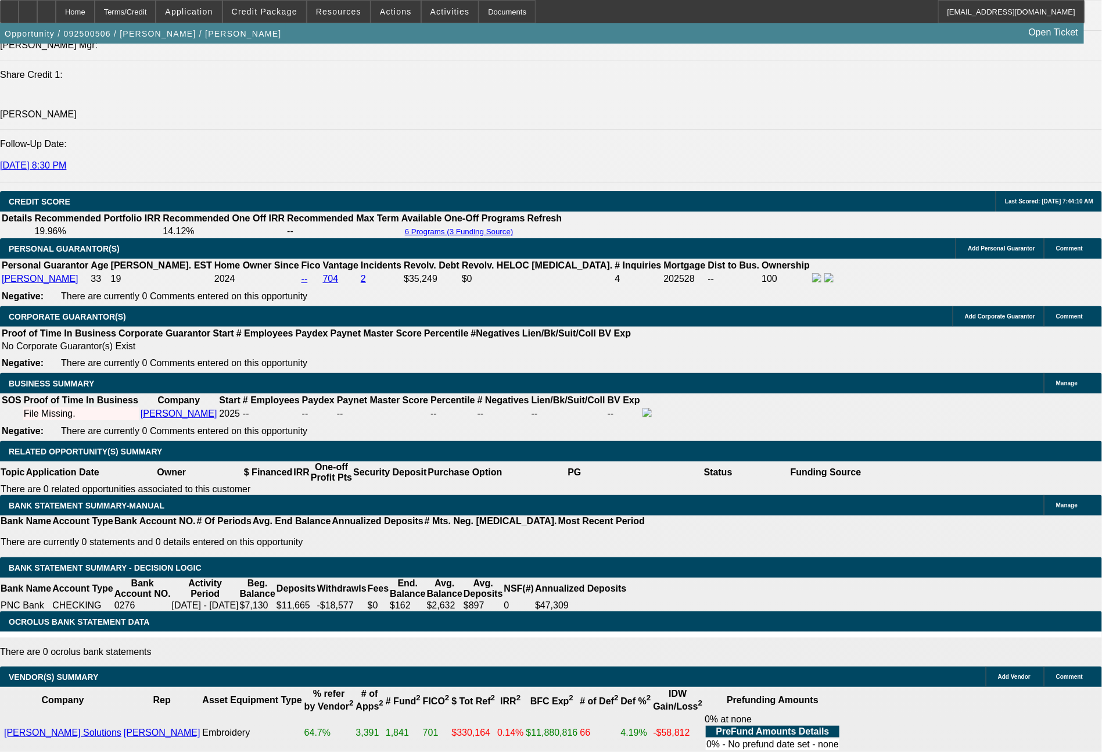
scroll to position [878, 0]
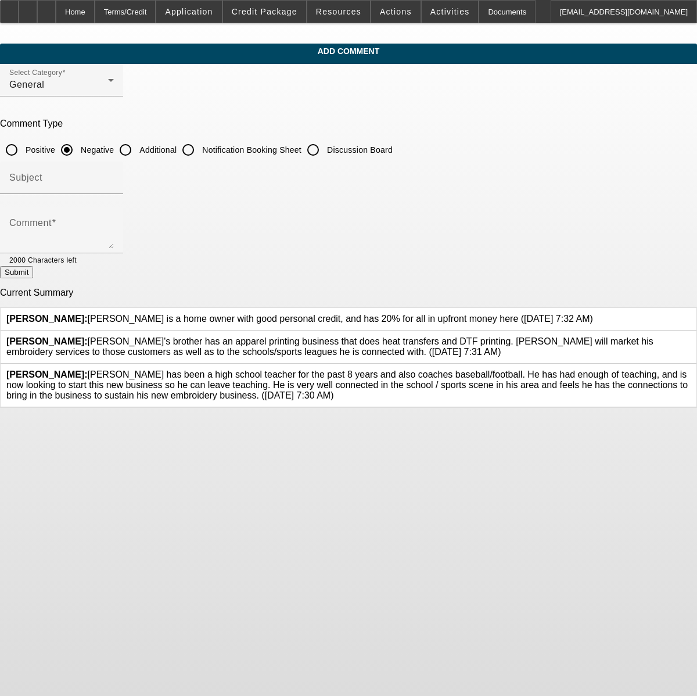
click at [137, 149] on input "Additional" at bounding box center [125, 149] width 23 height 23
radio input "true"
click at [114, 225] on textarea "Comment" at bounding box center [61, 235] width 105 height 28
type textarea "[PERSON_NAME] will be setting this new business up as a Sole Proprietorship, bu…"
click at [33, 278] on button "Submit" at bounding box center [16, 272] width 33 height 12
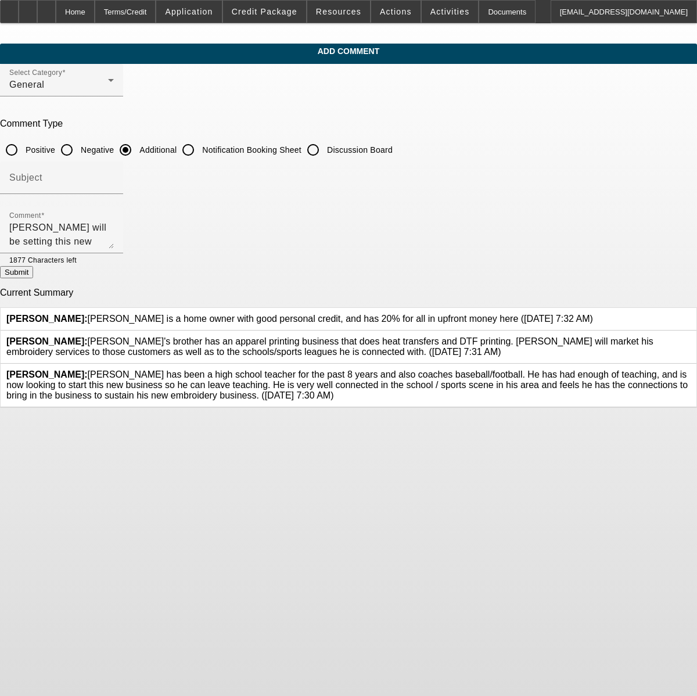
radio input "true"
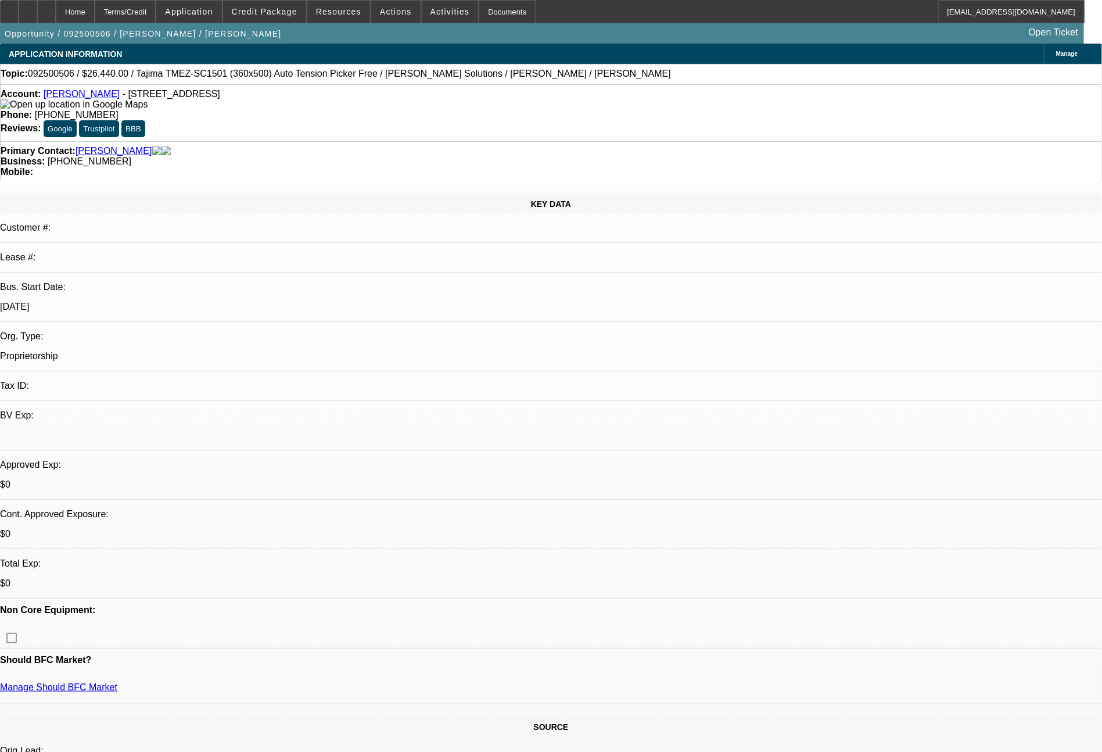
select select "0"
select select "2"
select select "0"
select select "6"
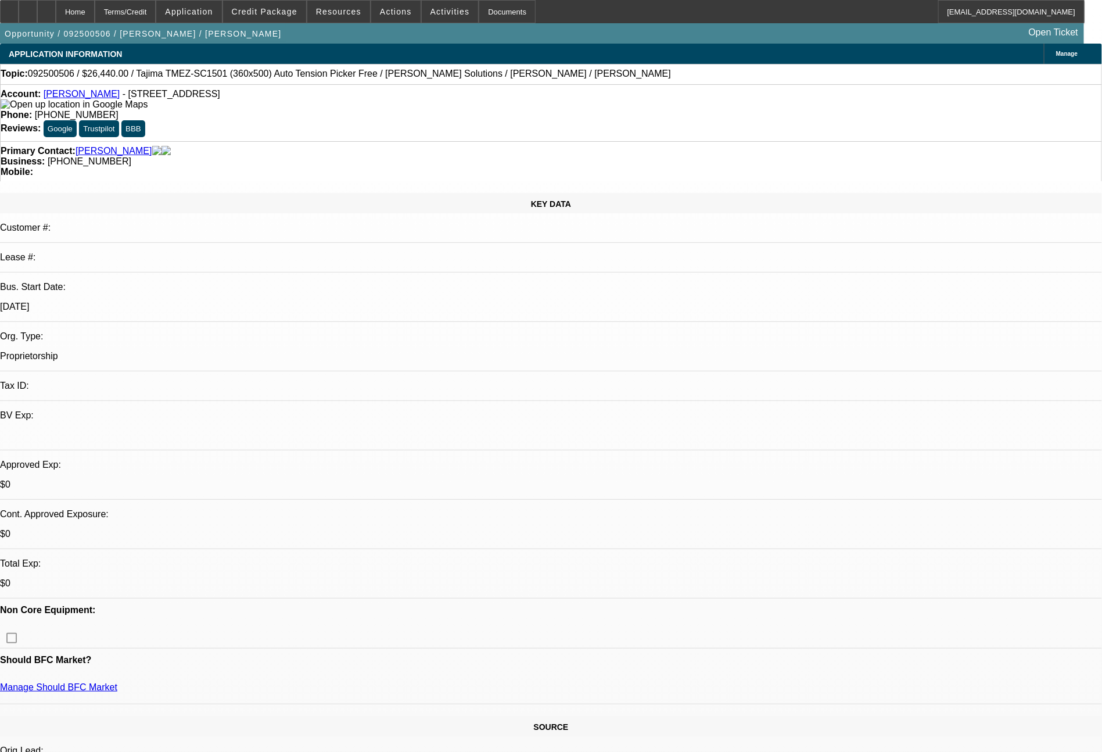
select select "0"
select select "2"
select select "0"
select select "6"
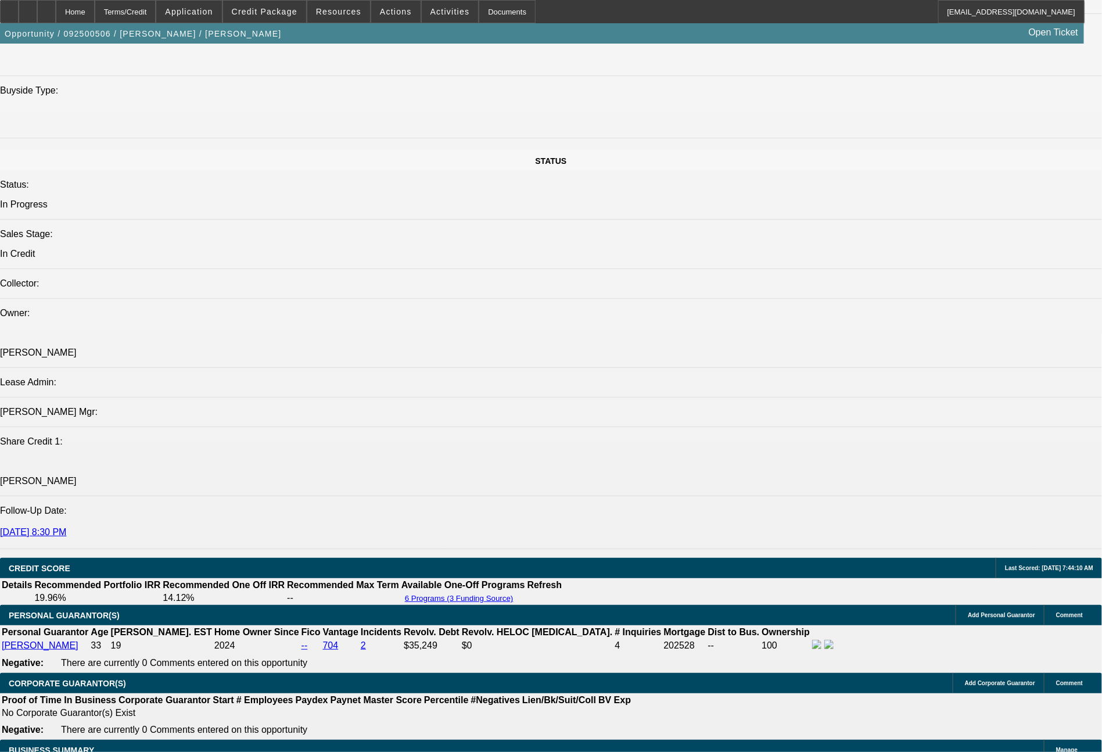
scroll to position [1316, 0]
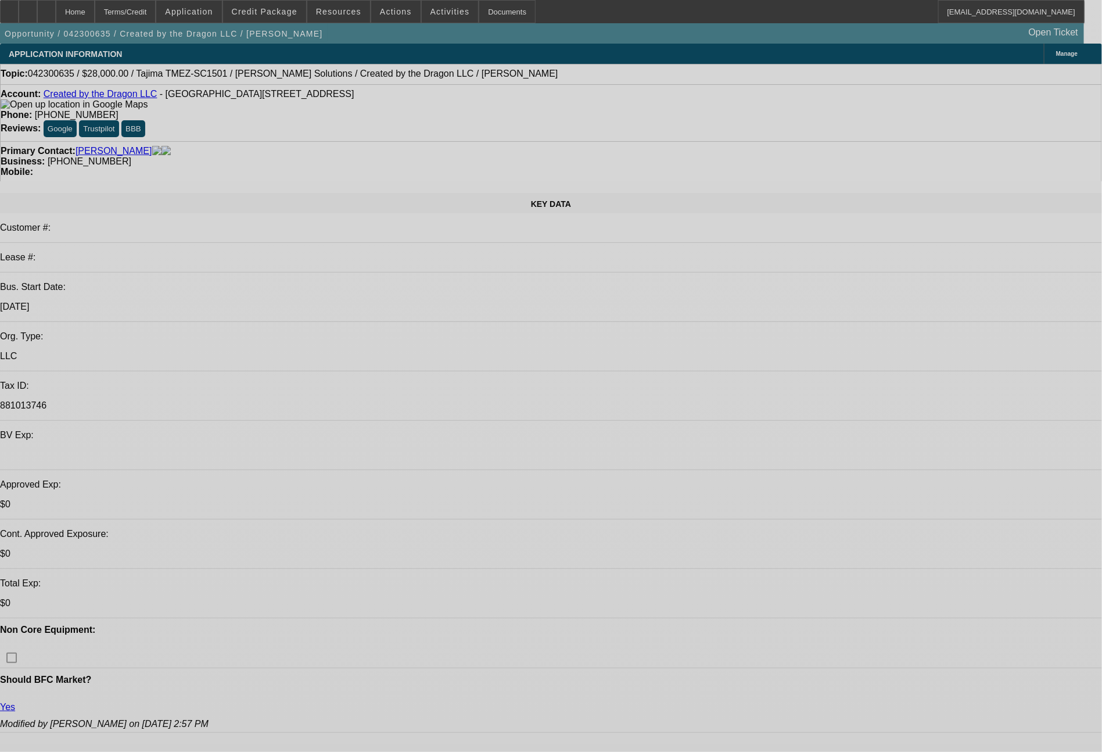
select select "0"
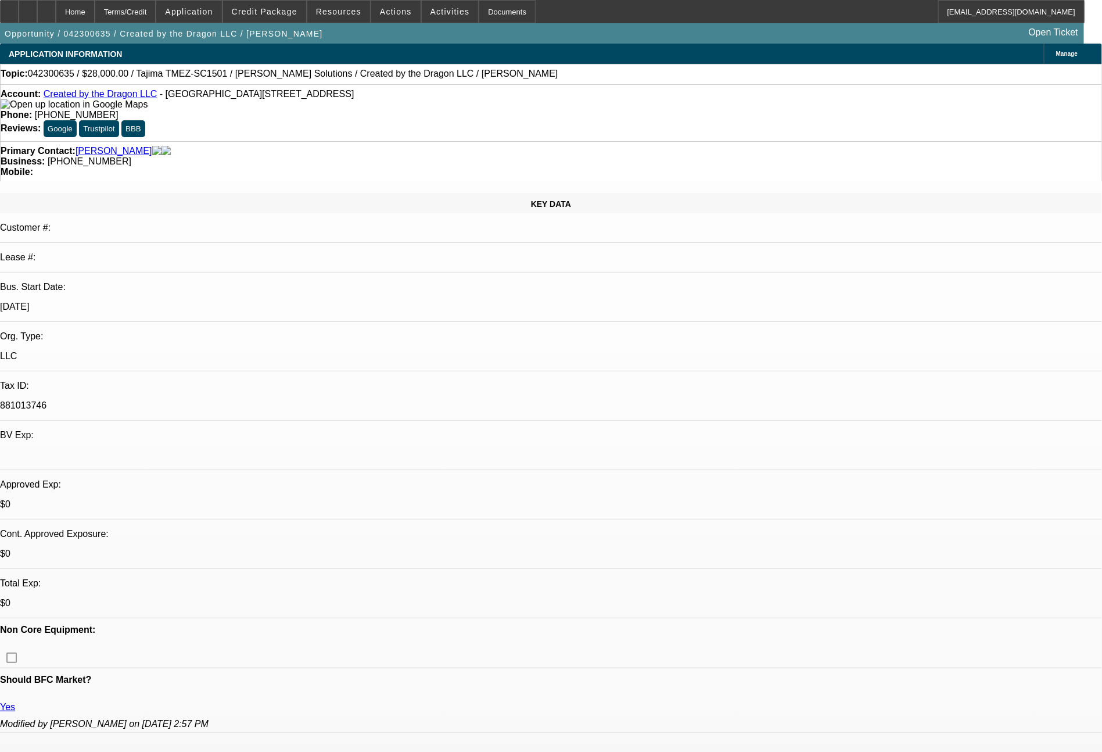
select select "2"
select select "0"
select select "2"
select select "0.1"
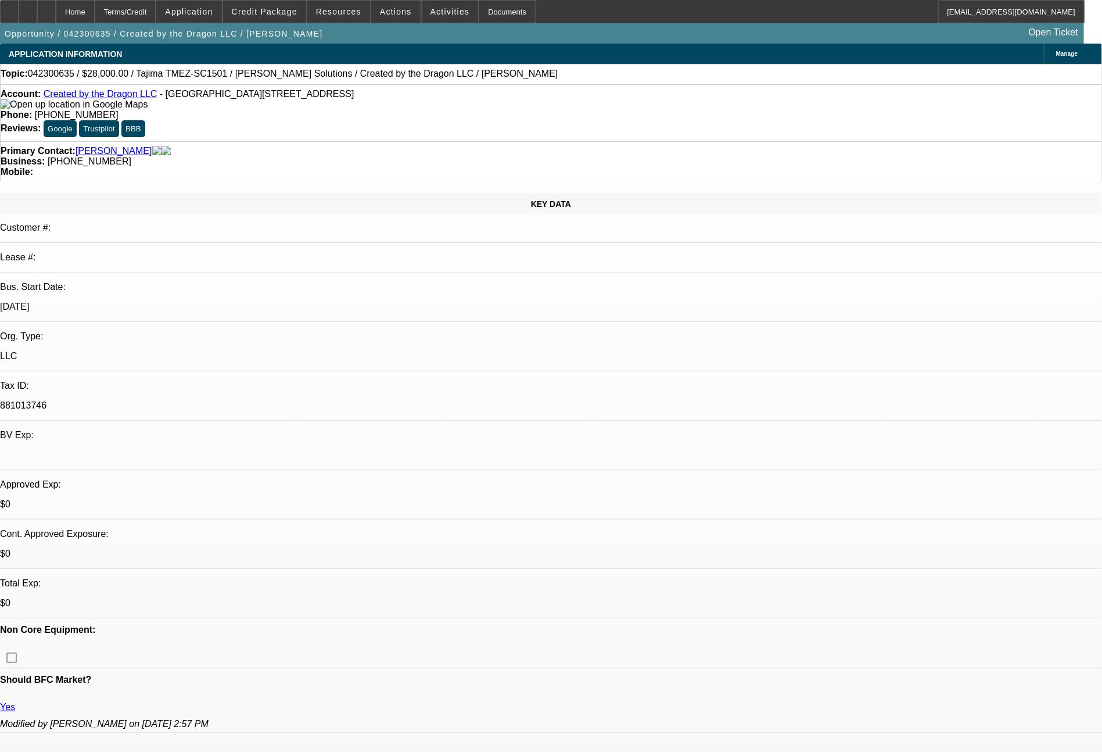
select select "0"
select select "2"
select select "0"
select select "2"
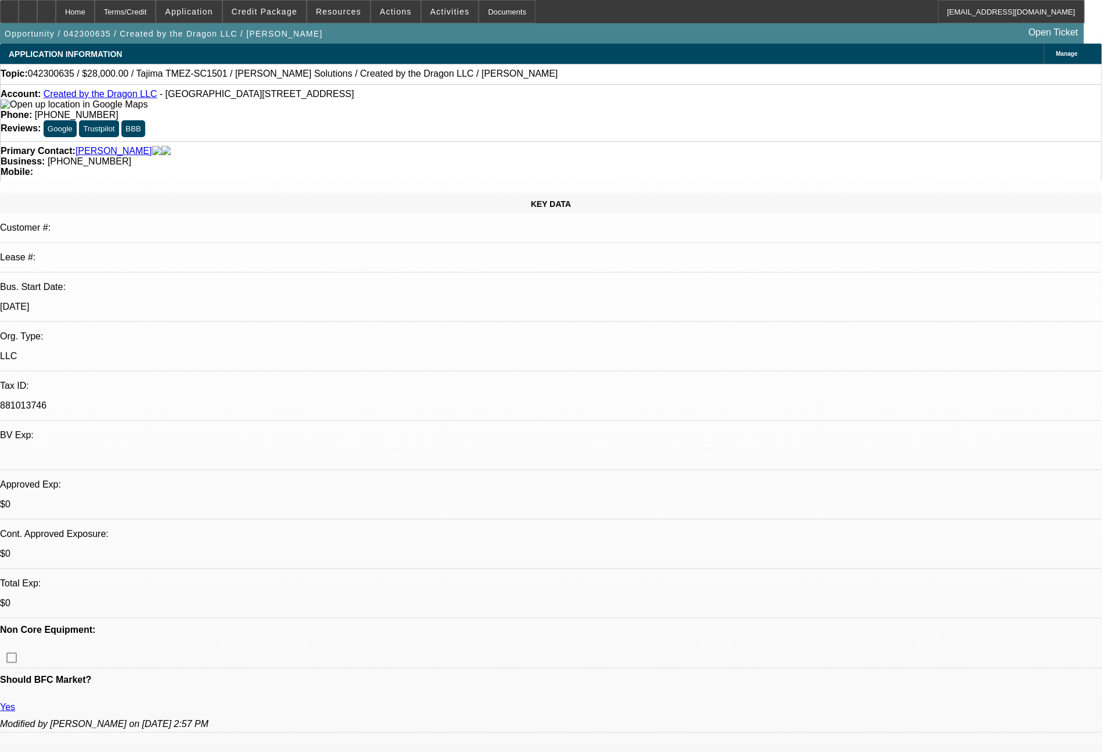
select select "0.1"
select select "1"
select select "2"
select select "6"
select select "1"
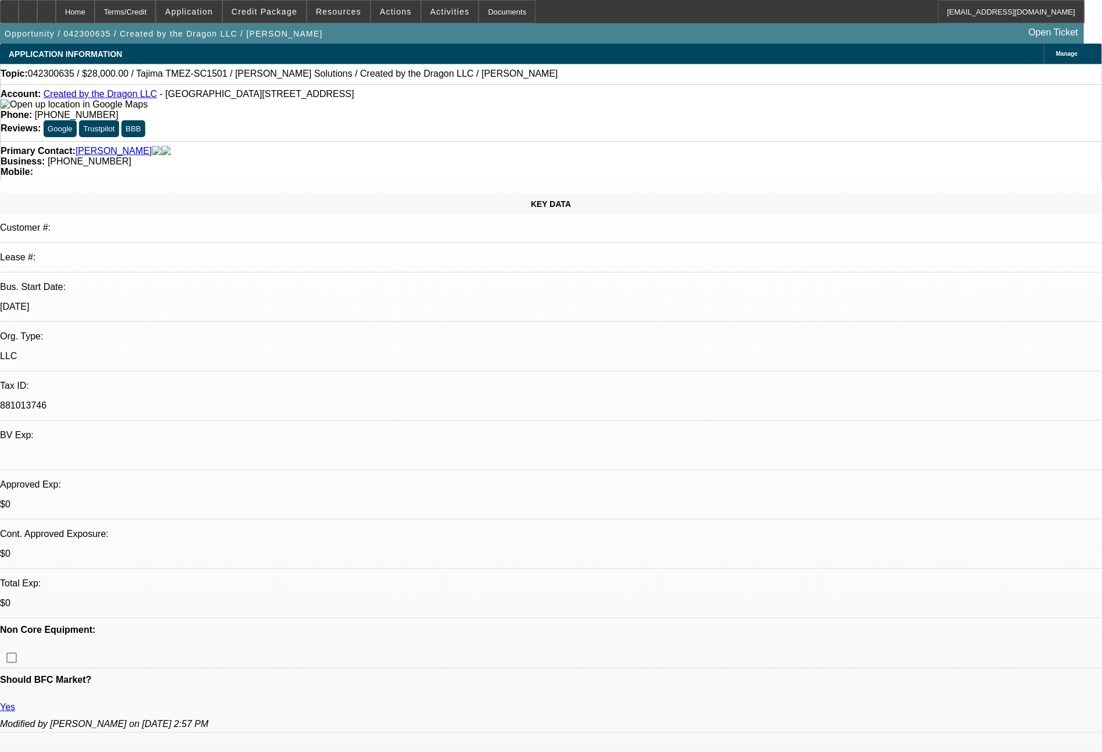
select select "2"
select select "4"
select select "1"
select select "2"
select select "6"
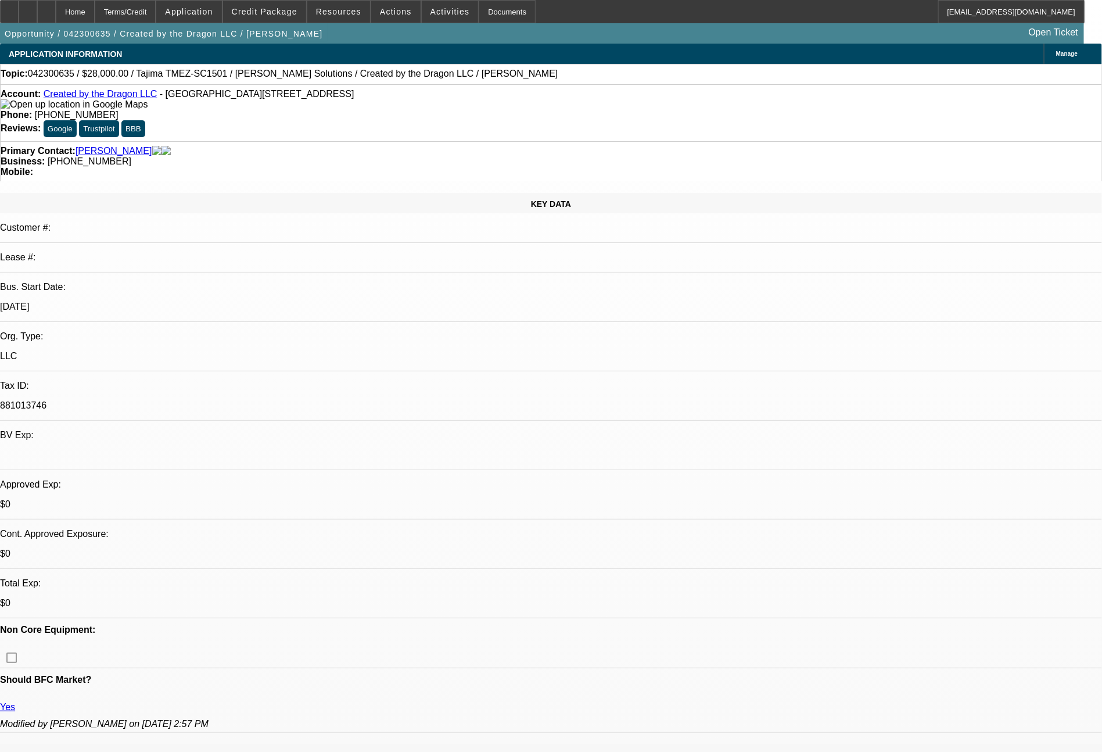
select select "1"
select select "2"
select select "4"
click at [288, 15] on span "Credit Package" at bounding box center [265, 11] width 66 height 9
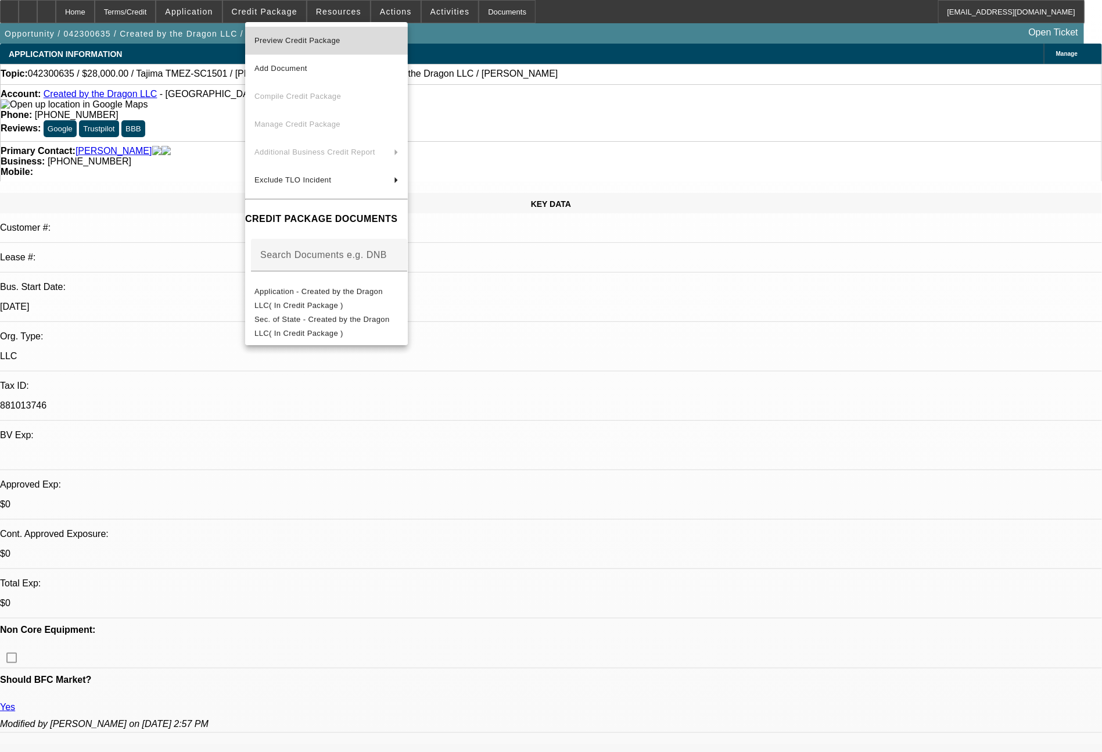
click at [319, 37] on span "Preview Credit Package" at bounding box center [297, 40] width 86 height 9
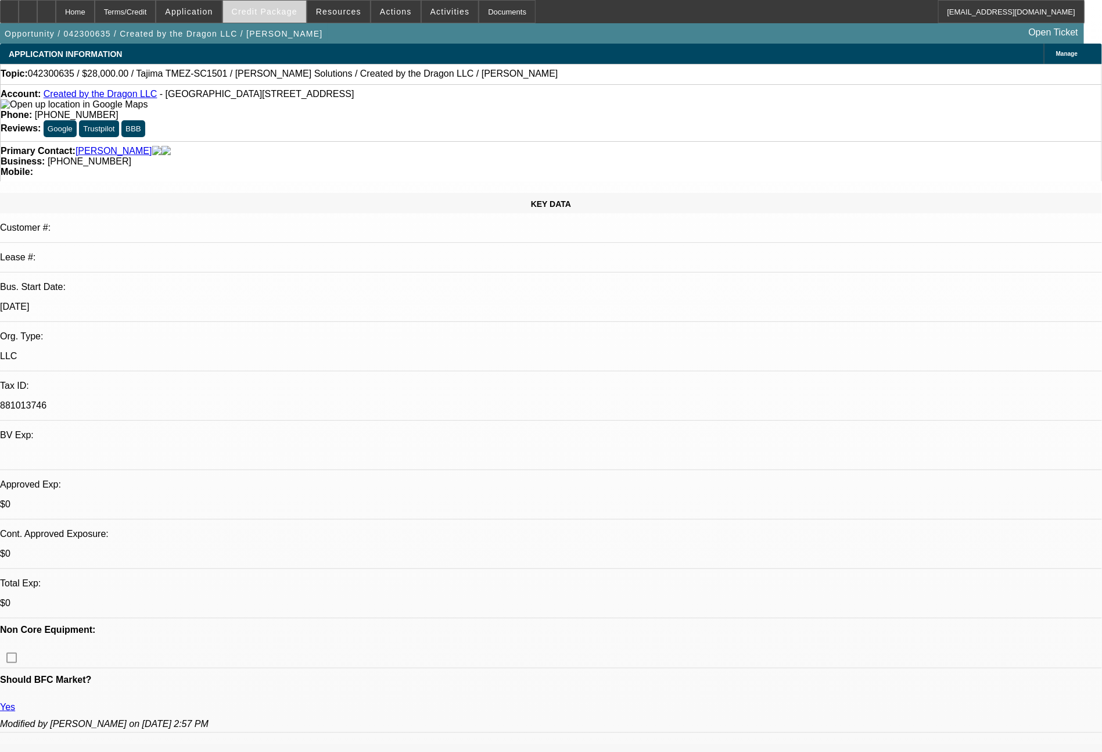
select select "0"
select select "2"
select select "0"
select select "2"
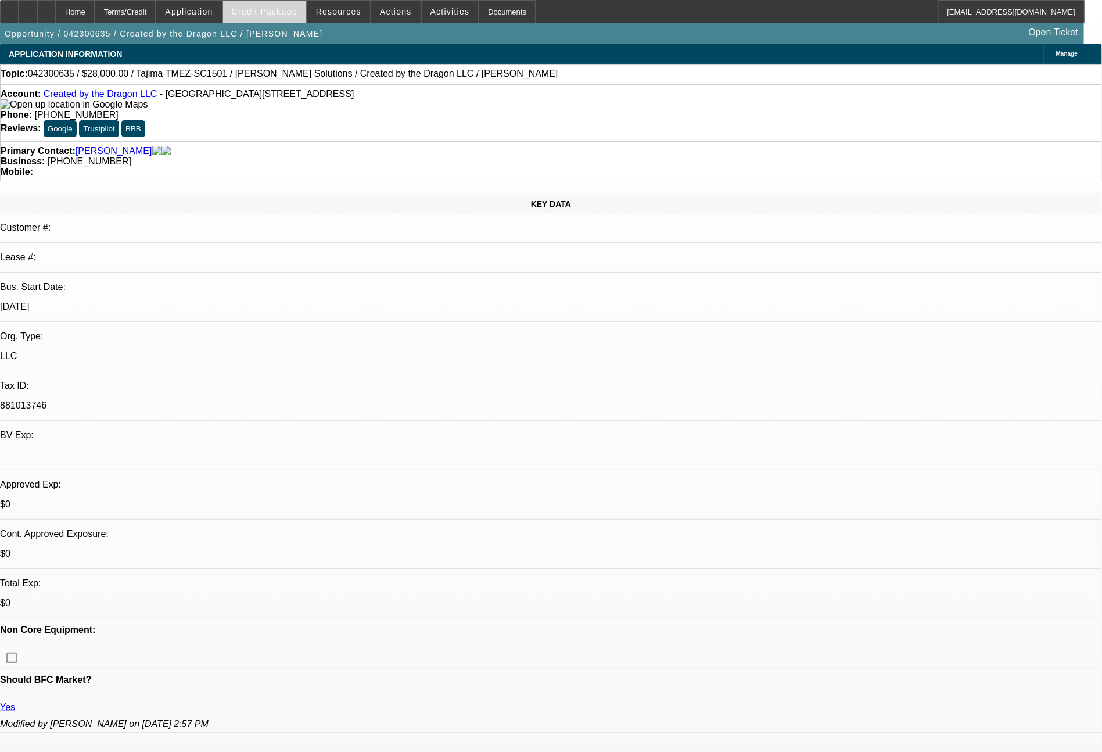
select select "0.1"
select select "0"
select select "2"
select select "0"
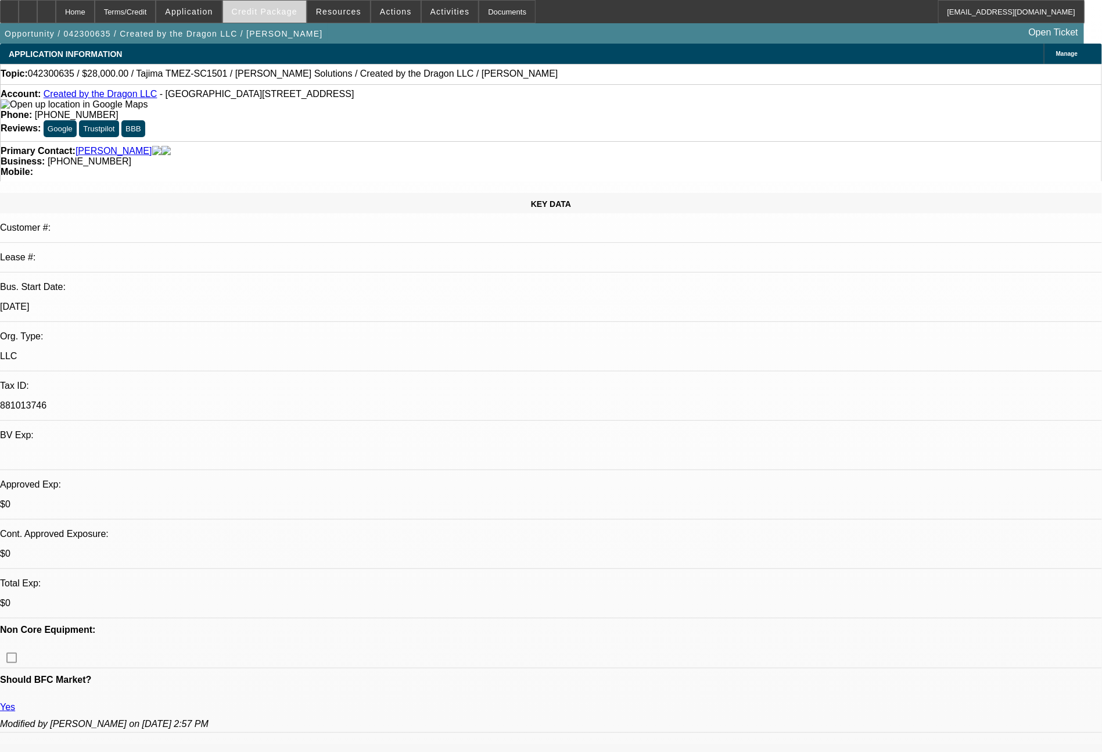
select select "2"
select select "0.1"
select select "1"
select select "2"
select select "6"
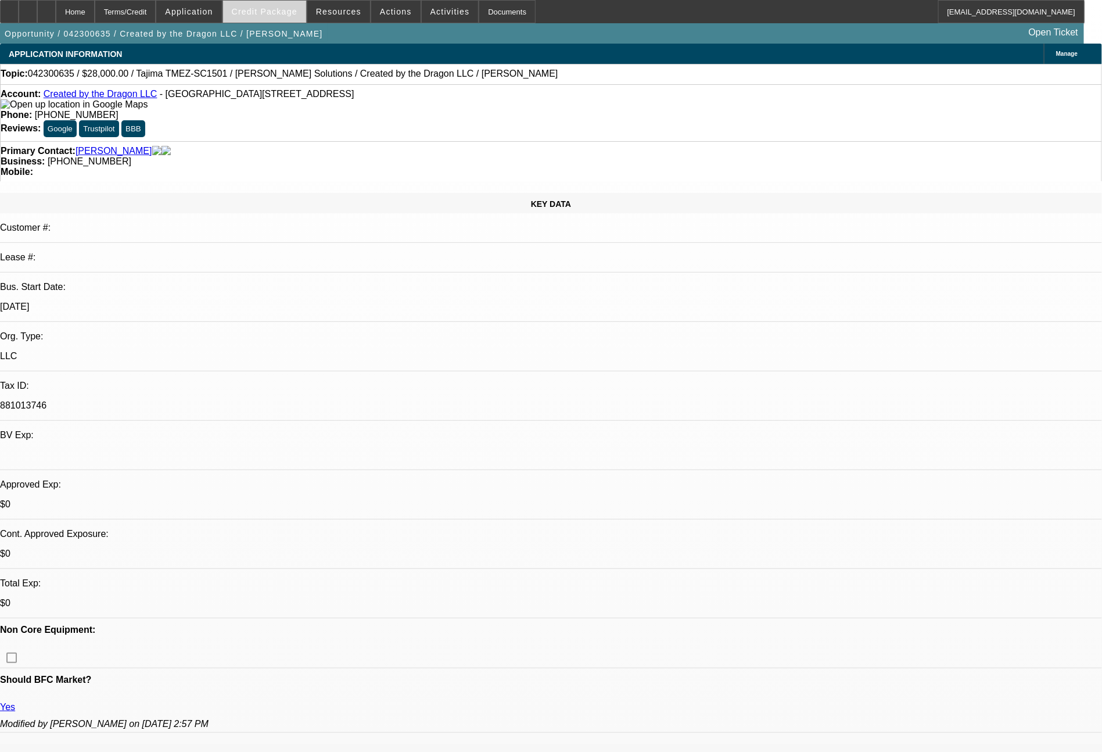
select select "1"
select select "2"
select select "4"
select select "1"
select select "2"
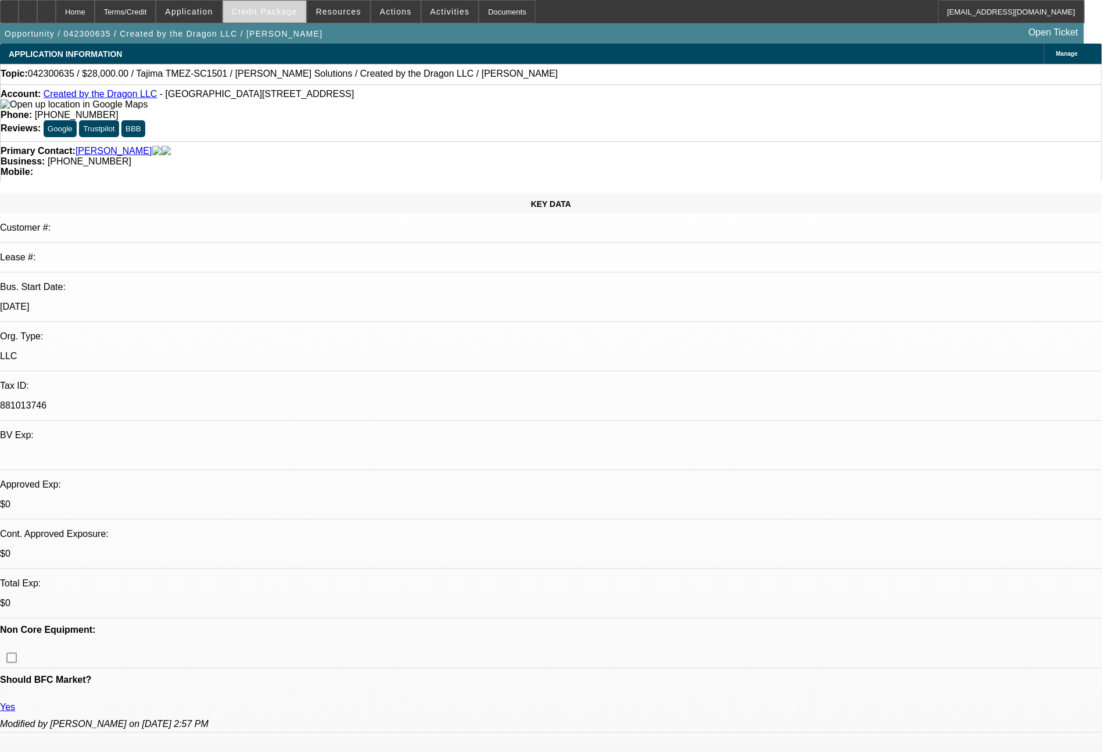
select select "6"
select select "1"
select select "2"
select select "4"
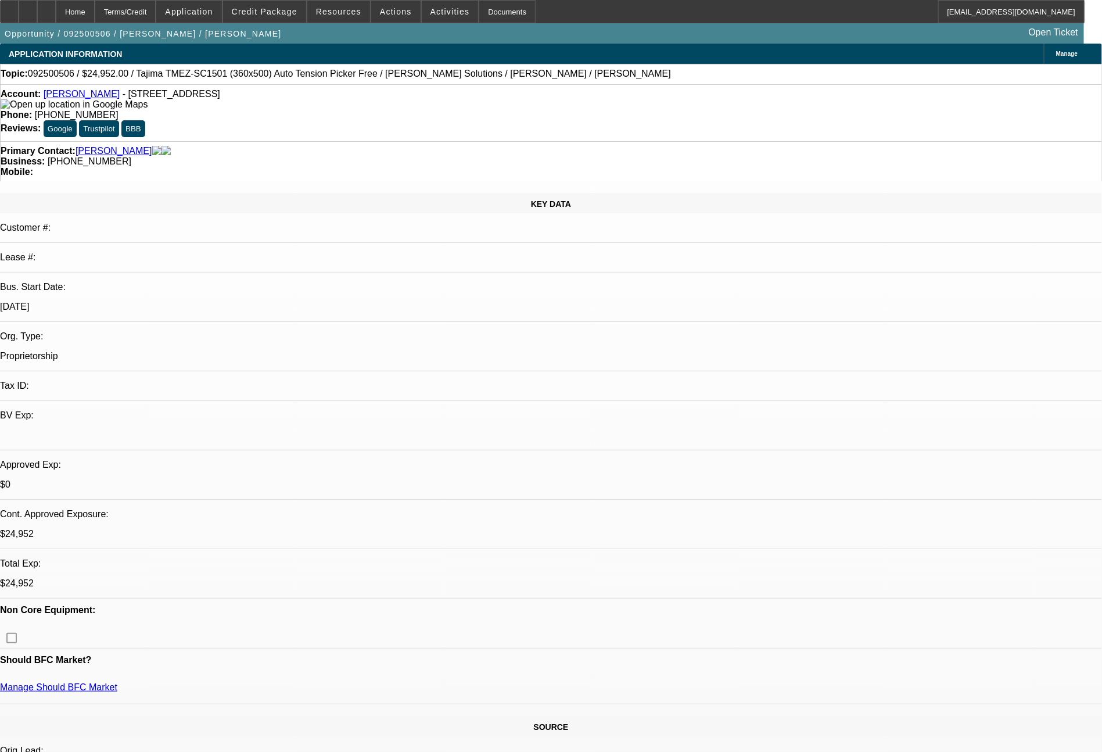
select select "0.2"
select select "2"
select select "0"
select select "6"
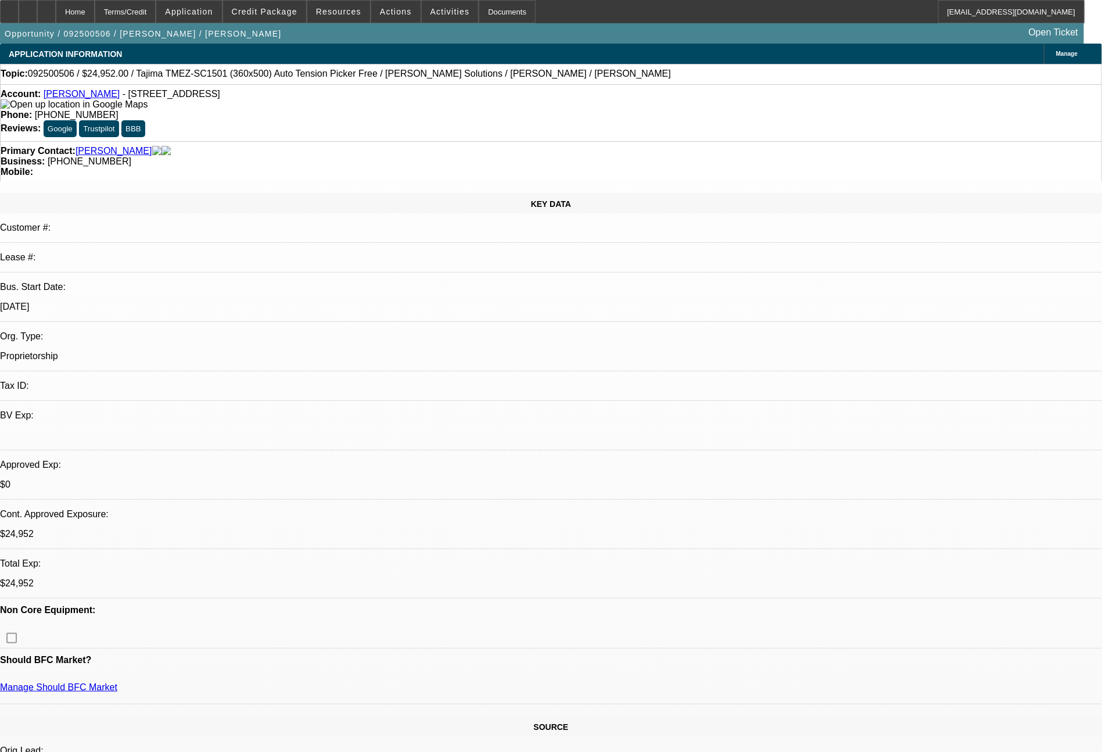
select select "0.2"
select select "2"
select select "0"
select select "6"
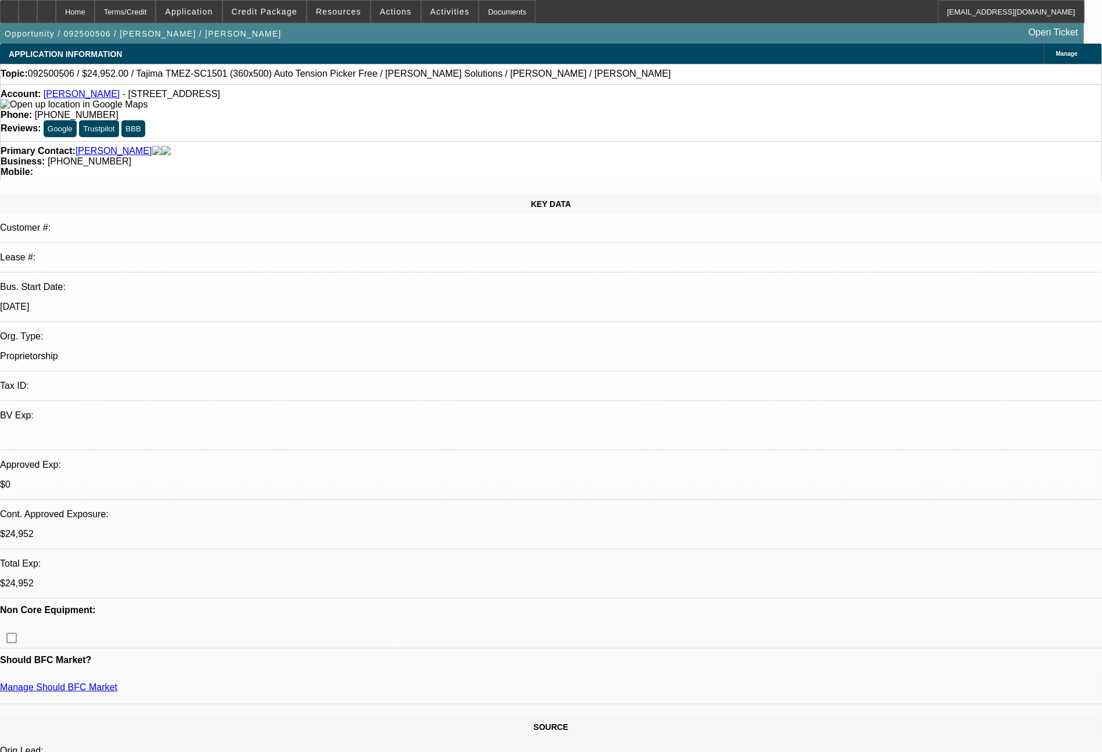
select select "0.2"
select select "2"
select select "0"
select select "6"
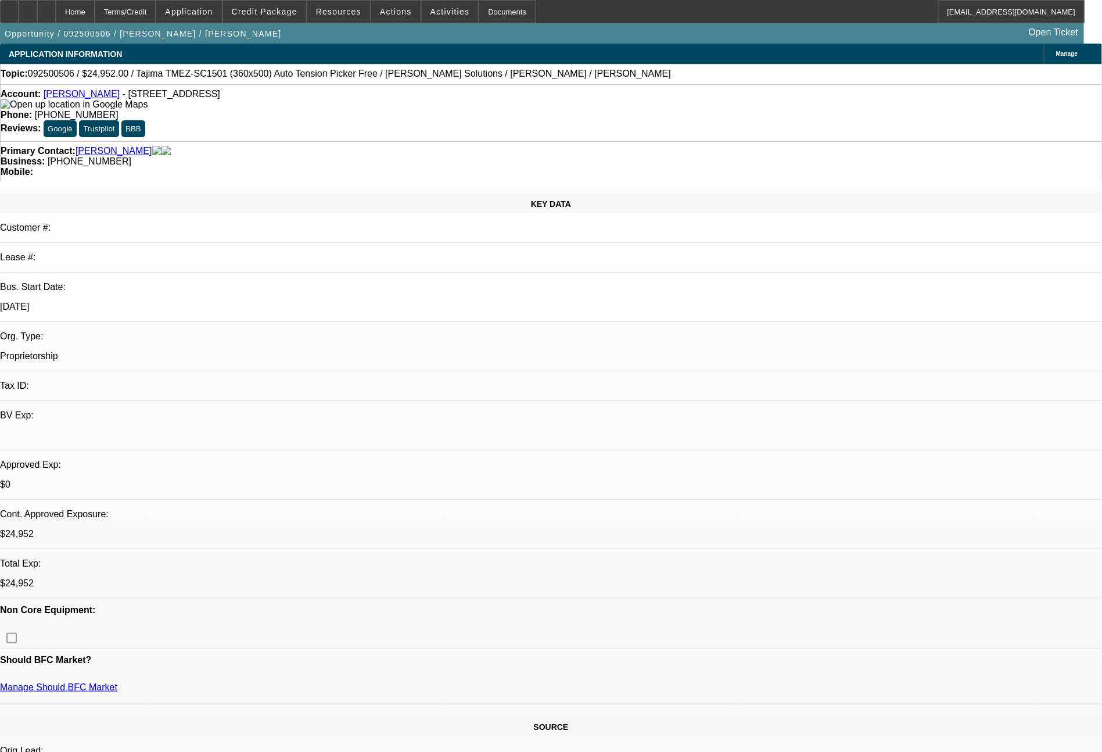
select select "0.2"
select select "2"
select select "0"
select select "6"
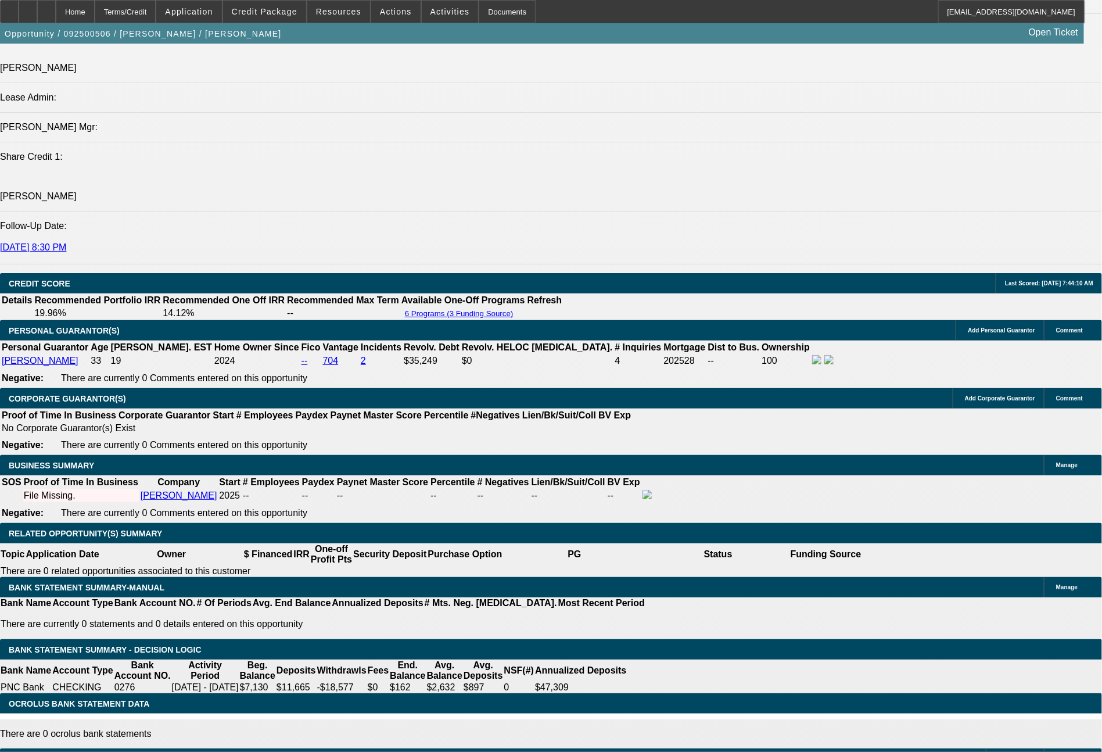
scroll to position [1455, 0]
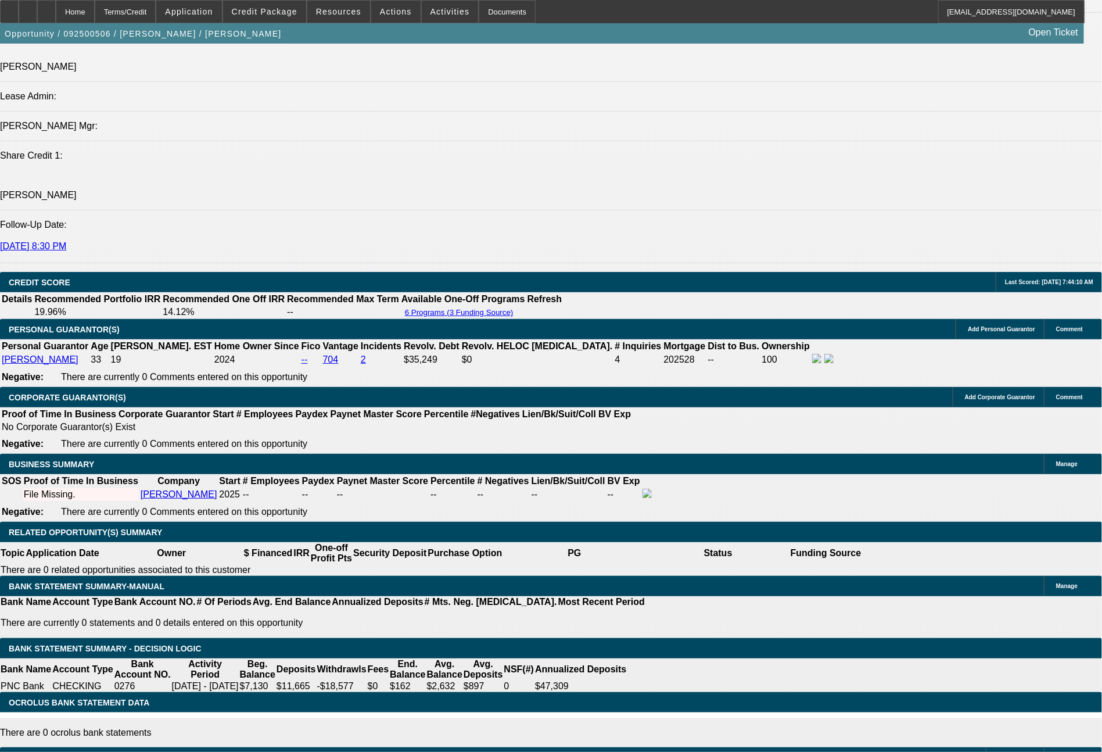
scroll to position [1816, 0]
